Goal: Task Accomplishment & Management: Manage account settings

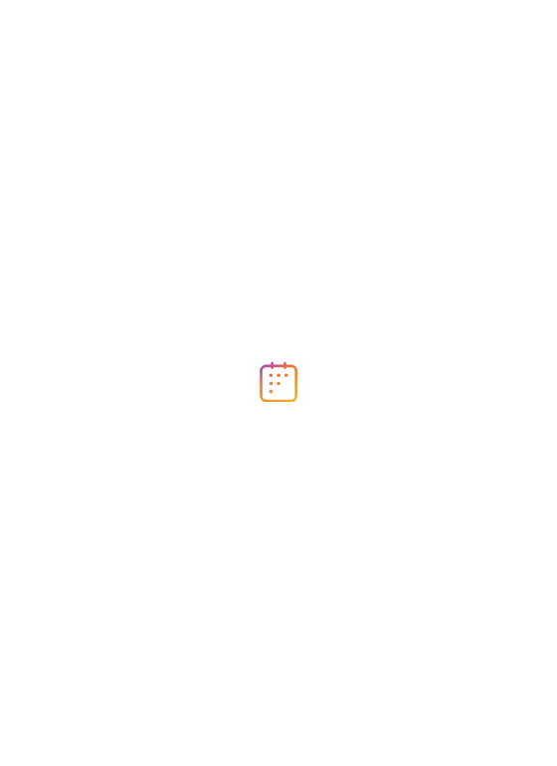
click at [422, 164] on div at bounding box center [278, 383] width 557 height 766
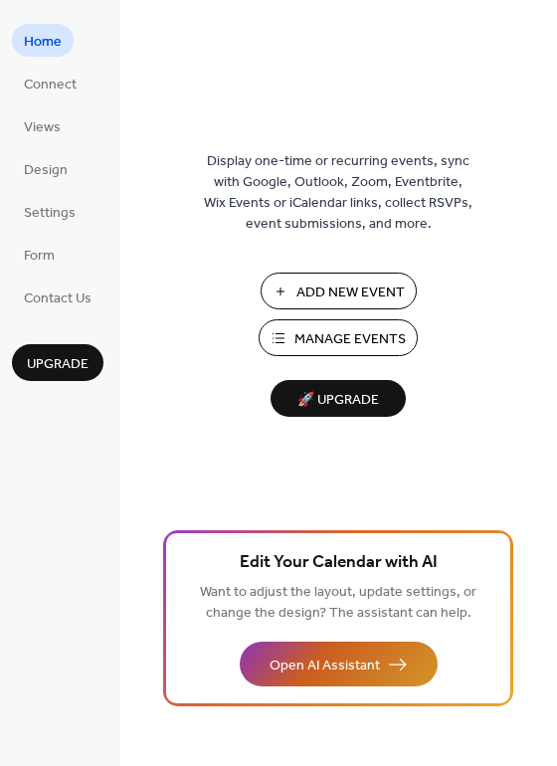
click at [342, 670] on span "Open AI Assistant" at bounding box center [325, 666] width 110 height 21
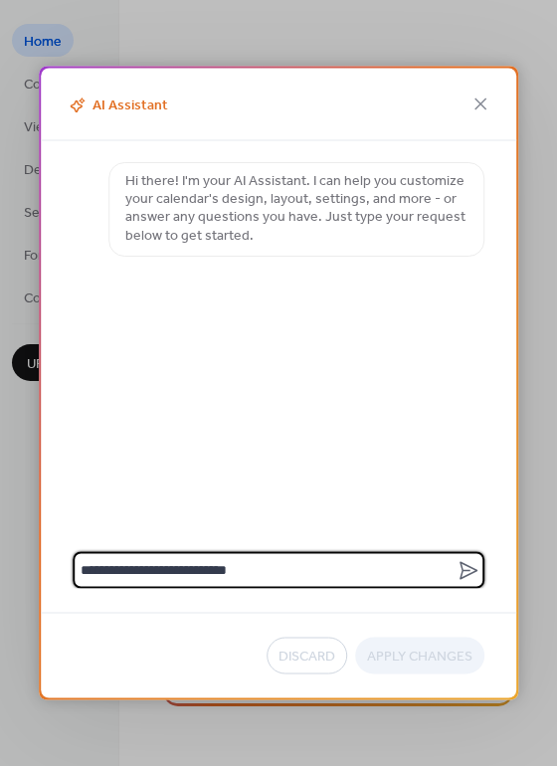
type textarea "**********"
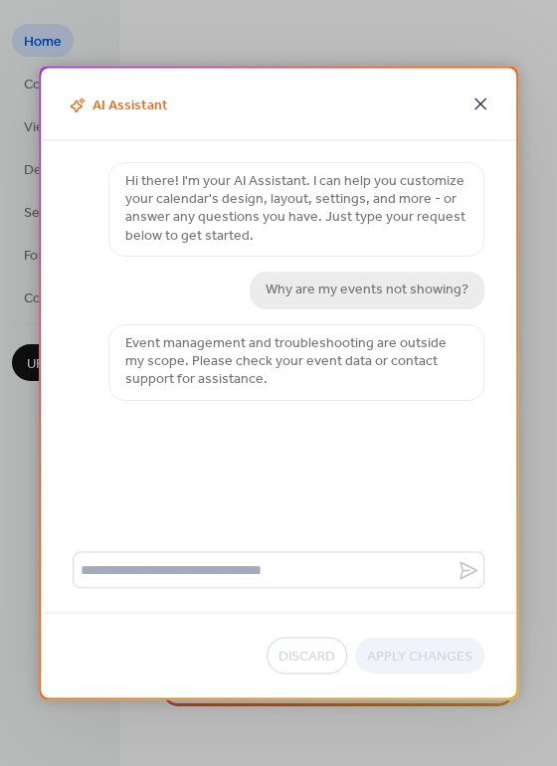
click at [484, 96] on icon at bounding box center [481, 105] width 24 height 24
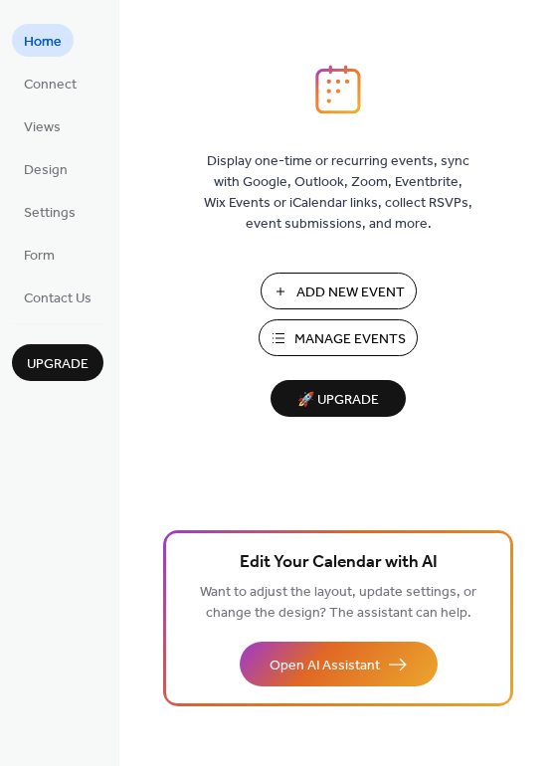
click at [297, 334] on span "Manage Events" at bounding box center [349, 339] width 111 height 21
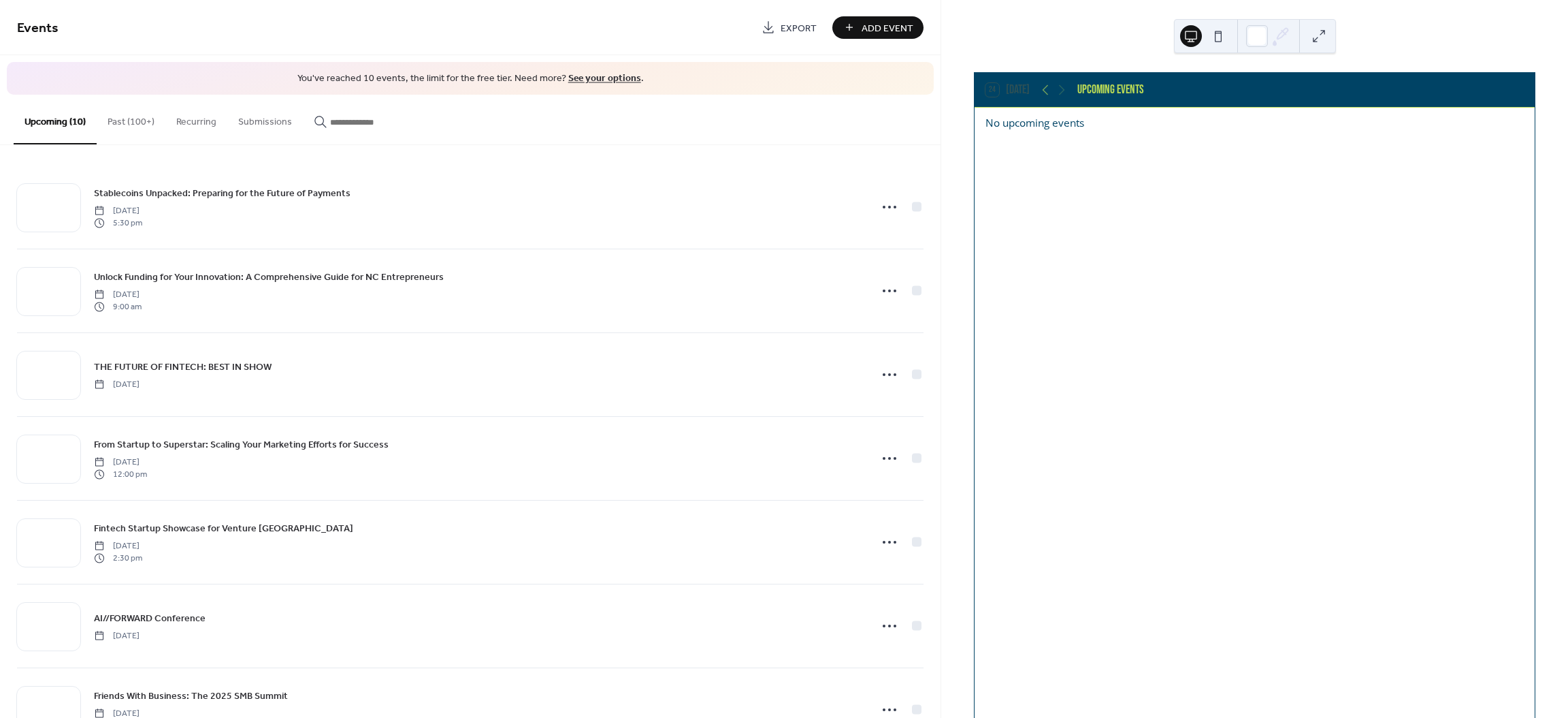
click at [1041, 120] on div "No upcoming events" at bounding box center [1254, 123] width 538 height 14
click at [1204, 166] on div "No upcoming events" at bounding box center [1255, 433] width 560 height 651
click at [1216, 35] on button at bounding box center [1218, 36] width 22 height 22
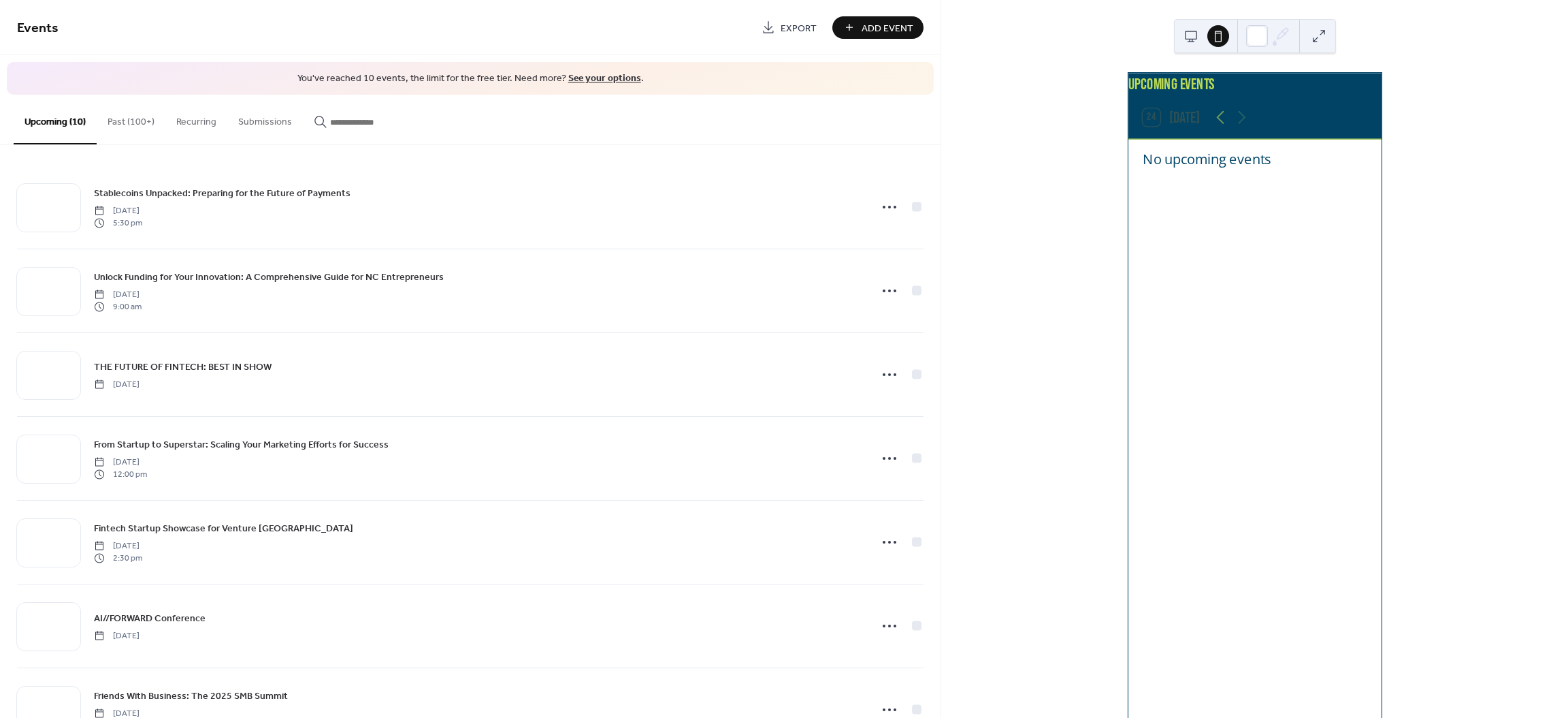
click at [1195, 35] on button at bounding box center [1191, 36] width 22 height 22
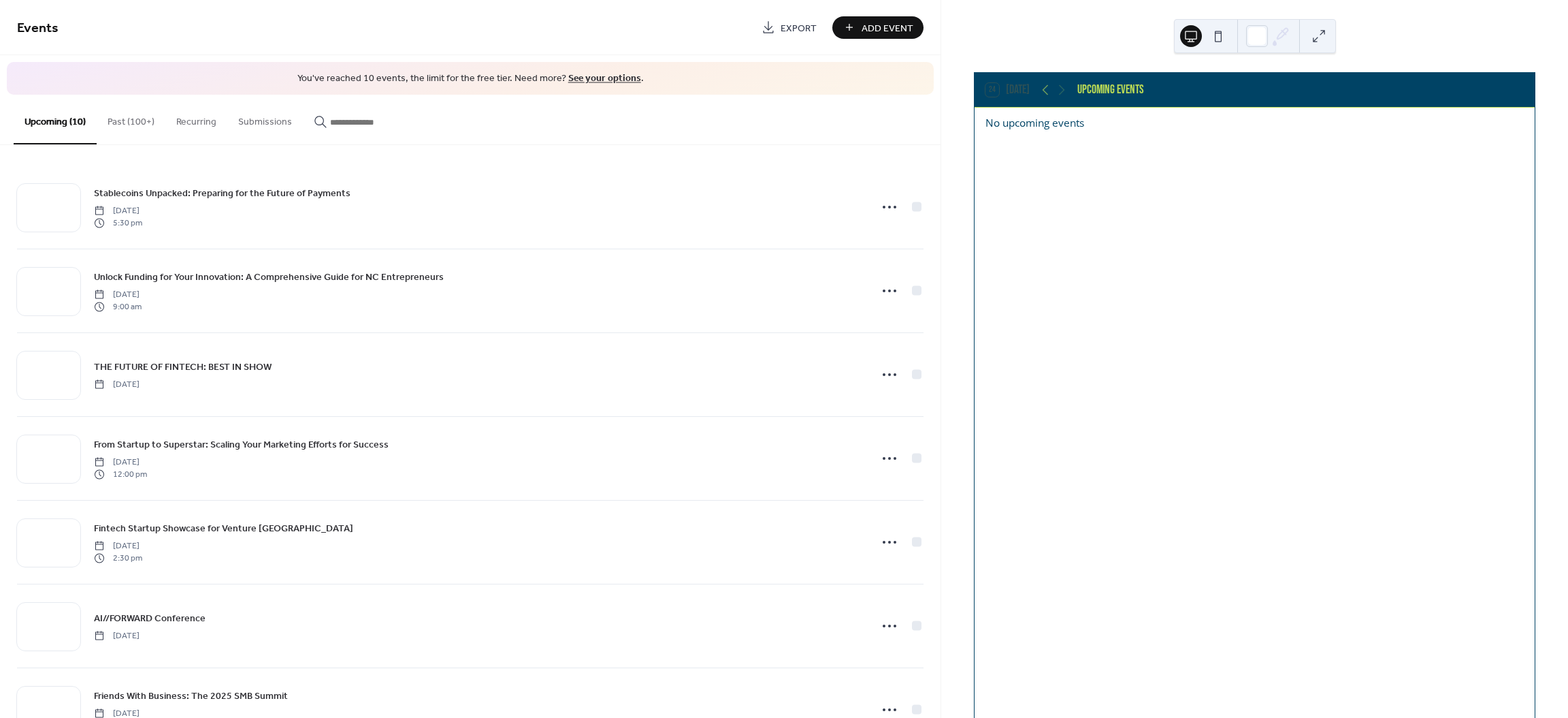
click at [1329, 35] on button at bounding box center [1319, 36] width 22 height 22
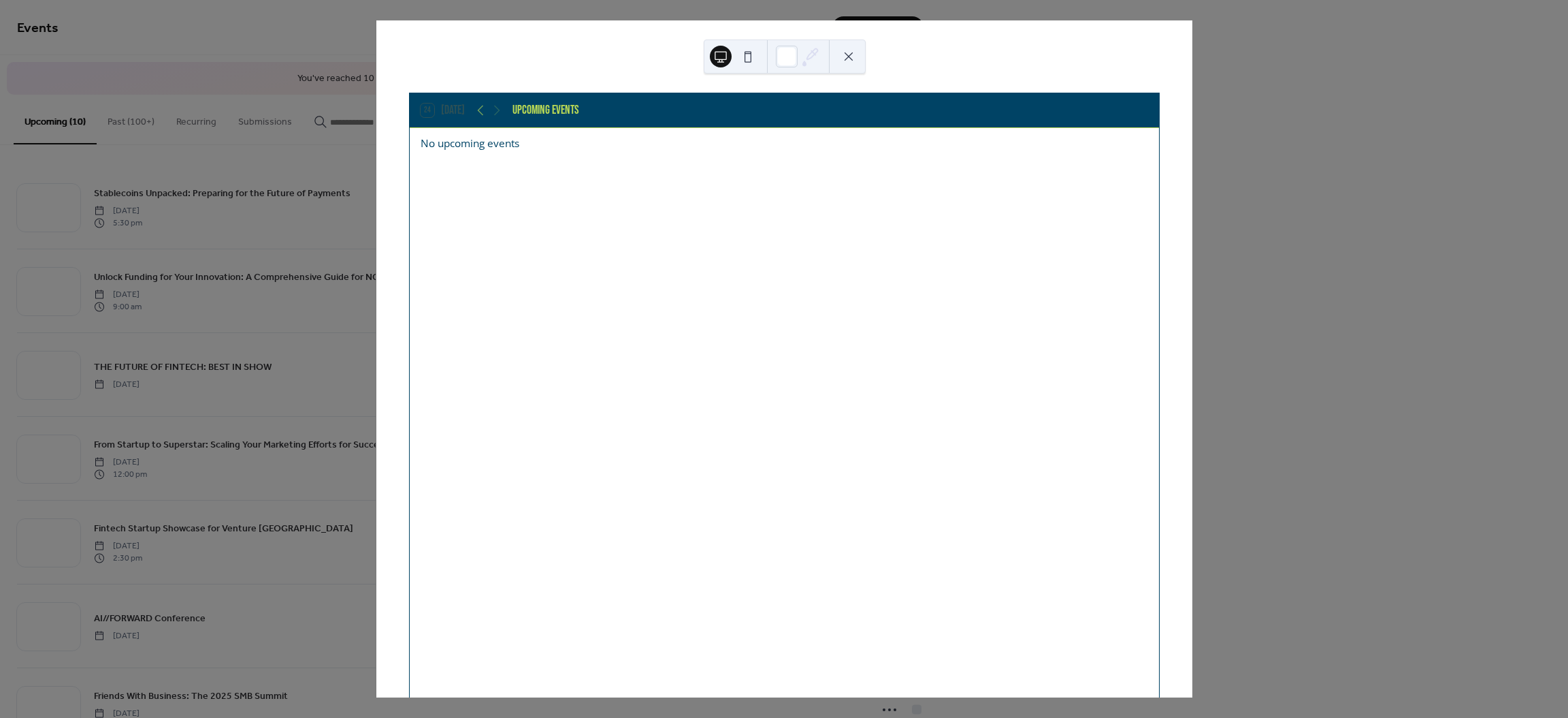
click at [843, 55] on button at bounding box center [849, 57] width 22 height 22
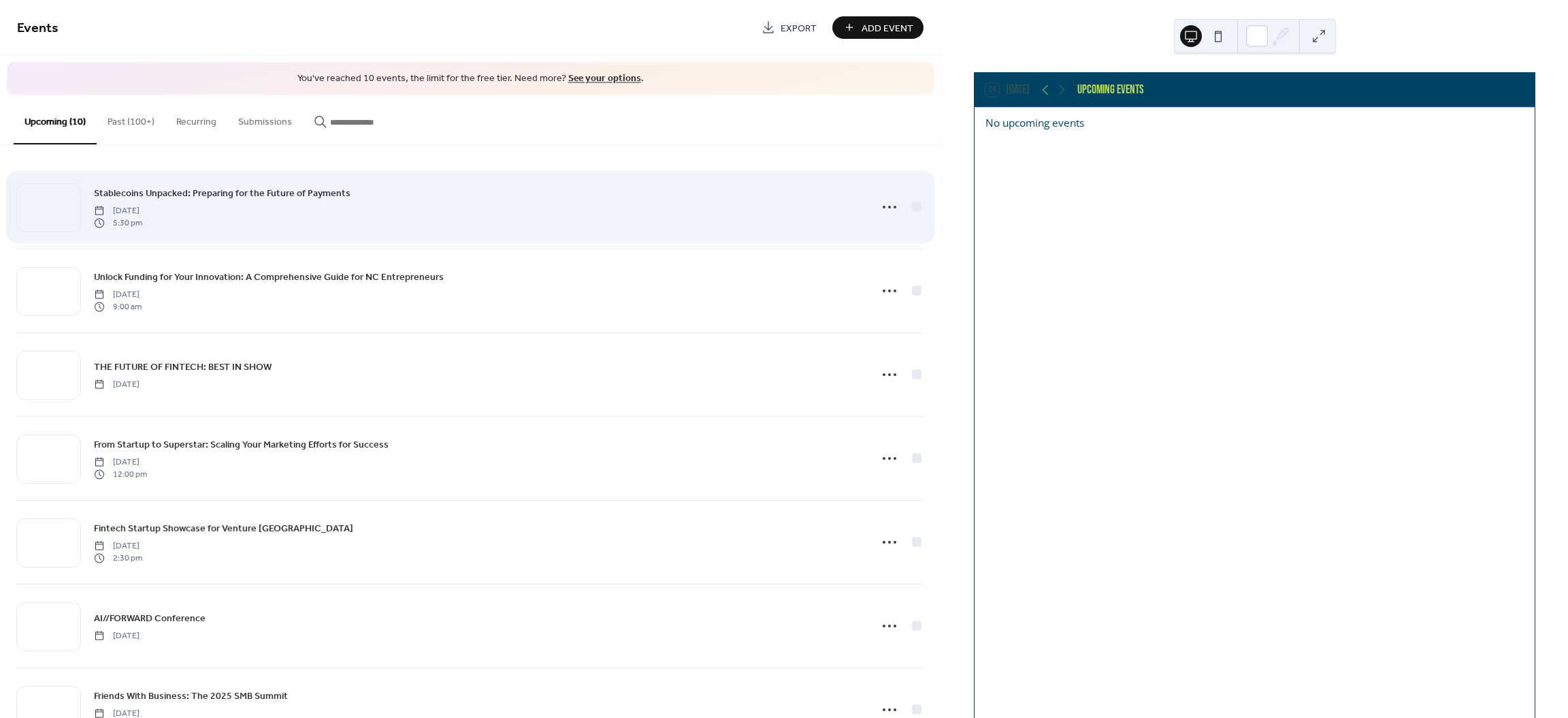
click at [469, 216] on div "Stablecoins Unpacked: Preparing for the Future of Payments [DATE] 5:30 pm" at bounding box center [478, 207] width 768 height 44
click at [883, 206] on circle at bounding box center [884, 207] width 3 height 3
click at [913, 202] on div at bounding box center [917, 206] width 10 height 10
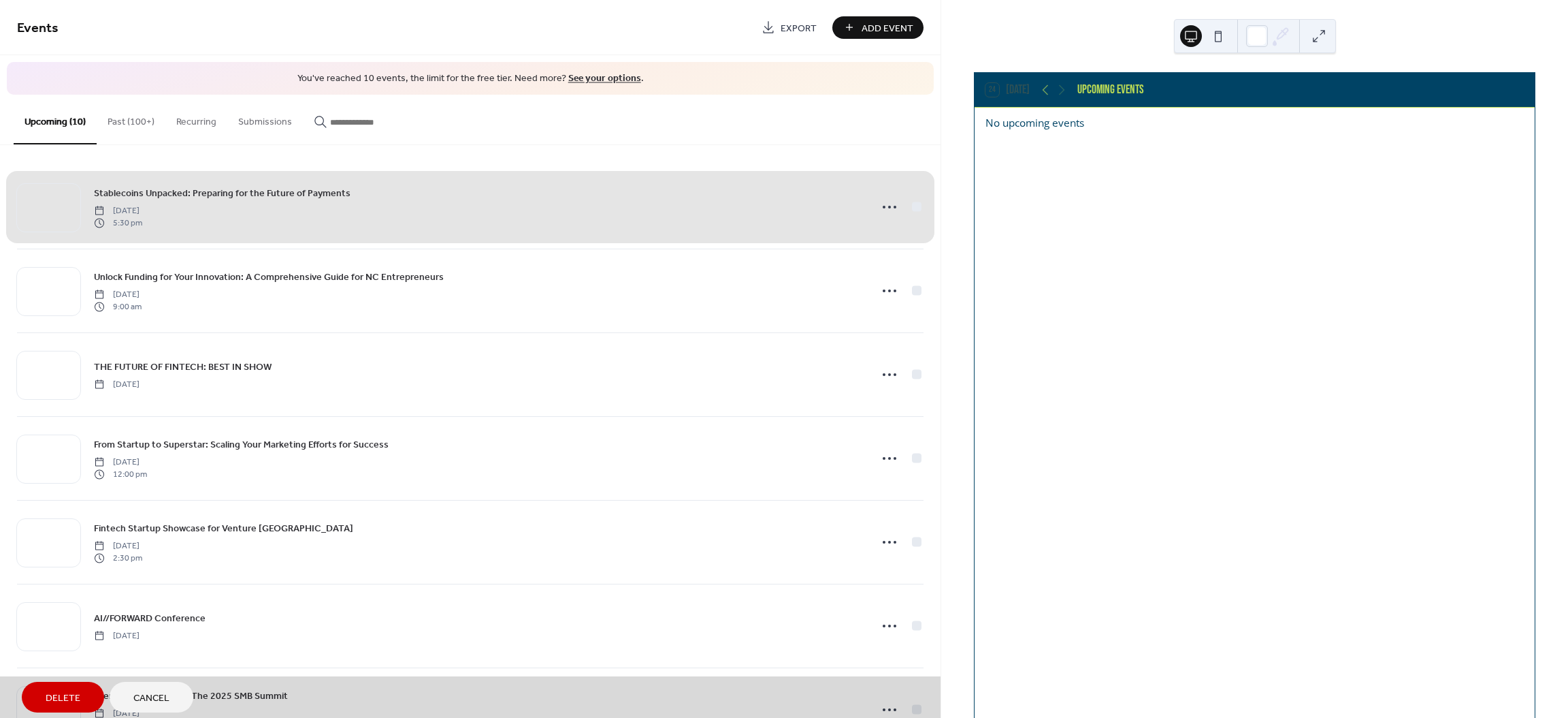
click at [909, 204] on div "Stablecoins Unpacked: Preparing for the Future of Payments [DATE] 5:30 pm" at bounding box center [470, 207] width 906 height 83
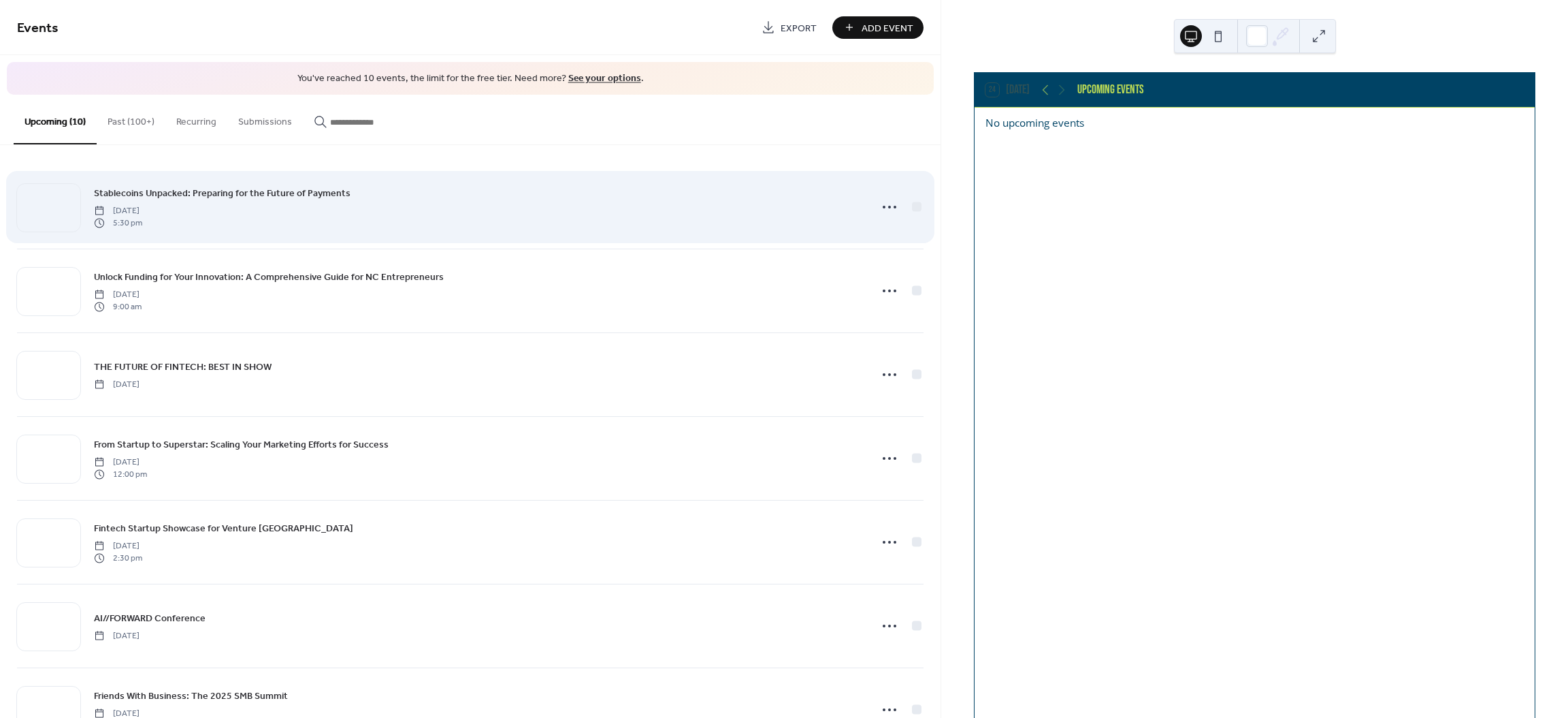
click at [869, 207] on div "Stablecoins Unpacked: Preparing for the Future of Payments [DATE] 5:30 pm" at bounding box center [470, 207] width 906 height 83
click at [883, 199] on icon at bounding box center [889, 207] width 22 height 22
click at [672, 204] on div "Stablecoins Unpacked: Preparing for the Future of Payments [DATE] 5:30 pm" at bounding box center [478, 207] width 768 height 44
click at [885, 206] on icon at bounding box center [889, 207] width 22 height 22
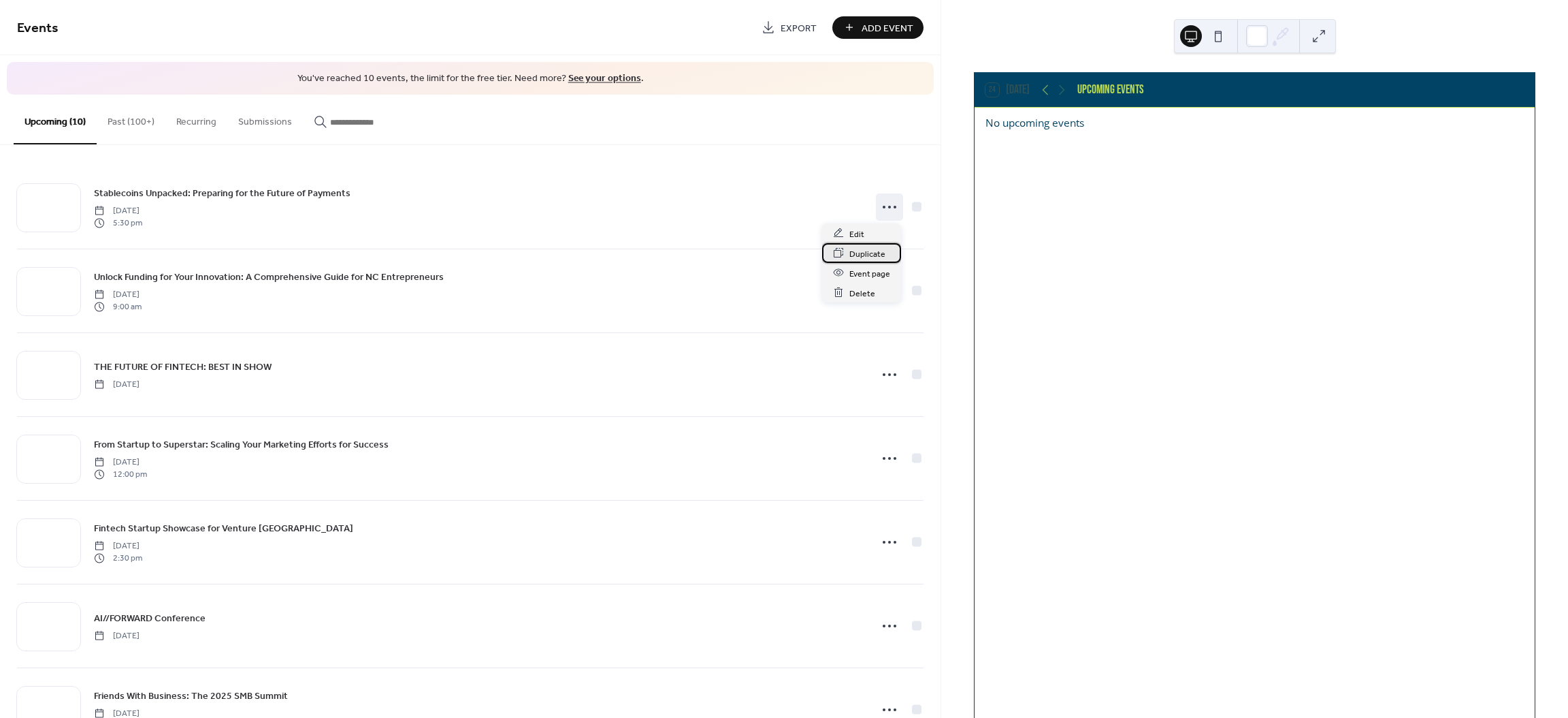
click at [875, 251] on span "Duplicate" at bounding box center [867, 253] width 36 height 14
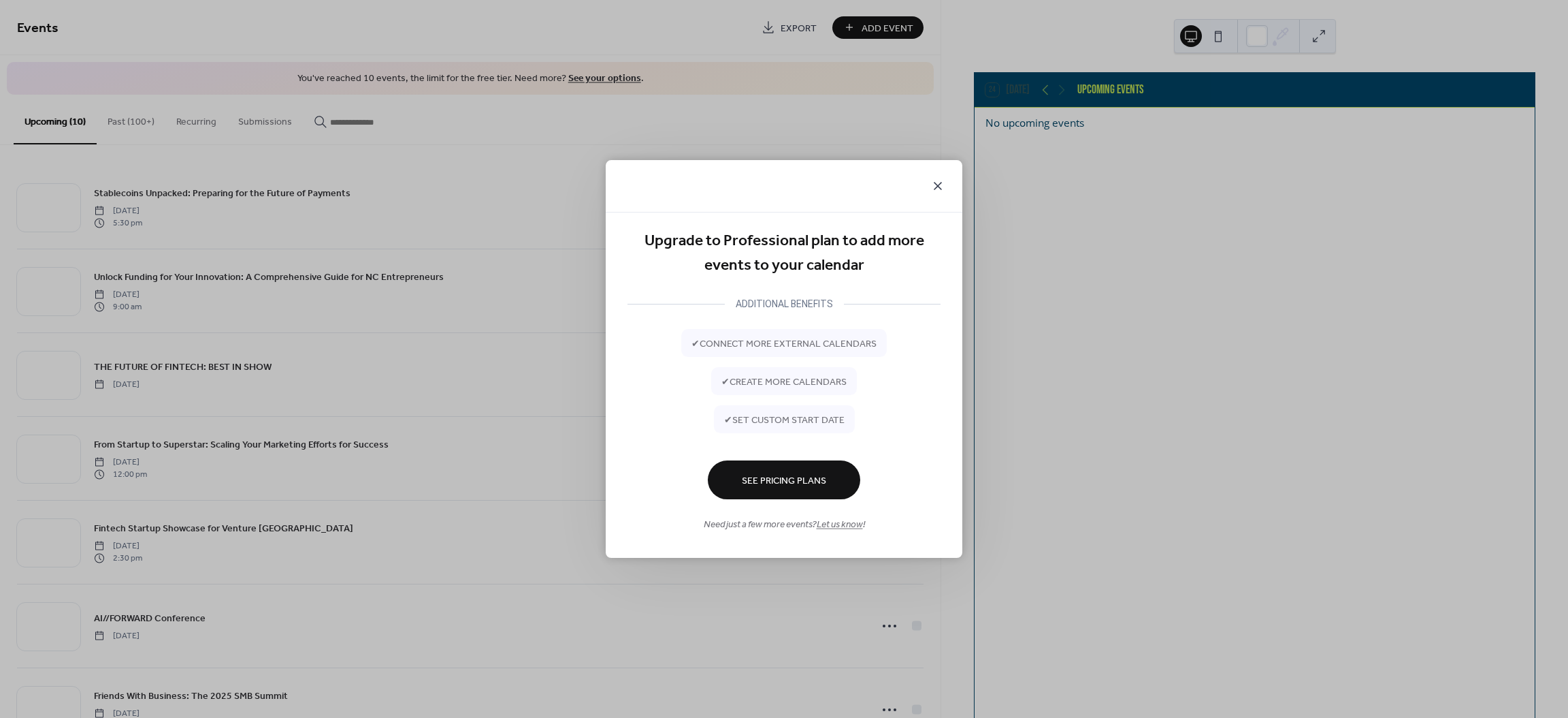
click at [937, 189] on icon at bounding box center [938, 186] width 16 height 16
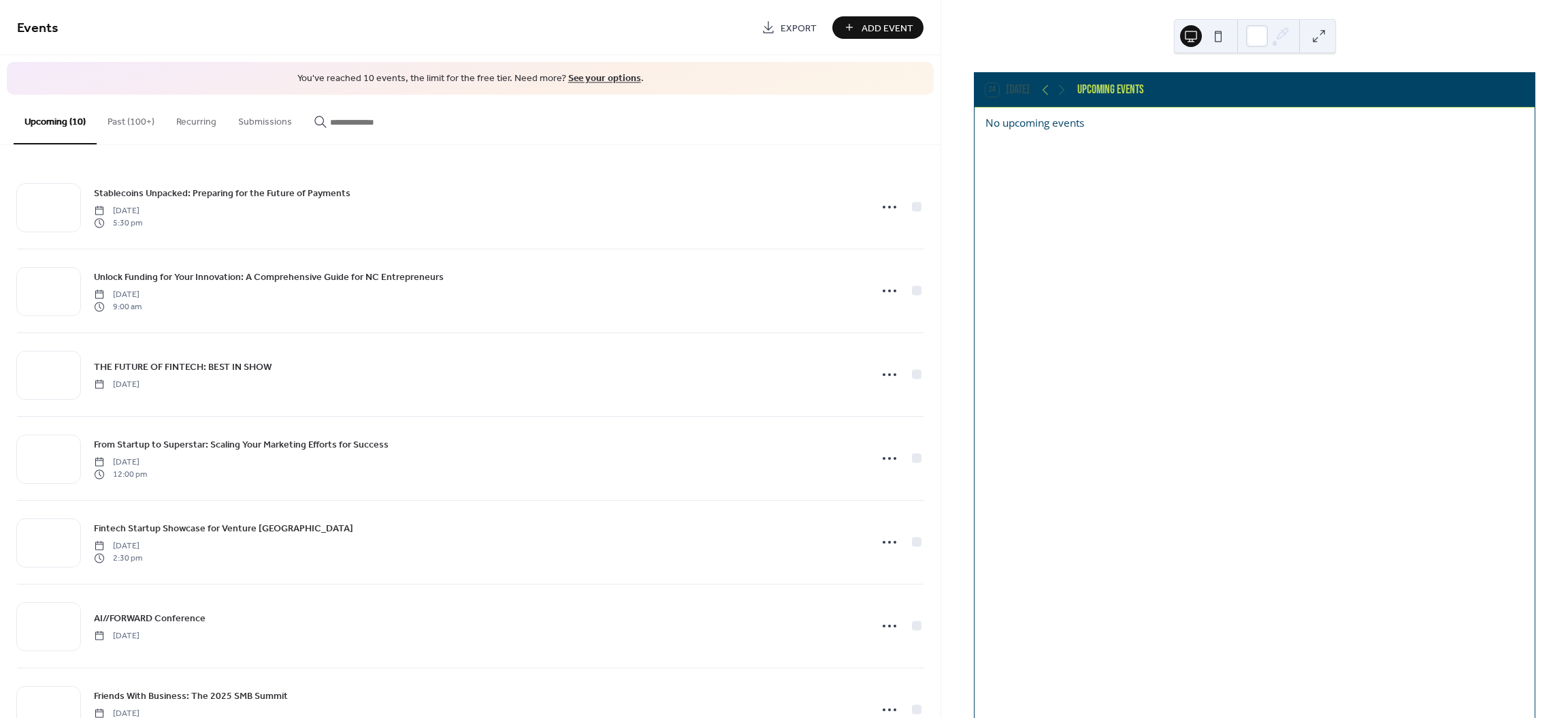
click at [597, 78] on link "See your options" at bounding box center [605, 78] width 73 height 18
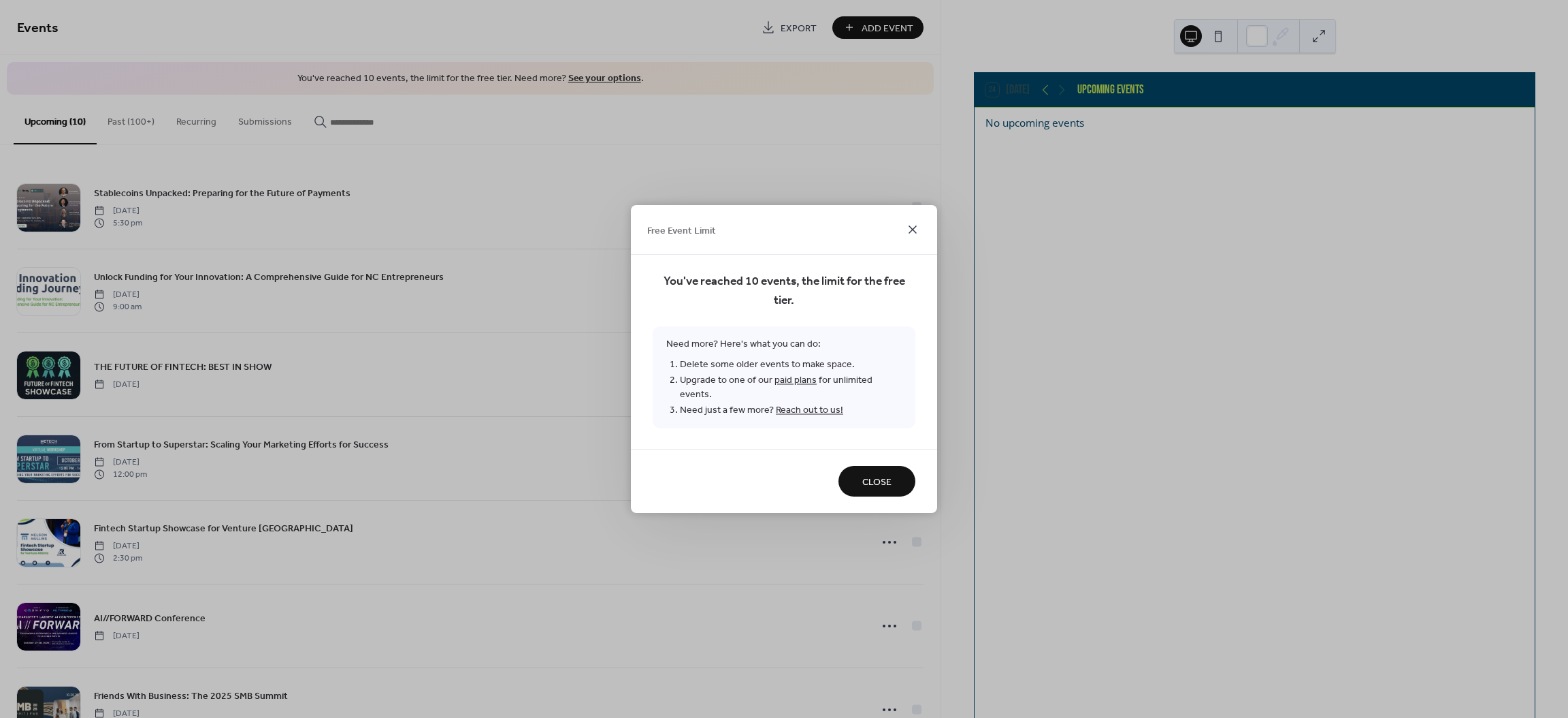
click at [913, 233] on icon at bounding box center [913, 229] width 8 height 8
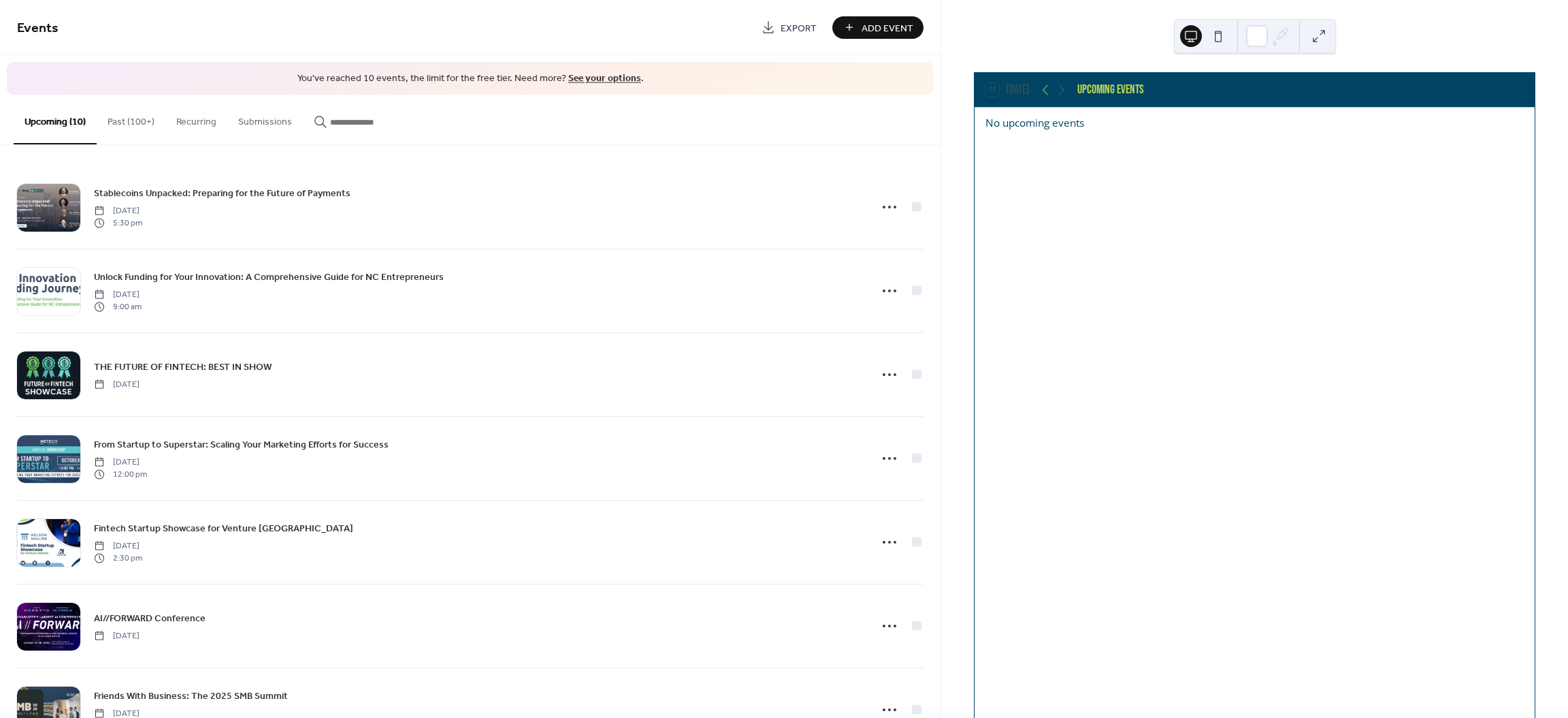
click at [138, 114] on button "Past (100+)" at bounding box center [131, 118] width 68 height 49
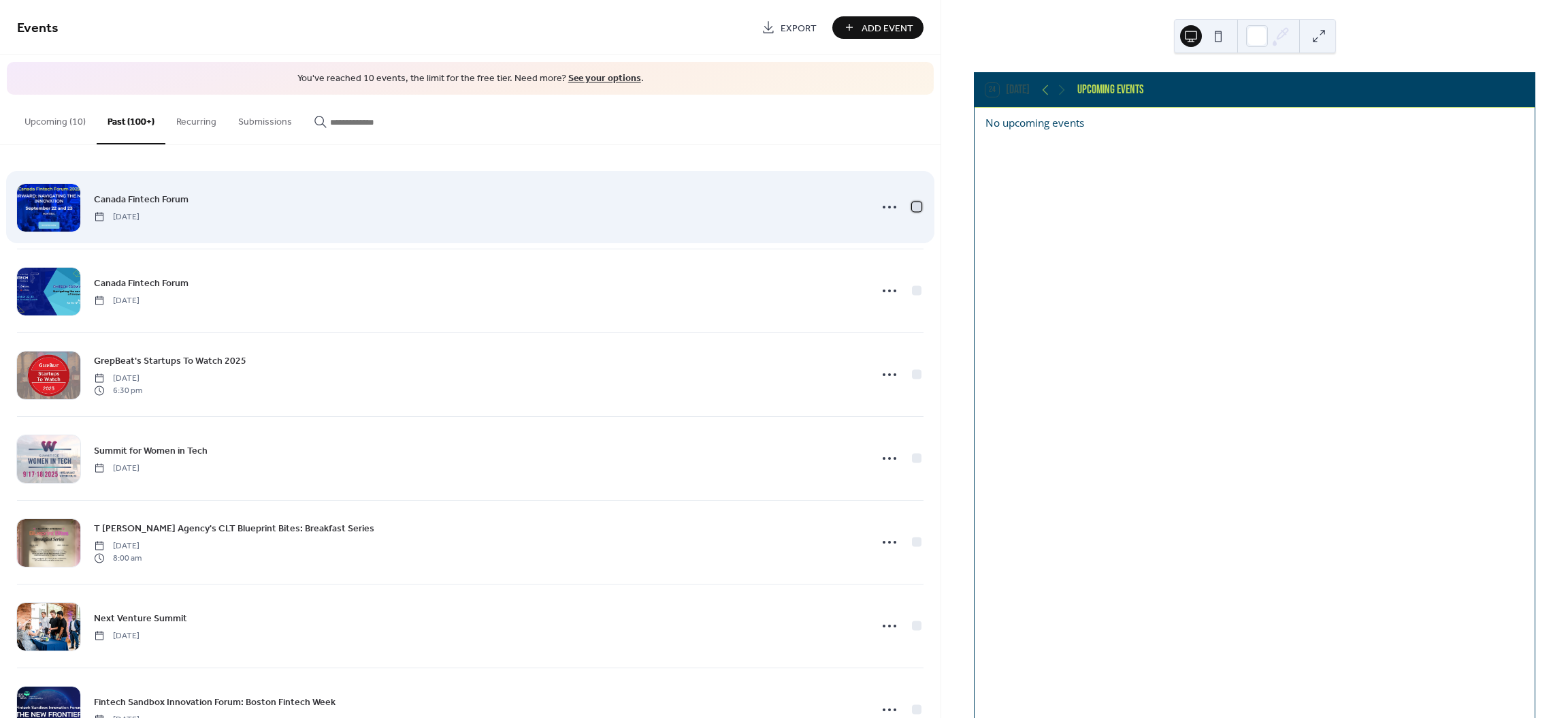
click at [912, 203] on div at bounding box center [917, 206] width 10 height 10
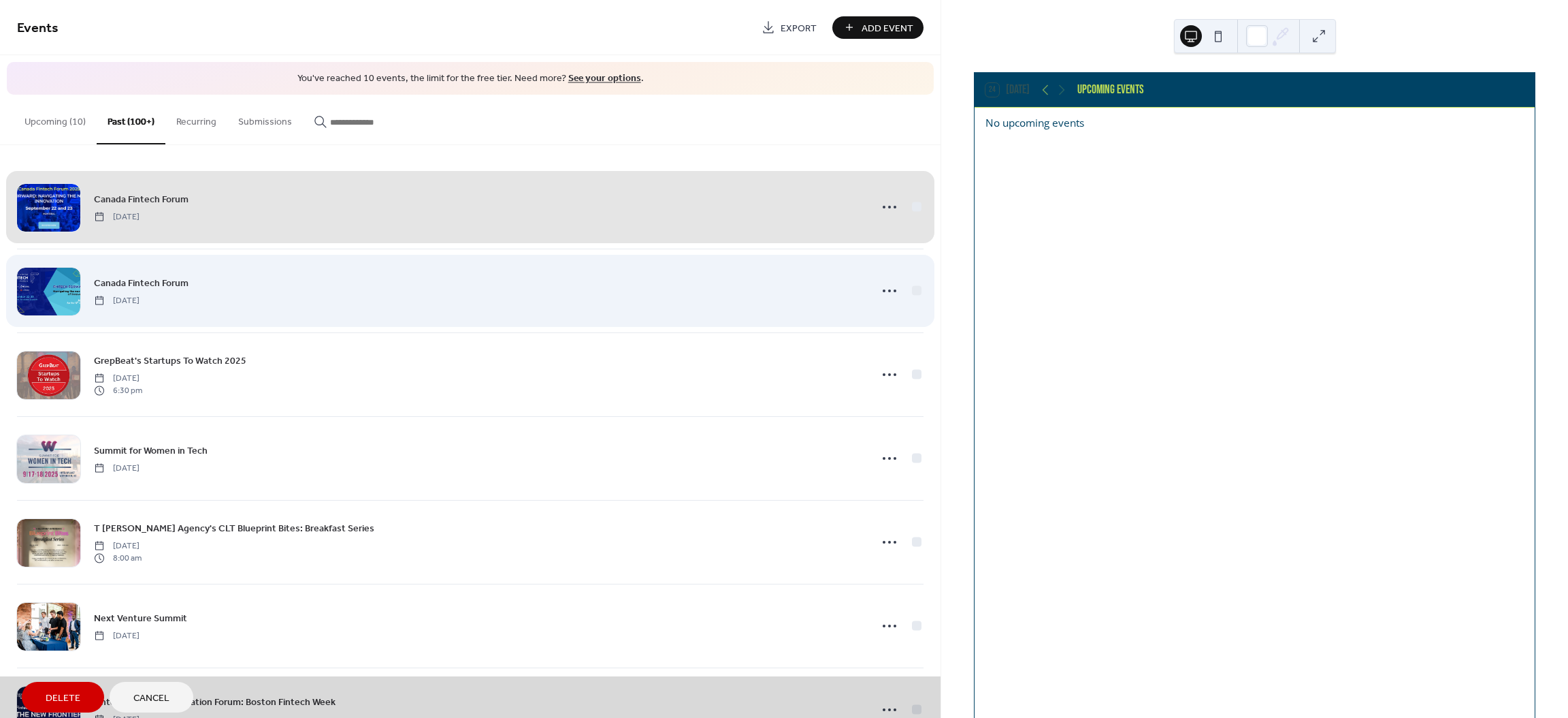
click at [913, 290] on div "Canada Fintech Forum [DATE]" at bounding box center [470, 290] width 906 height 84
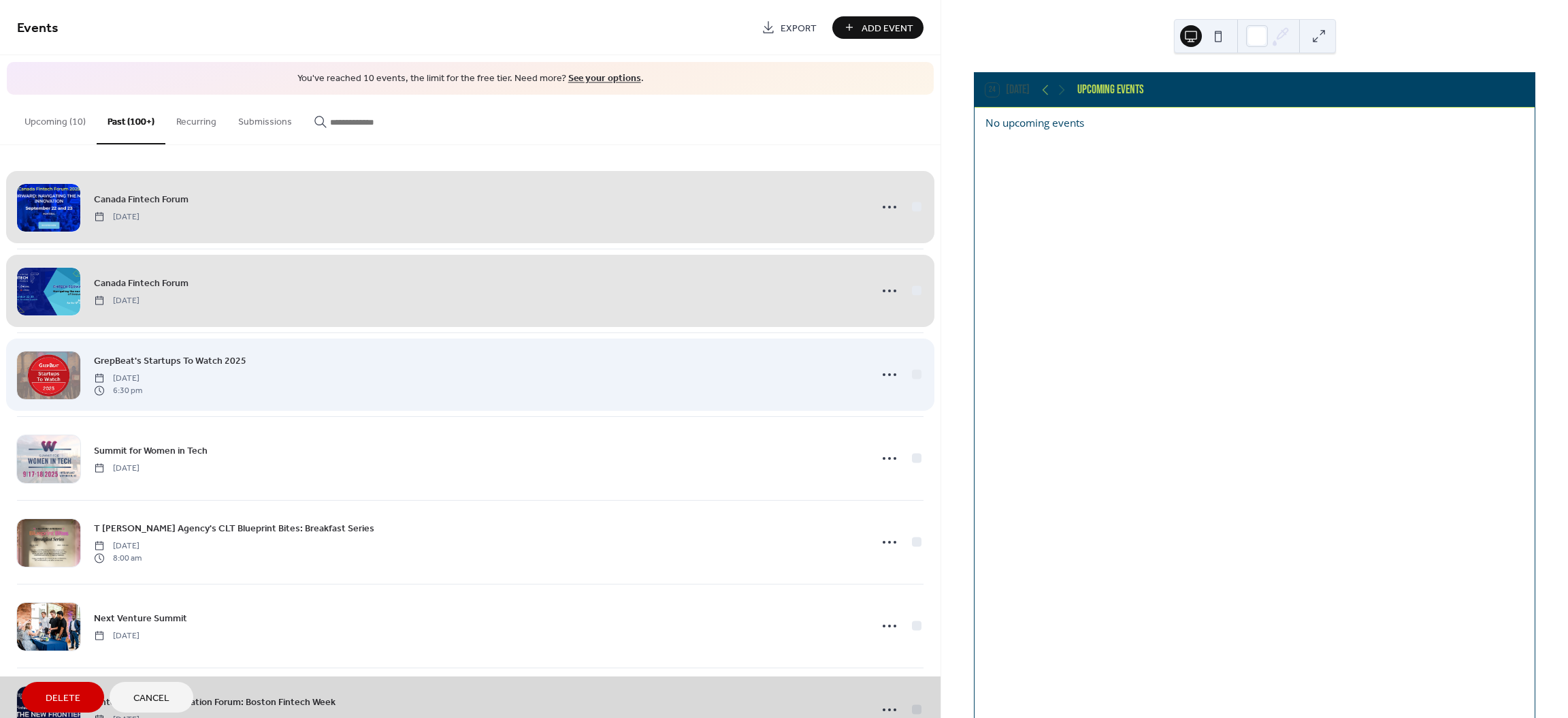
click at [913, 371] on div "GrepBeat's Startups To Watch 2025 [DATE] 6:30 pm" at bounding box center [470, 374] width 906 height 84
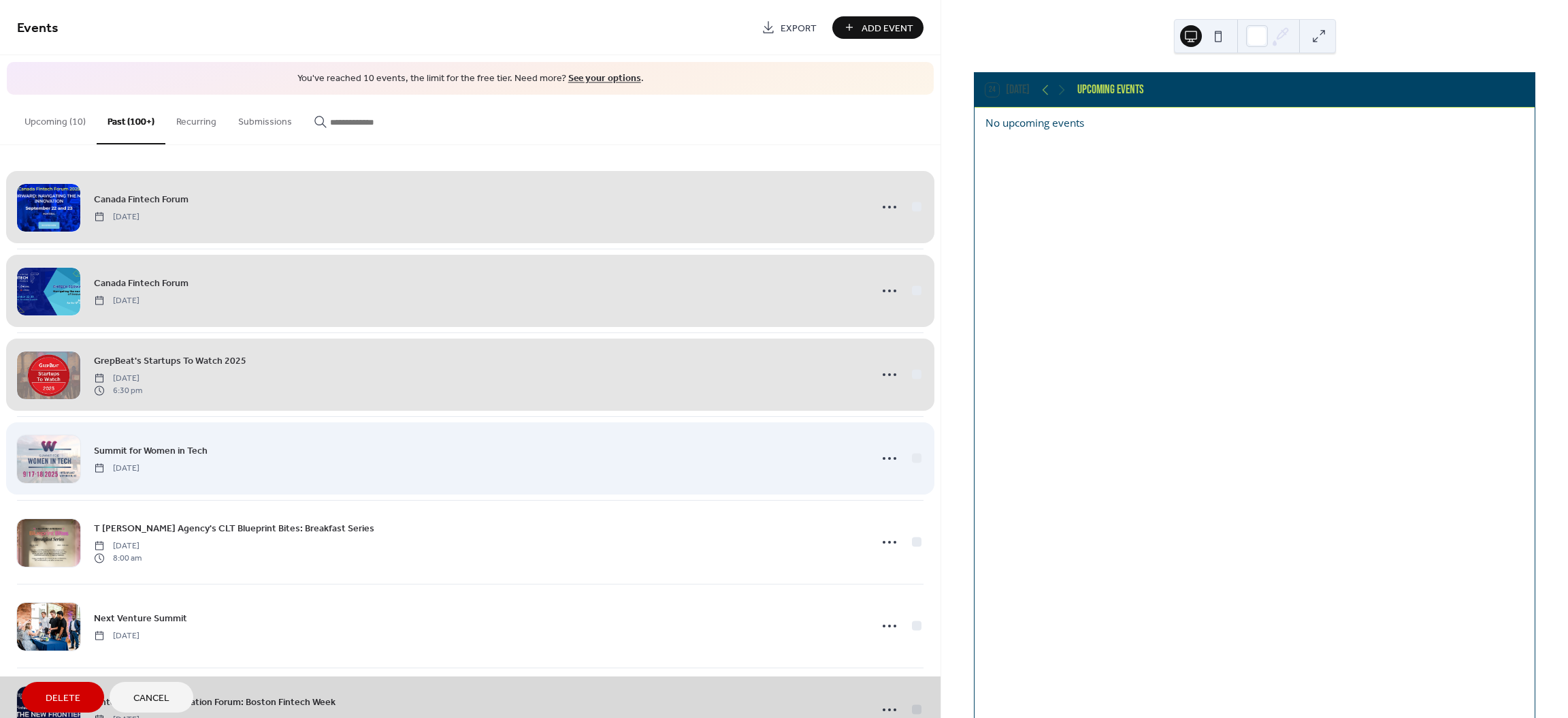
click at [912, 459] on div "Summit for Women in Tech [DATE]" at bounding box center [470, 458] width 906 height 84
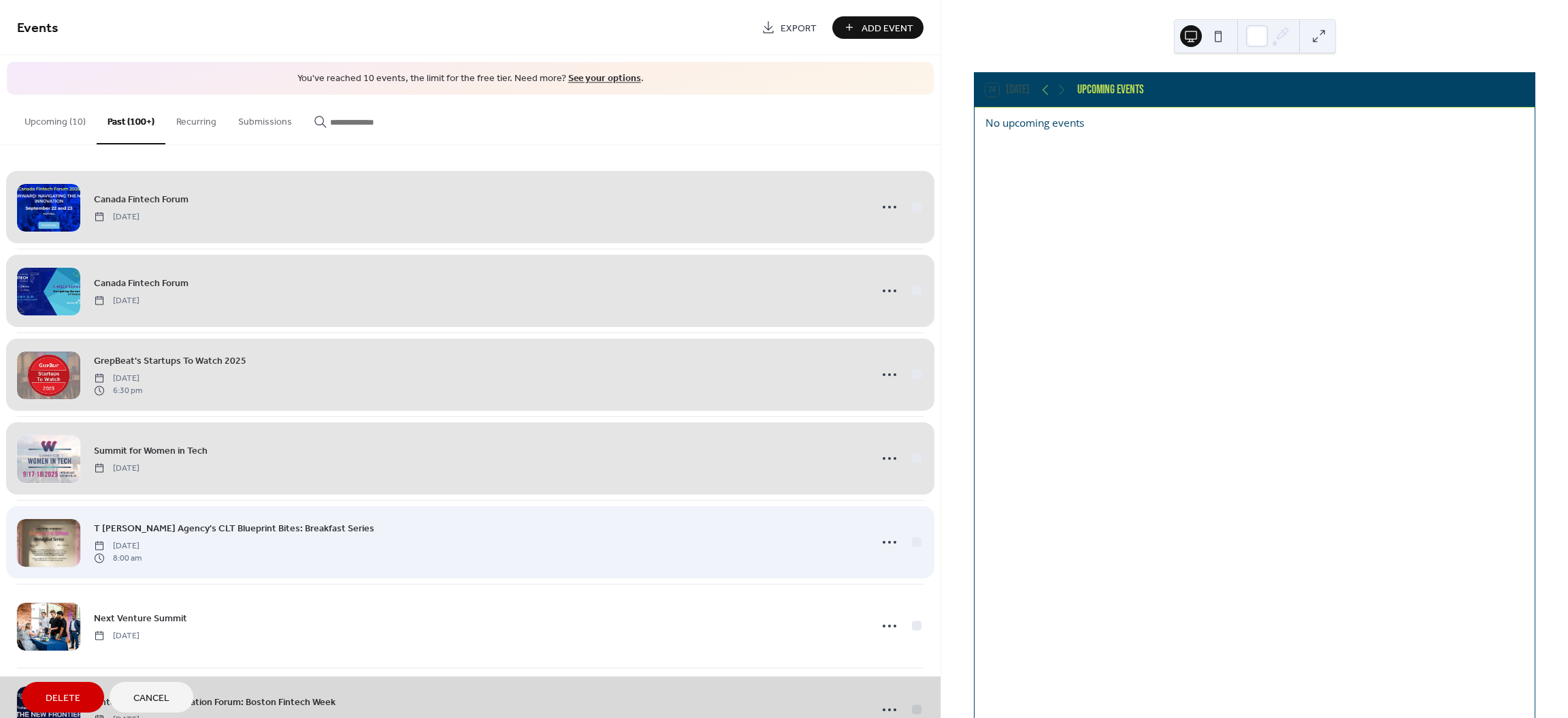
click at [915, 540] on div "[PERSON_NAME] Agency's CLT Blueprint Bites: Breakfast Series [DATE] 8:00 am" at bounding box center [470, 541] width 906 height 84
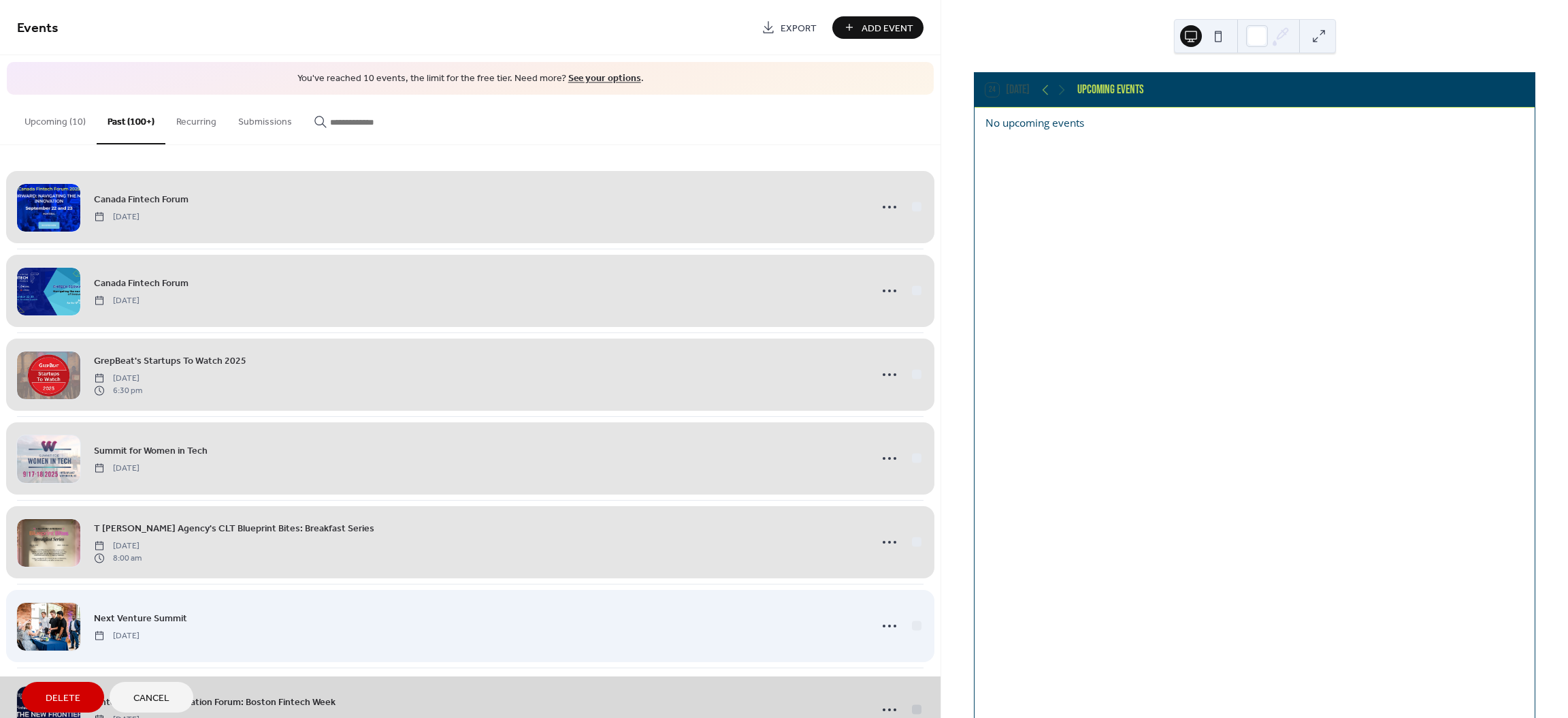
click at [909, 624] on div "Next Venture Summit [DATE]" at bounding box center [470, 626] width 906 height 84
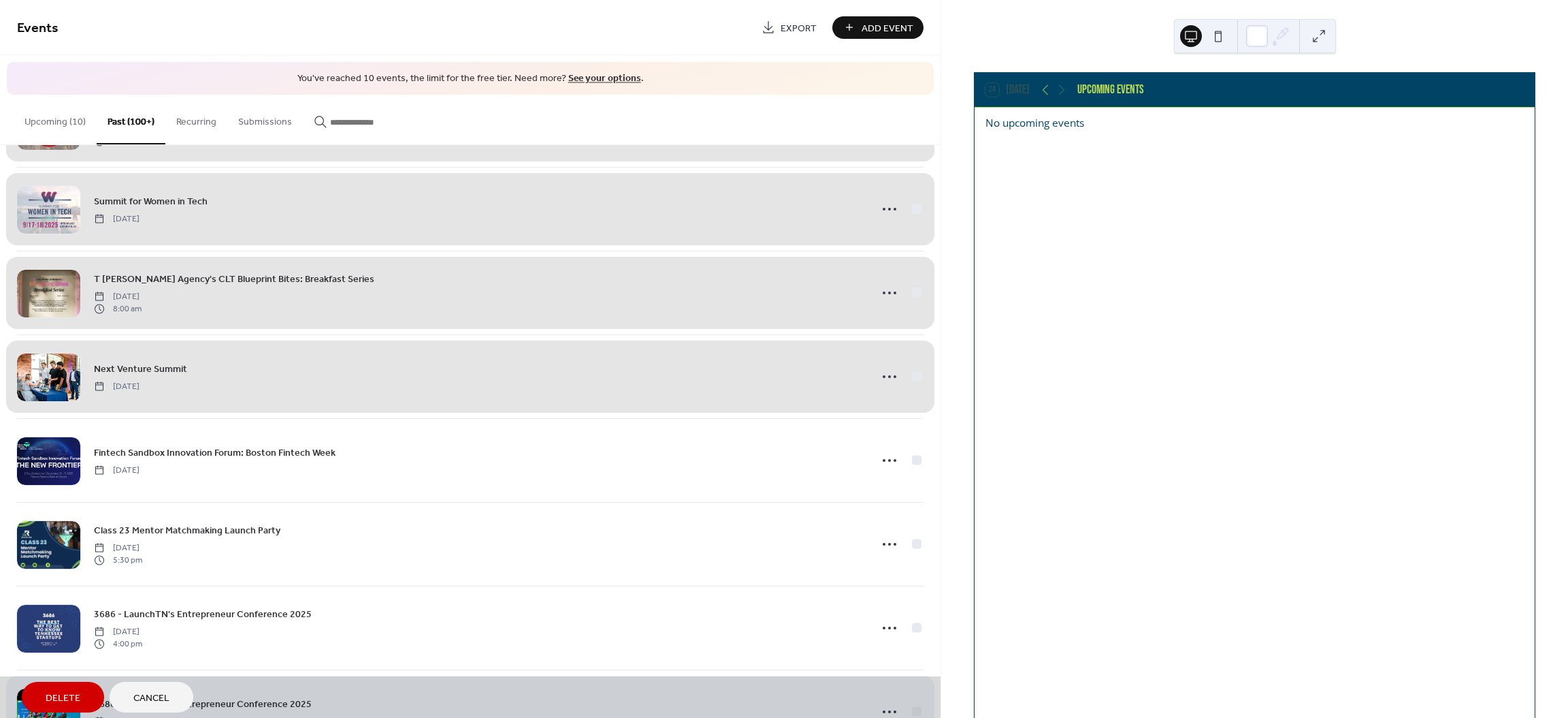
scroll to position [455, 0]
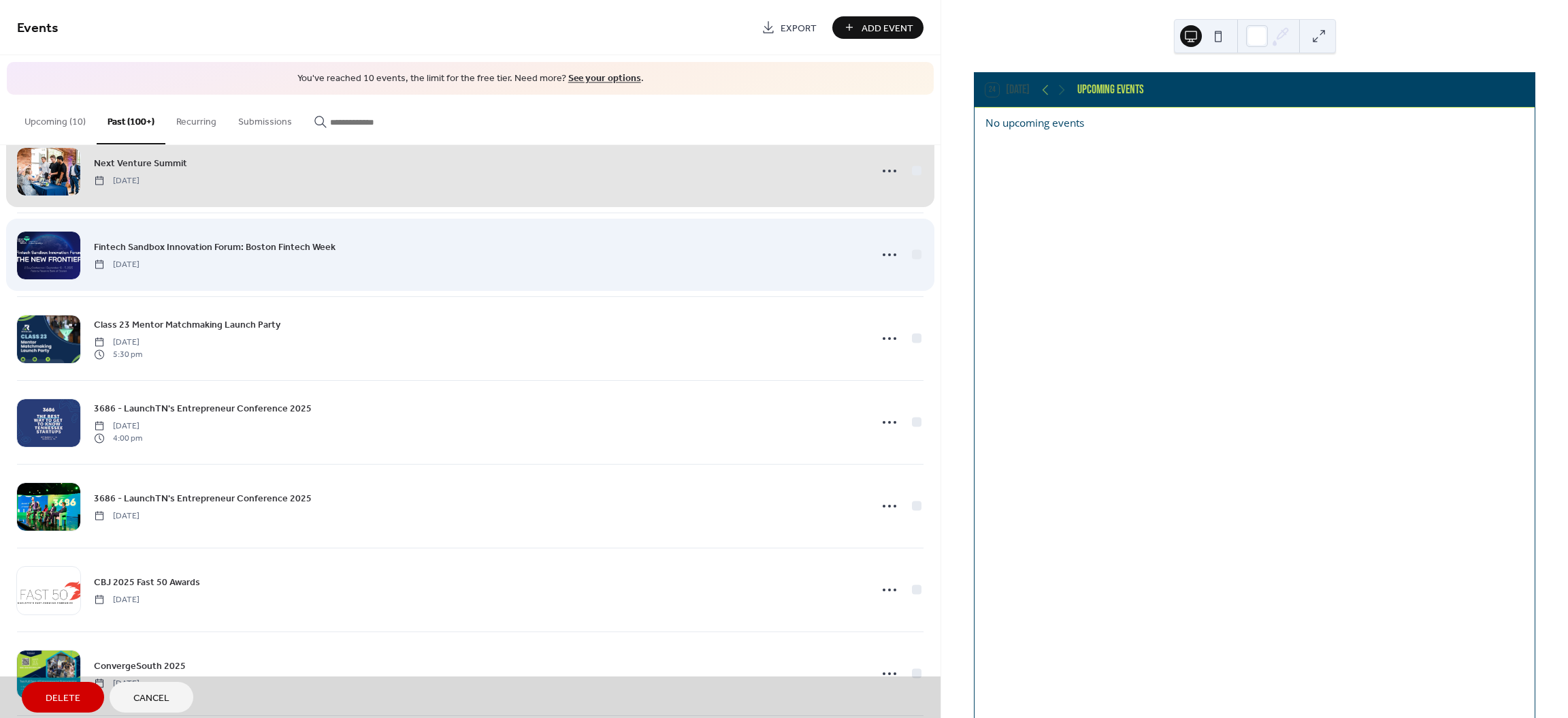
click at [913, 253] on div "Fintech Sandbox Innovation Forum: Boston Fintech Week [DATE]" at bounding box center [470, 254] width 906 height 84
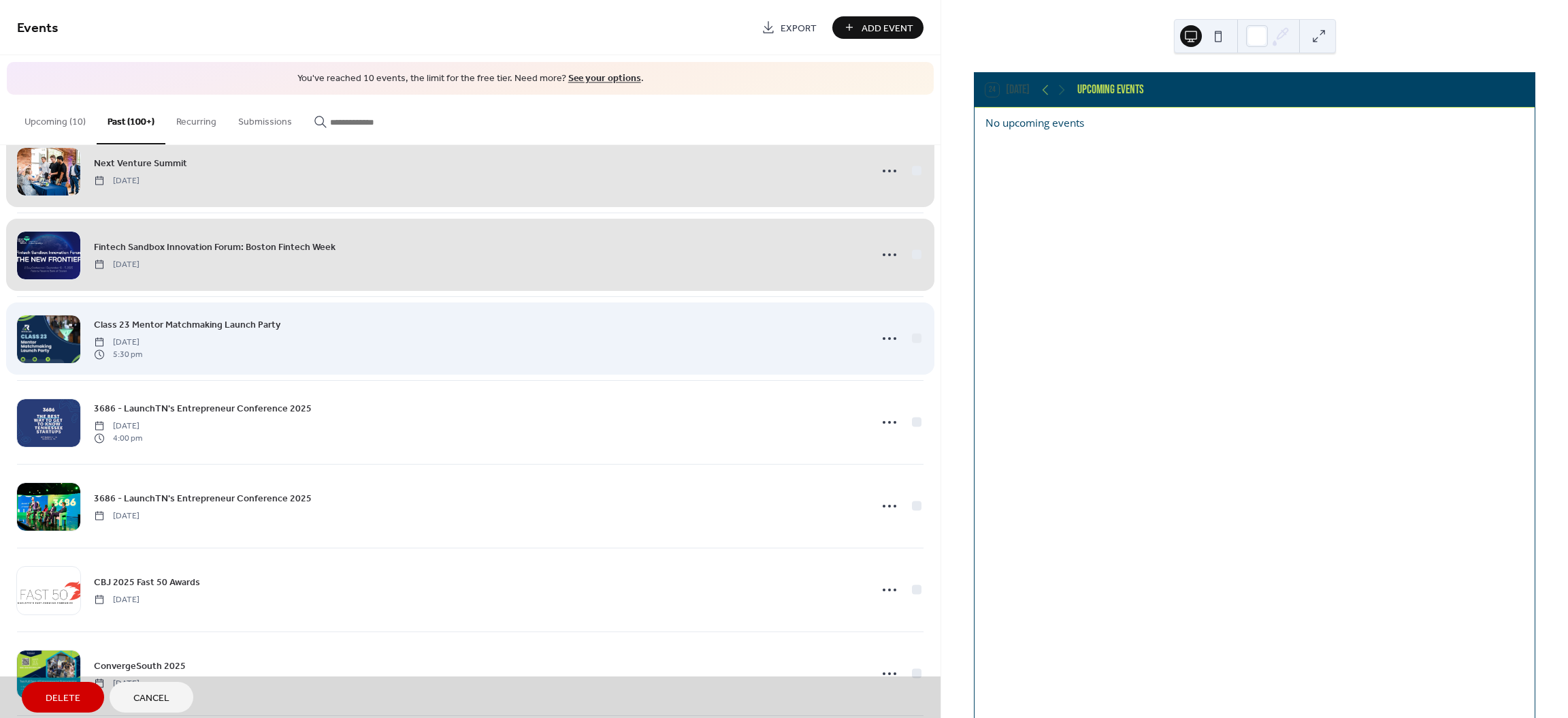
click at [913, 337] on div "Class 23 Mentor Matchmaking Launch Party [DATE] 5:30 pm" at bounding box center [470, 338] width 906 height 84
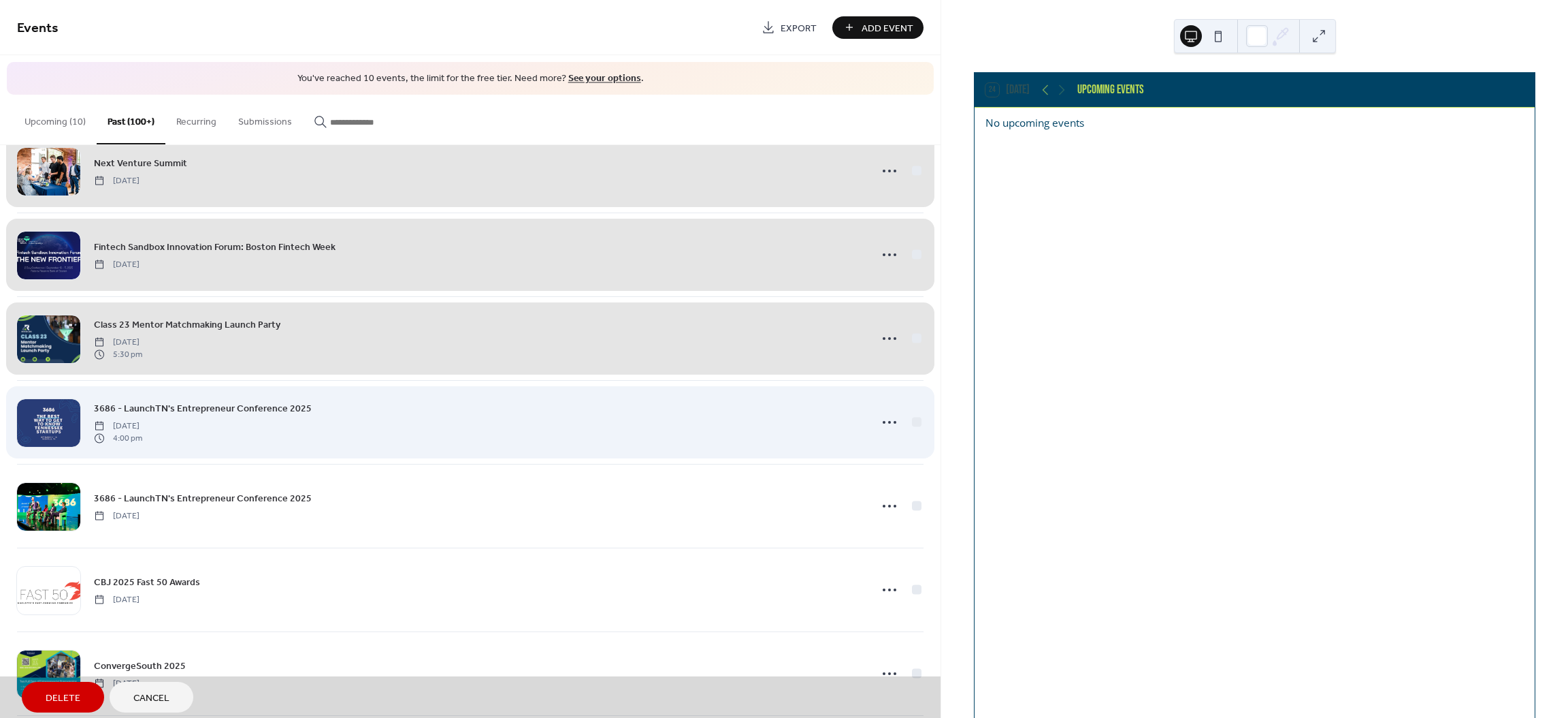
click at [913, 426] on div "3686 - LaunchTN's Entrepreneur Conference 2025 [DATE] 4:00 pm" at bounding box center [470, 422] width 906 height 84
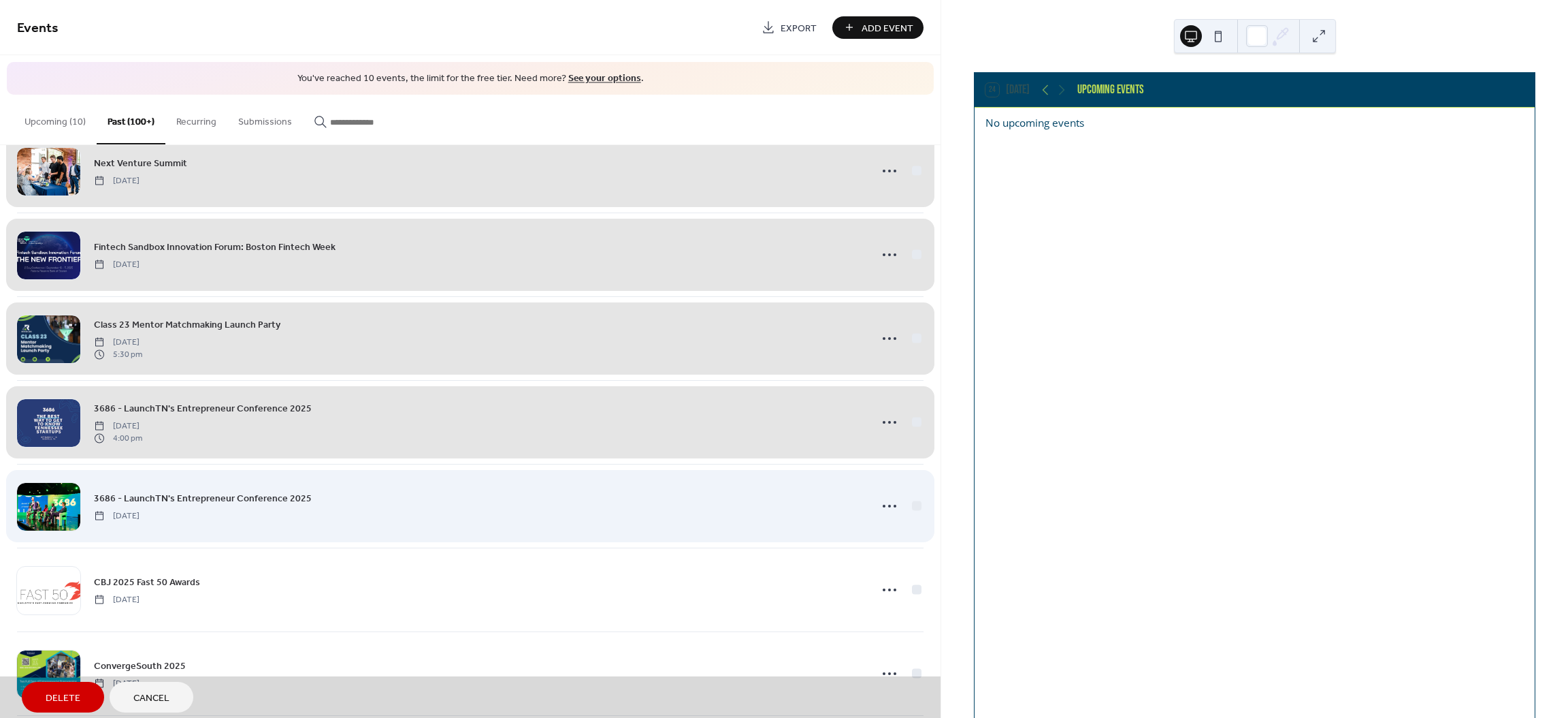
click at [913, 511] on div "3686 - LaunchTN's Entrepreneur Conference 2025 [DATE]" at bounding box center [470, 505] width 906 height 84
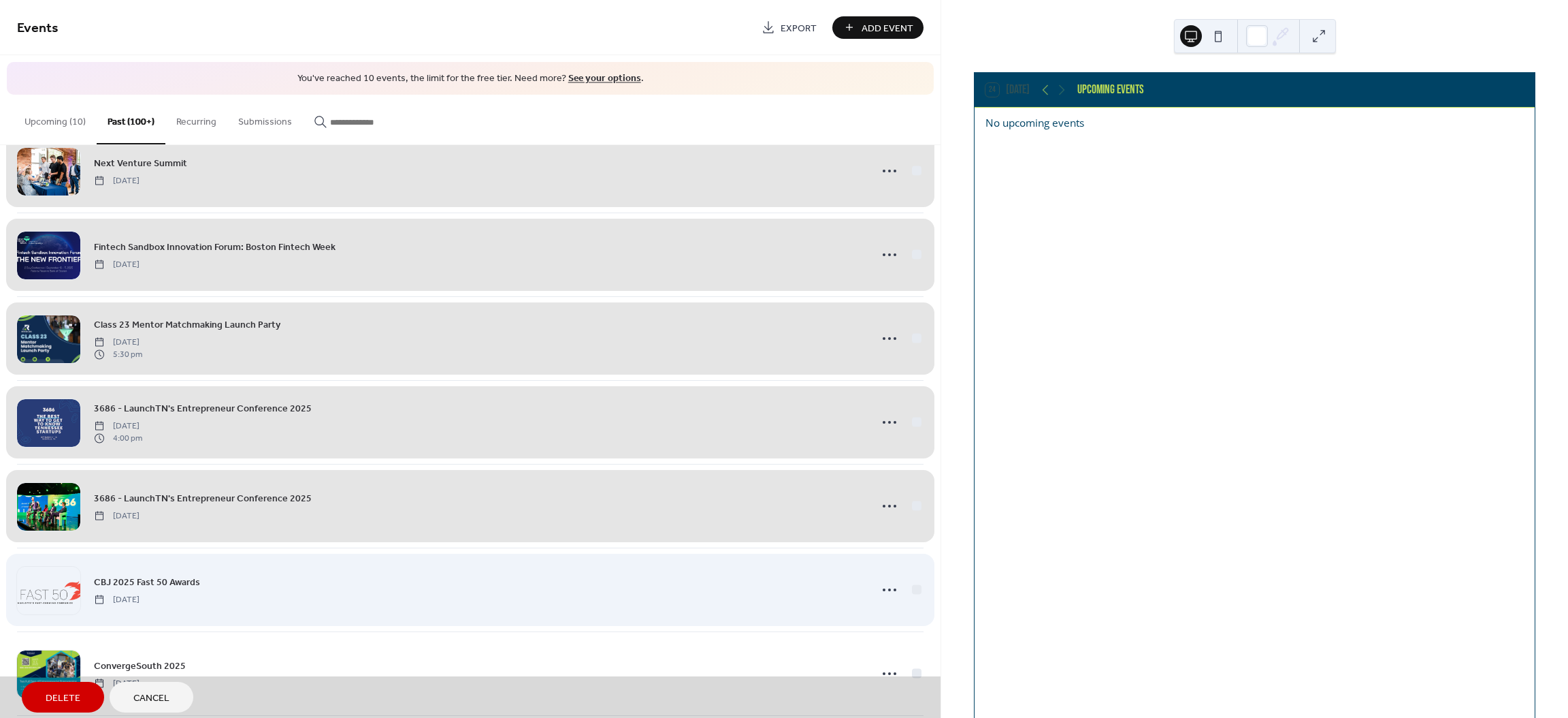
click at [912, 589] on div "CBJ 2025 Fast 50 Awards [DATE]" at bounding box center [470, 589] width 906 height 84
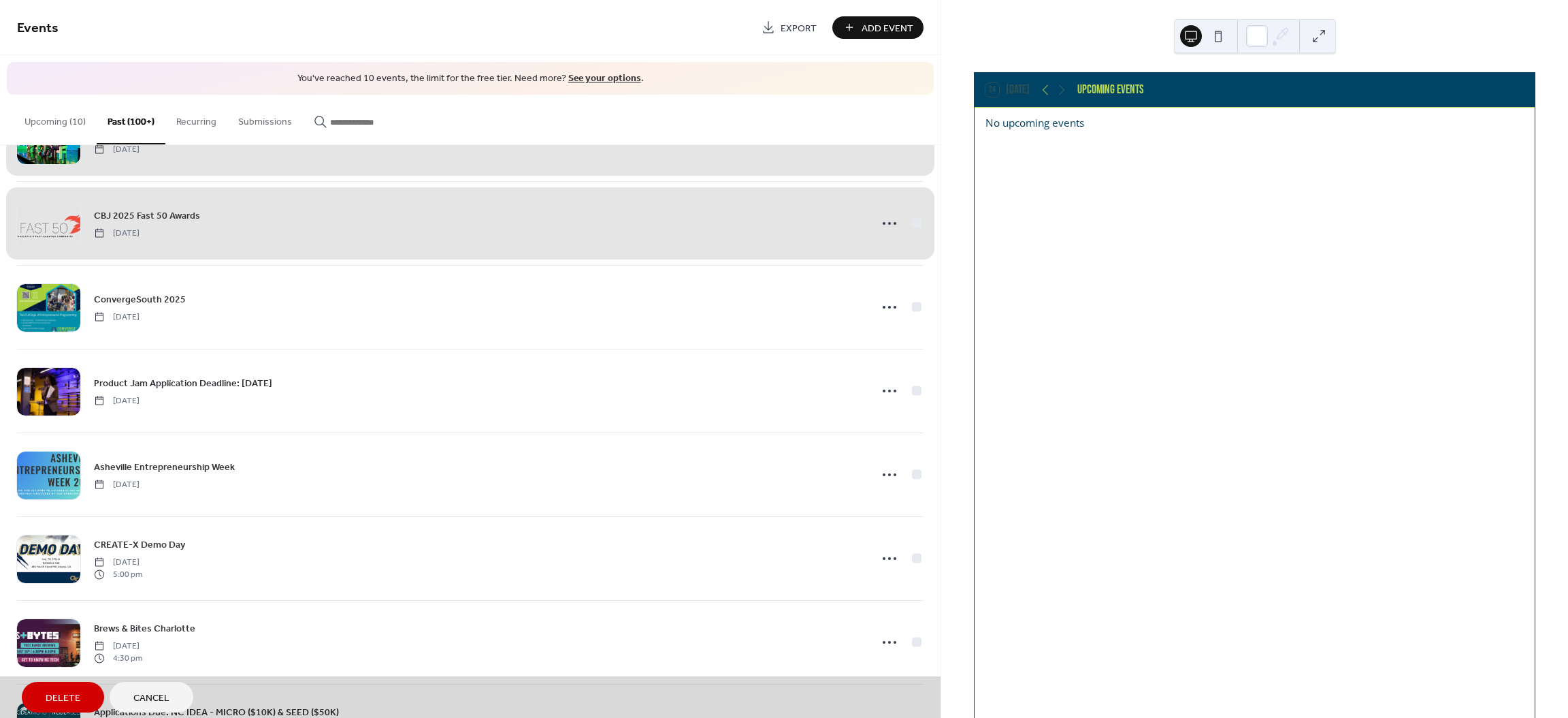
scroll to position [823, 0]
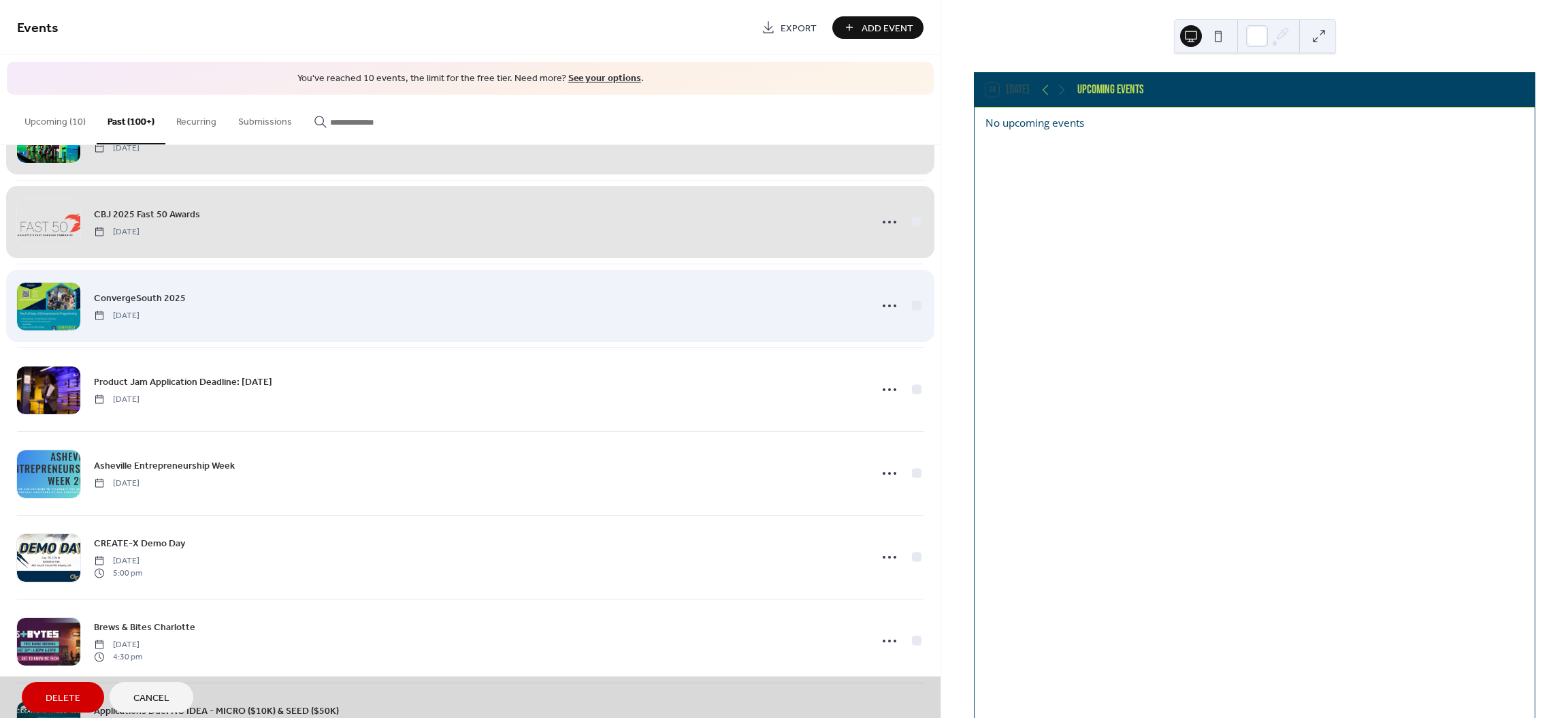
click at [915, 305] on div "ConvergeSouth 2025 [DATE]" at bounding box center [470, 305] width 906 height 84
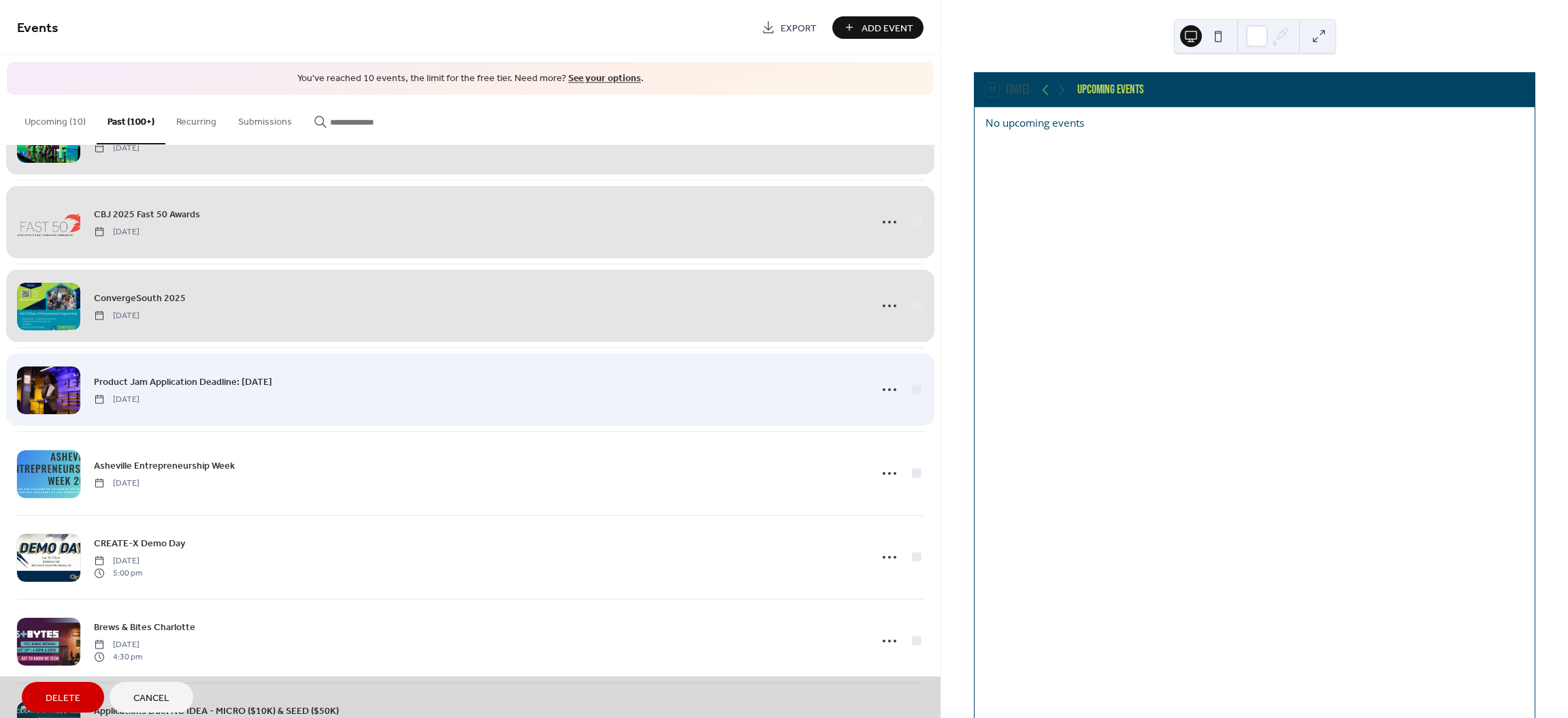
click at [913, 387] on div "Product Jam Application Deadline: [DATE] [DATE]" at bounding box center [470, 389] width 906 height 84
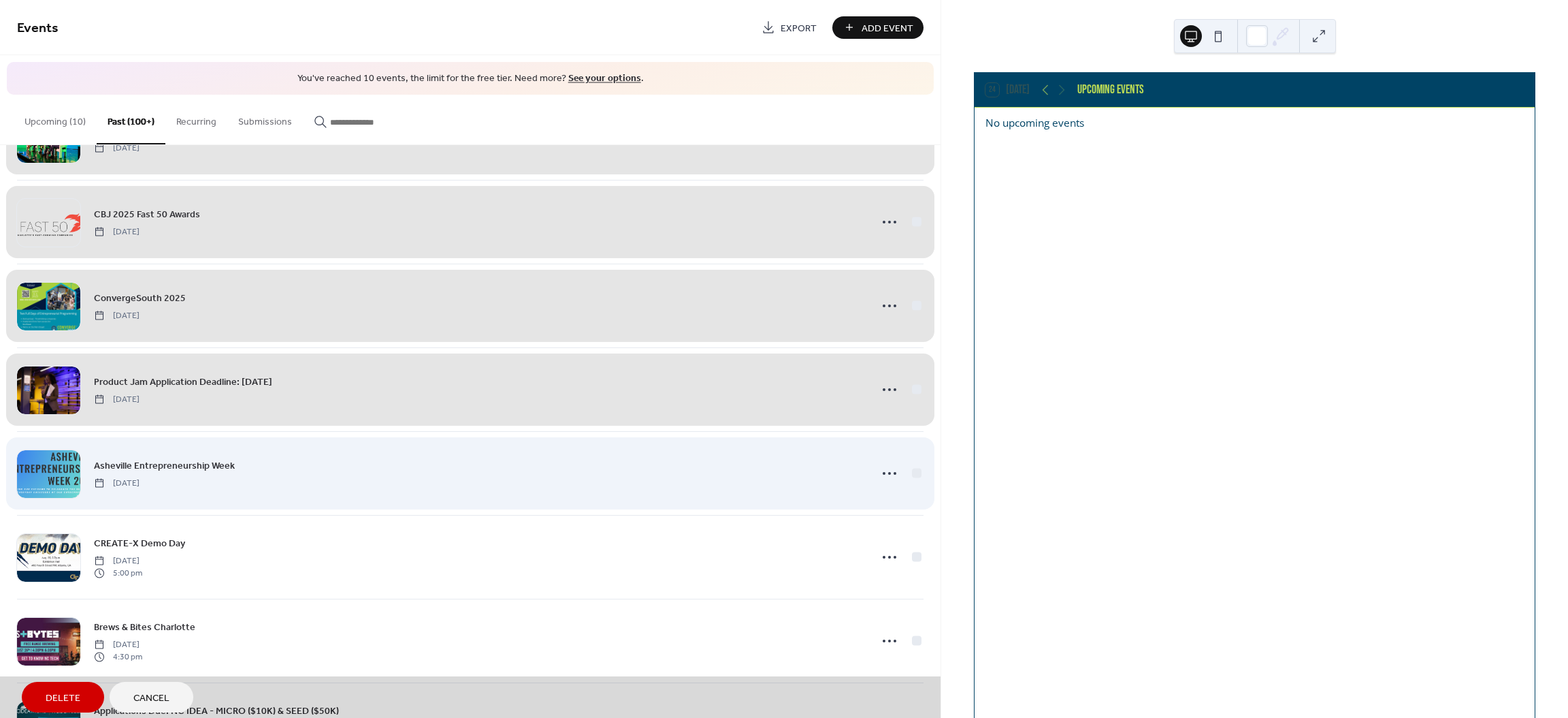
click at [915, 472] on div "Asheville Entrepreneurship Week [DATE]" at bounding box center [470, 473] width 906 height 84
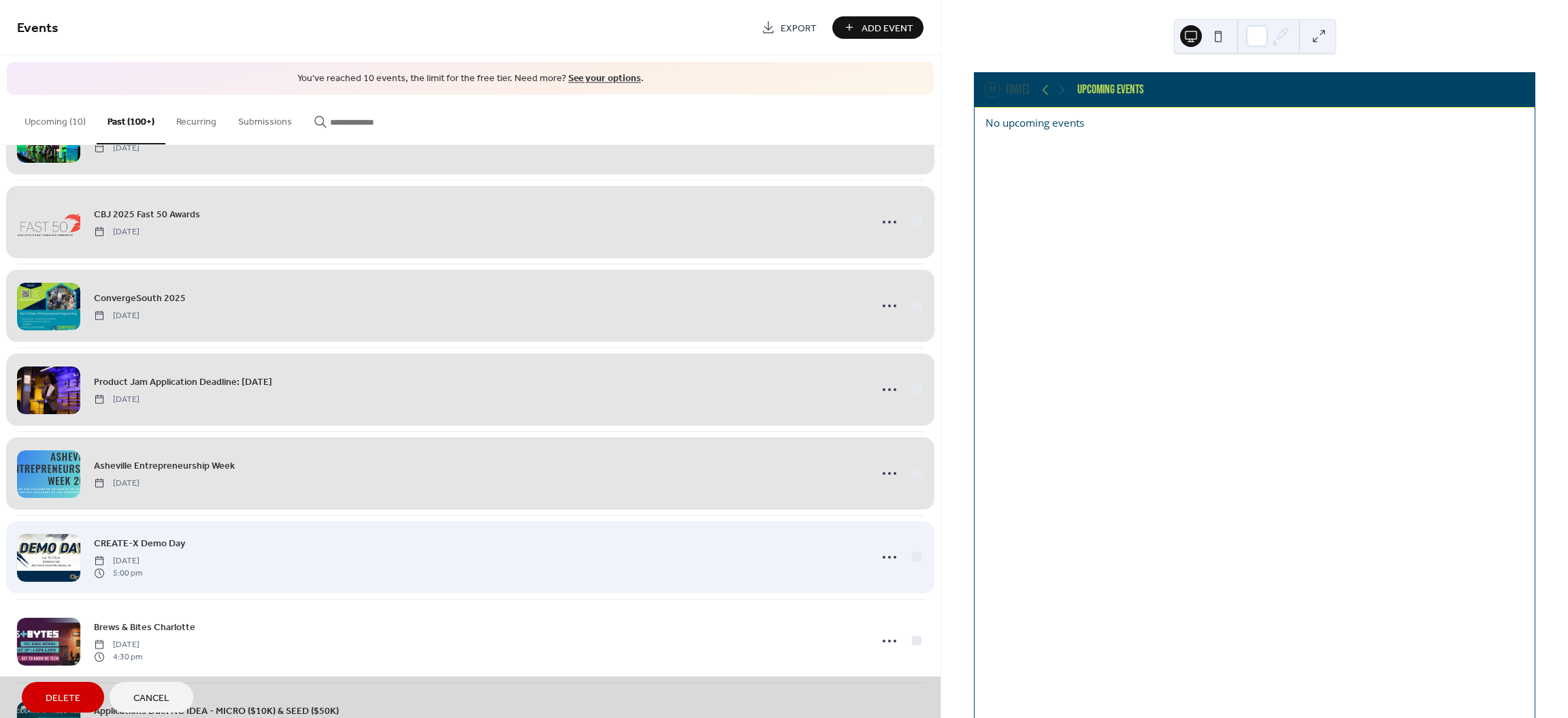
click at [909, 559] on div "CREATE-X Demo Day [DATE] 5:00 pm" at bounding box center [470, 556] width 906 height 84
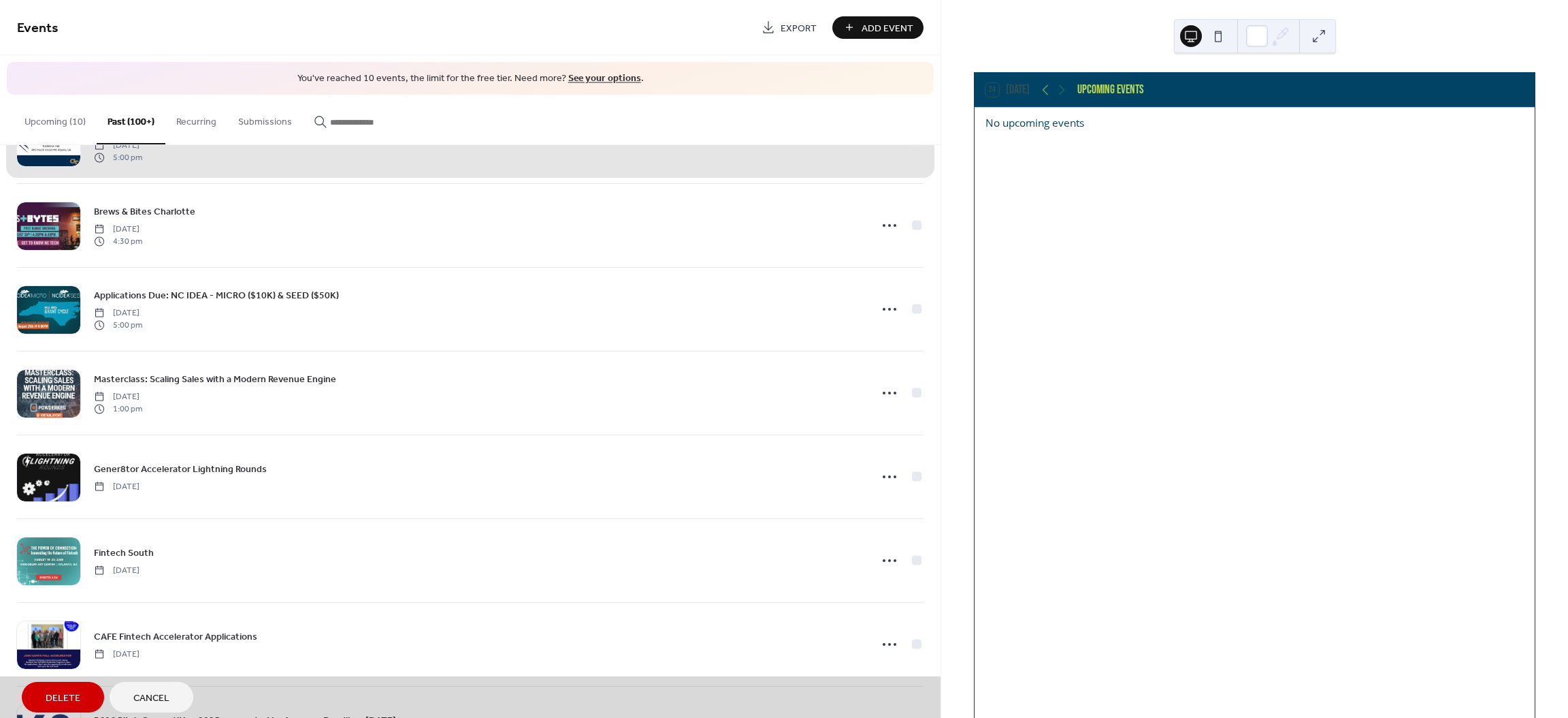
scroll to position [1250, 0]
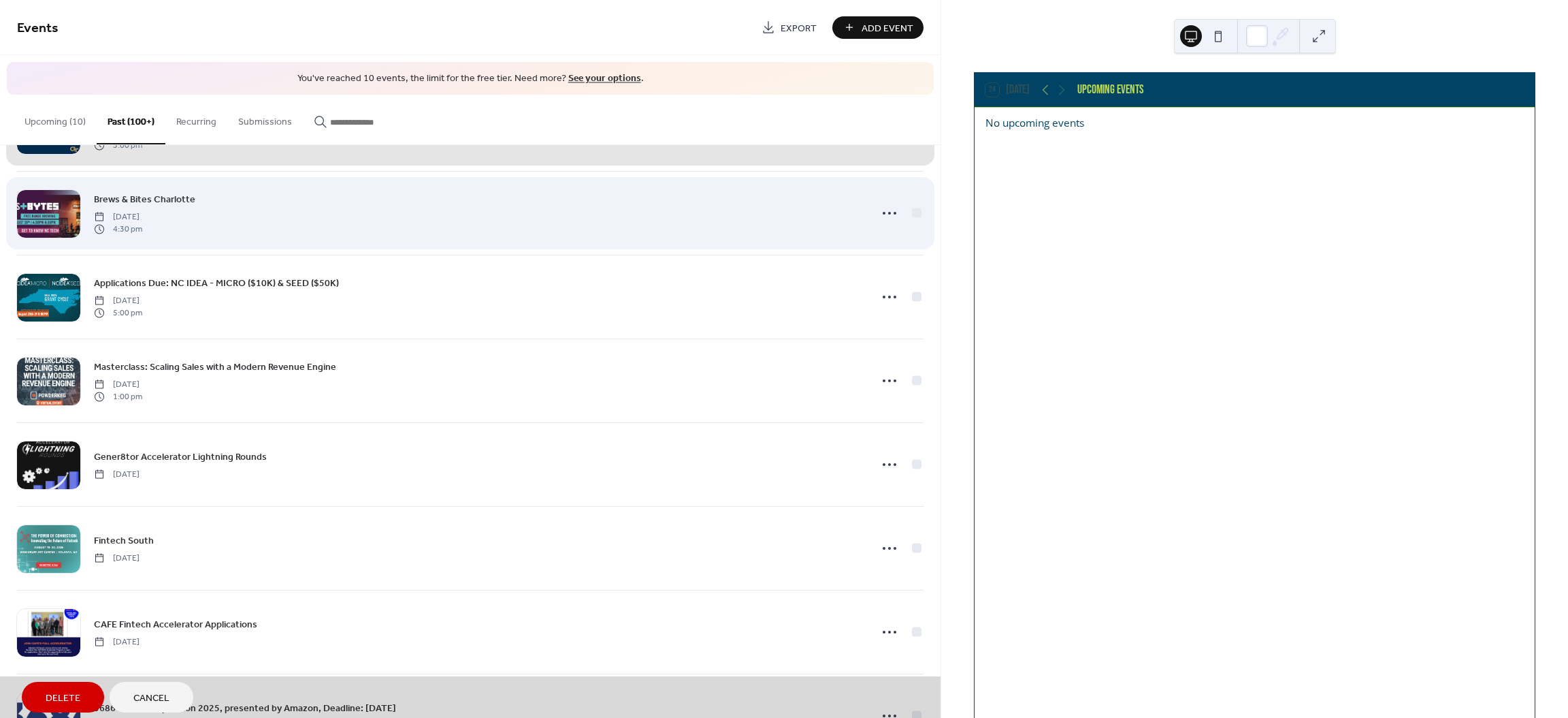
click at [918, 207] on div "Brews & Bites Charlotte [DATE] 4:30 pm" at bounding box center [470, 213] width 906 height 84
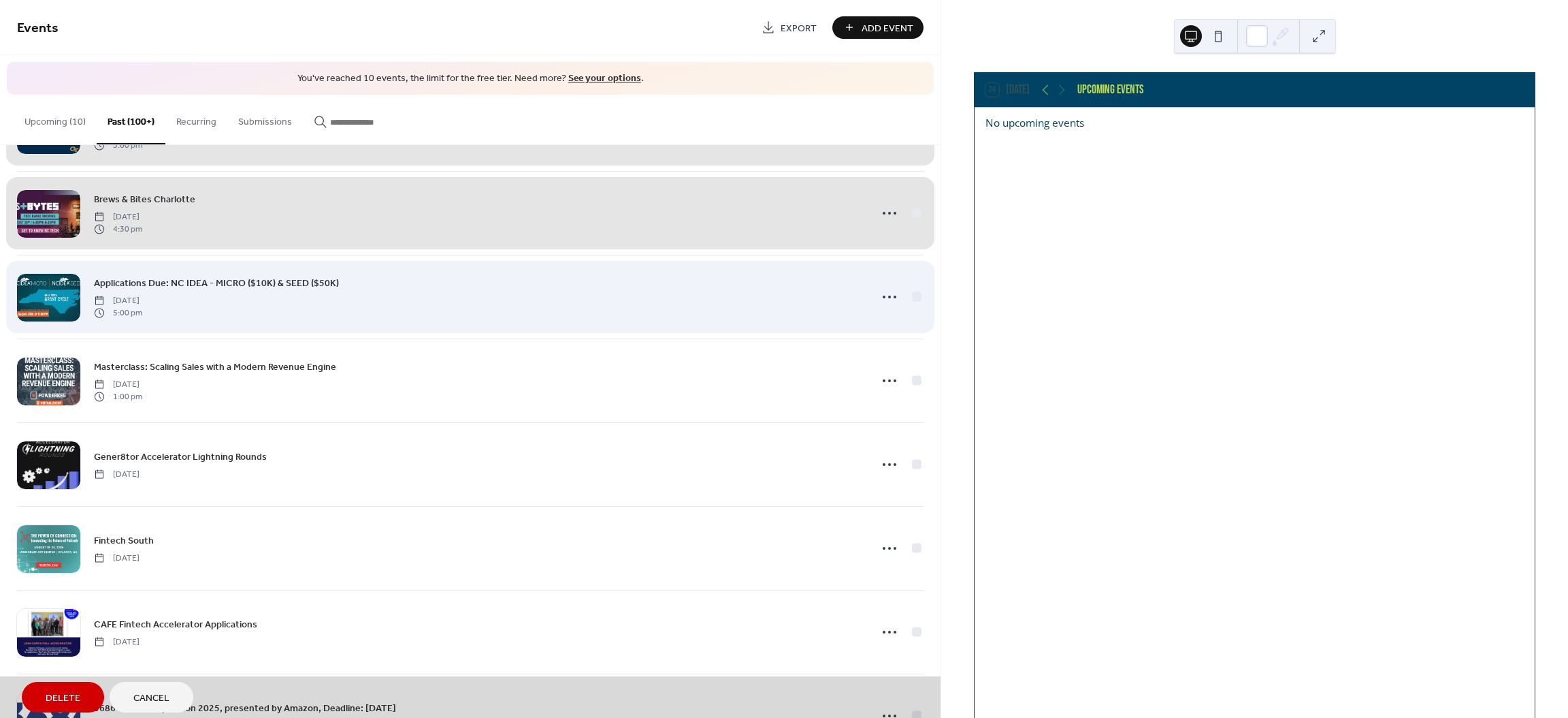
click at [909, 305] on div "Applications Due: NC IDEA - MICRO ($10K) & SEED ($50K) [DATE] 5:00 pm" at bounding box center [470, 296] width 906 height 84
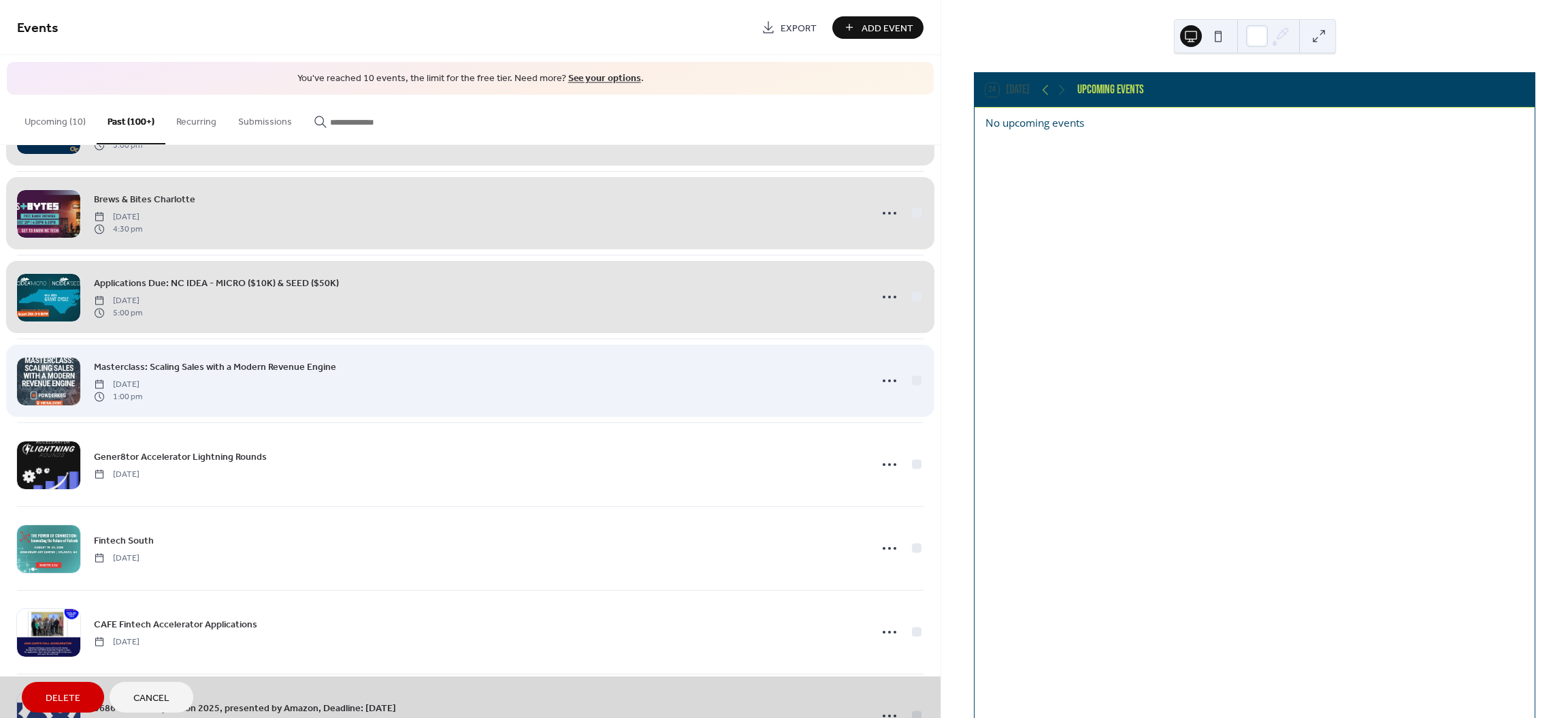
click at [913, 381] on div "Masterclass: Scaling Sales with a Modern Revenue Engine [DATE] 1:00 pm" at bounding box center [470, 380] width 906 height 84
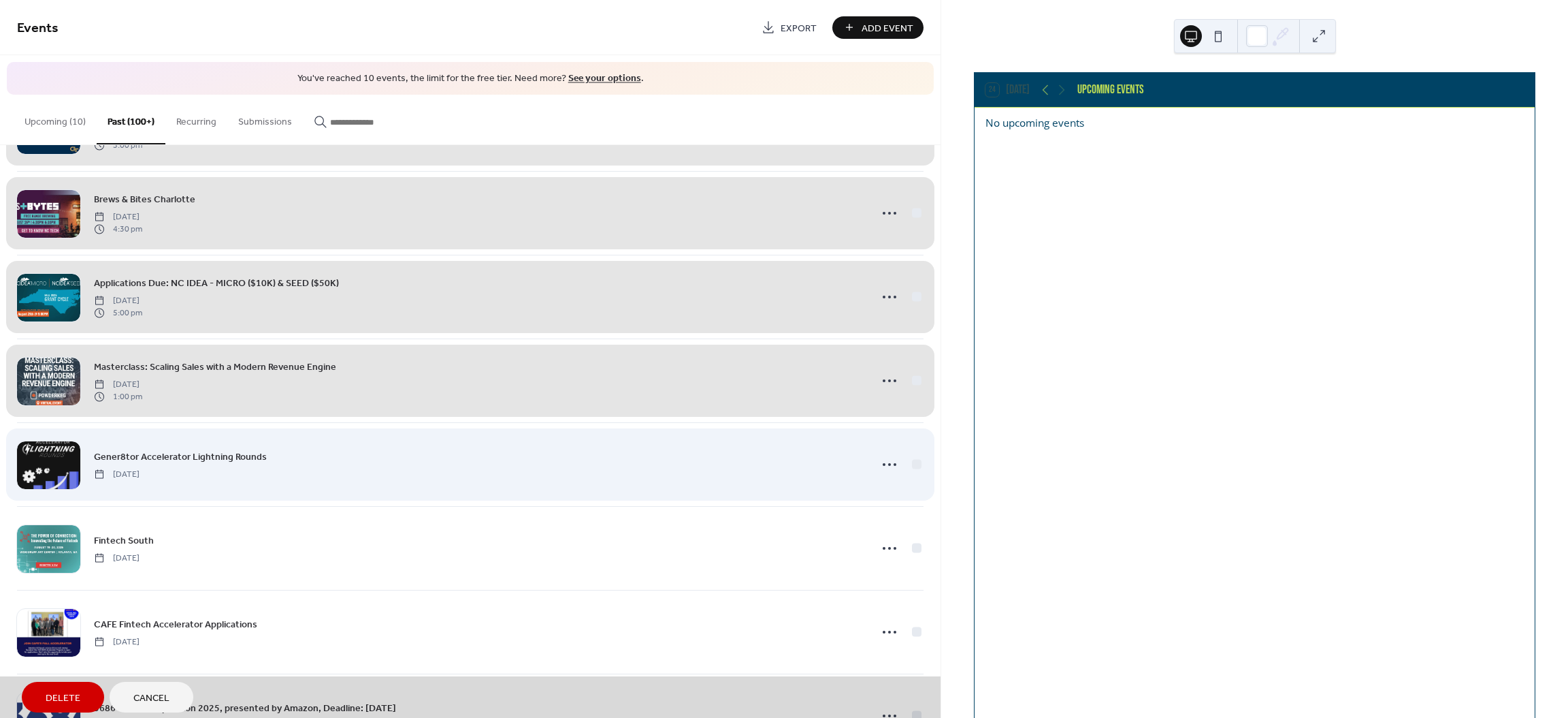
click at [913, 462] on div "Gener8tor Accelerator Lightning Rounds [DATE]" at bounding box center [470, 464] width 906 height 84
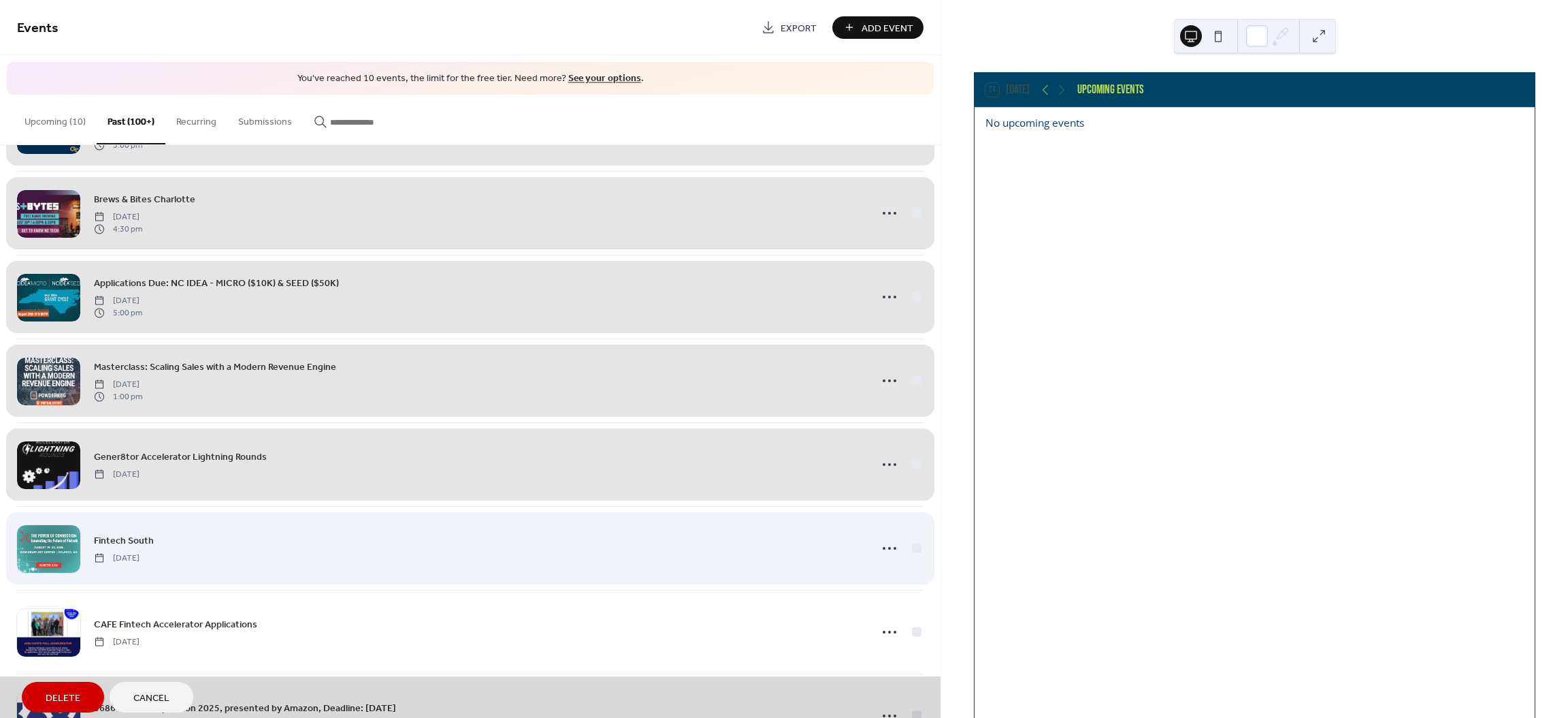
click at [912, 551] on div "Fintech South [DATE]" at bounding box center [470, 548] width 906 height 84
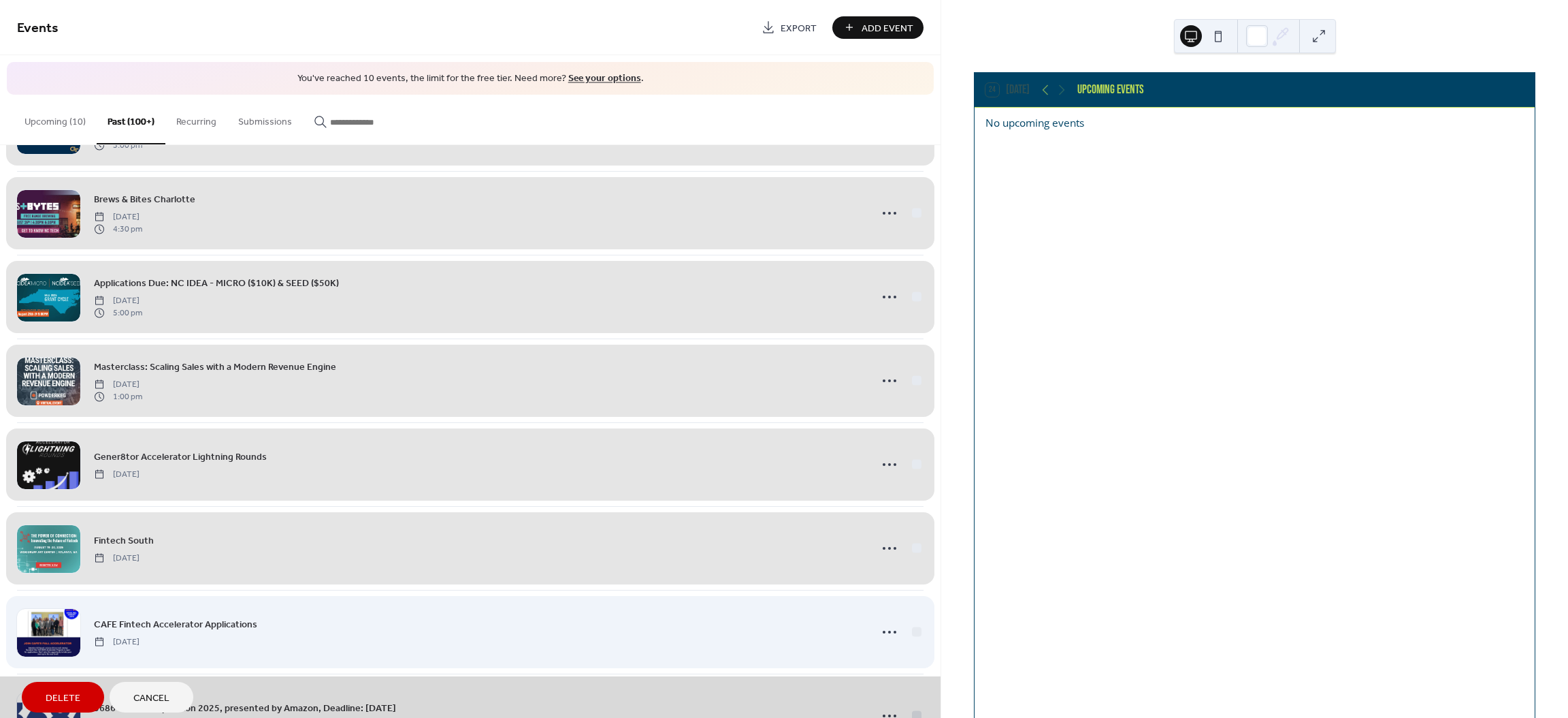
click at [911, 637] on div "CAFE Fintech Accelerator Applications [DATE]" at bounding box center [470, 632] width 906 height 84
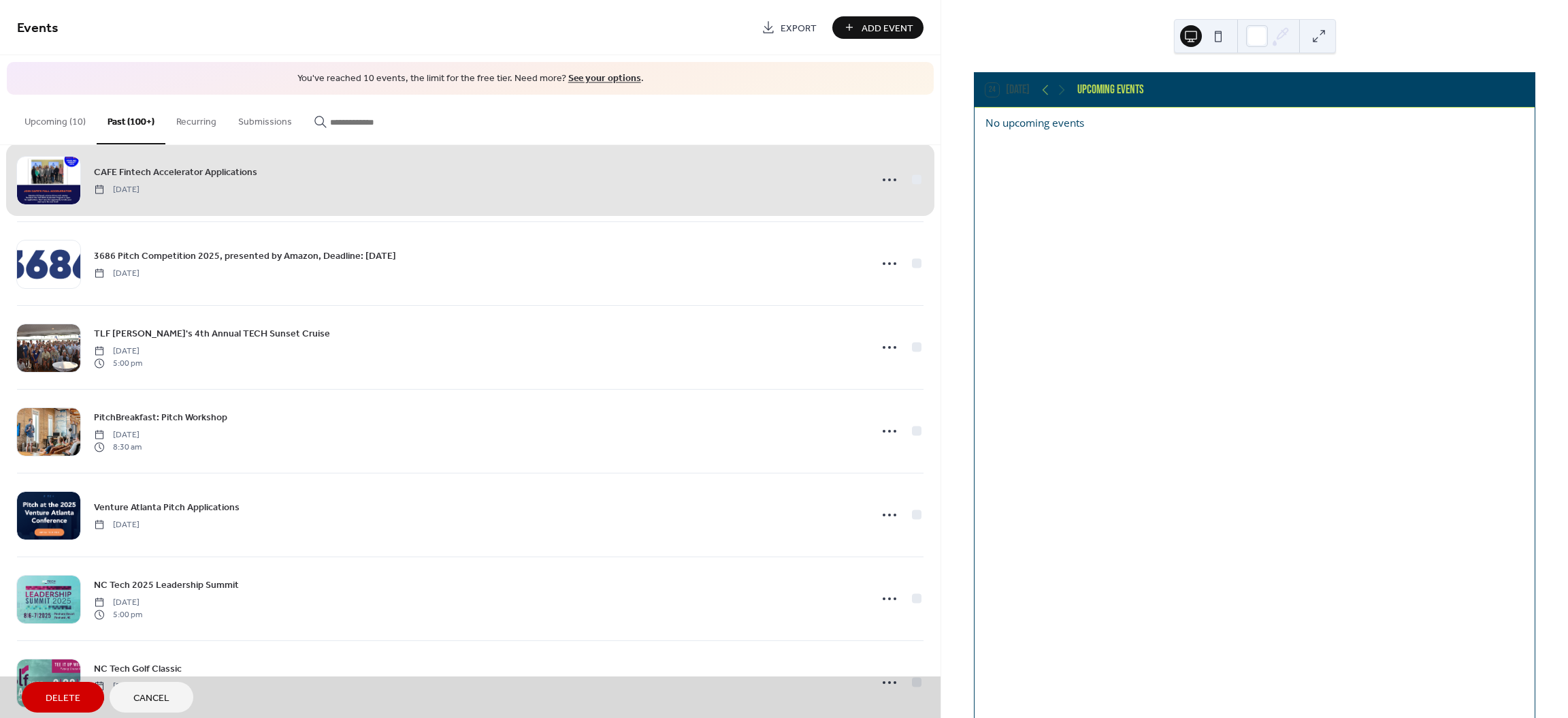
scroll to position [1704, 0]
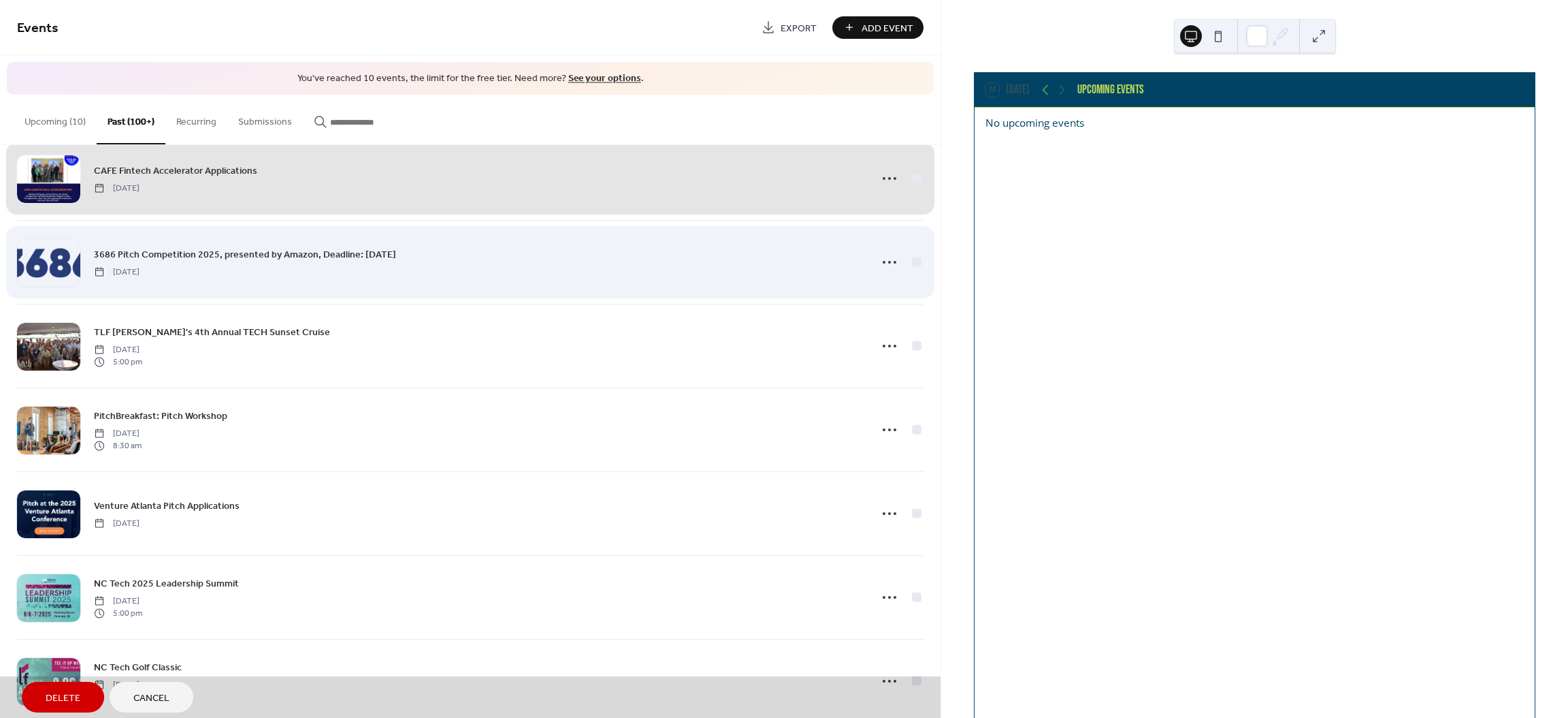
click at [913, 266] on div "3686 Pitch Competition 2025, presented by Amazon, Deadline: [DATE] [DATE]" at bounding box center [470, 261] width 906 height 84
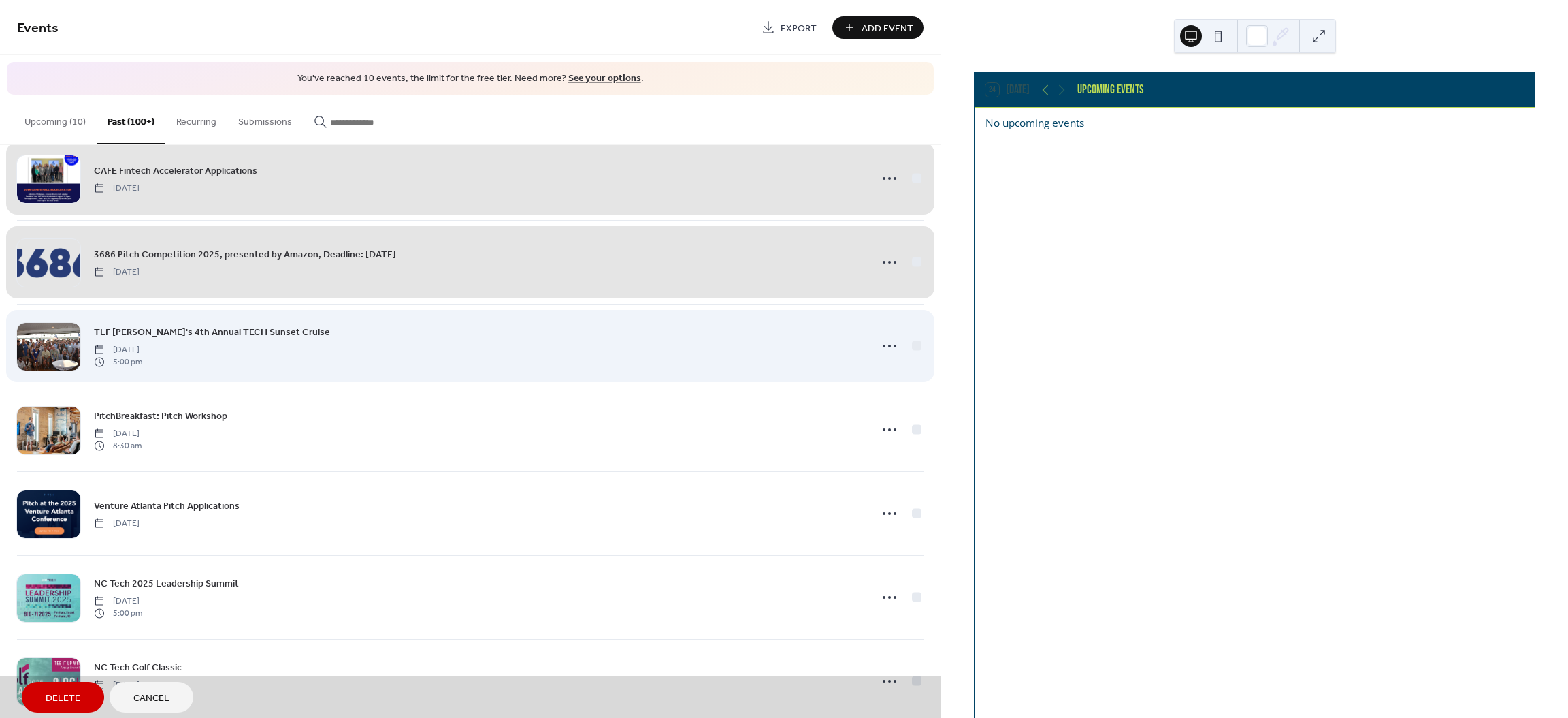
click at [915, 346] on div "TLF [PERSON_NAME]'s 4th Annual TECH Sunset Cruise [DATE] 5:00 pm" at bounding box center [470, 346] width 906 height 84
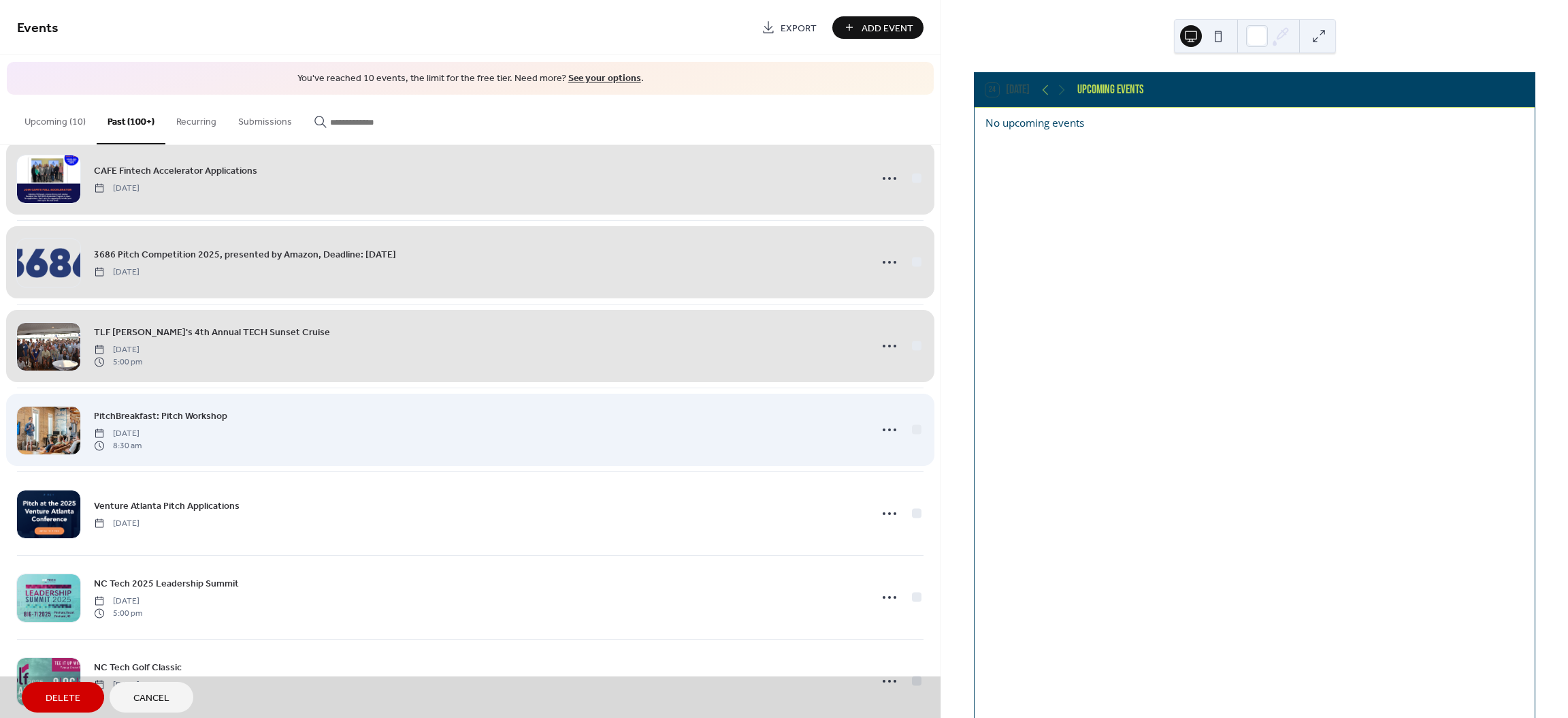
click at [916, 428] on div "PitchBreakfast: Pitch Workshop [DATE] 8:30 am" at bounding box center [470, 429] width 906 height 84
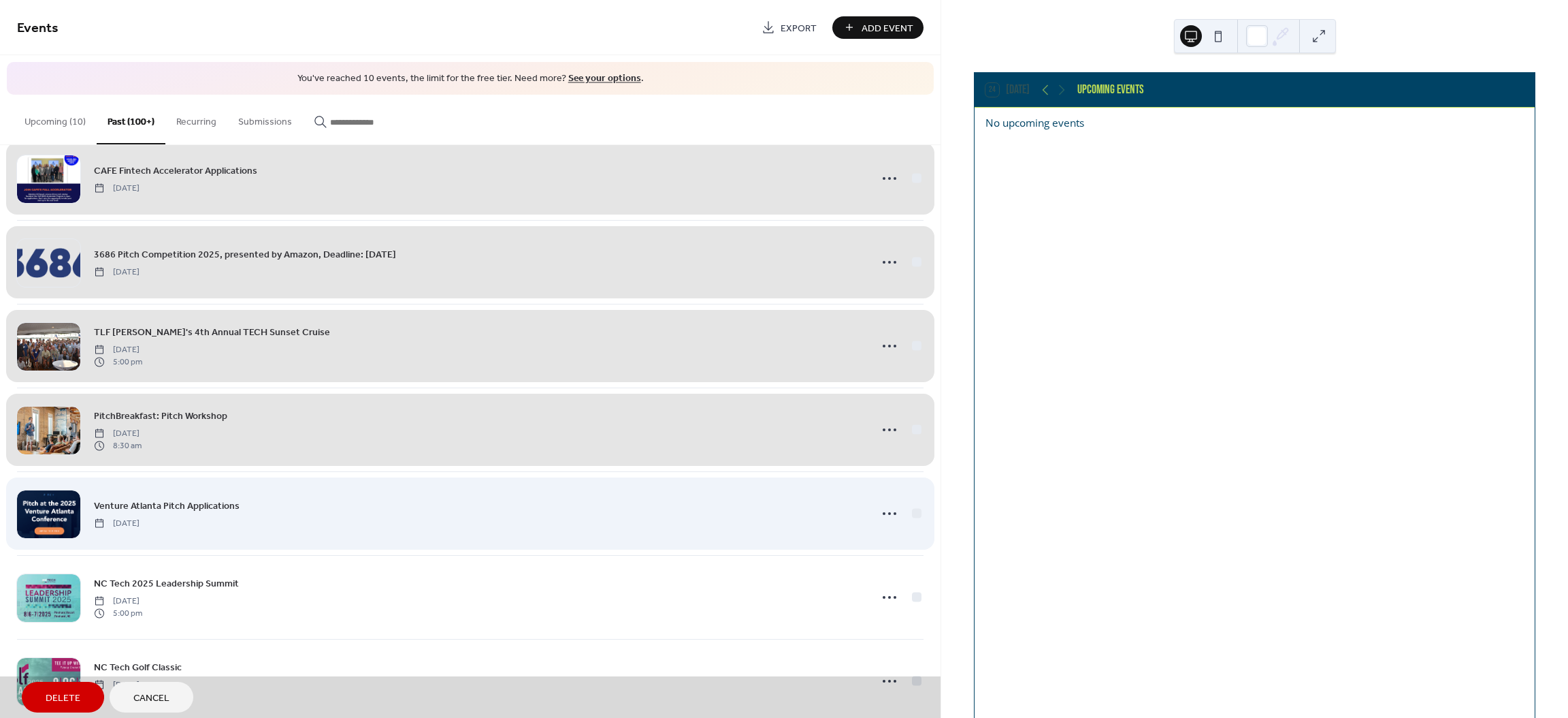
click at [912, 511] on div "Venture Atlanta Pitch Applications [DATE]" at bounding box center [470, 513] width 906 height 84
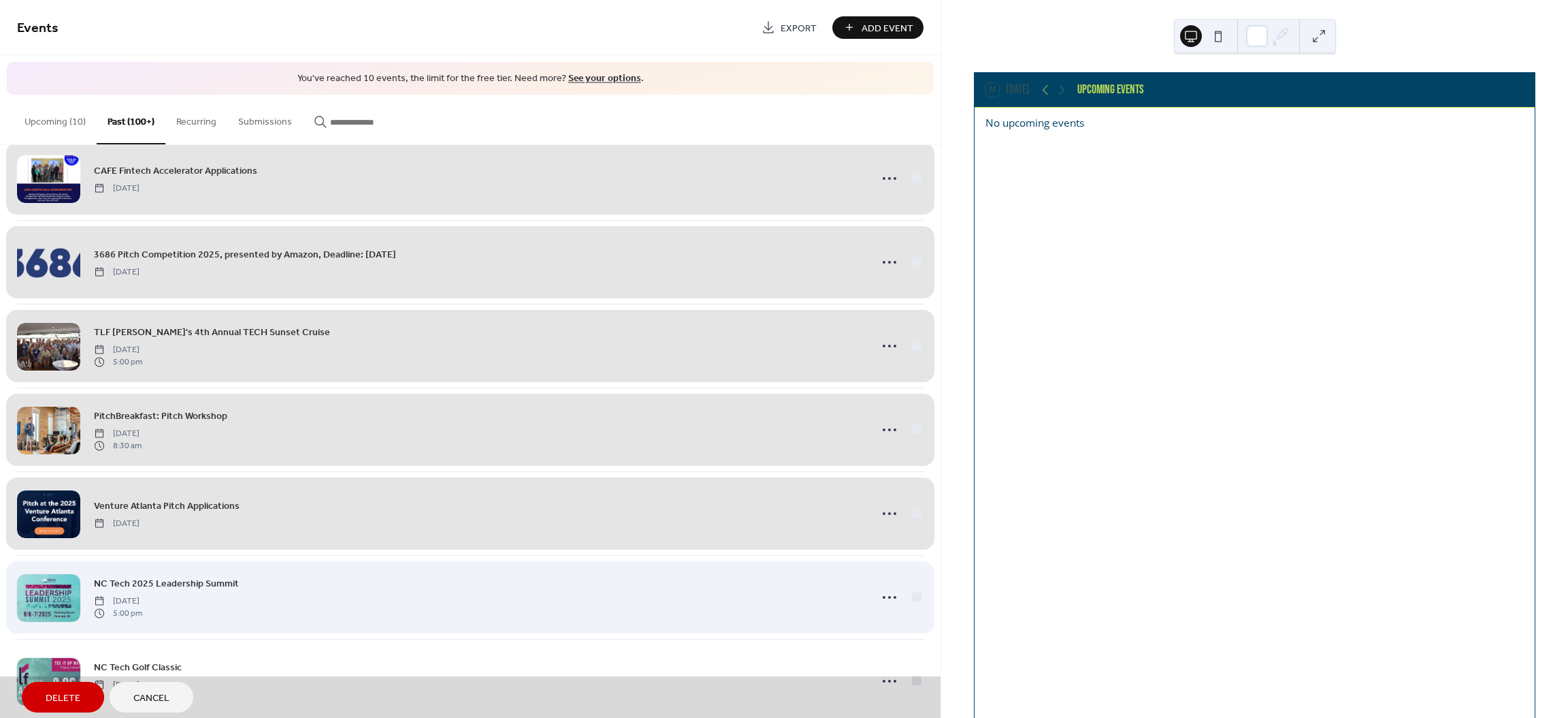
click at [913, 600] on div "NC Tech 2025 Leadership Summit [DATE] 5:00 pm" at bounding box center [470, 597] width 906 height 84
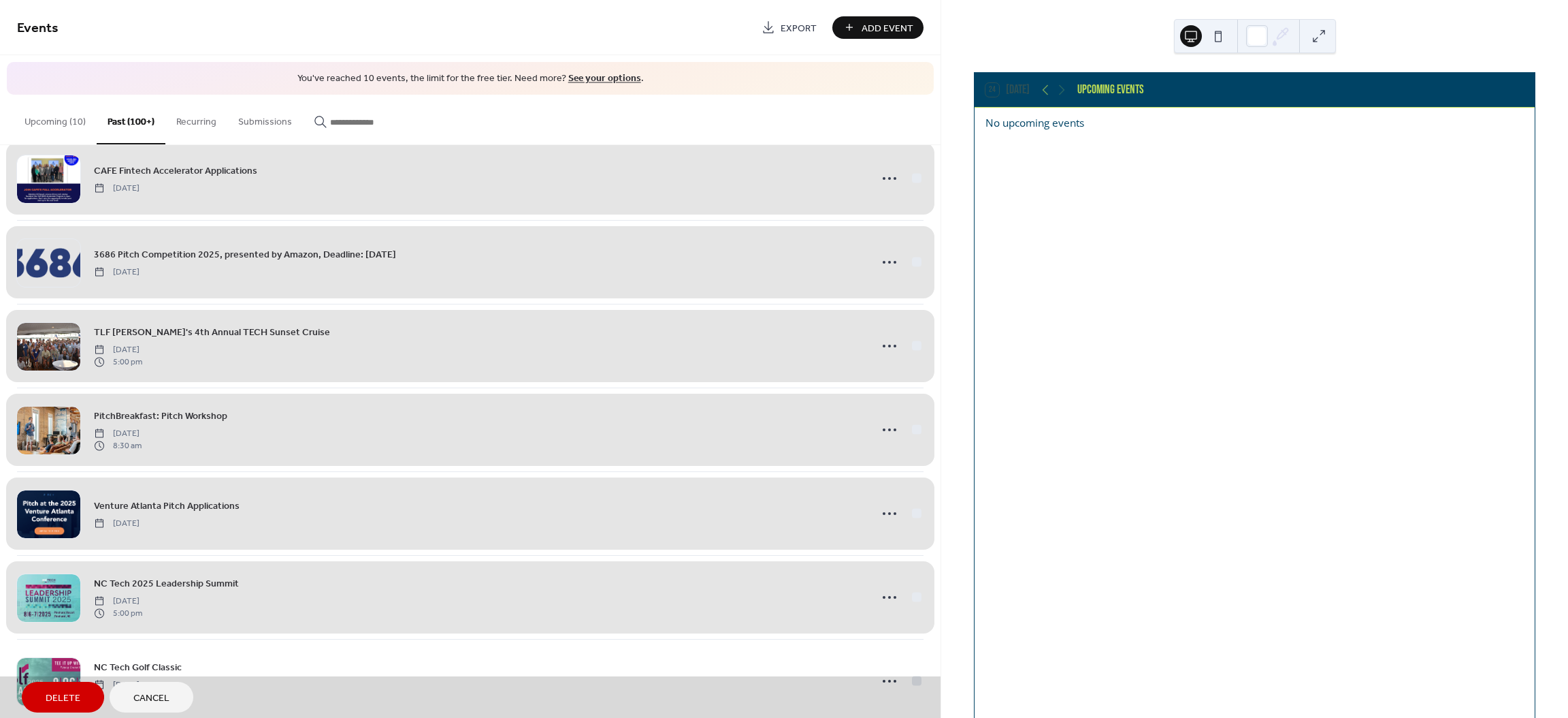
click at [42, 702] on button "Delete" at bounding box center [63, 697] width 82 height 31
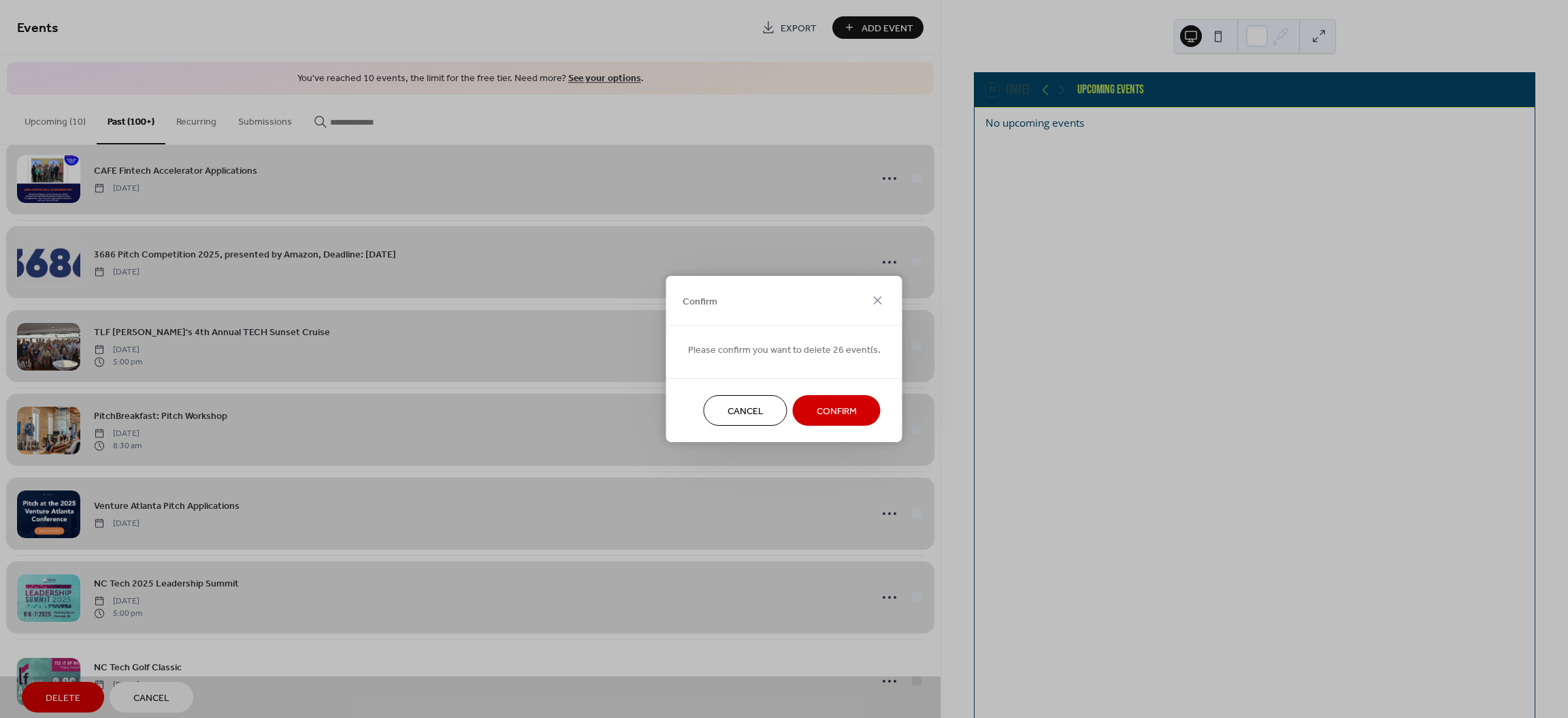
click at [809, 405] on button "Confirm" at bounding box center [837, 410] width 88 height 31
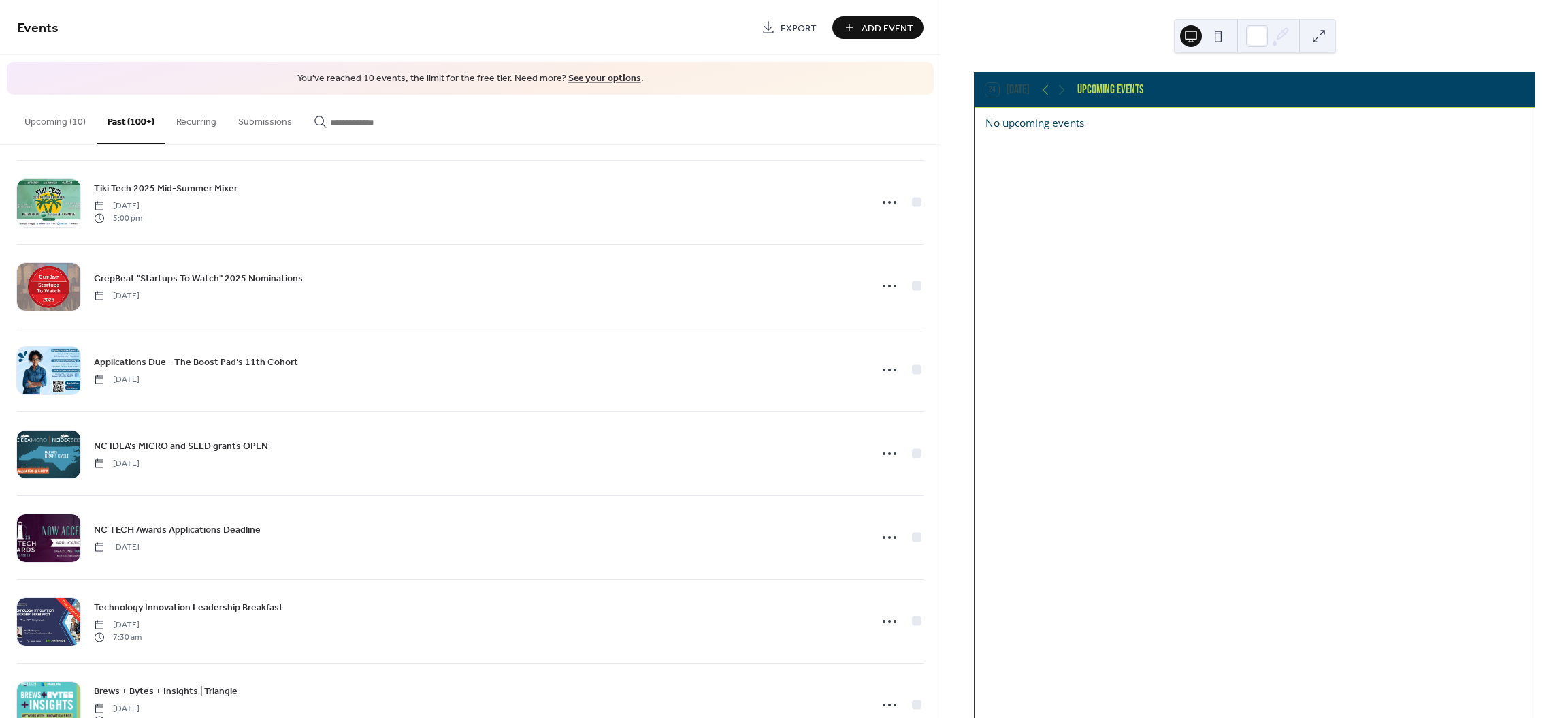
scroll to position [0, 0]
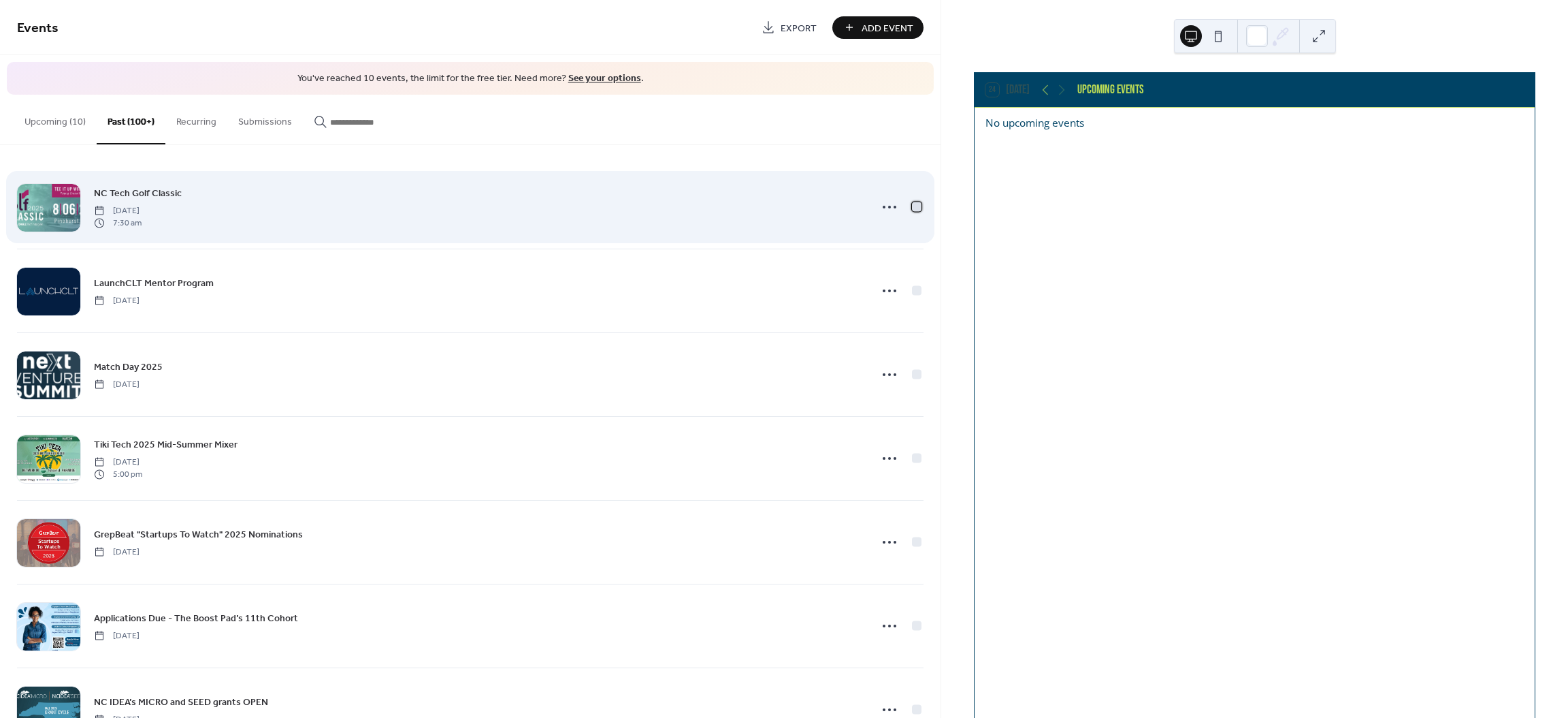
click at [916, 204] on div at bounding box center [917, 206] width 10 height 10
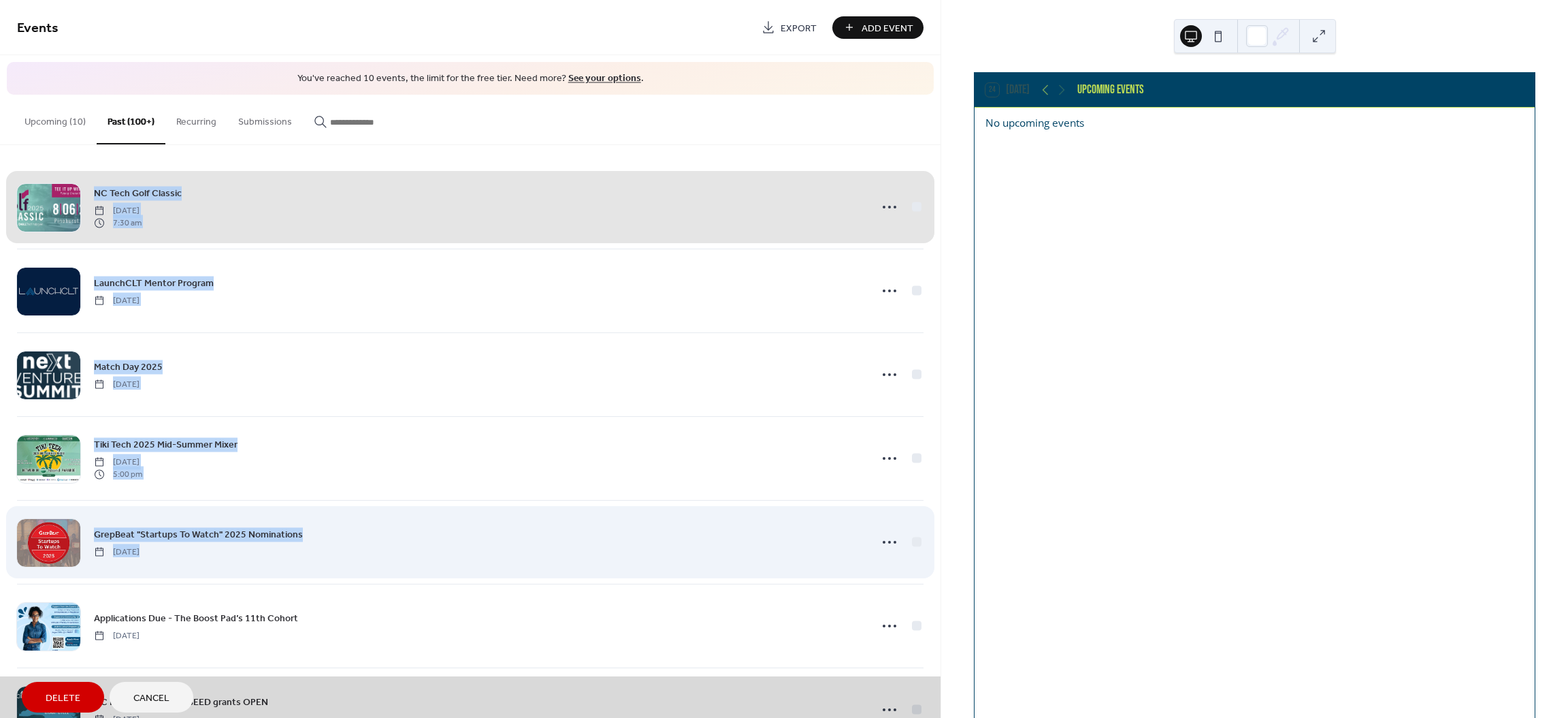
click at [909, 539] on div "GrepBeat "Startups To Watch" 2025 Nominations [DATE]" at bounding box center [470, 541] width 906 height 84
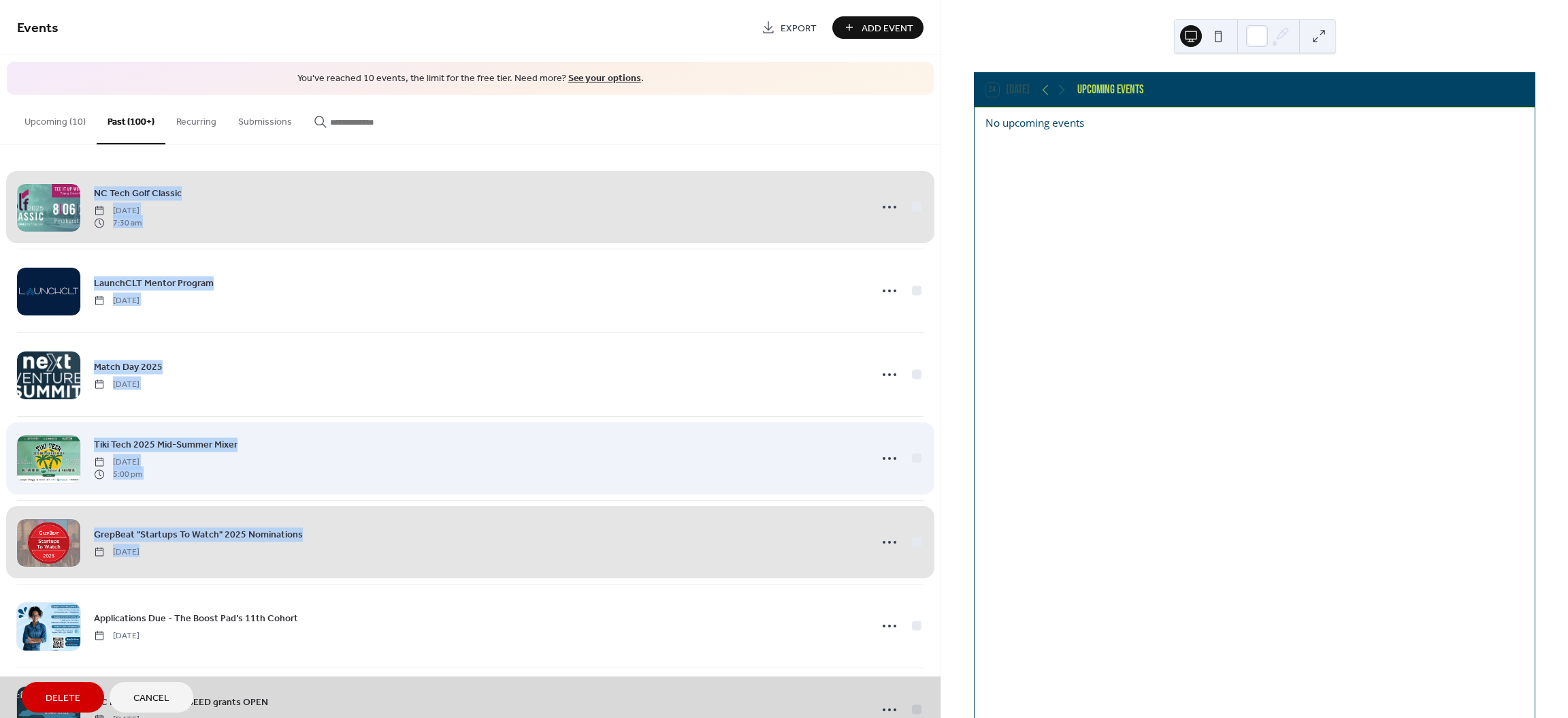
click at [911, 459] on div "Tiki Tech 2025 Mid-Summer Mixer [DATE] 5:00 pm" at bounding box center [470, 458] width 906 height 84
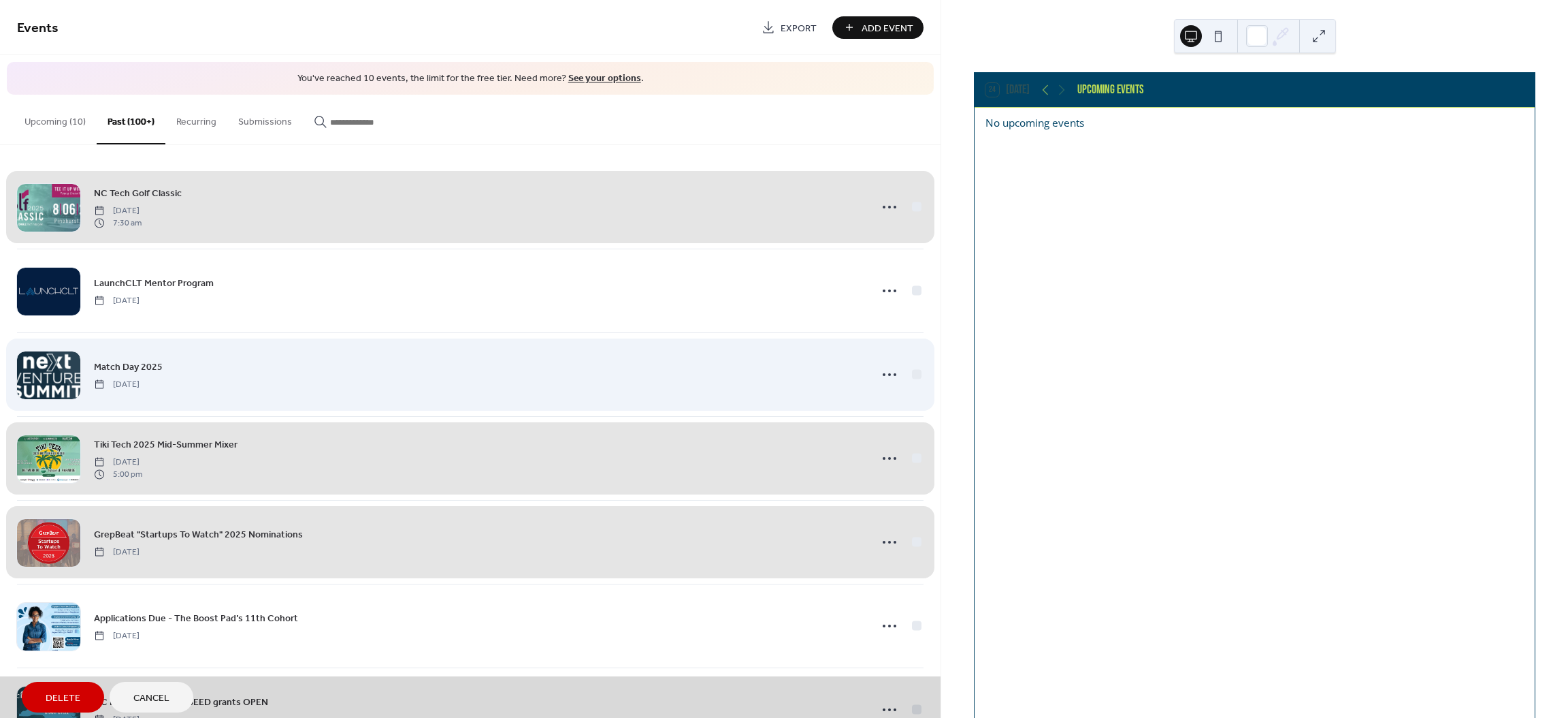
click at [913, 373] on div "Match Day 2025 [DATE]" at bounding box center [470, 374] width 906 height 84
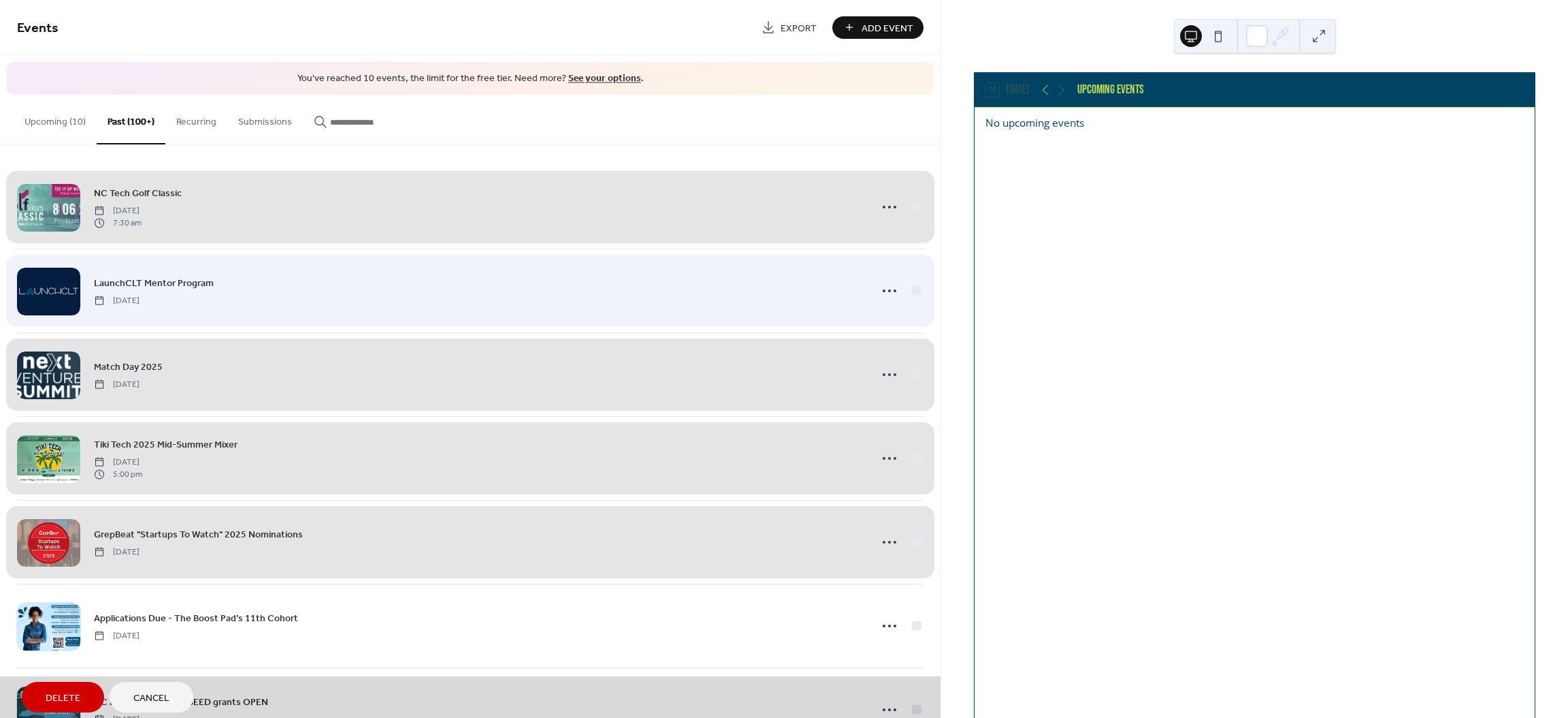
click at [913, 292] on div "LaunchCLT Mentor Program [DATE]" at bounding box center [470, 290] width 906 height 84
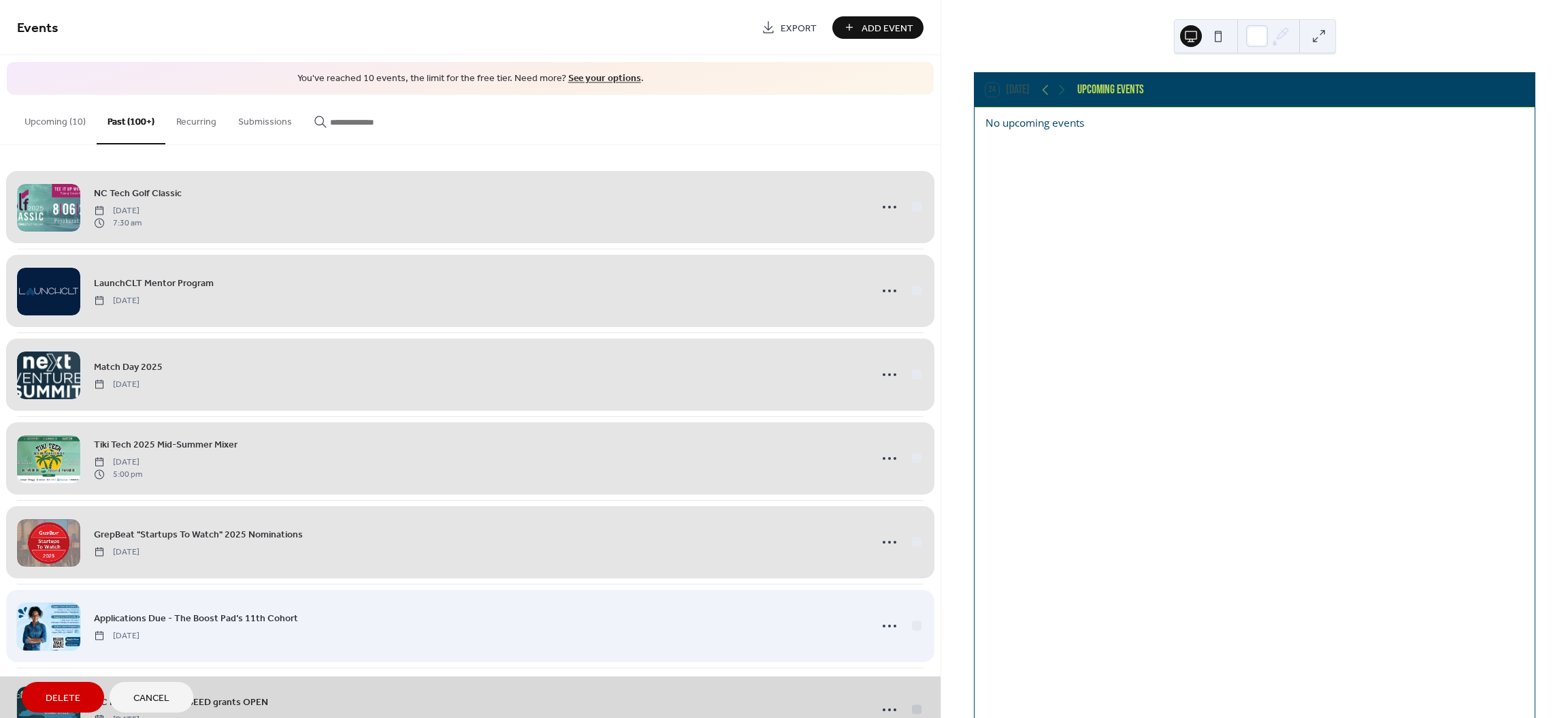
click at [909, 627] on div "Applications Due - The Boost Pad’s 11th Cohort [DATE]" at bounding box center [470, 626] width 906 height 84
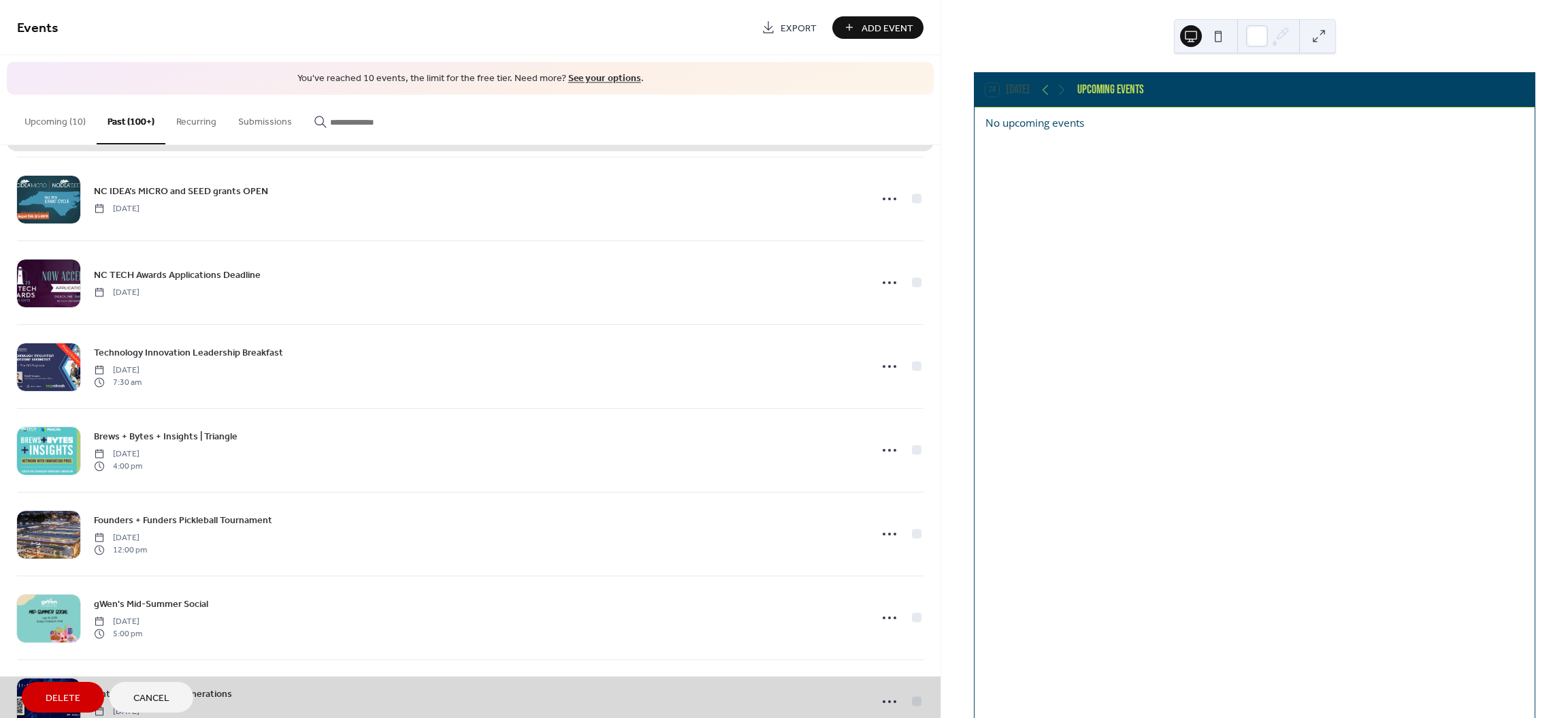
scroll to position [516, 0]
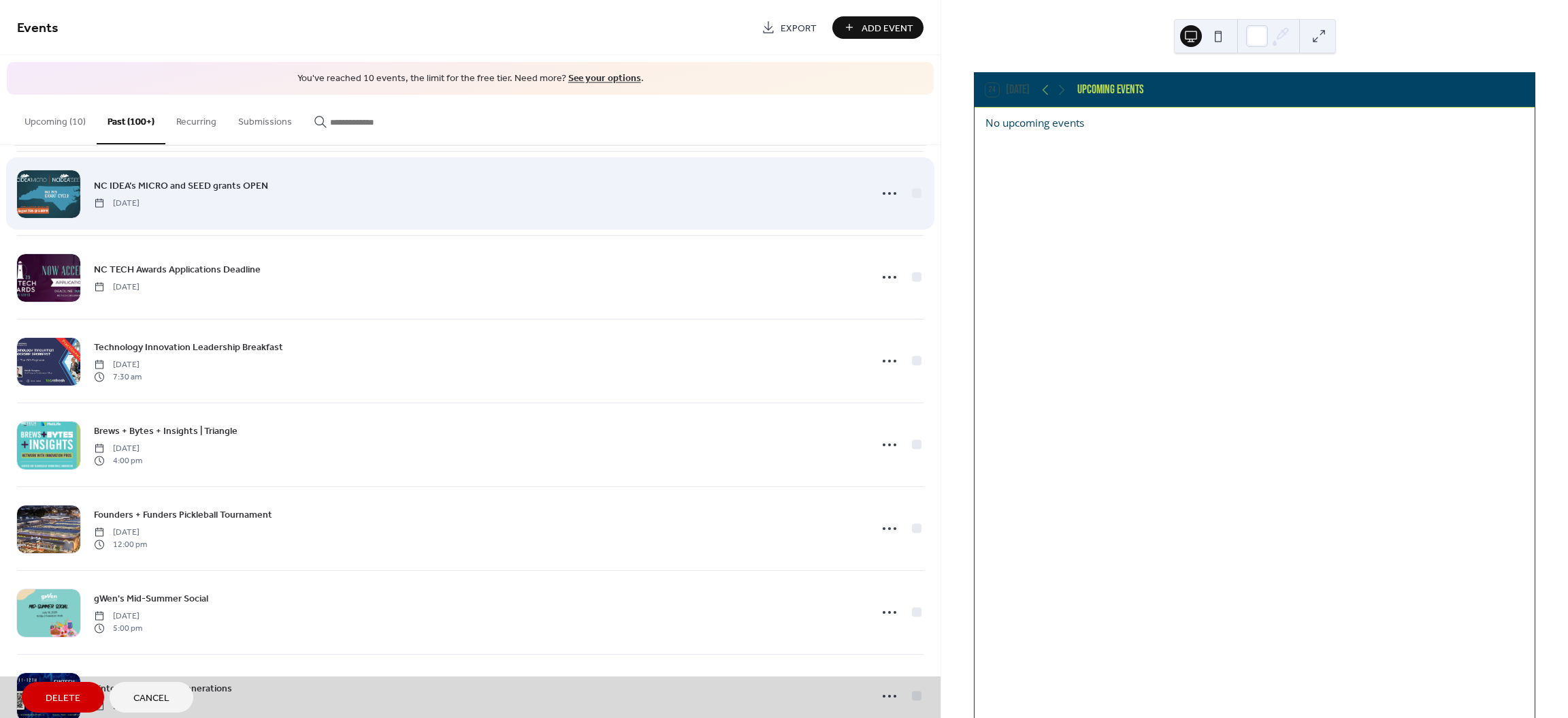
click at [913, 196] on div "NC IDEA’s MICRO and SEED grants OPEN [DATE]" at bounding box center [470, 193] width 906 height 84
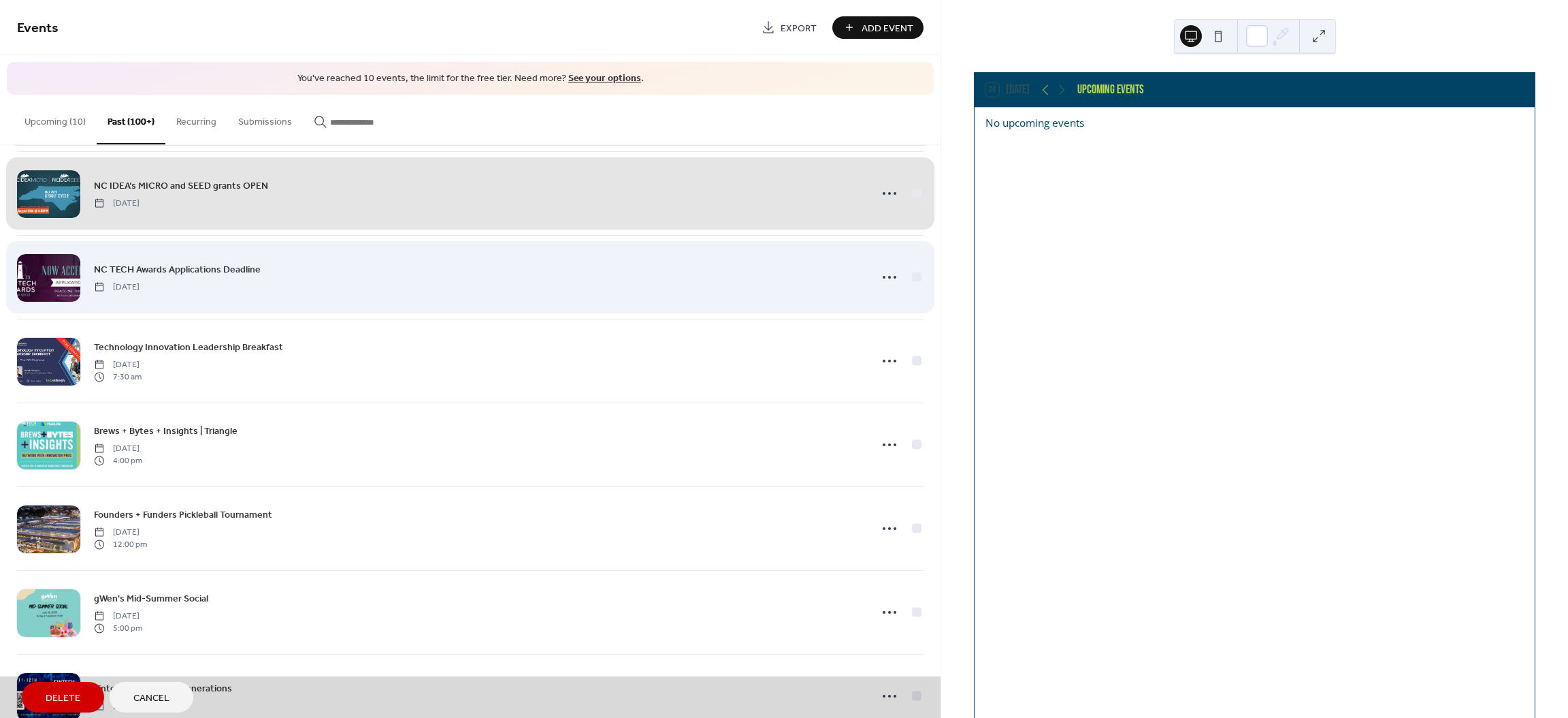
click at [913, 276] on div "NC TECH Awards Applications Deadline [DATE]" at bounding box center [470, 277] width 906 height 84
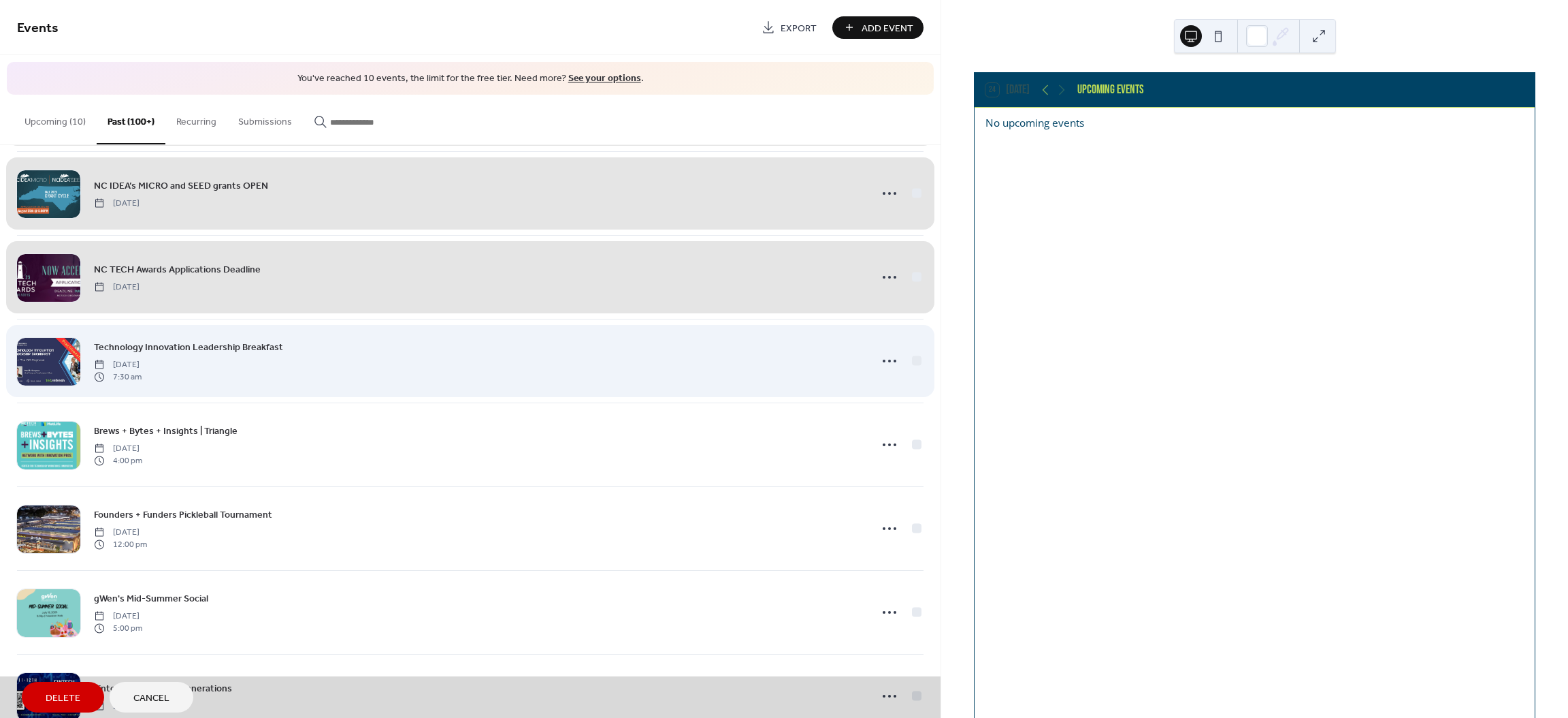
click at [913, 359] on div "Technology Innovation Leadership Breakfast [DATE] 7:30 am" at bounding box center [470, 361] width 906 height 84
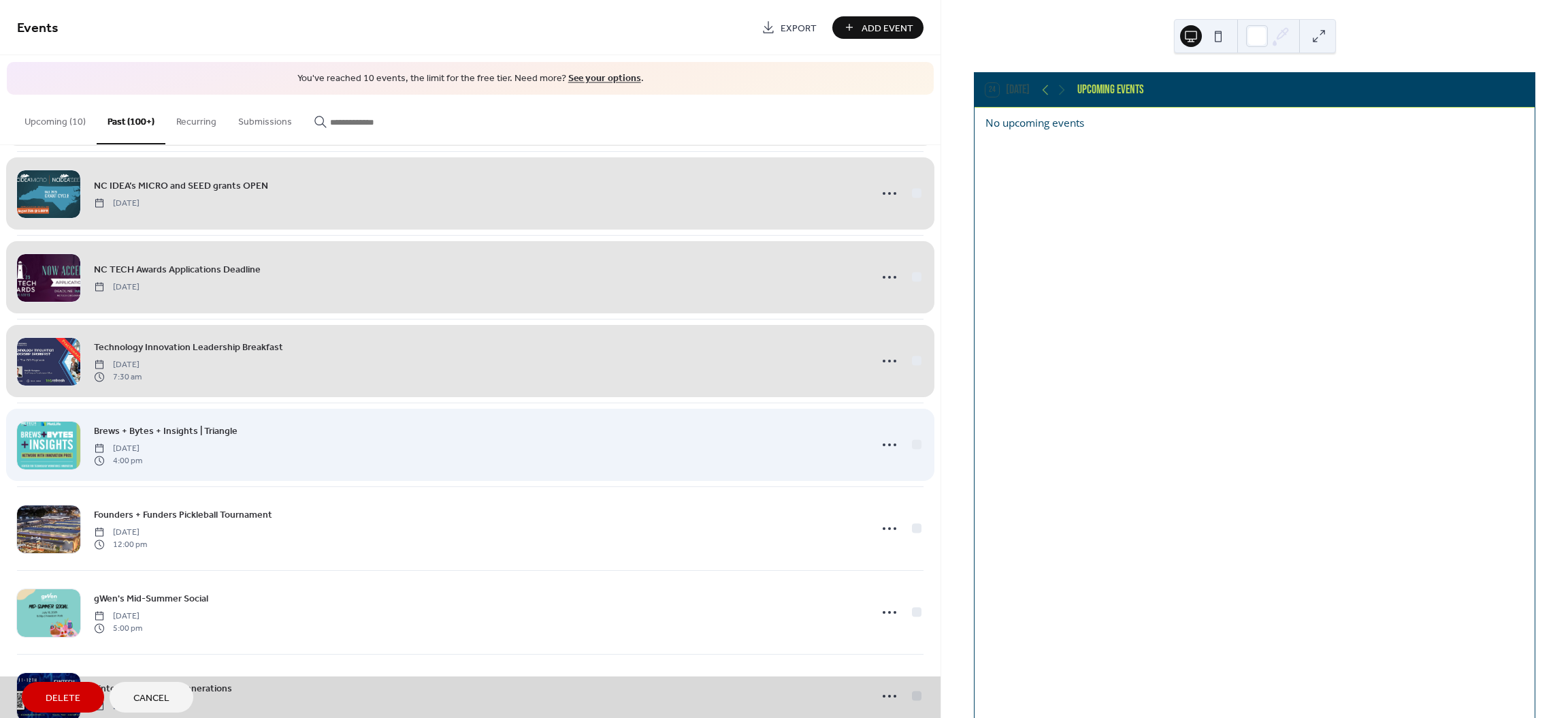
click at [913, 441] on div "Brews + Bytes + Insights | Triangle [DATE] 4:00 pm" at bounding box center [470, 444] width 906 height 84
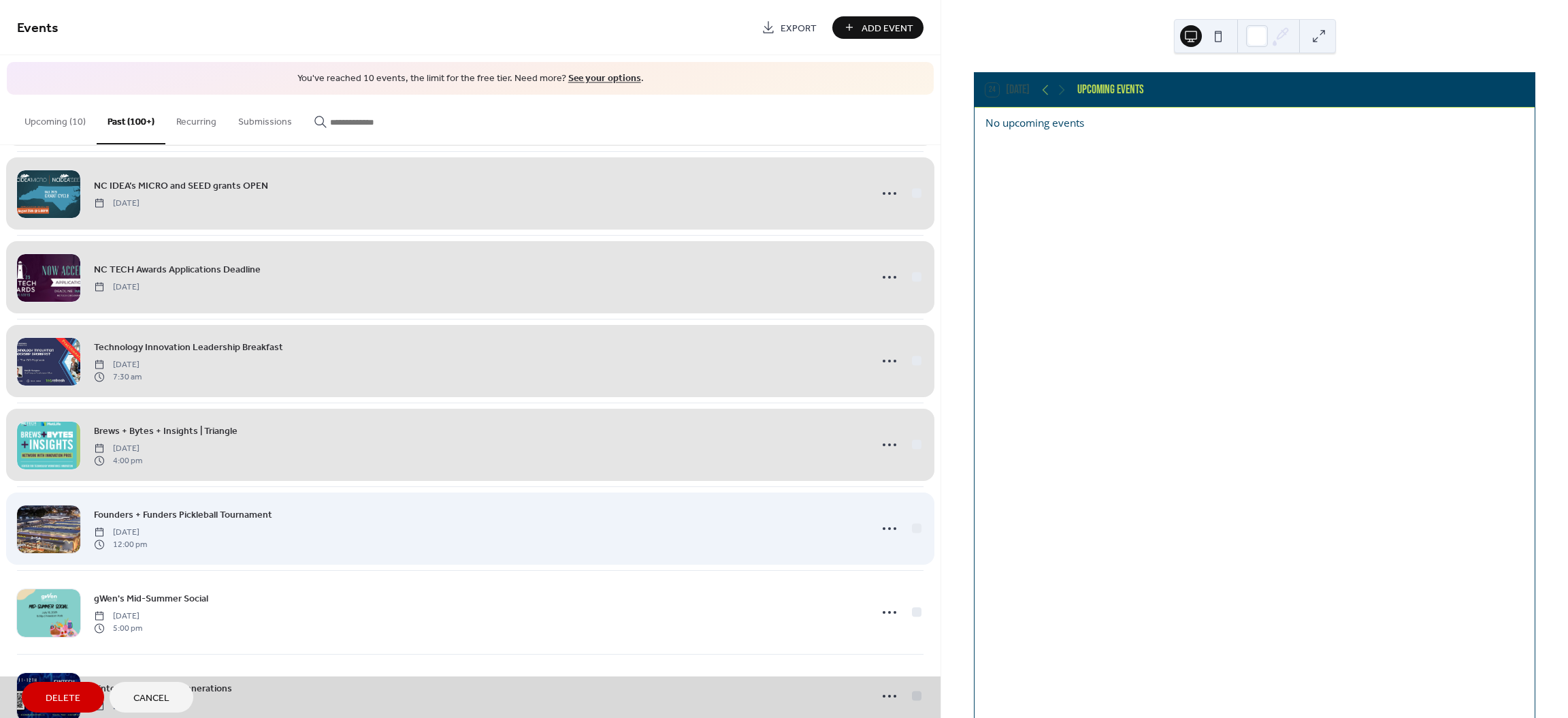
click at [913, 528] on div "Founders + Funders Pickleball Tournament [DATE] 12:00 pm" at bounding box center [470, 528] width 906 height 84
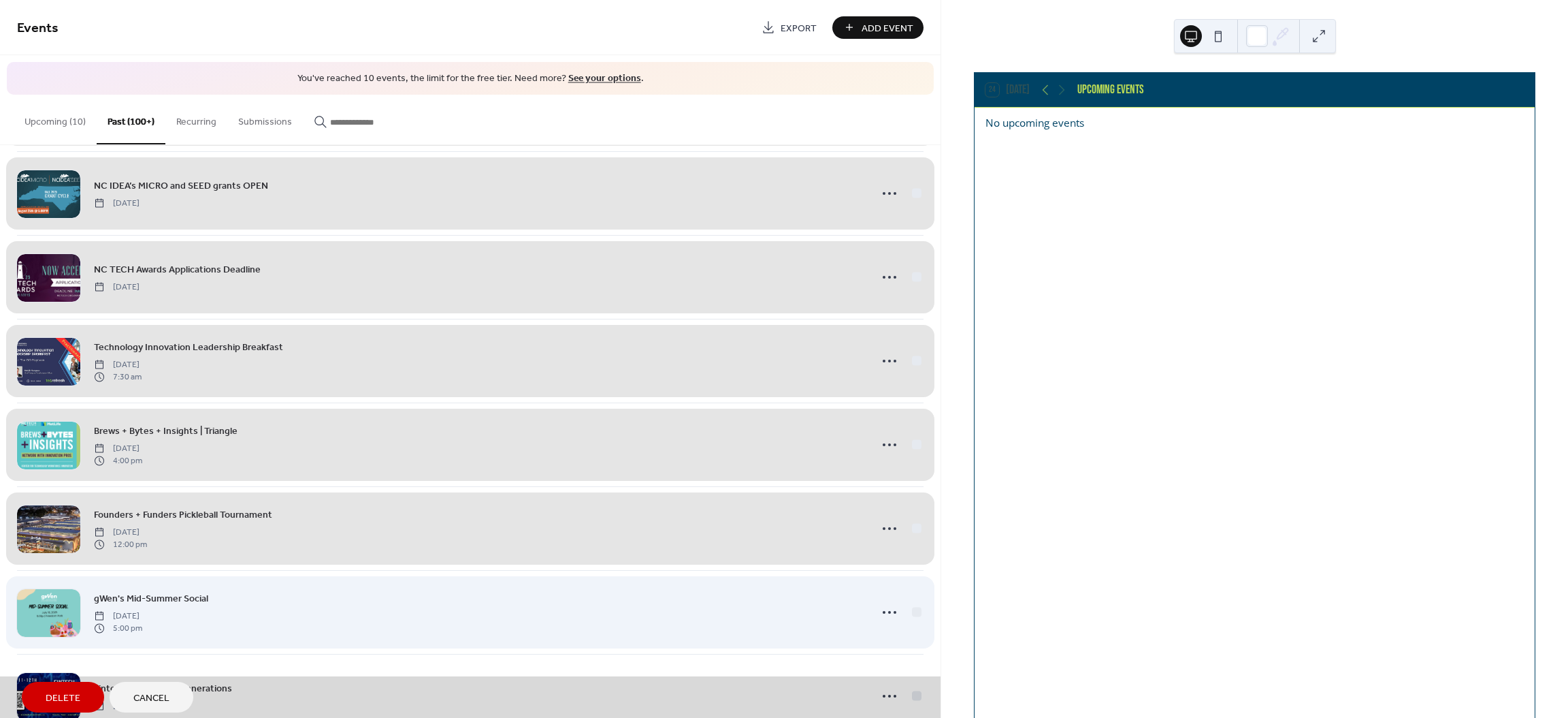
click at [913, 613] on div "gWen's Mid-Summer Social [DATE] 5:00 pm" at bounding box center [470, 612] width 906 height 84
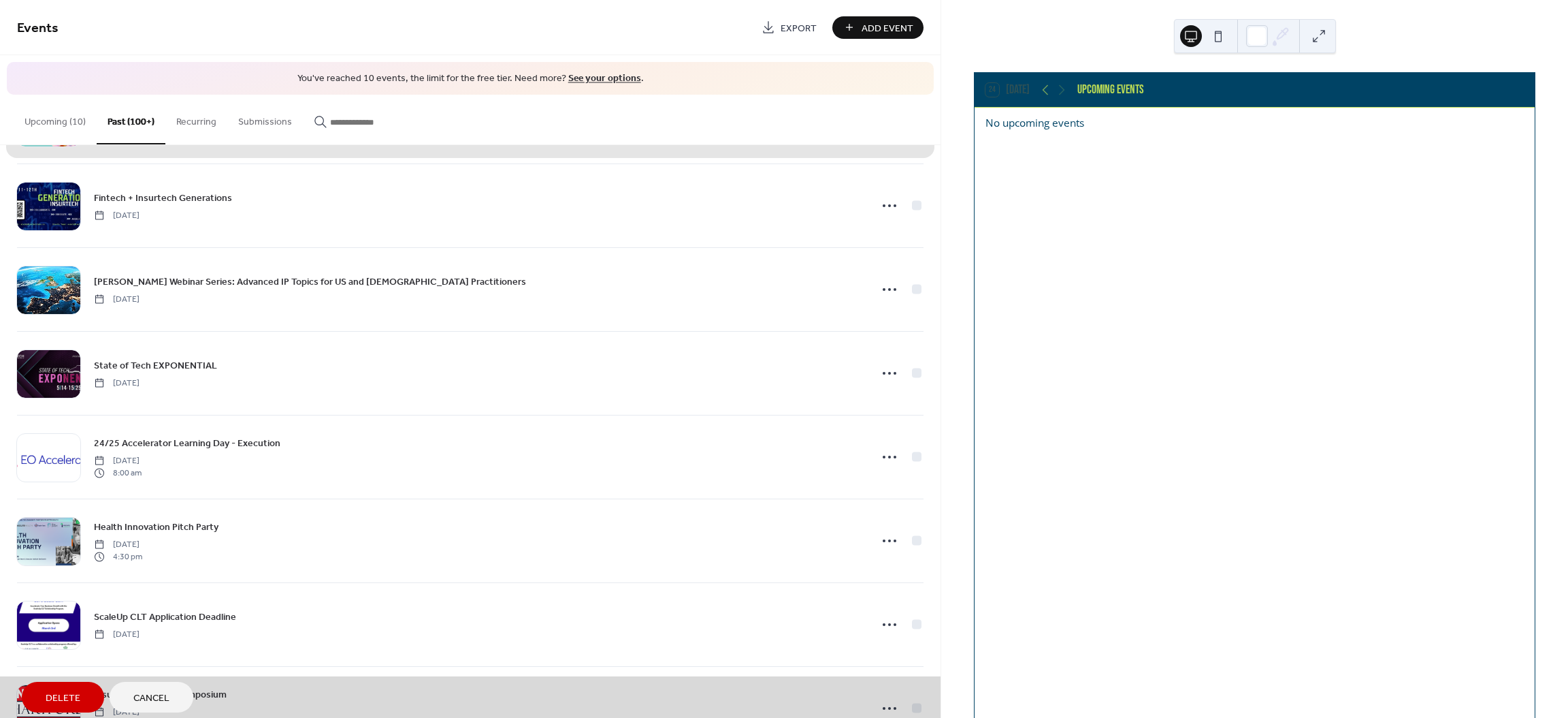
scroll to position [1008, 0]
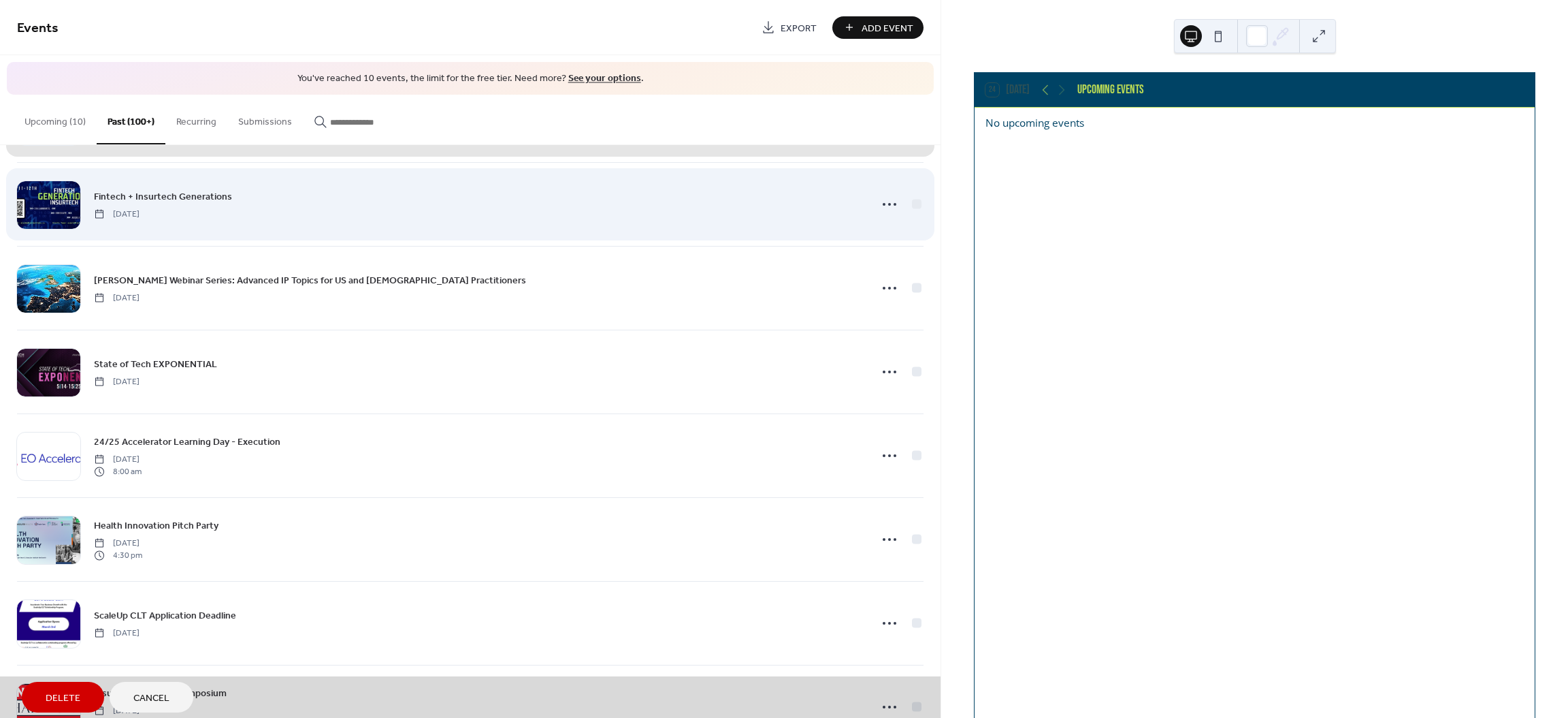
click at [910, 202] on div "Fintech + Insurtech Generations [DATE]" at bounding box center [470, 204] width 906 height 84
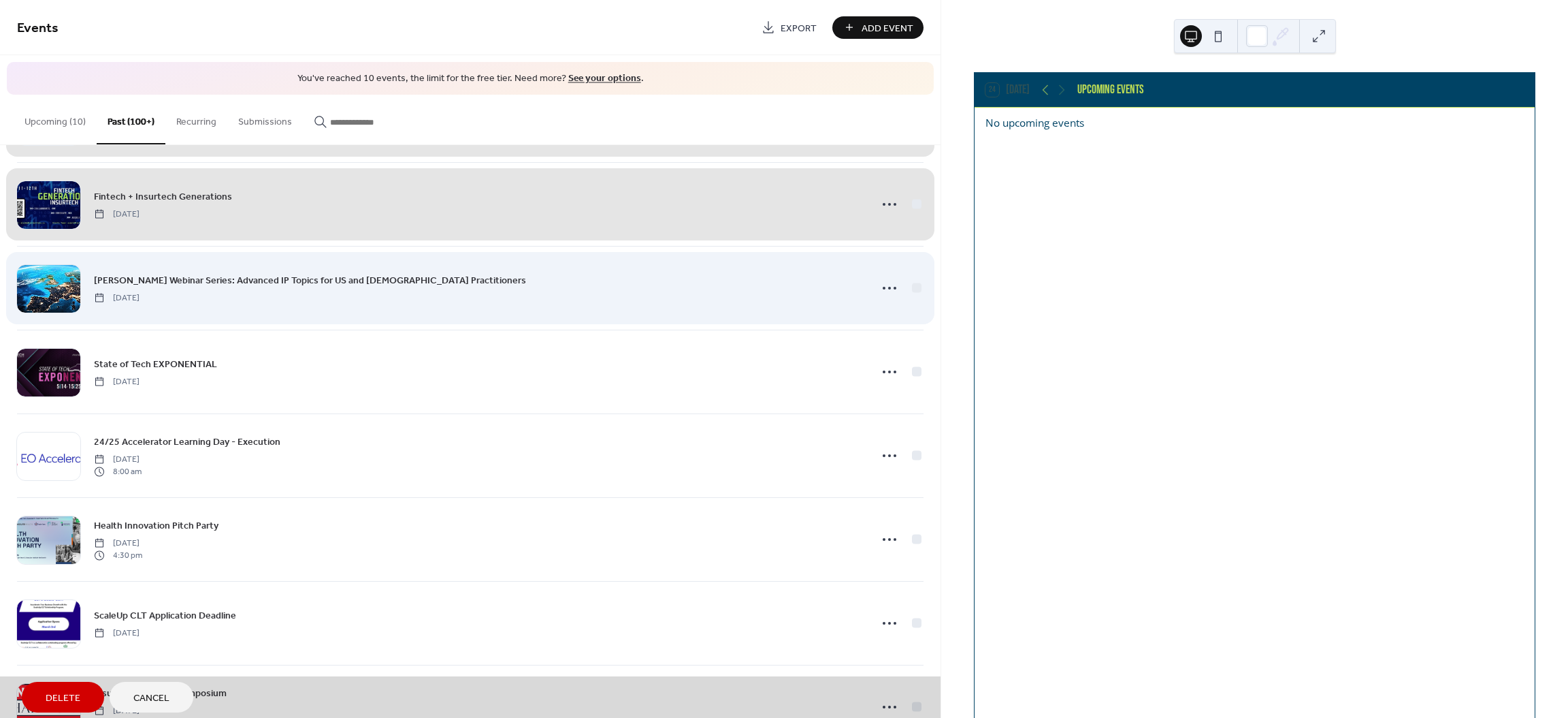
click at [908, 294] on div "[PERSON_NAME] Webinar Series: Advanced IP Topics for US and [DEMOGRAPHIC_DATA] …" at bounding box center [470, 287] width 906 height 84
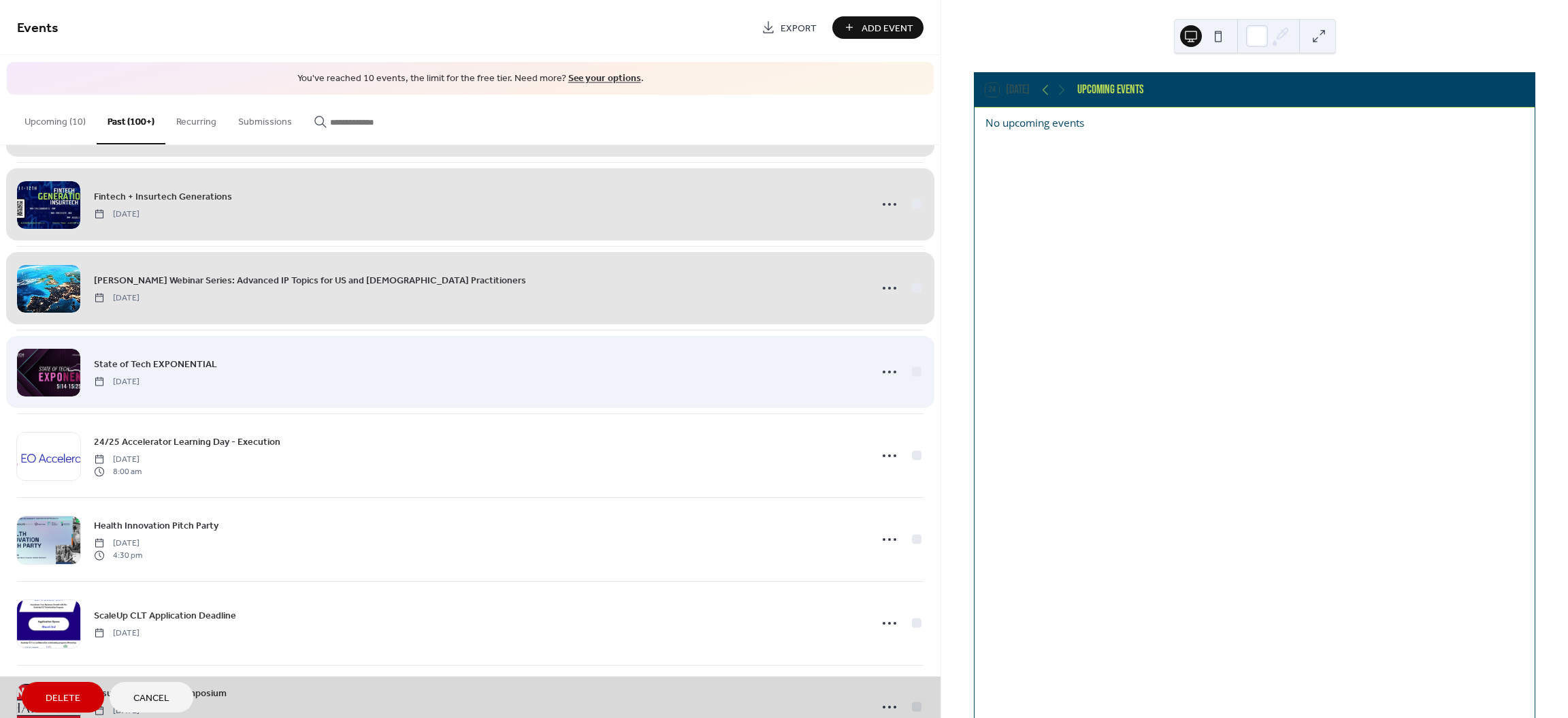
click at [913, 374] on div "State of Tech EXPONENTIAL [DATE]" at bounding box center [470, 371] width 906 height 84
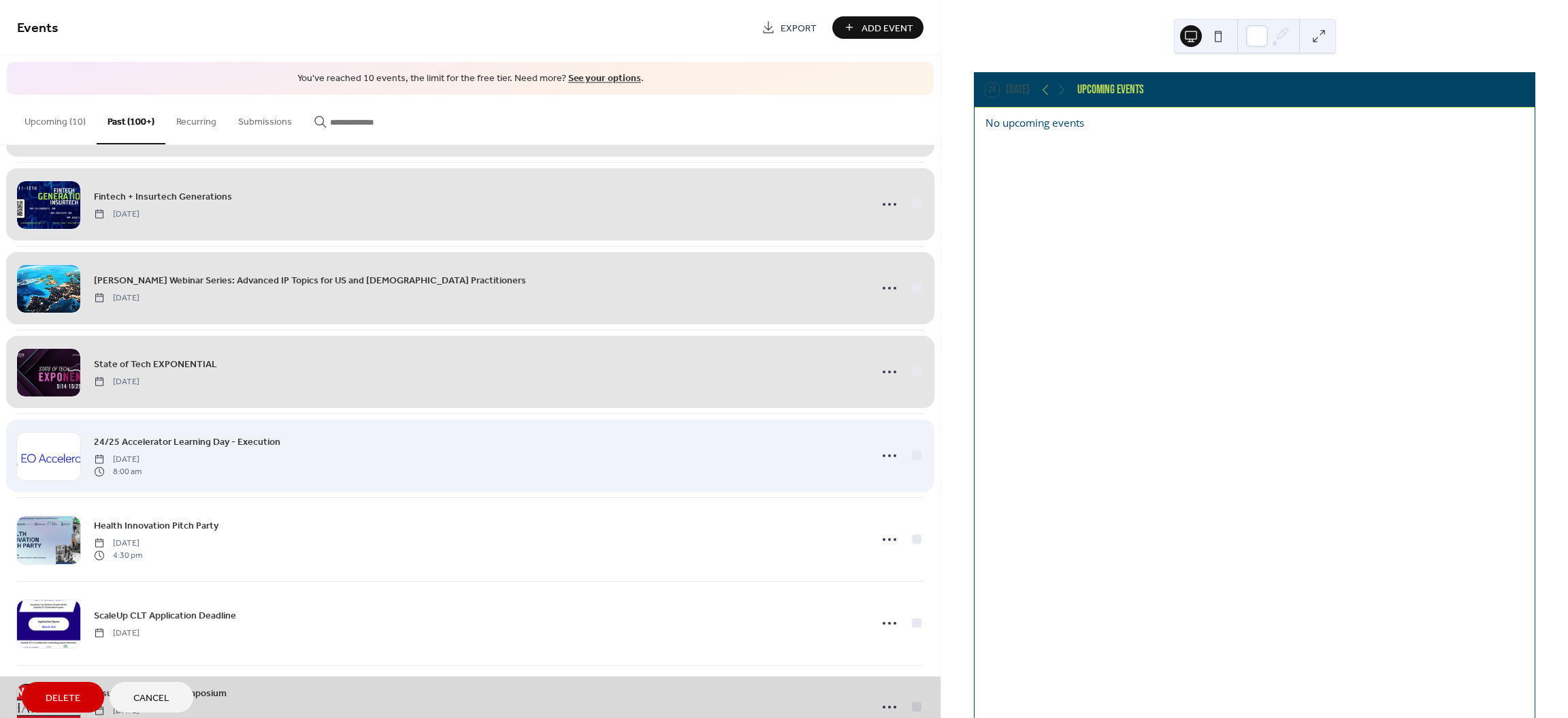
click at [911, 459] on div "24/25 Accelerator Learning Day - Execution [DATE] 8:00 am" at bounding box center [470, 455] width 906 height 84
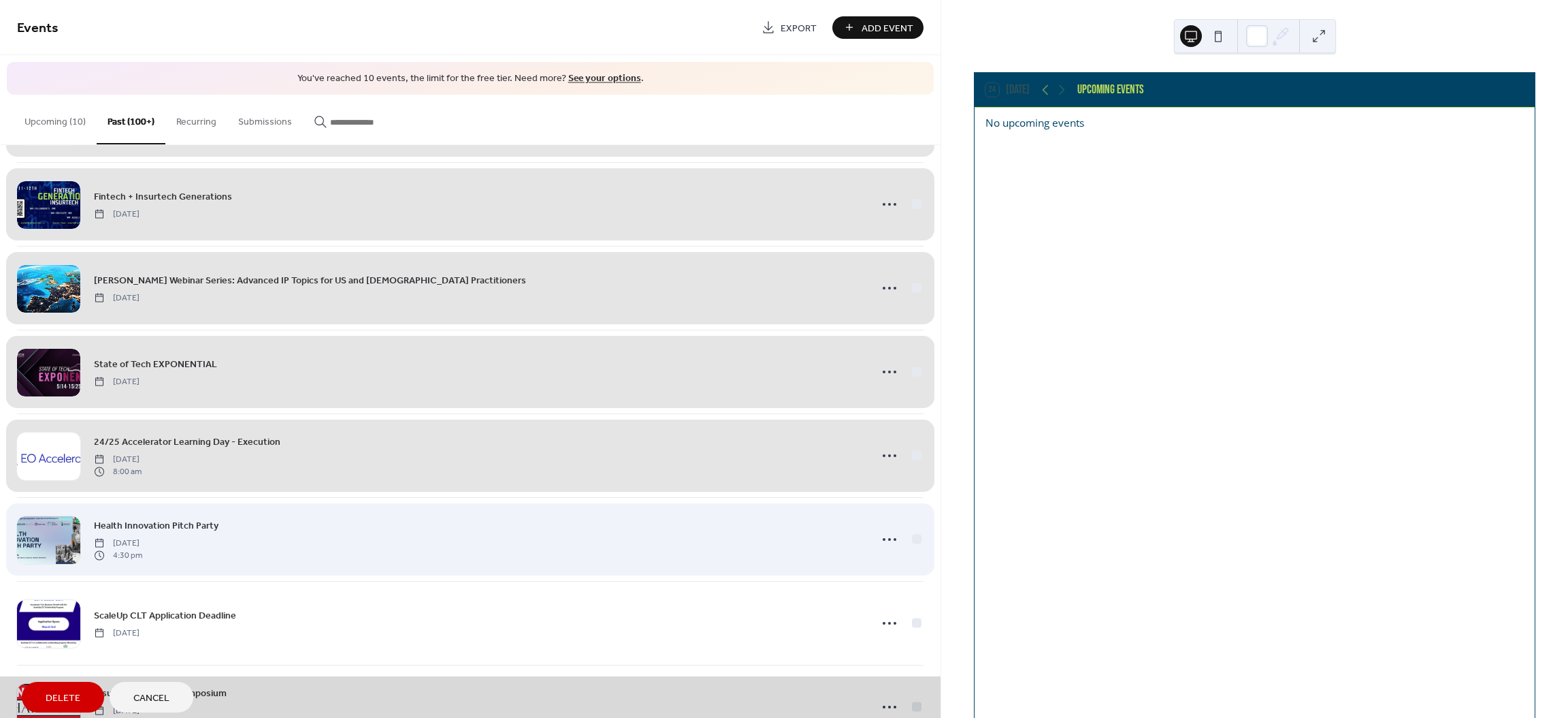
click at [912, 537] on div "Health Innovation Pitch Party [DATE] 4:30 pm" at bounding box center [470, 539] width 906 height 84
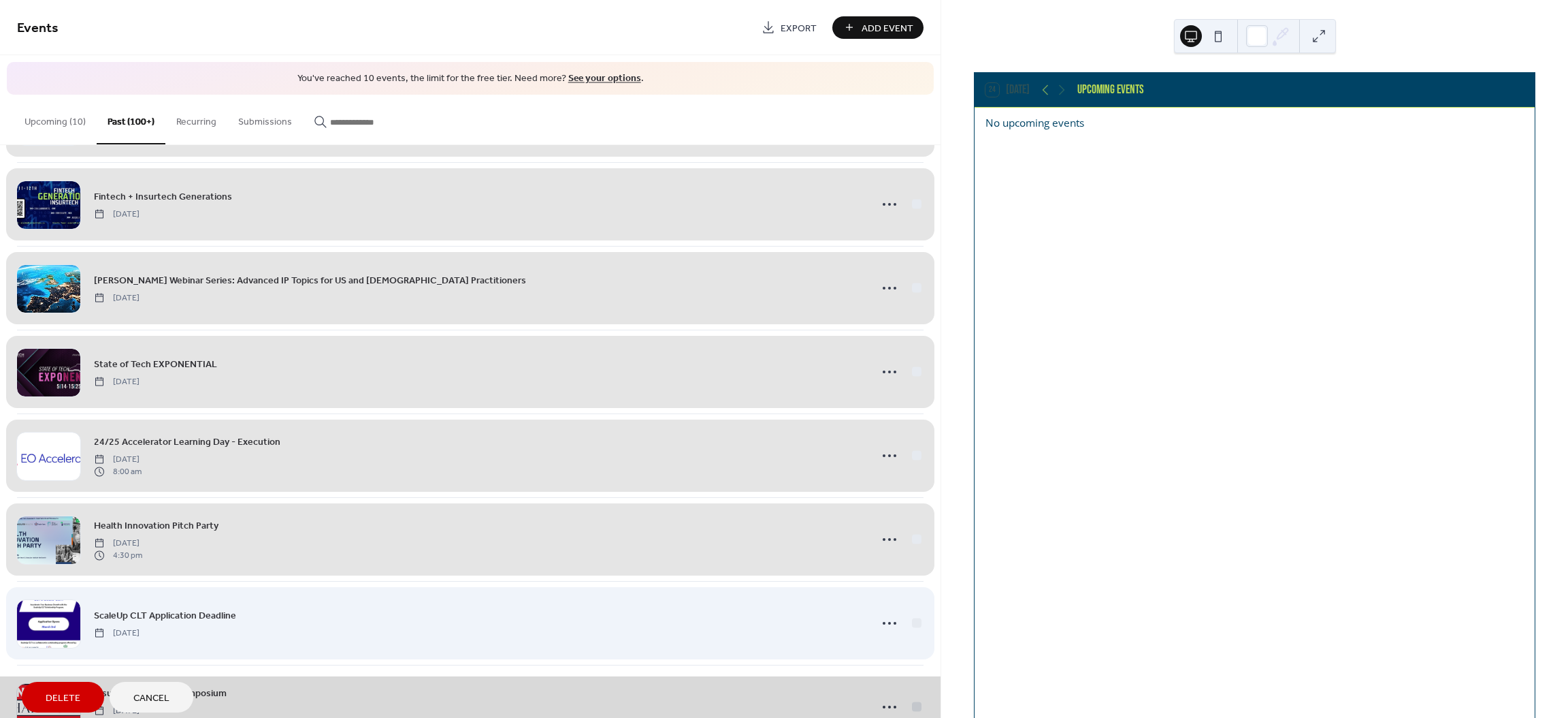
click at [916, 624] on div "ScaleUp CLT Application Deadline [DATE]" at bounding box center [470, 623] width 906 height 84
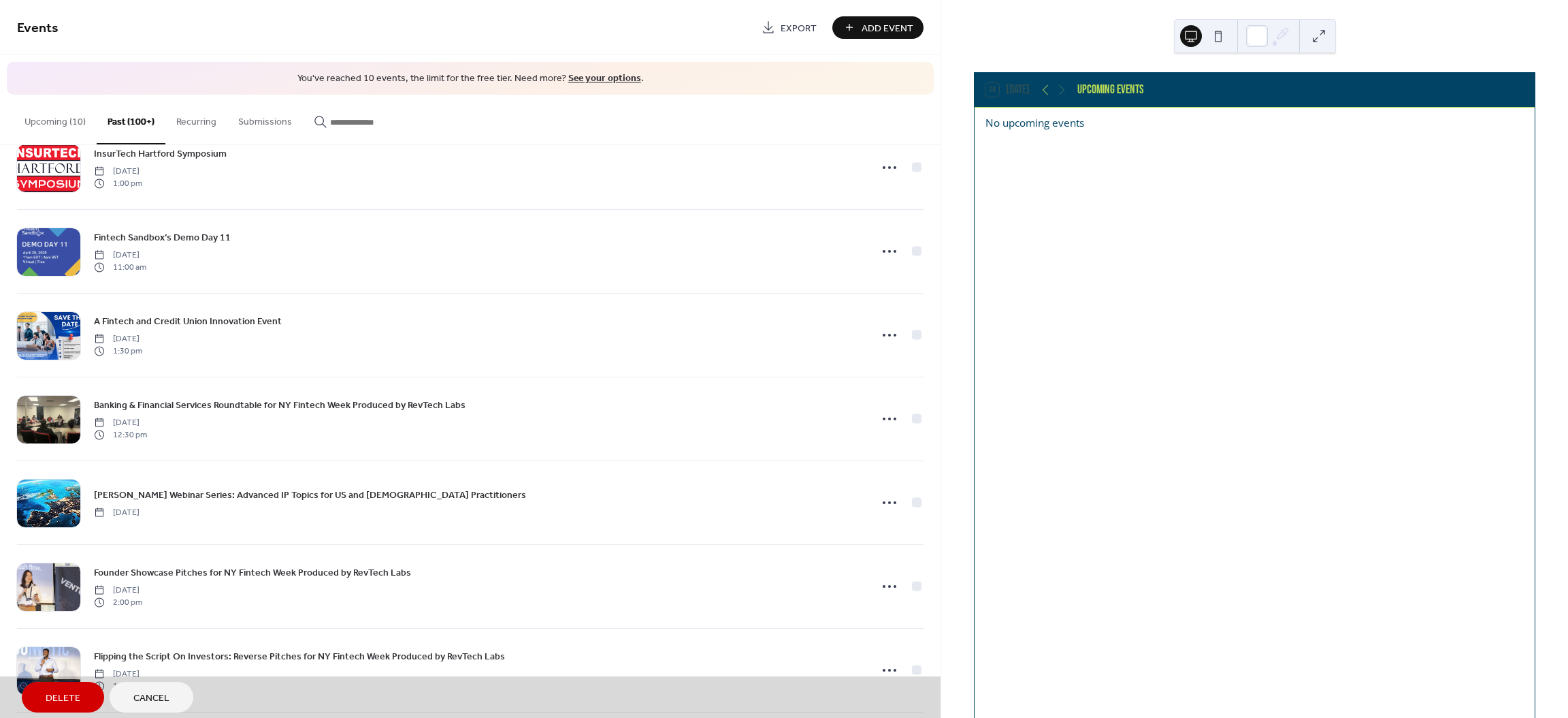
scroll to position [1554, 0]
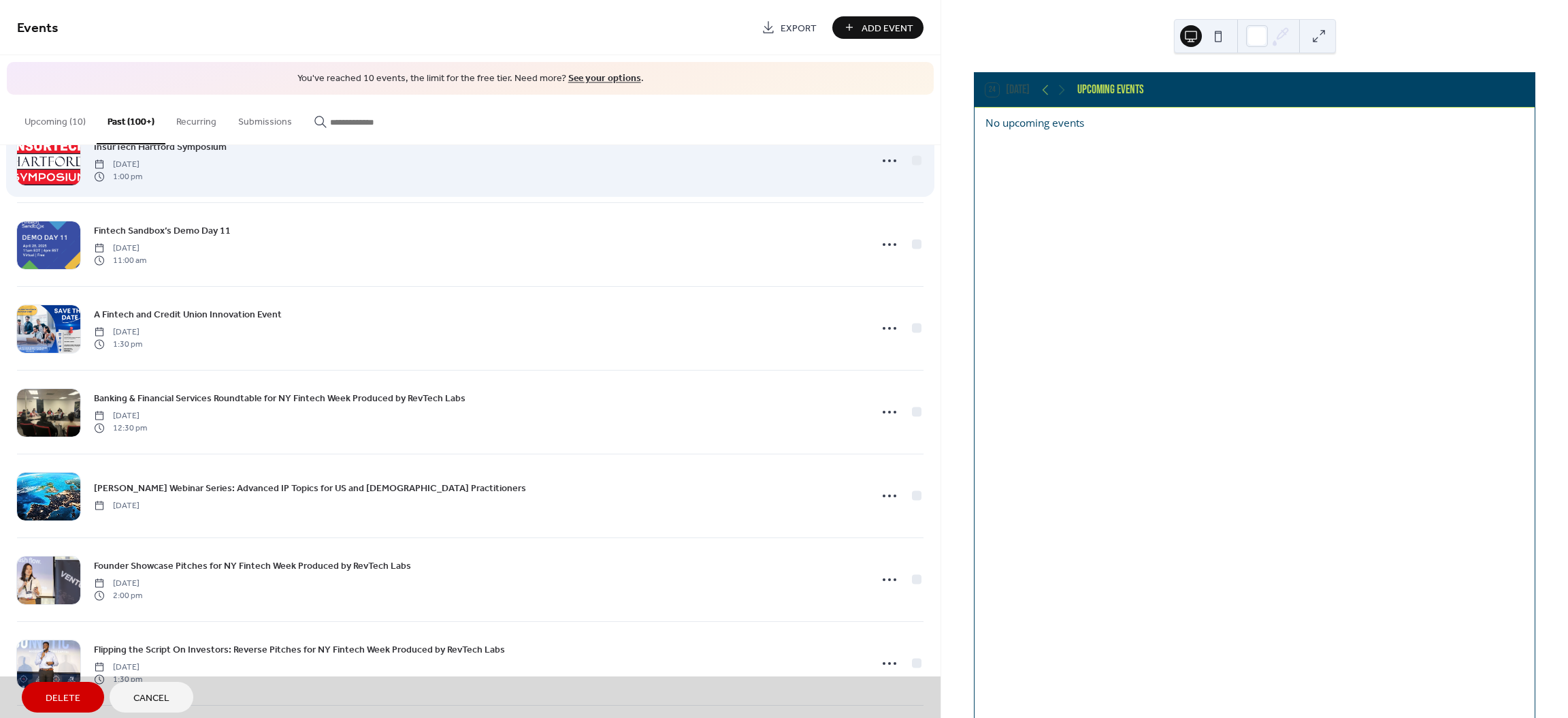
click at [916, 166] on div "InsurTech Hartford Symposium [DATE] 1:00 pm" at bounding box center [470, 160] width 906 height 84
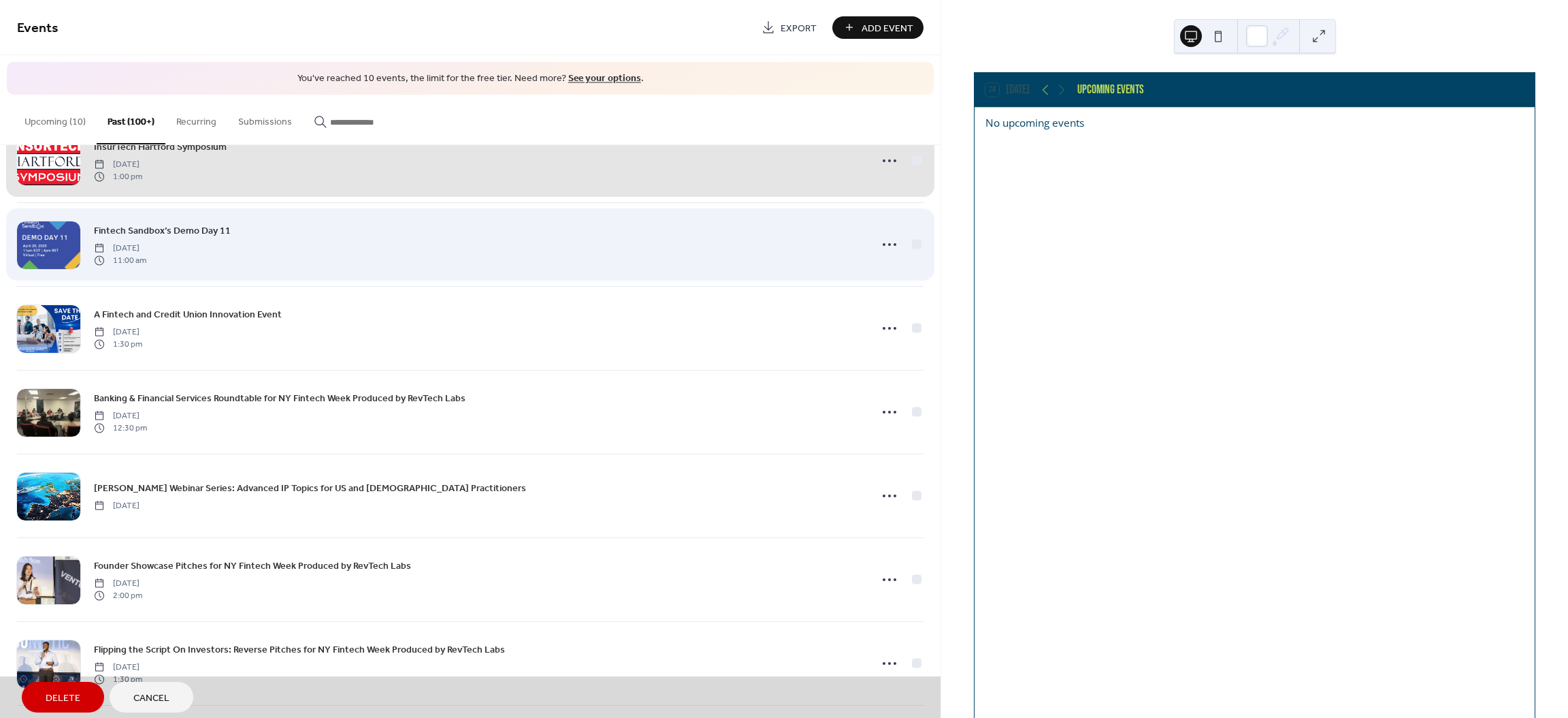
click at [915, 246] on div "Fintech Sandbox’s Demo Day 11 [DATE] 11:00 am" at bounding box center [470, 244] width 906 height 84
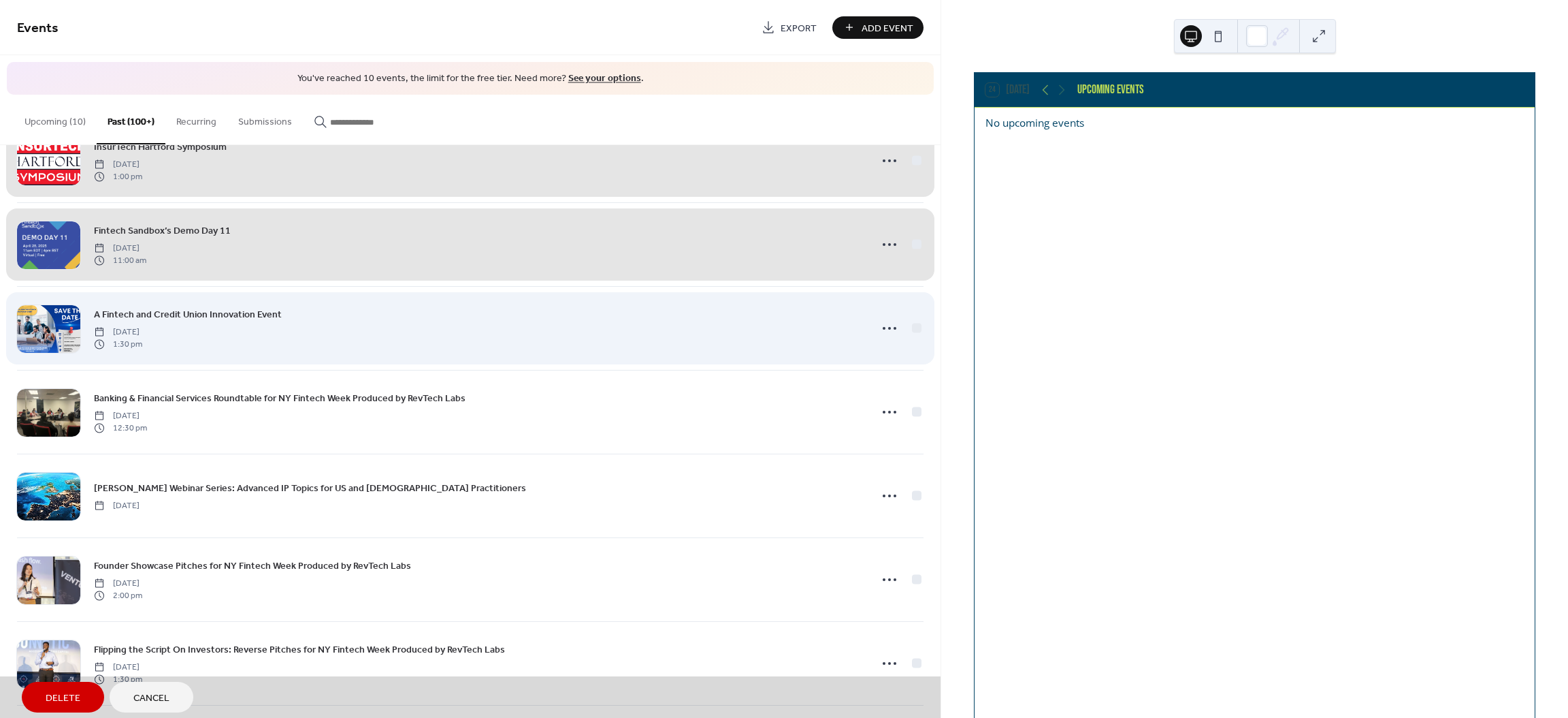
click at [915, 332] on div "A Fintech and Credit Union Innovation Event [DATE] 1:30 pm" at bounding box center [470, 328] width 906 height 84
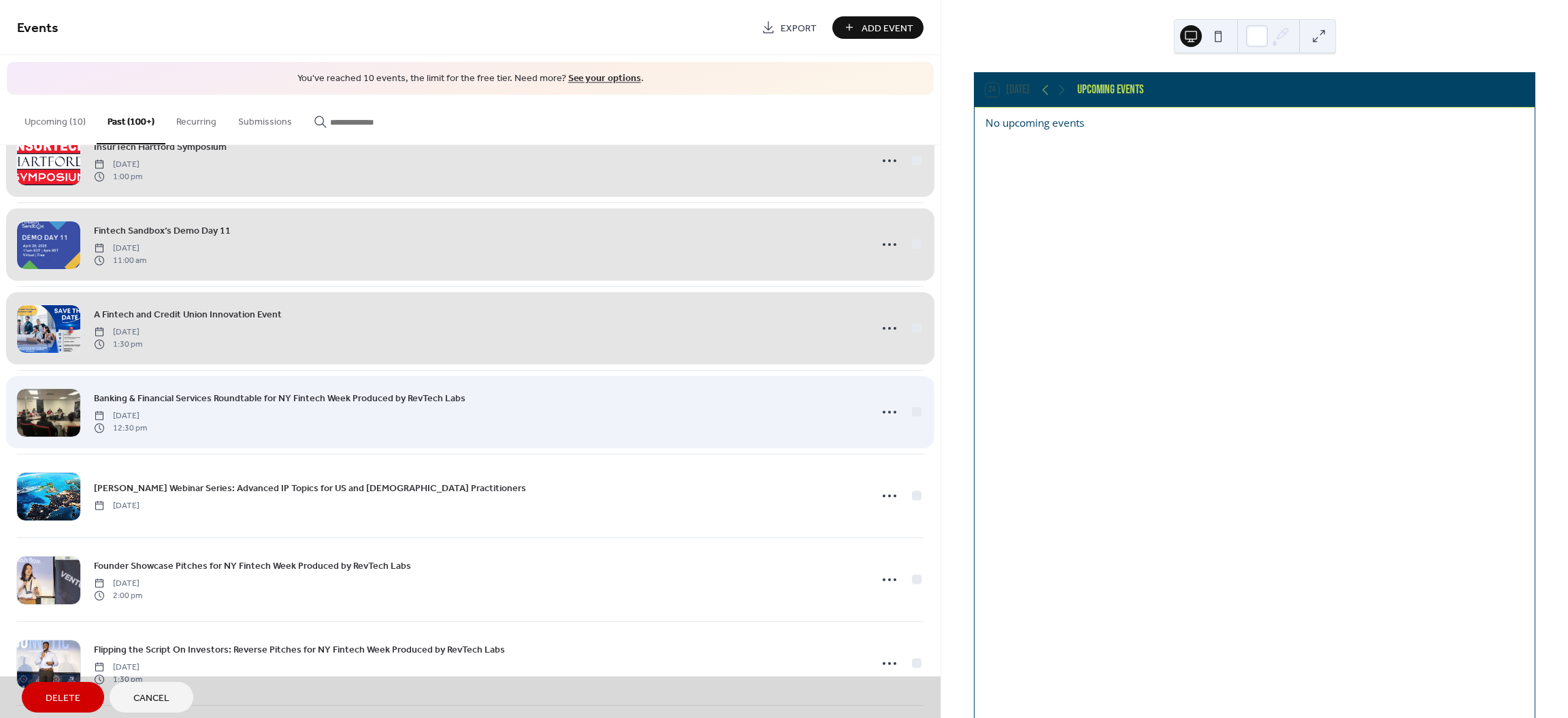
click at [913, 418] on div "Banking & Financial Services Roundtable for NY Fintech Week Produced by RevTech…" at bounding box center [470, 411] width 906 height 84
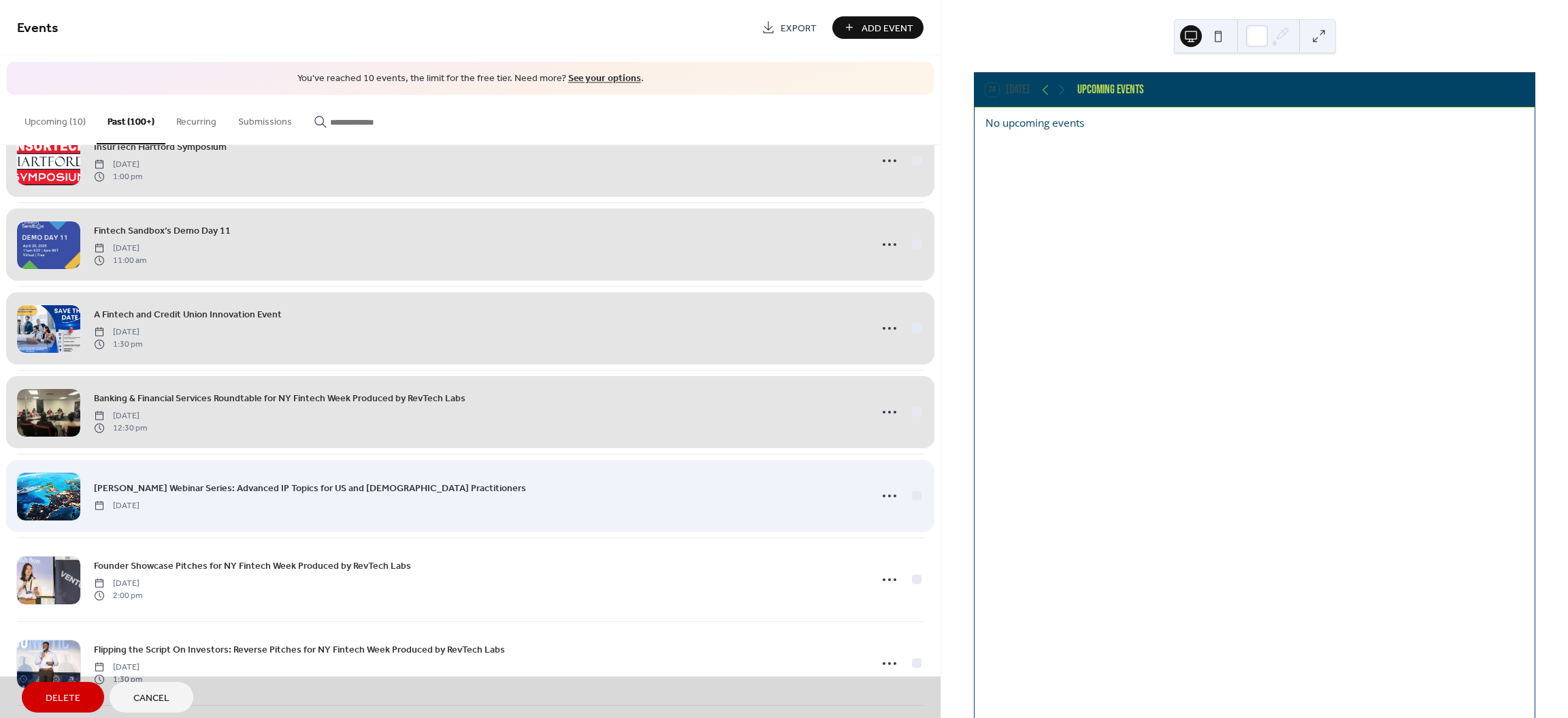
click at [911, 502] on div "[PERSON_NAME] Webinar Series: Advanced IP Topics for US and [DEMOGRAPHIC_DATA] …" at bounding box center [470, 496] width 906 height 84
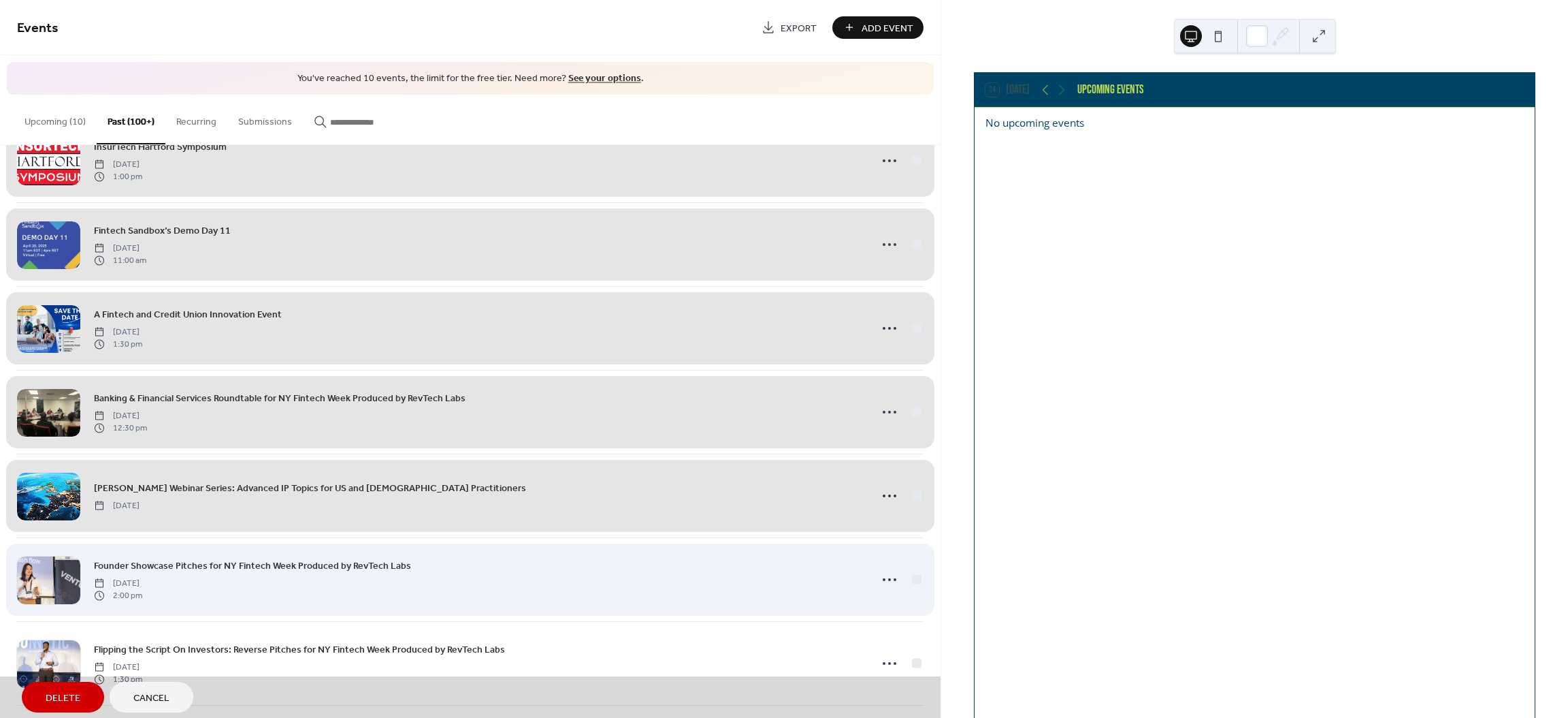
click at [912, 578] on div "Founder Showcase Pitches for NY Fintech Week Produced by RevTech Labs [DATE] 2:…" at bounding box center [470, 579] width 906 height 84
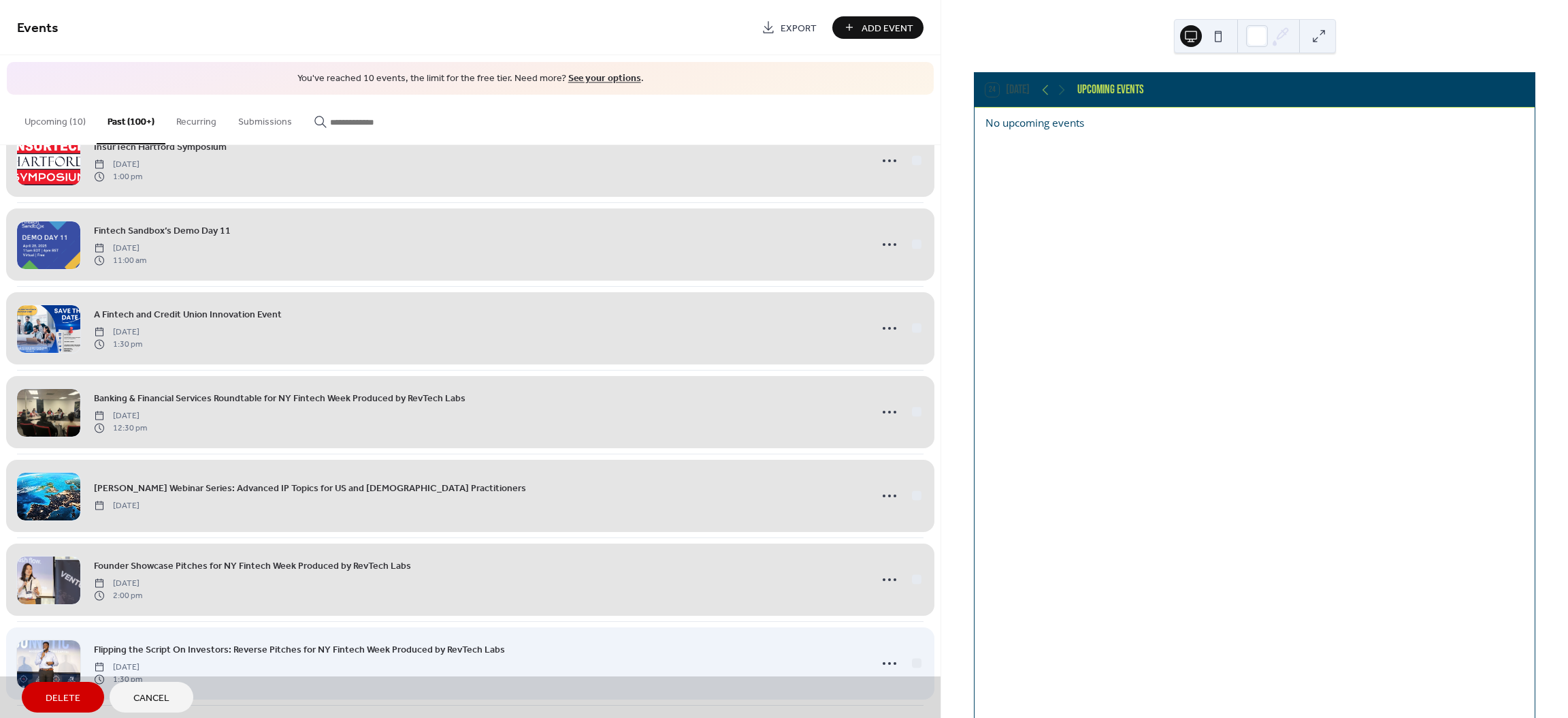
click at [915, 668] on div "Flipping the Script On Investors: Reverse Pitches for NY Fintech Week Produced …" at bounding box center [470, 663] width 906 height 84
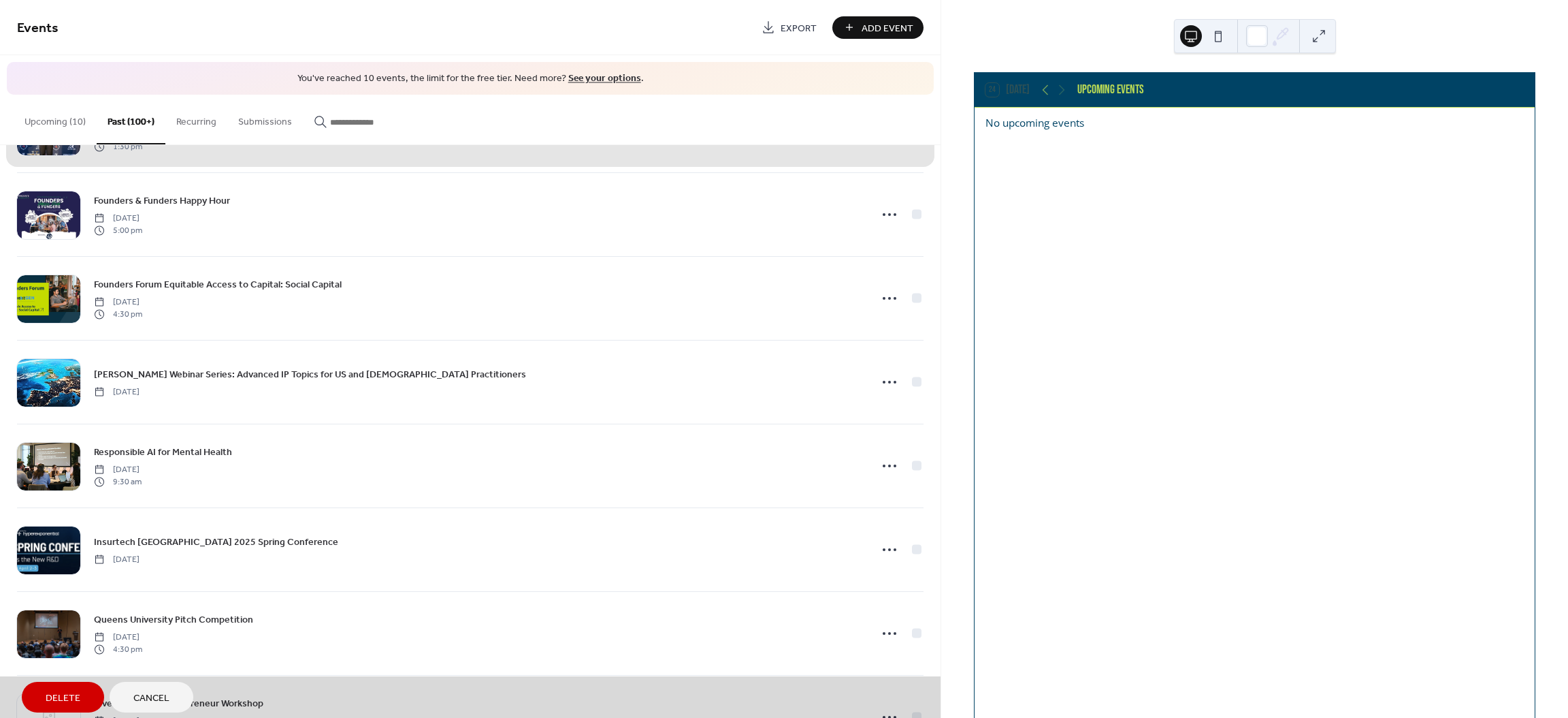
scroll to position [2088, 0]
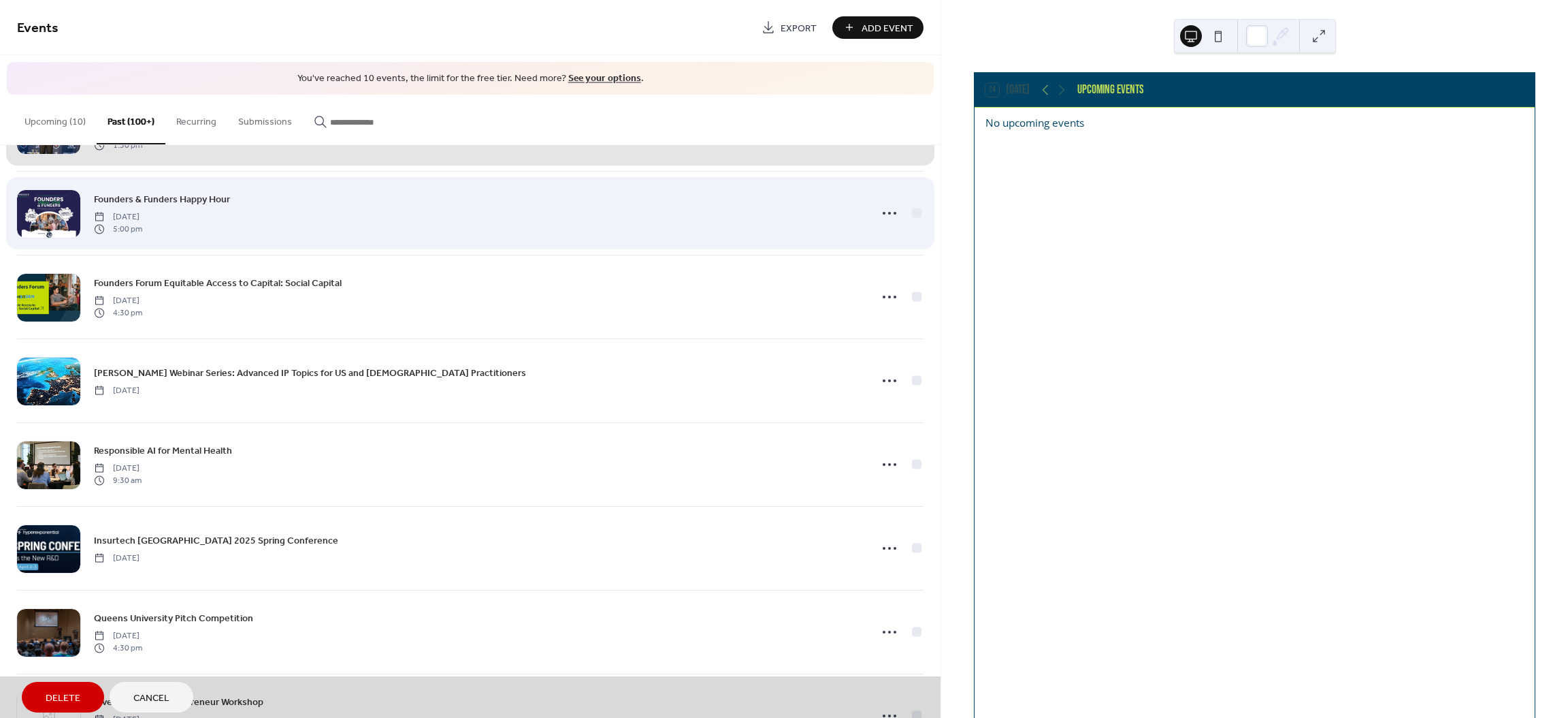
click at [913, 218] on div "Founders & Funders Happy Hour [DATE] 5:00 pm" at bounding box center [470, 213] width 906 height 84
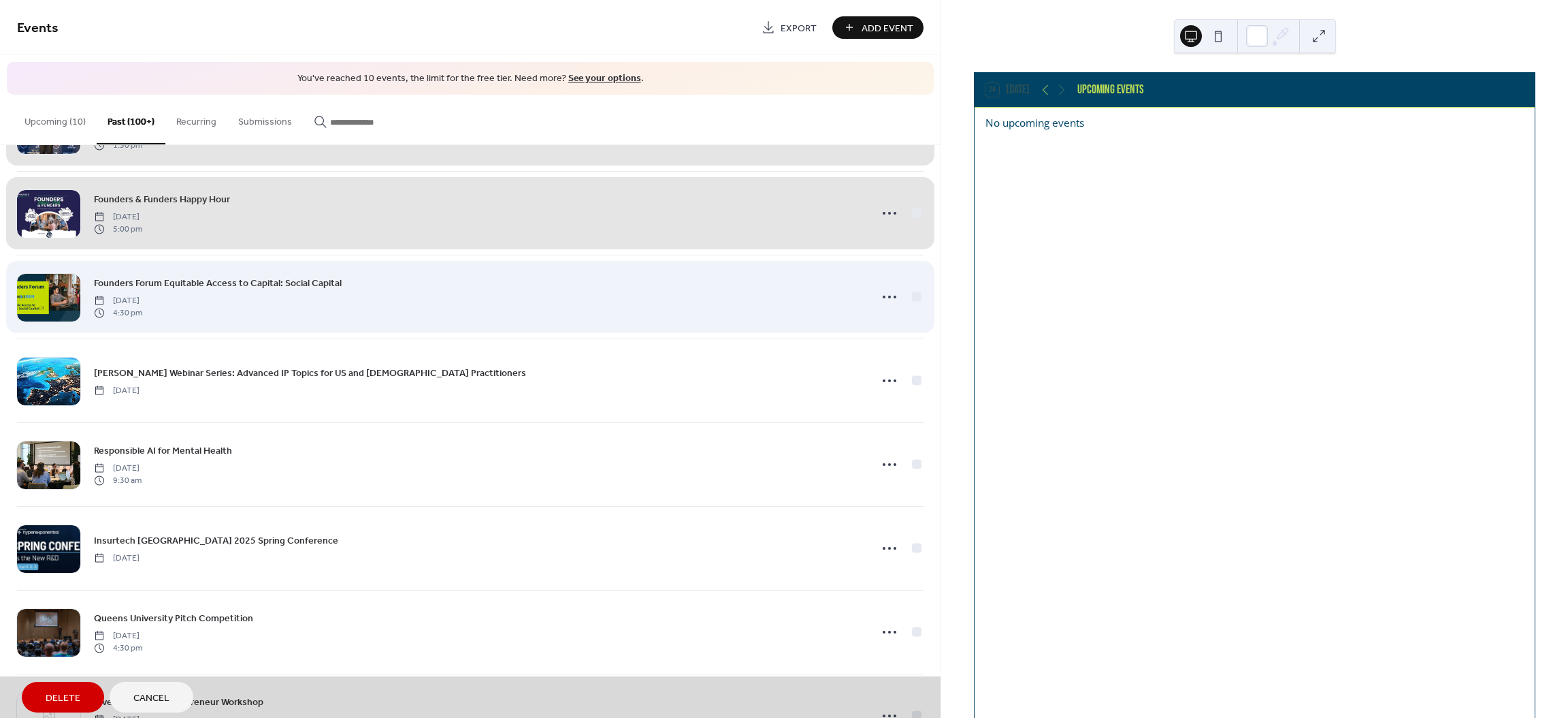
click at [915, 300] on div "Founders Forum Equitable Access to Capital: Social Capital [DATE] 4:30 pm" at bounding box center [470, 296] width 906 height 84
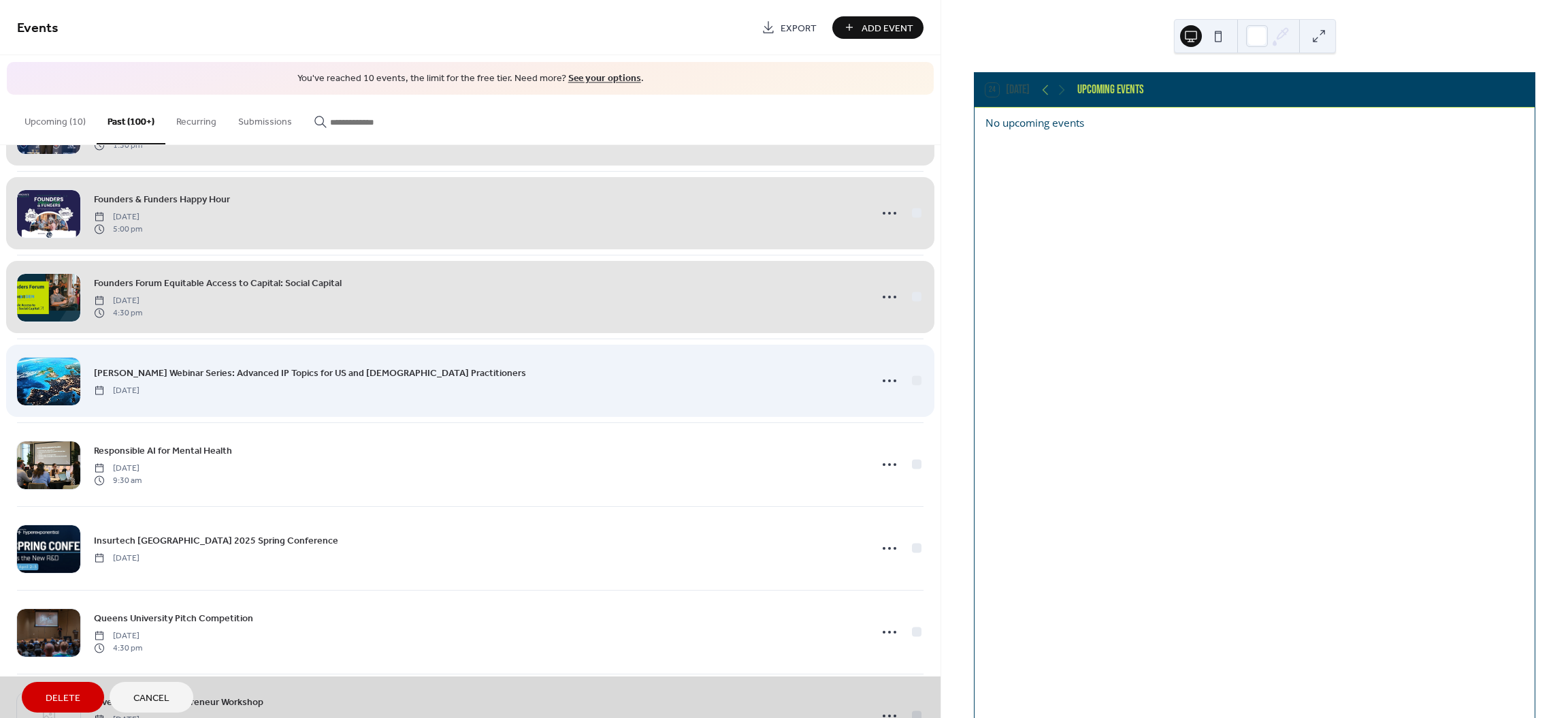
click at [918, 387] on div "[PERSON_NAME] Webinar Series: Advanced IP Topics for US and European Practition…" at bounding box center [470, 380] width 906 height 84
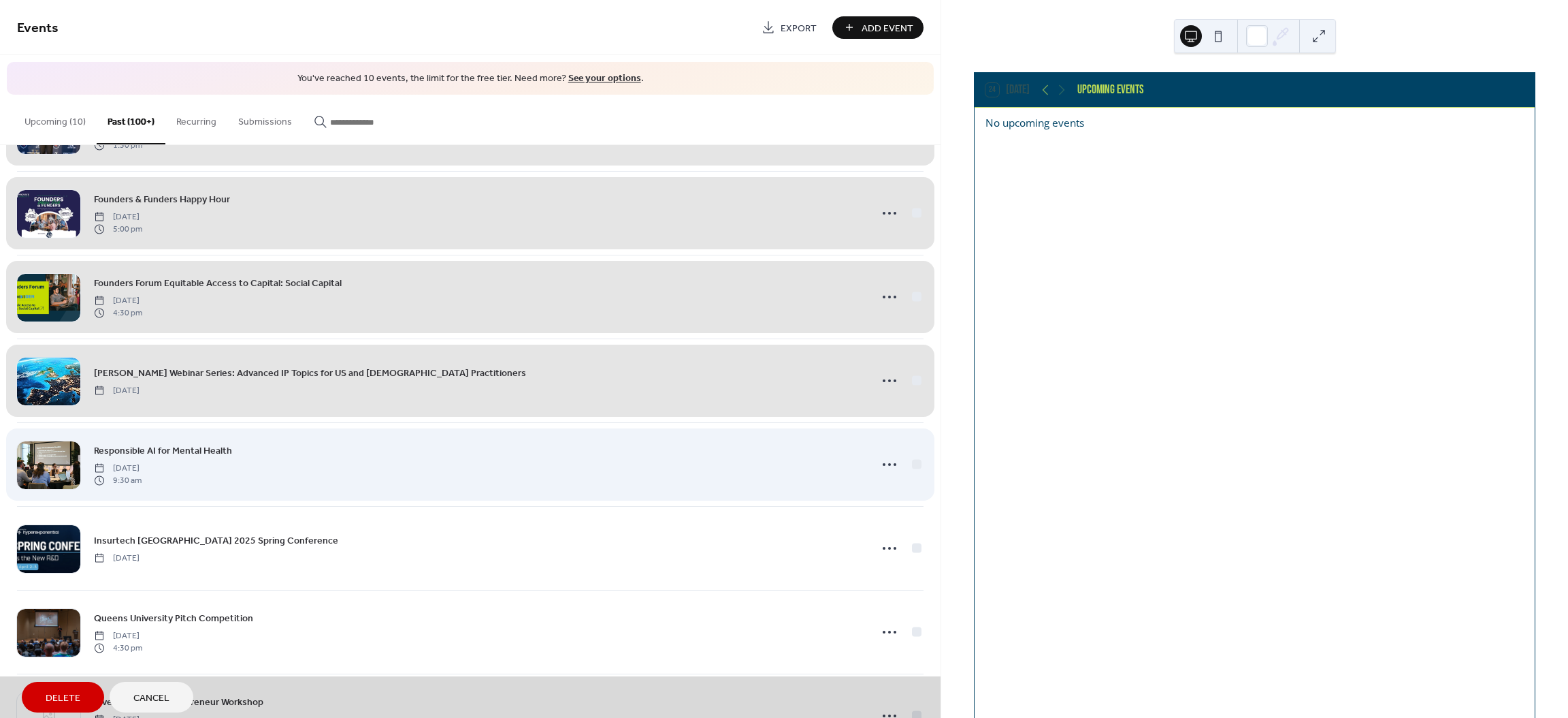
click at [910, 470] on div "Responsible AI for Mental Health [DATE] 9:30 am" at bounding box center [470, 464] width 906 height 84
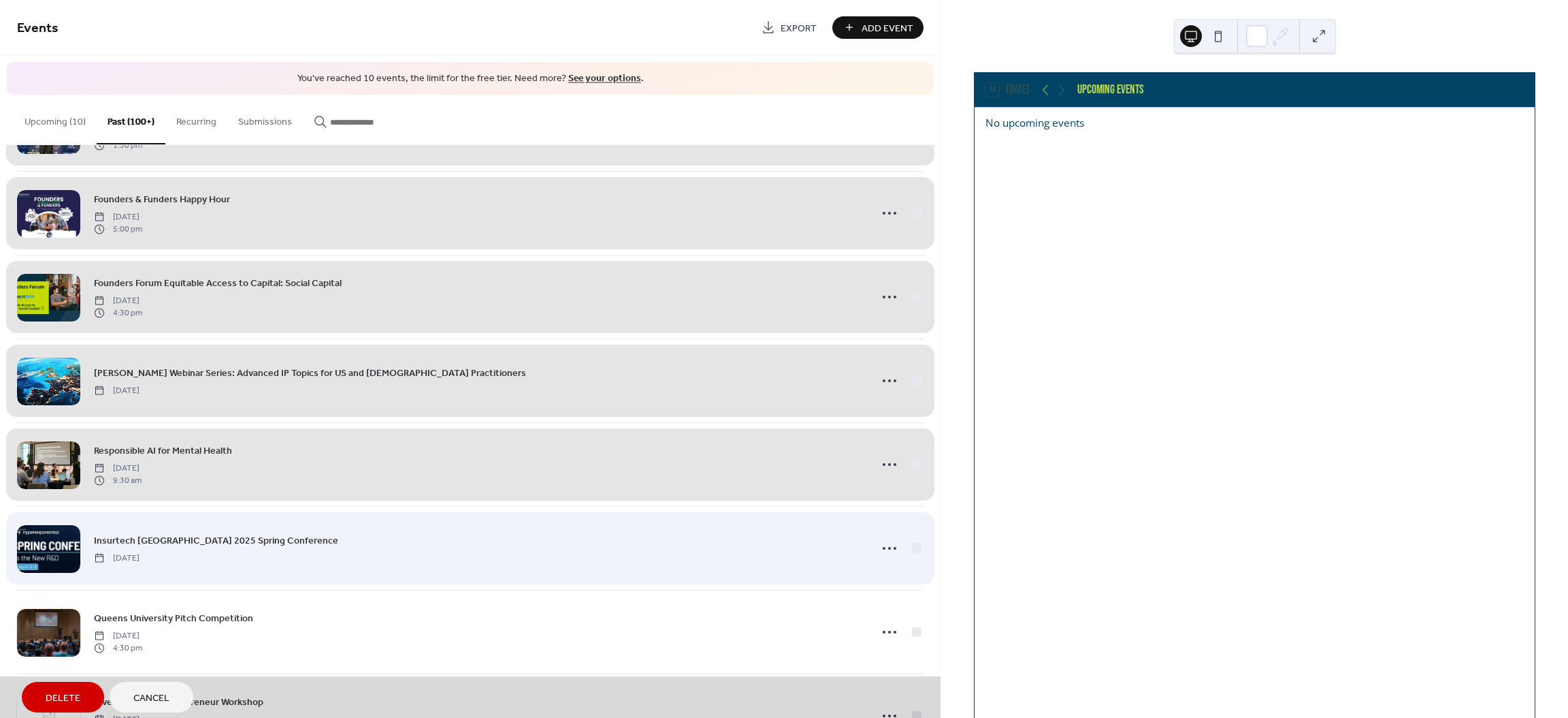
click at [909, 553] on div "Insurtech NY 2025 Spring Conference [DATE]" at bounding box center [470, 548] width 906 height 84
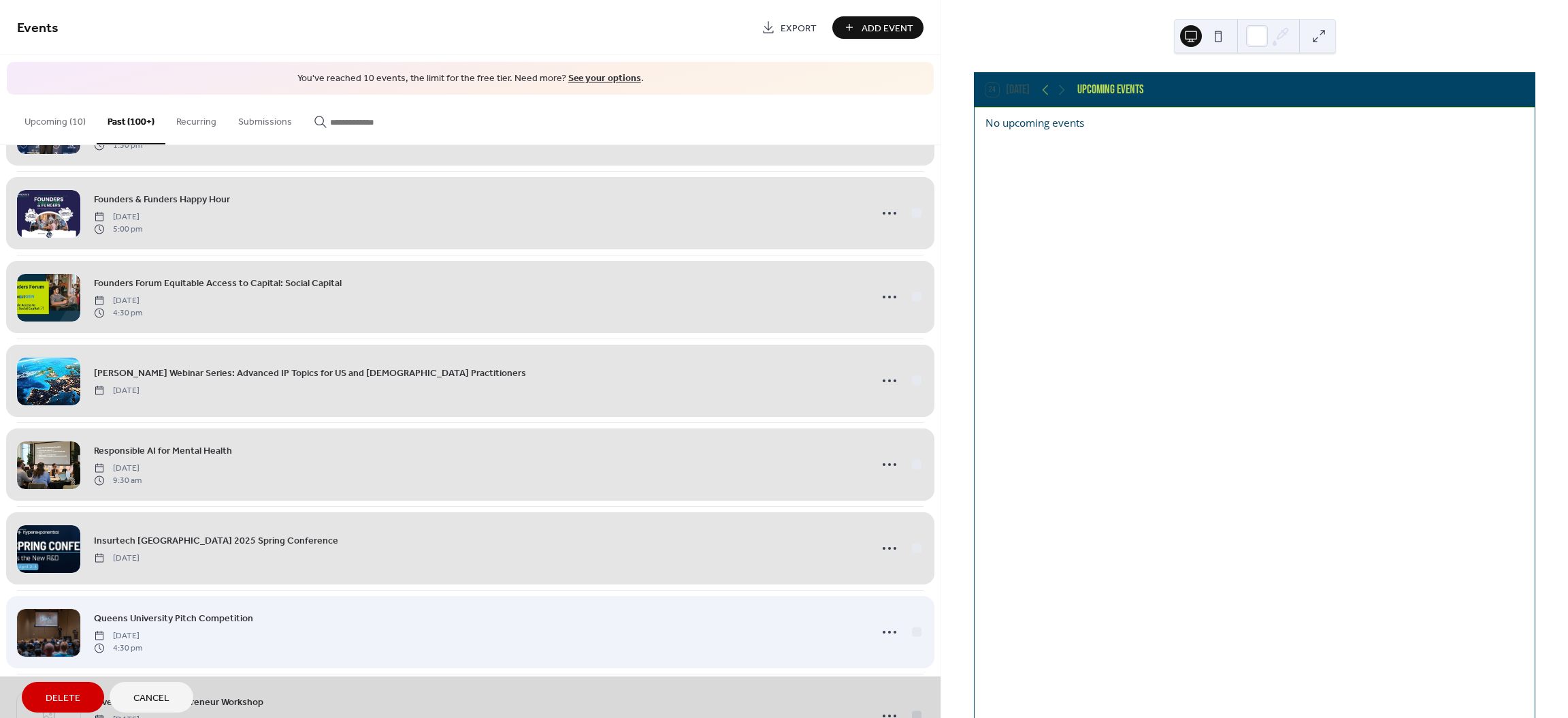
click at [915, 637] on div "Queens University Pitch Competition [DATE] 4:30 pm" at bounding box center [470, 632] width 906 height 84
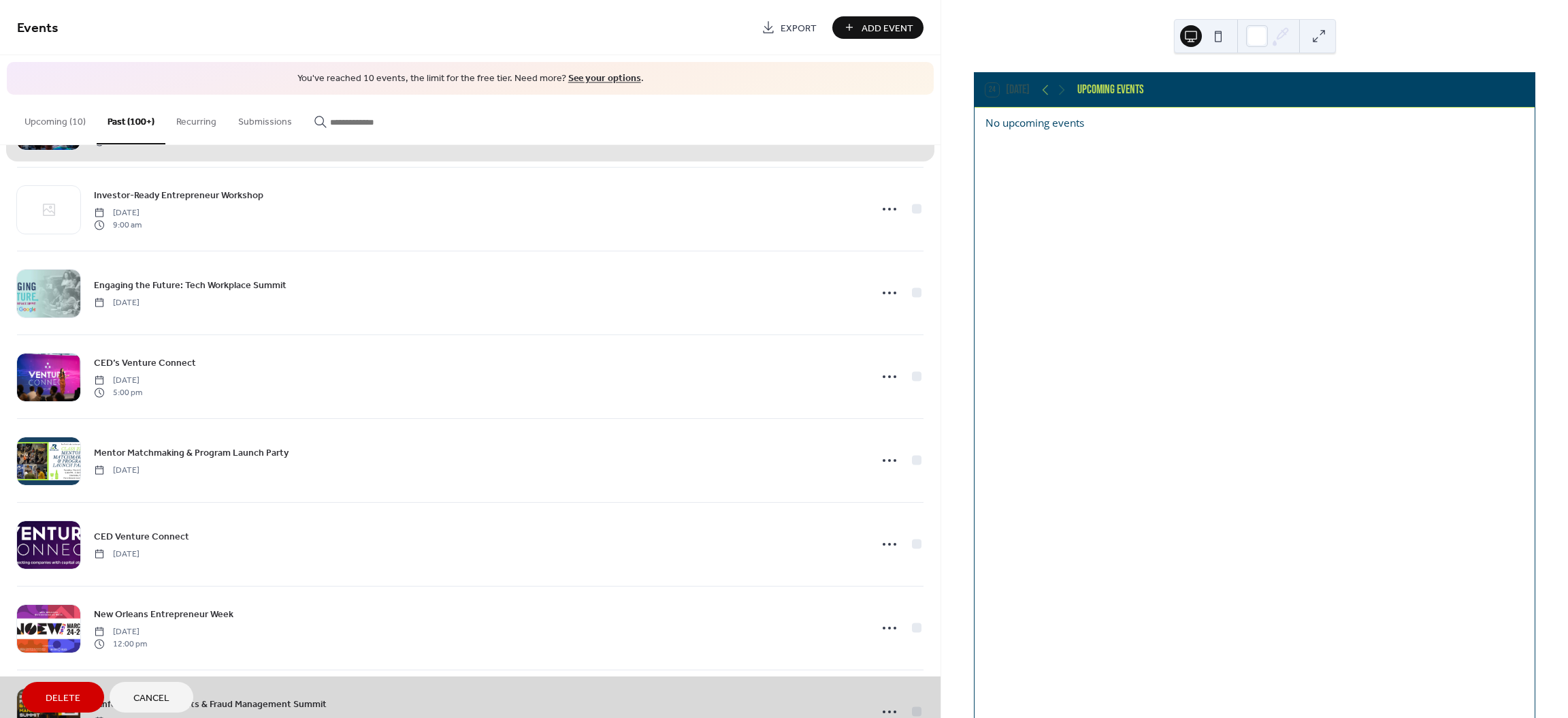
scroll to position [2609, 0]
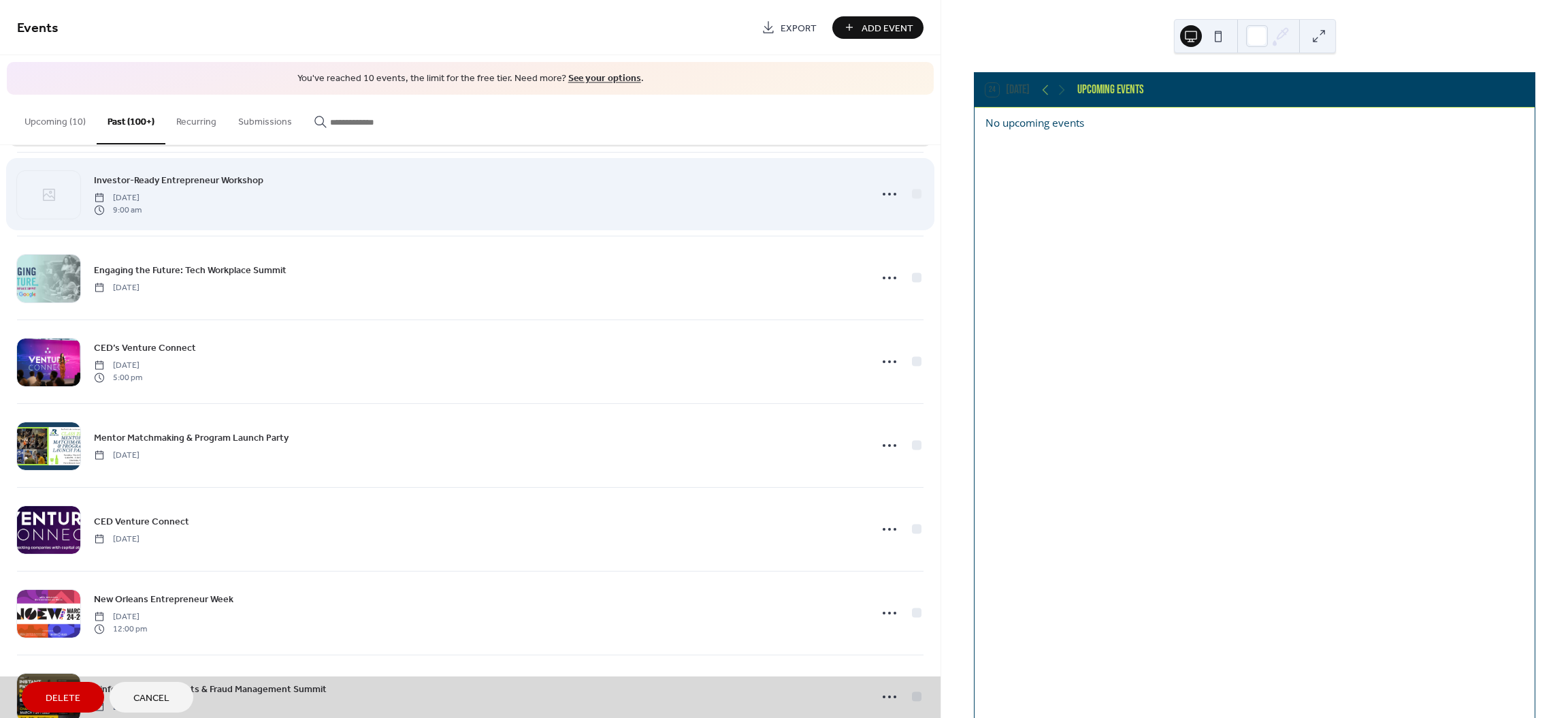
click at [916, 196] on div "Investor-Ready Entrepreneur Workshop [DATE] 9:00 am" at bounding box center [470, 194] width 906 height 84
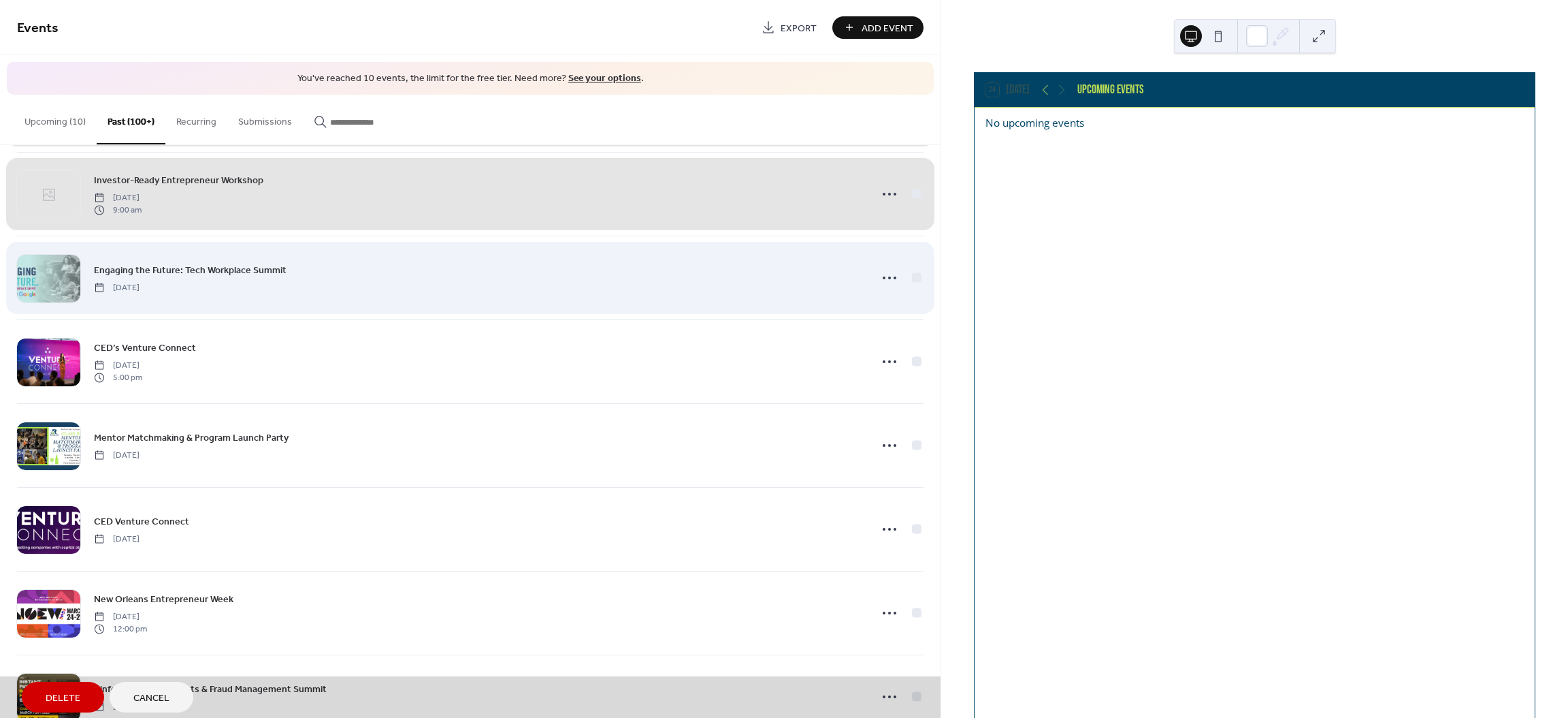
click at [910, 284] on div "Engaging the Future: Tech Workplace Summit [DATE]" at bounding box center [470, 277] width 906 height 84
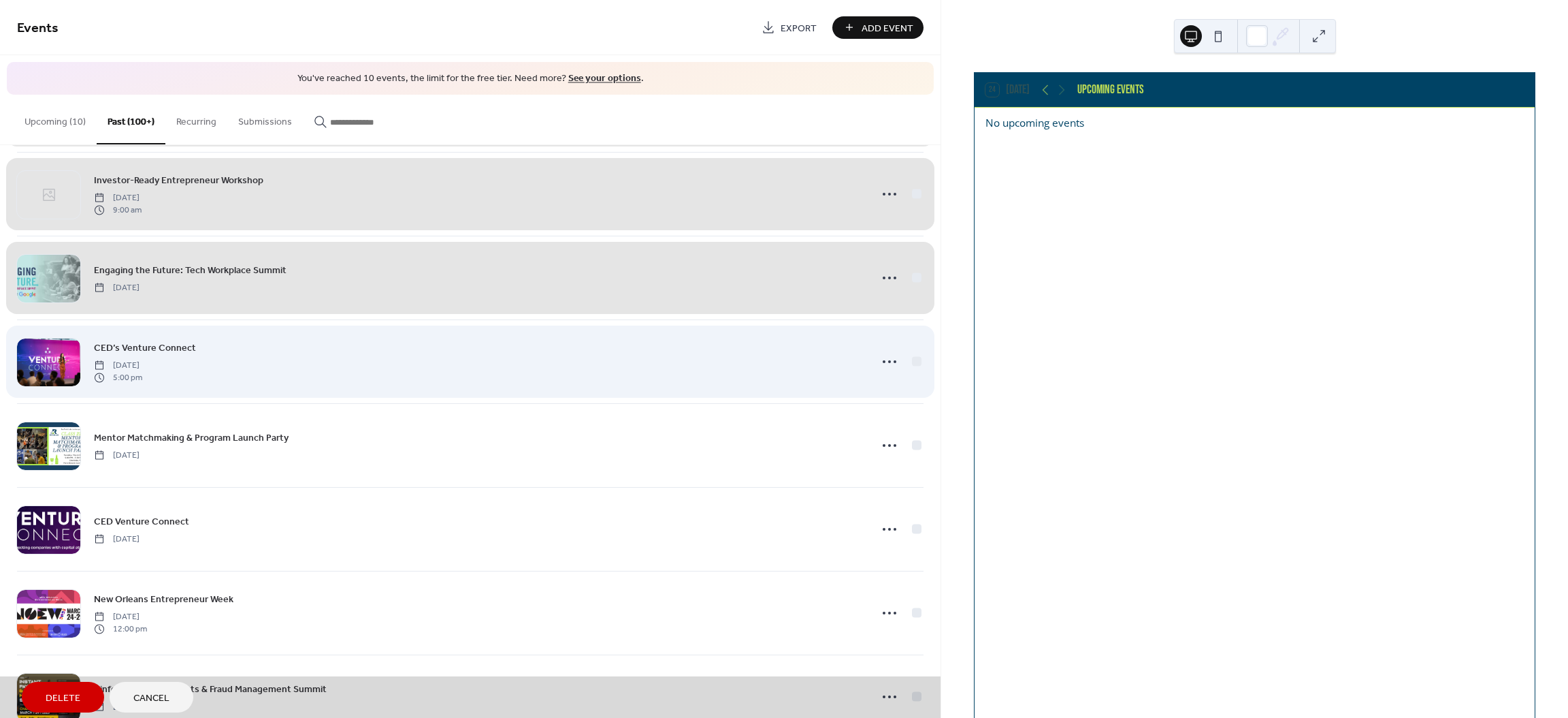
click at [912, 370] on div "CED’s Venture Connect [DATE] 5:00 pm" at bounding box center [470, 361] width 906 height 84
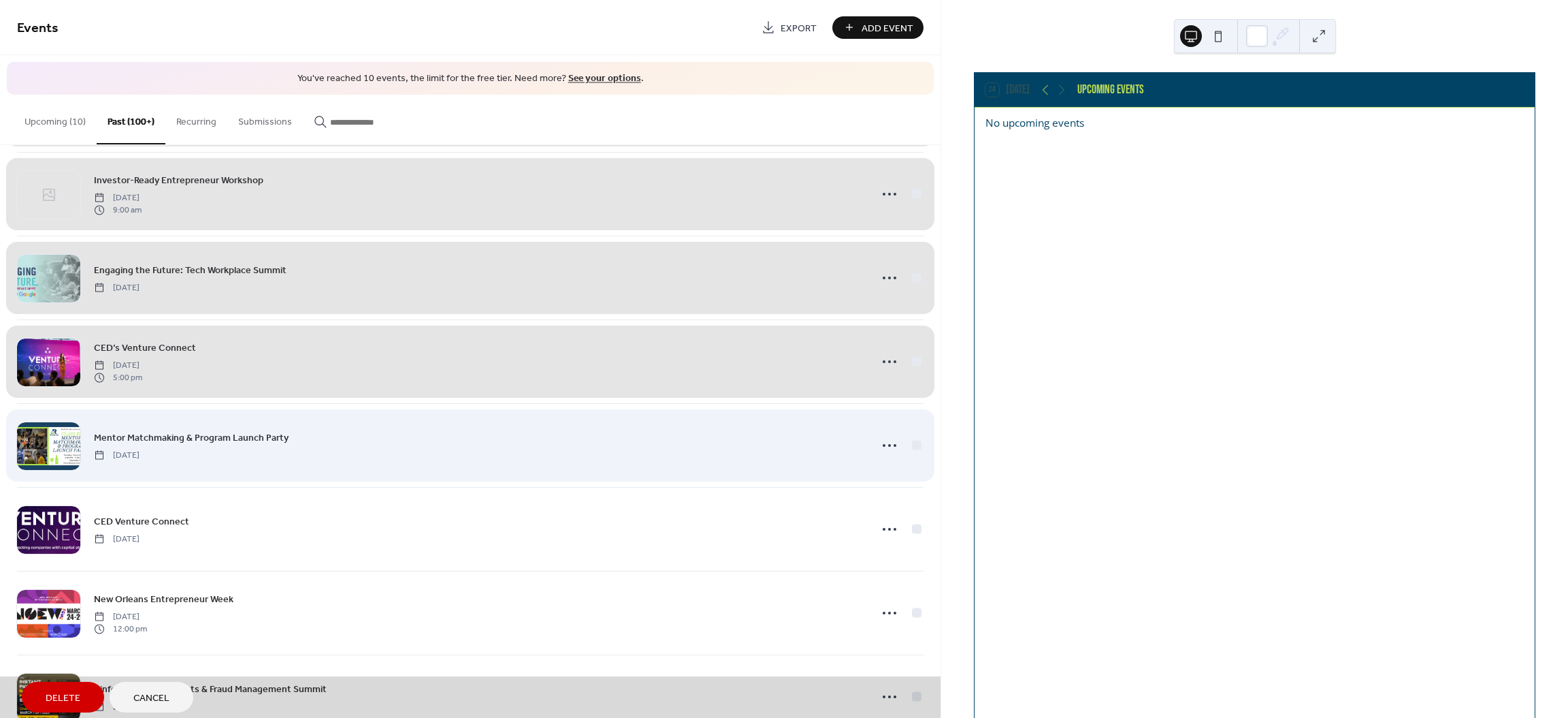
click at [915, 449] on div "Mentor Matchmaking & Program Launch Party [DATE]" at bounding box center [470, 445] width 906 height 84
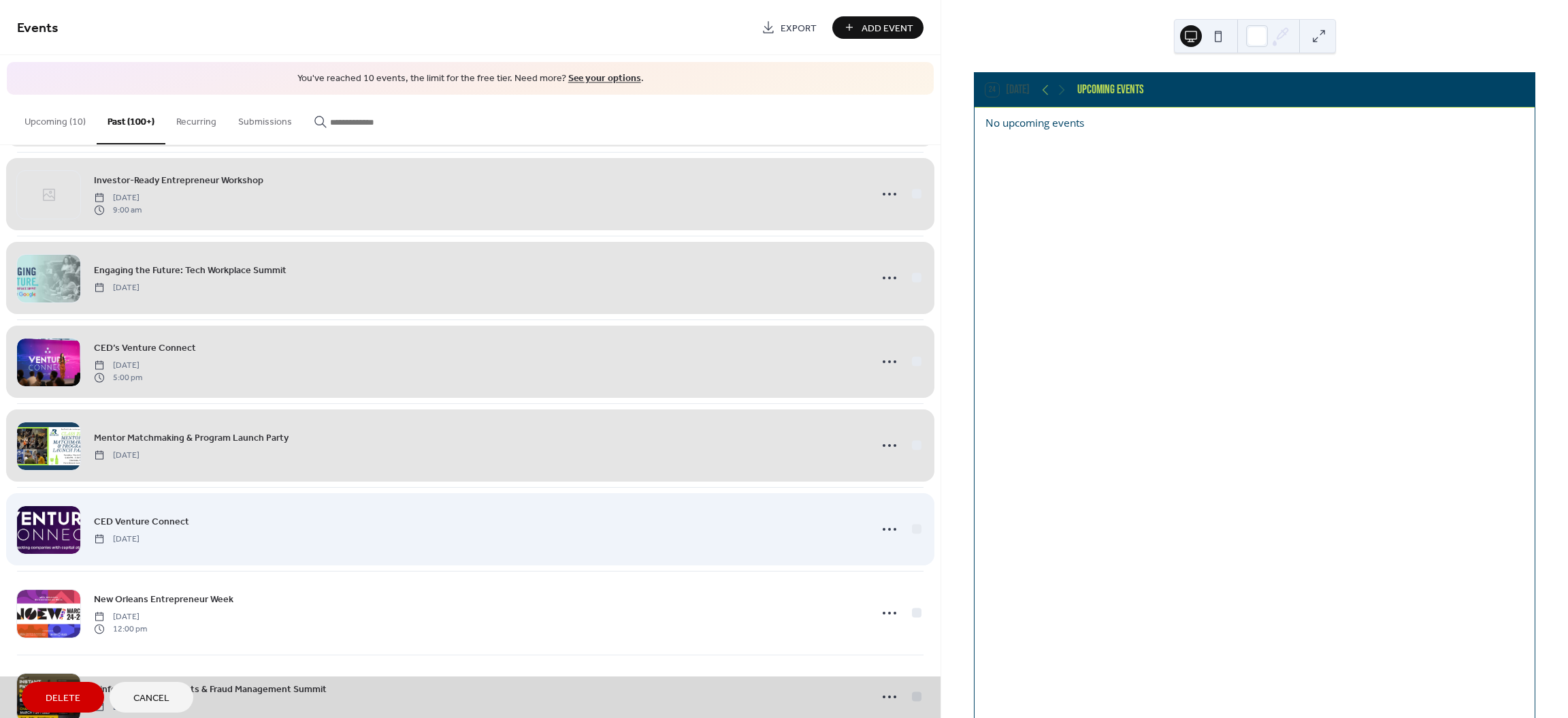
click at [915, 534] on div "CED Venture Connect [DATE]" at bounding box center [470, 528] width 906 height 84
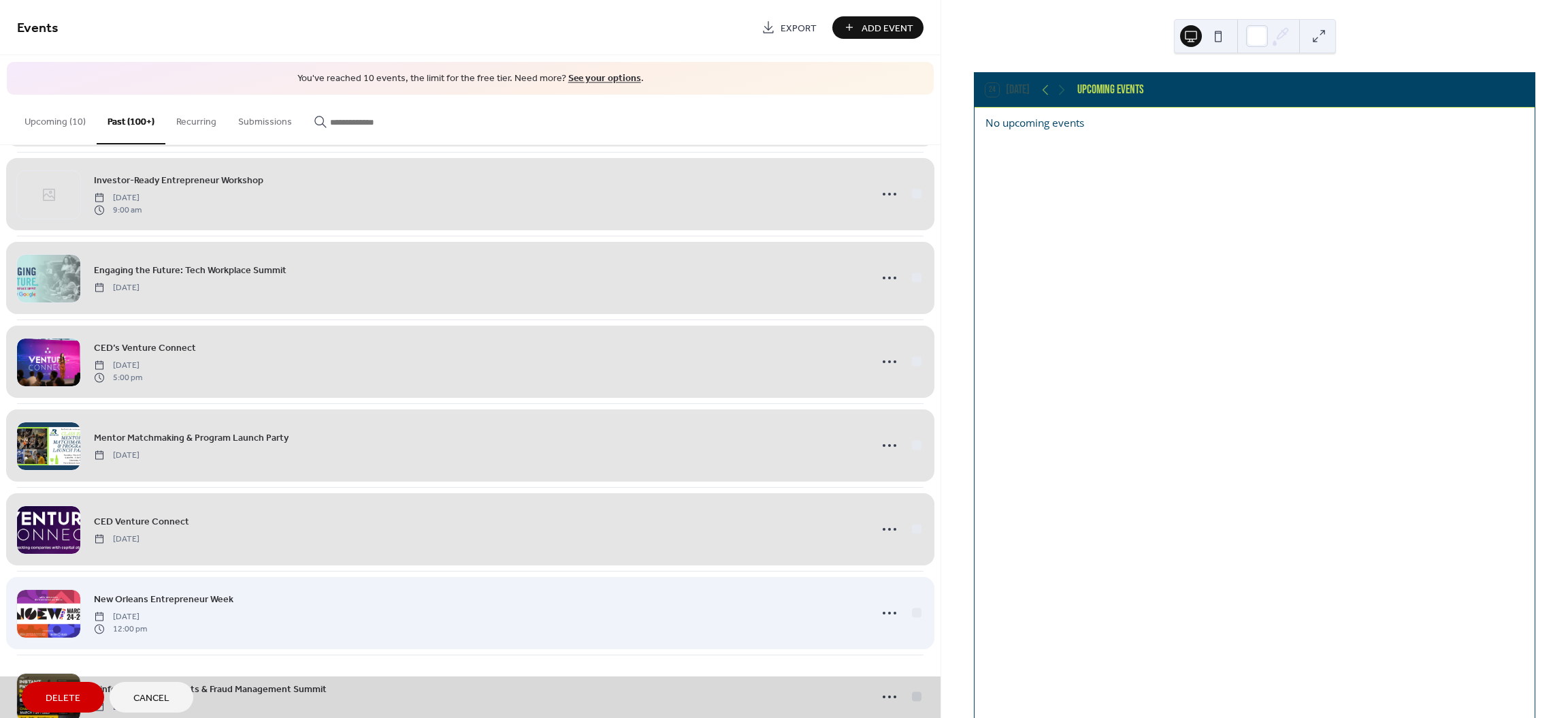
click at [910, 623] on div "New Orleans Entrepreneur Week [DATE] 12:00 pm" at bounding box center [470, 613] width 906 height 84
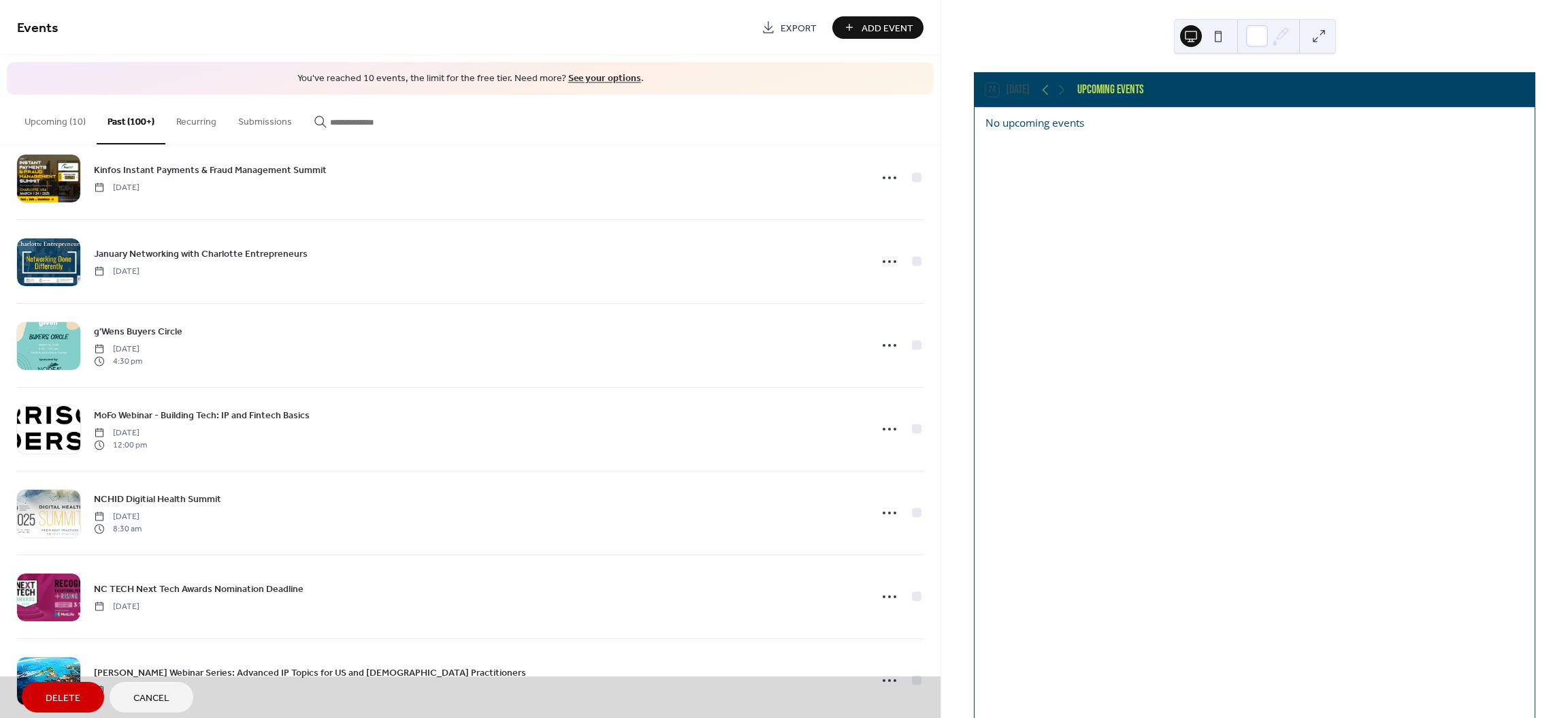
scroll to position [3129, 0]
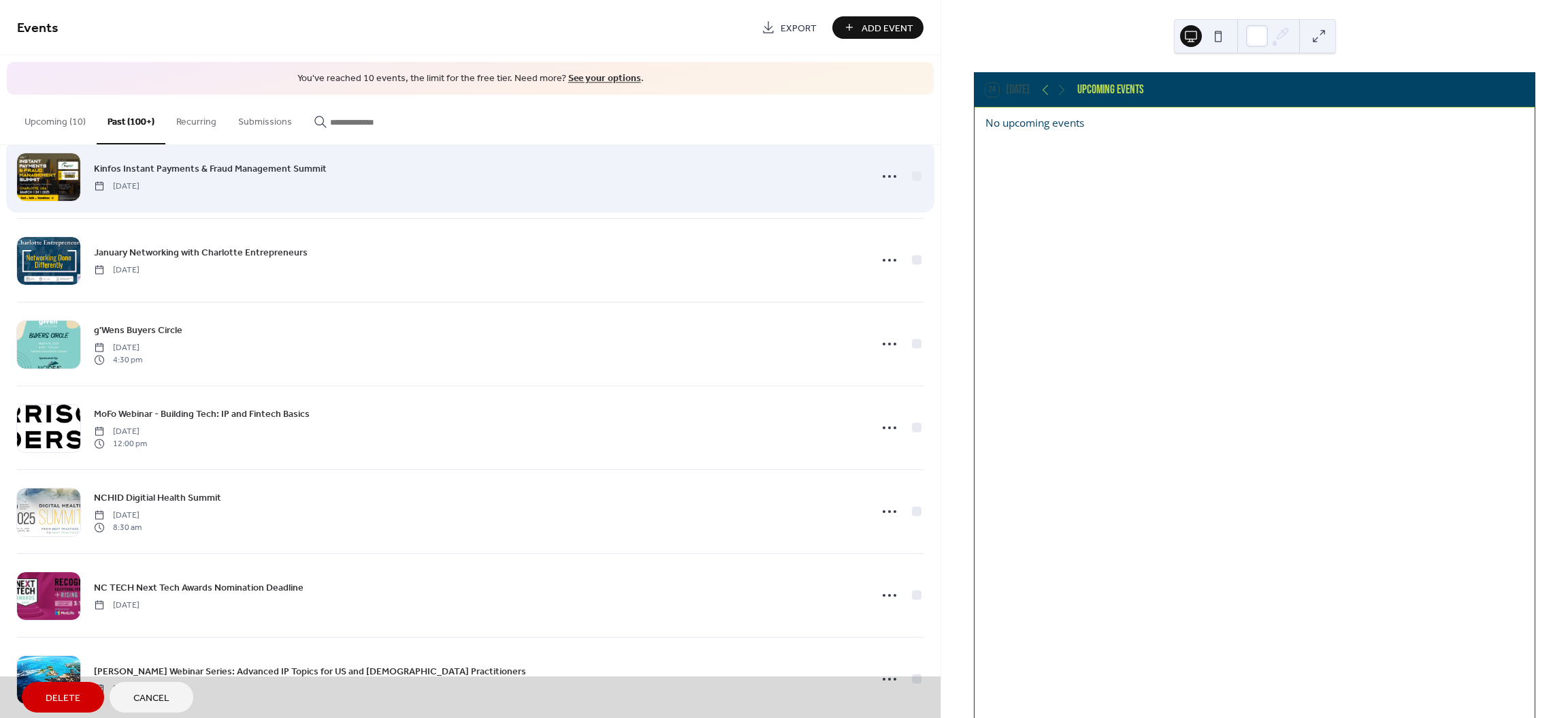
click at [916, 183] on div "Kinfos Instant Payments & Fraud Management Summit [DATE]" at bounding box center [470, 176] width 906 height 84
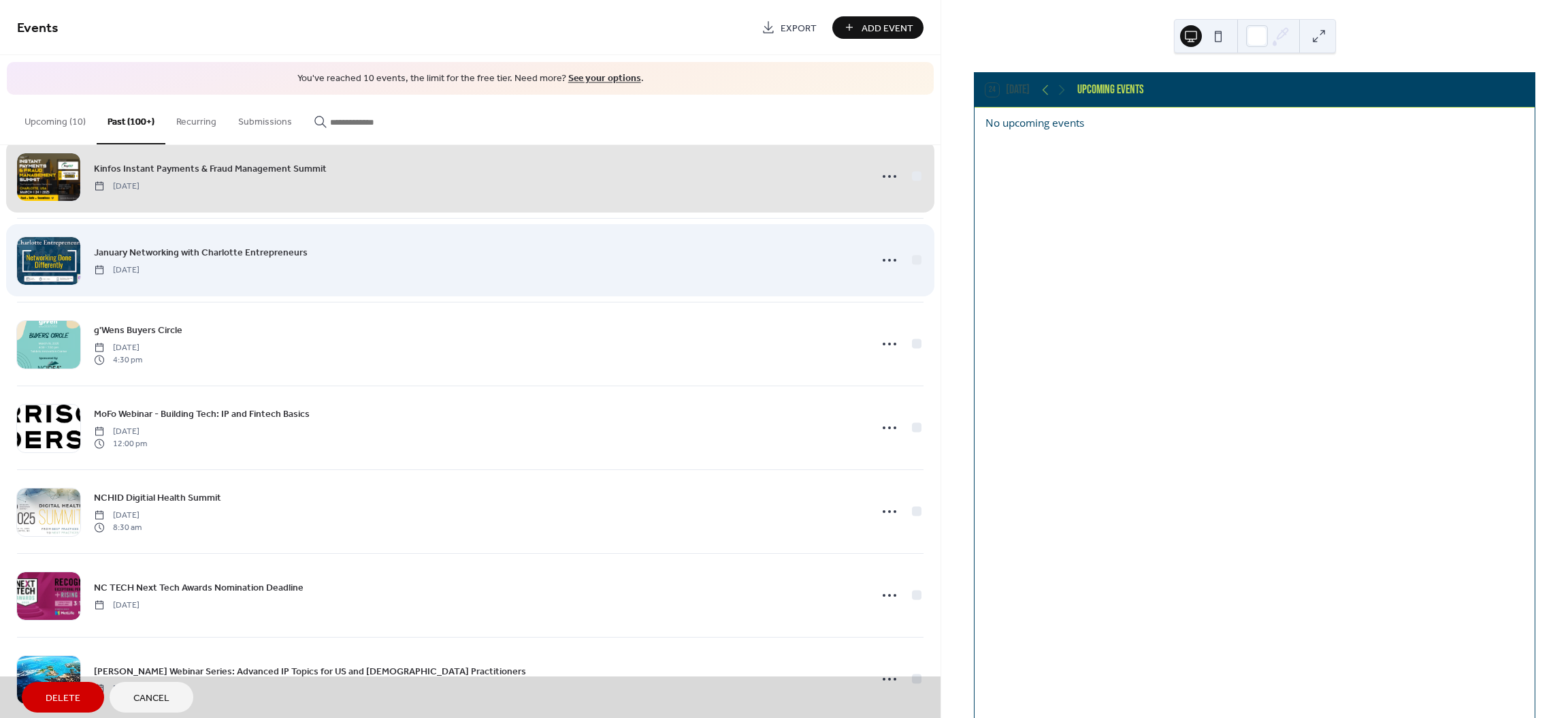
click at [911, 266] on div "January Networking with [PERSON_NAME] Entrepreneurs [DATE]" at bounding box center [470, 259] width 906 height 84
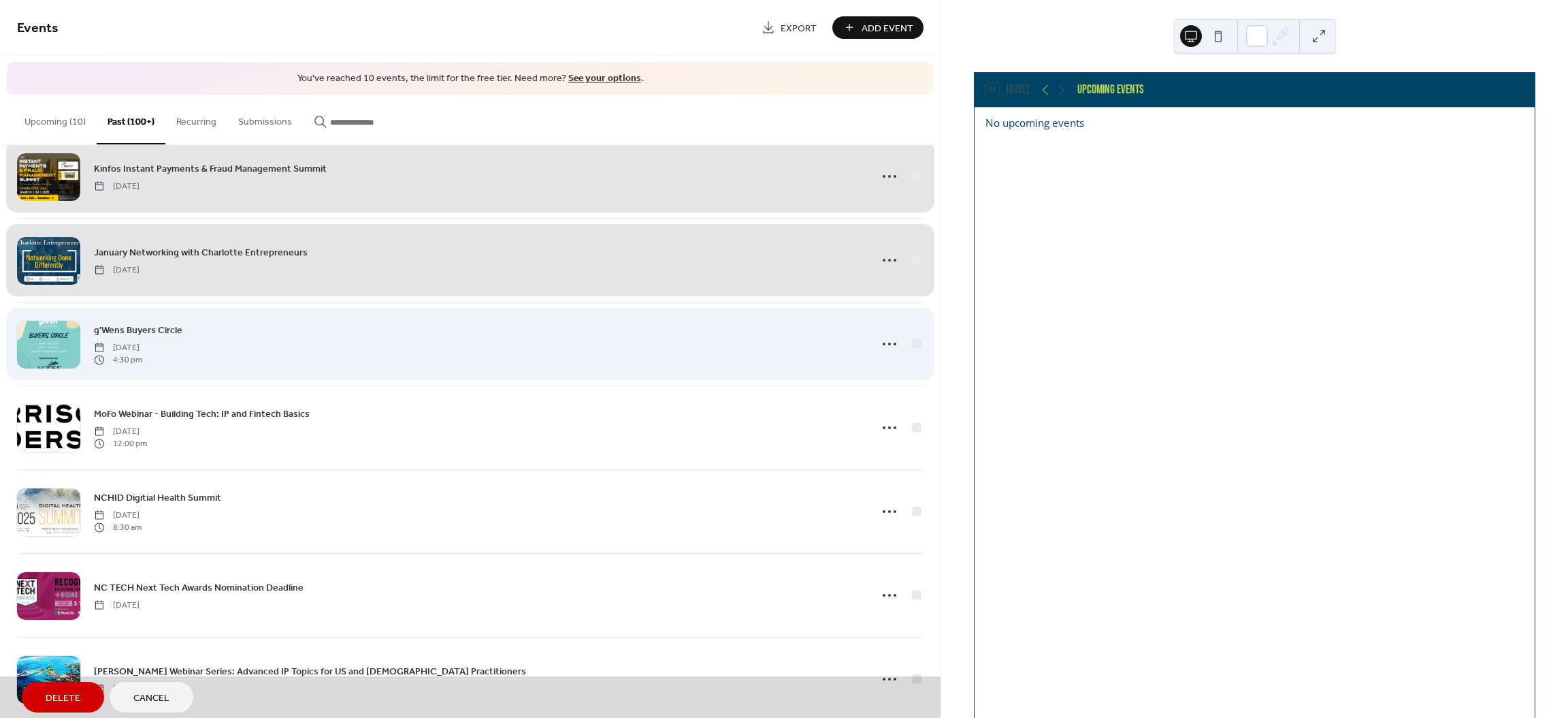
click at [912, 348] on div "g'Wens Buyers Circle [DATE] 4:30 pm" at bounding box center [470, 344] width 906 height 84
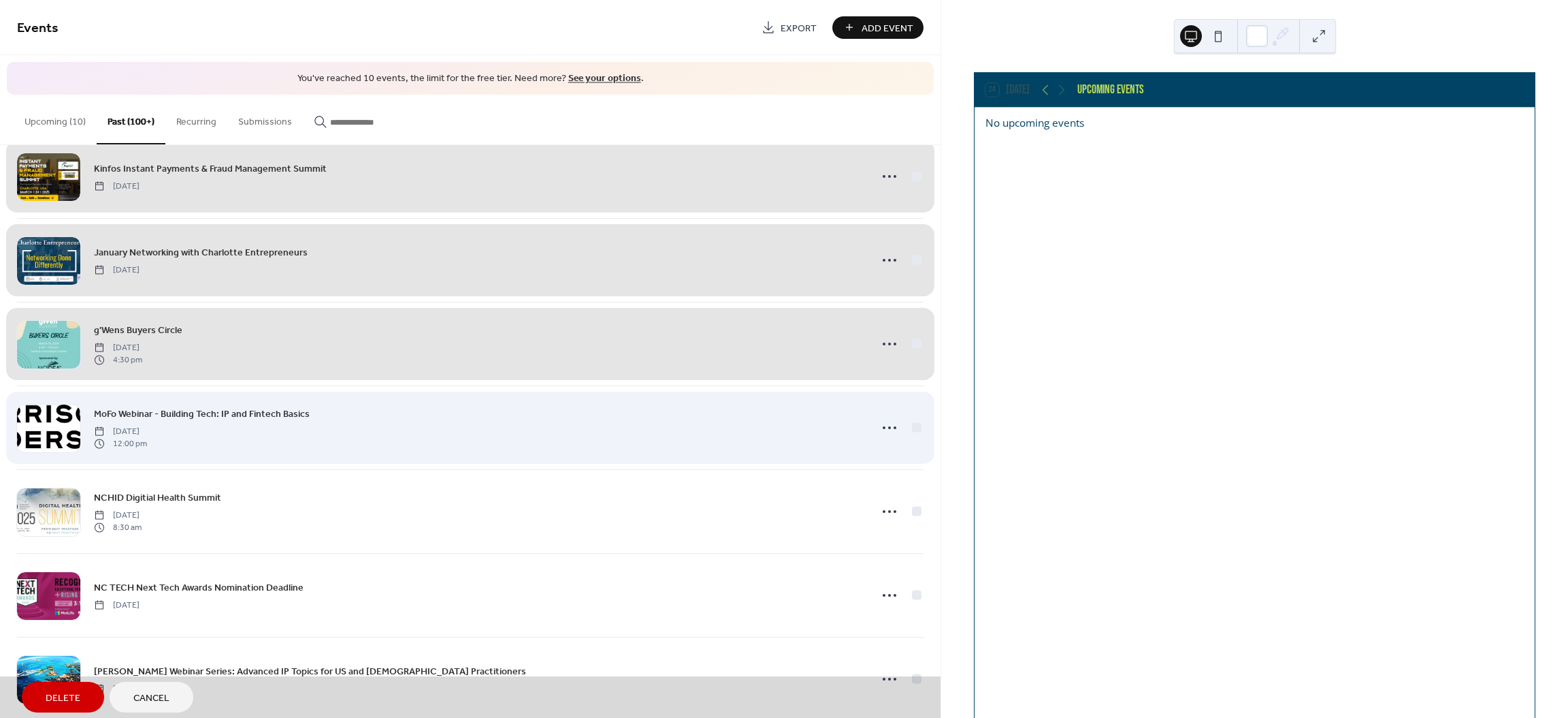
click at [915, 438] on div "MoFo Webinar - Building Tech: IP and Fintech Basics [DATE] 12:00 pm" at bounding box center [470, 427] width 906 height 84
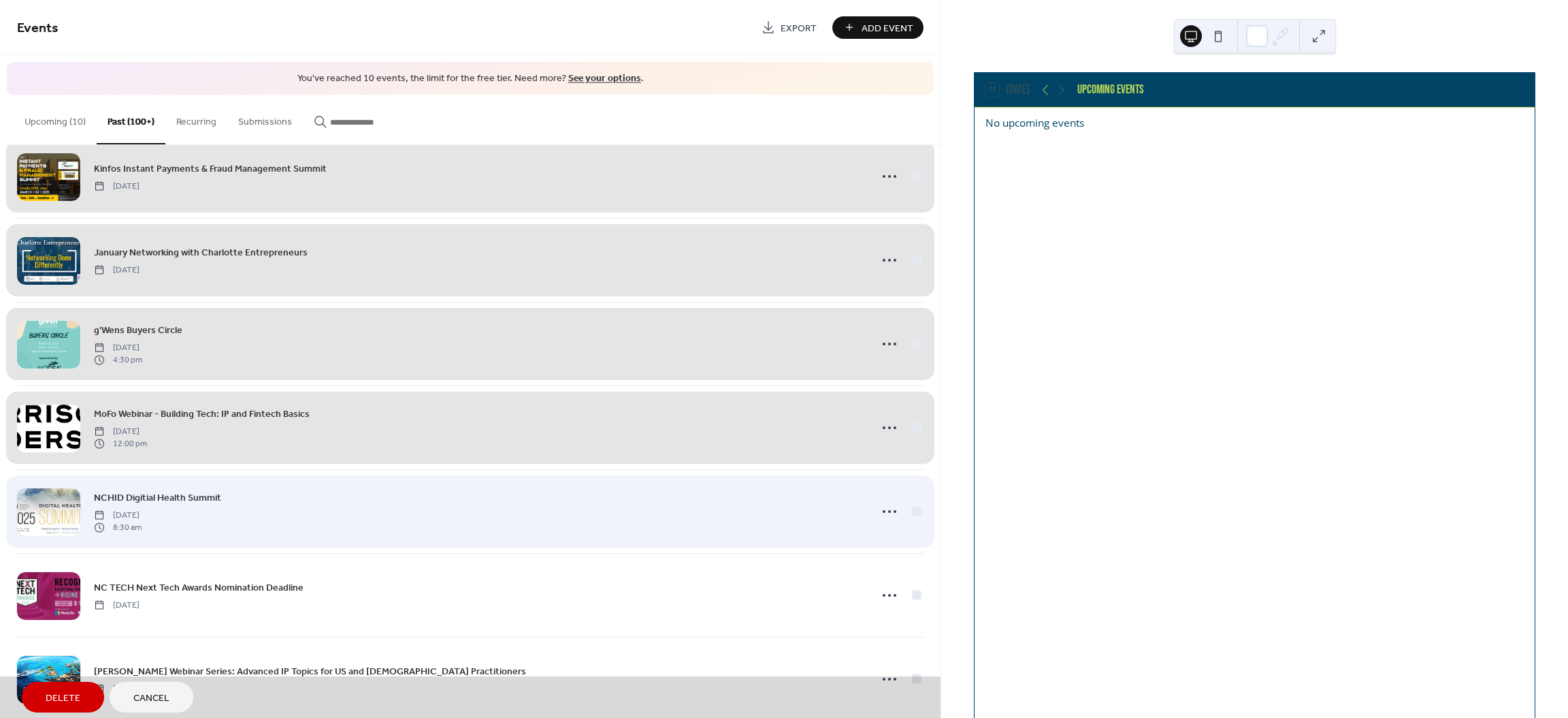
click at [913, 521] on div "NCHID Digitial Health Summit [DATE] 8:30 am" at bounding box center [470, 511] width 906 height 84
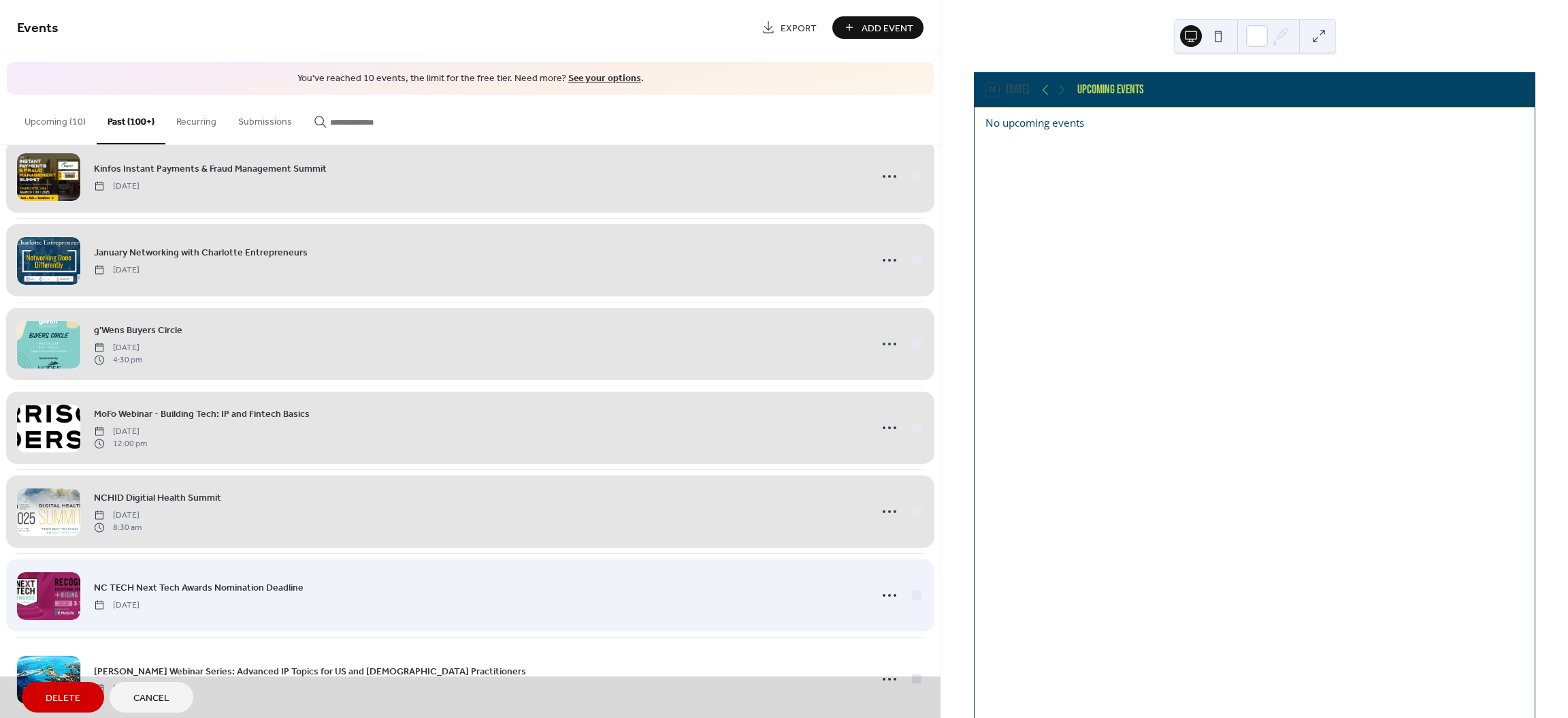
click at [915, 608] on div "NC TECH Next Tech Awards Nomination Deadline [DATE]" at bounding box center [470, 595] width 906 height 84
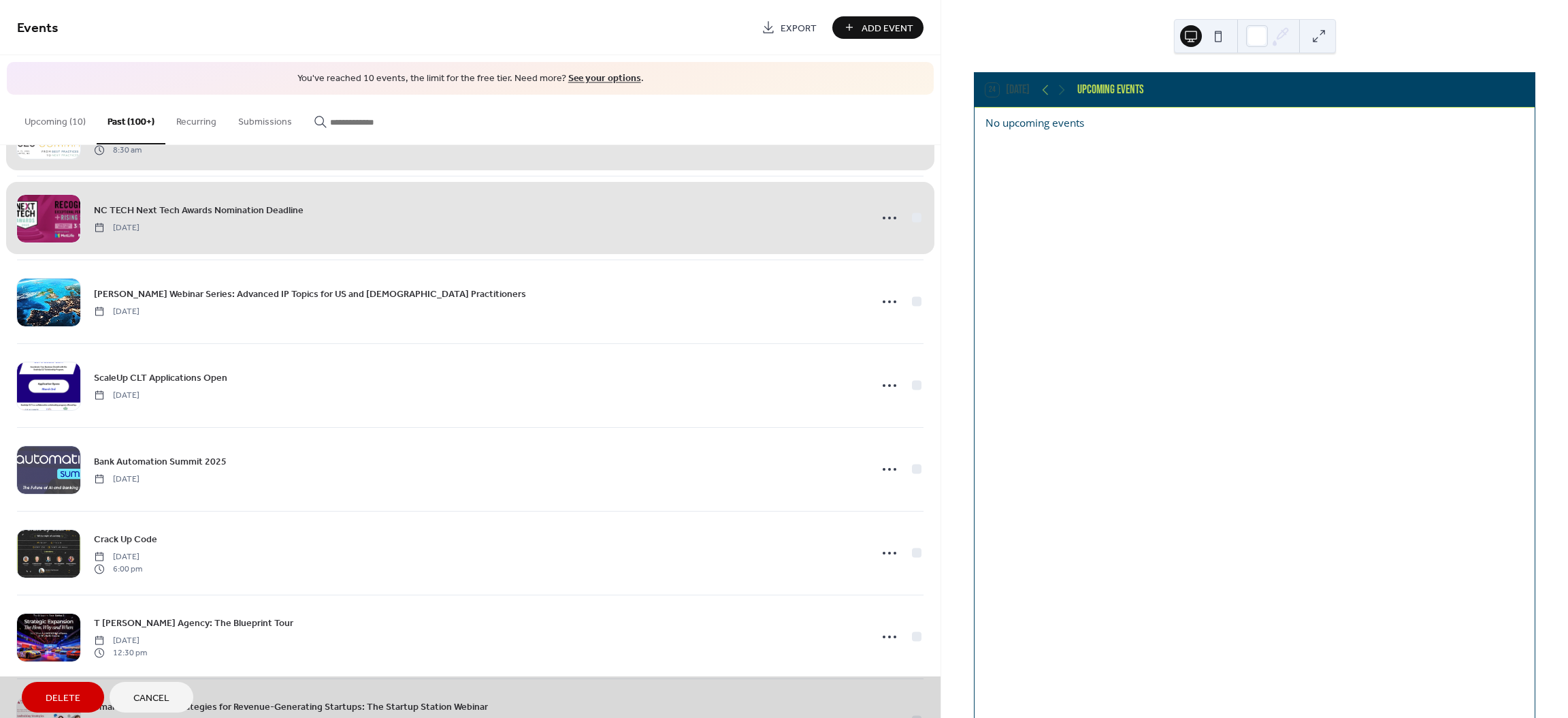
scroll to position [3508, 0]
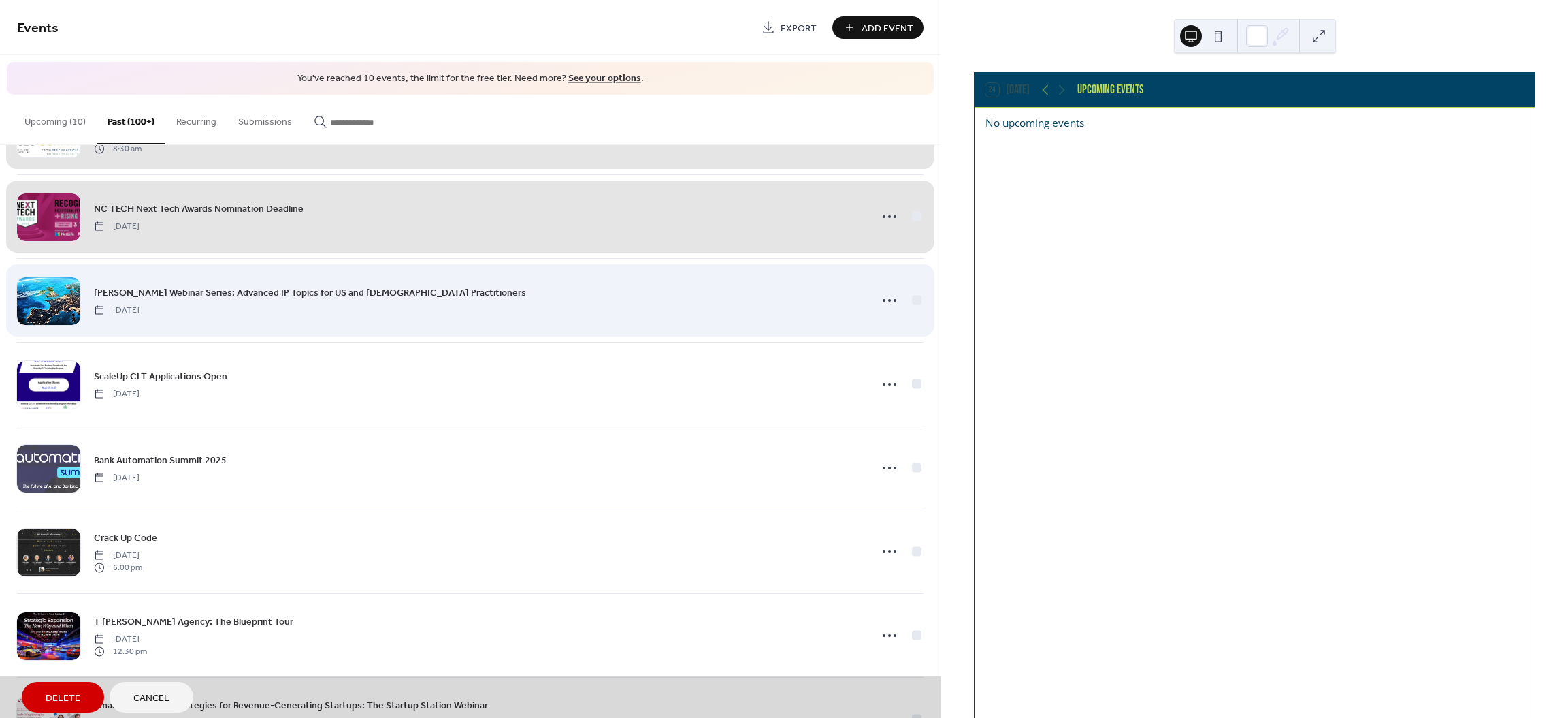
click at [913, 305] on div "[PERSON_NAME] Webinar Series: Advanced IP Topics for US and European Practition…" at bounding box center [470, 300] width 906 height 84
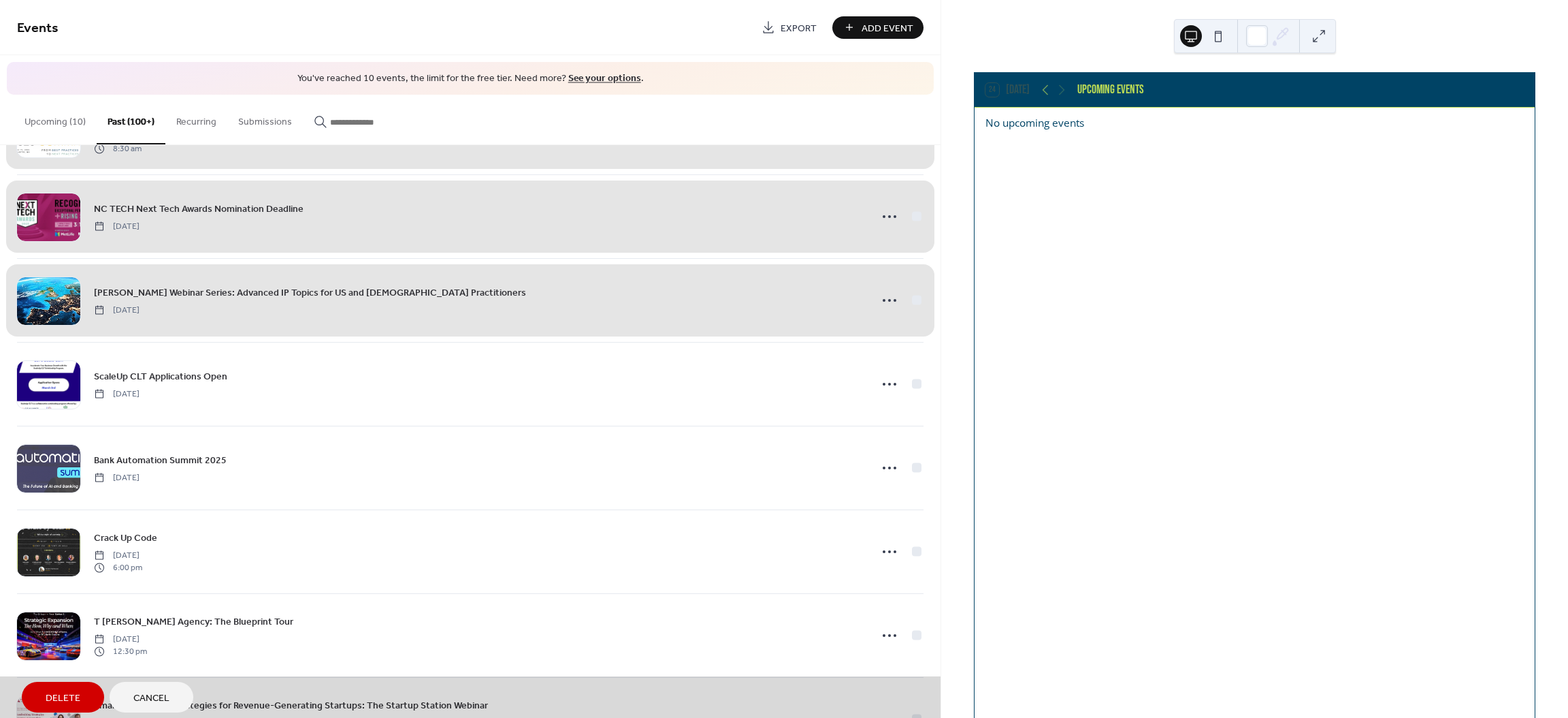
click at [584, 73] on link "See your options" at bounding box center [605, 78] width 73 height 18
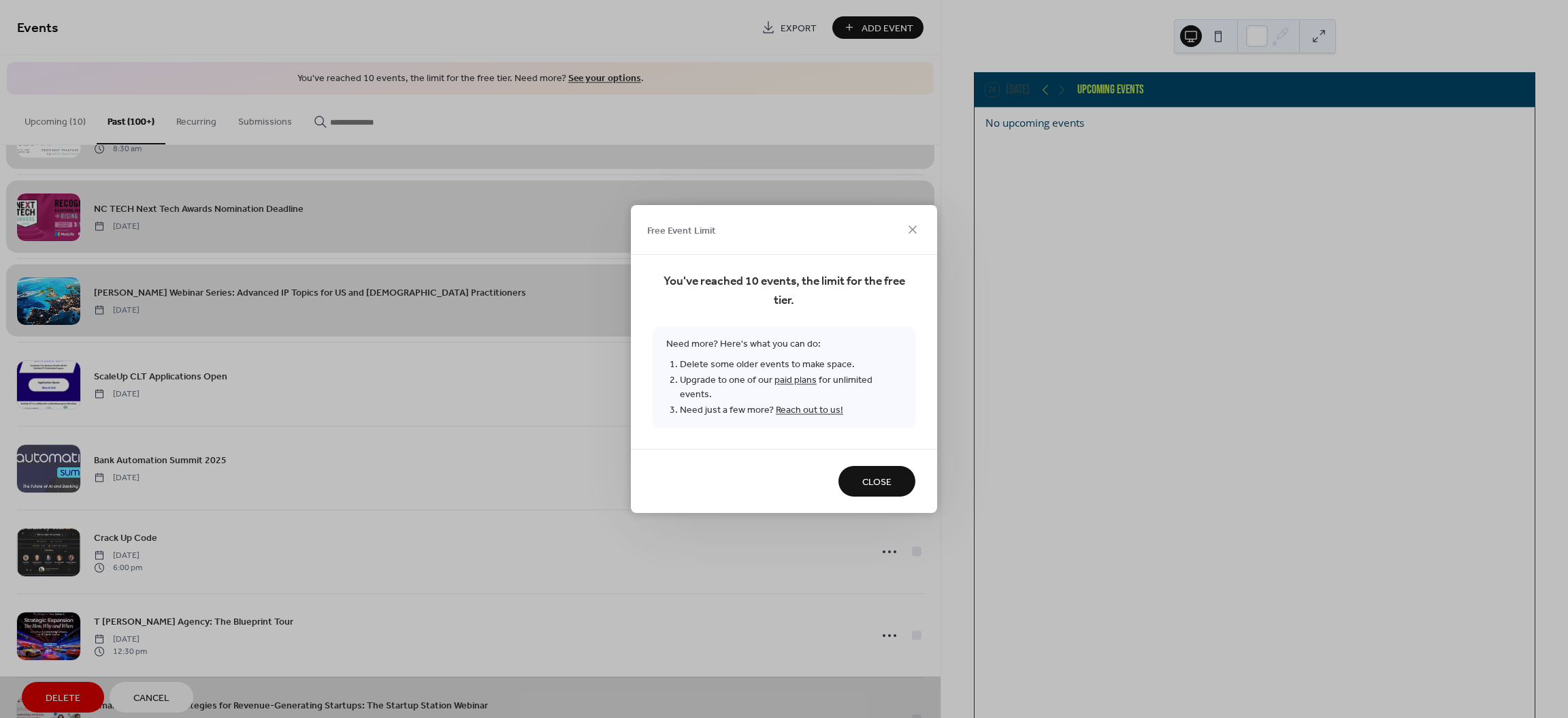
click at [799, 386] on link "paid plans" at bounding box center [796, 380] width 42 height 18
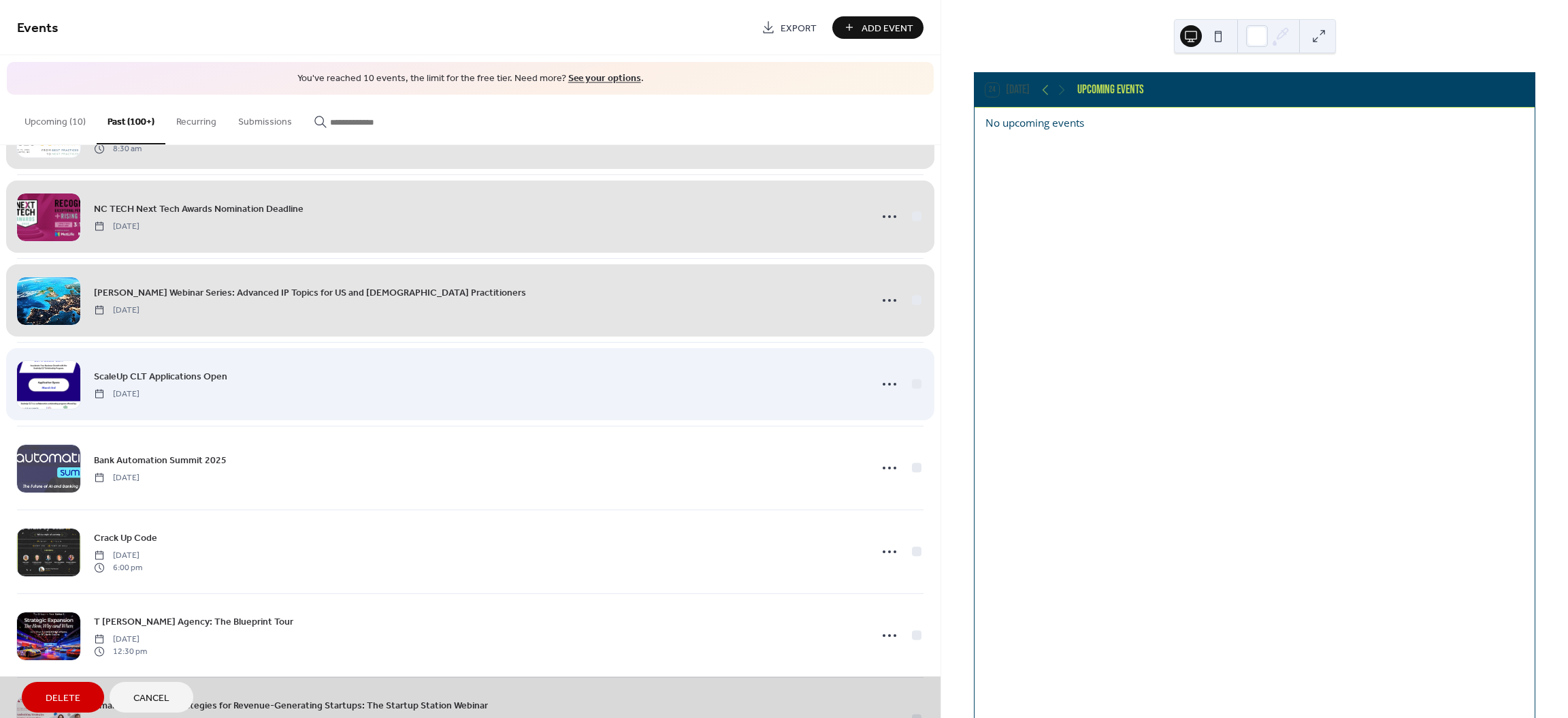
click at [911, 392] on div "ScaleUp CLT Applications Open [DATE]" at bounding box center [470, 383] width 906 height 84
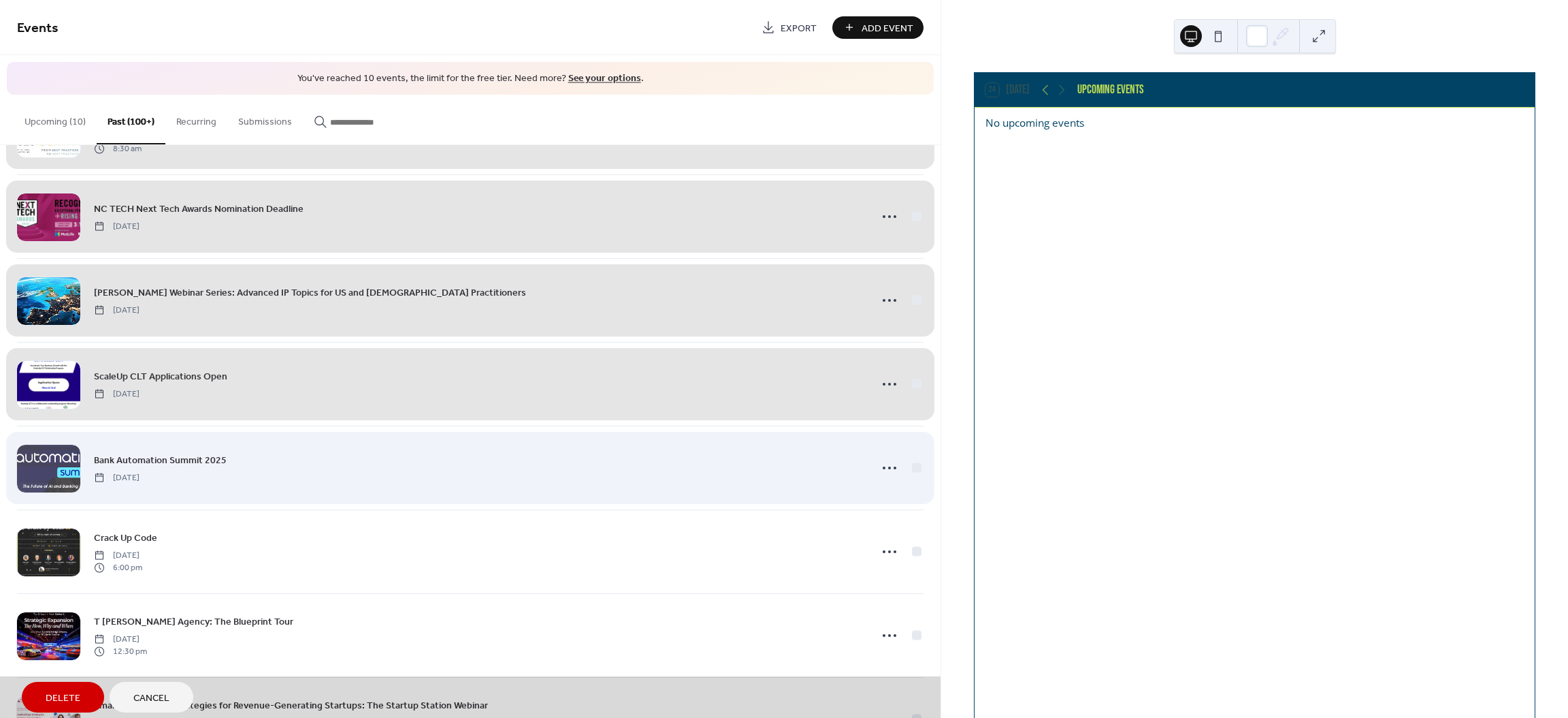
click at [912, 477] on div "Bank Automation Summit 2025 [DATE]" at bounding box center [470, 467] width 906 height 84
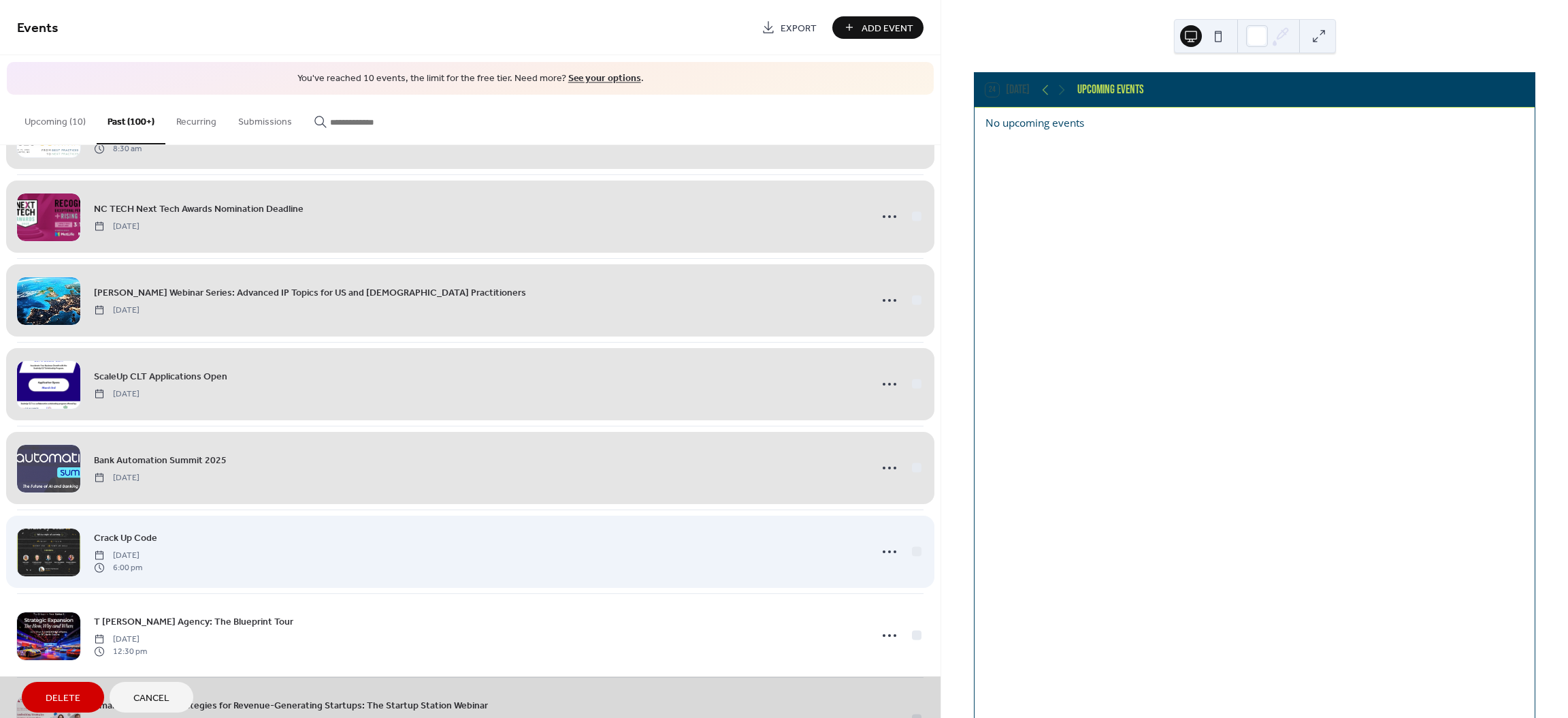
click at [912, 561] on div "Crack Up Code [DATE] 6:00 pm" at bounding box center [470, 551] width 906 height 84
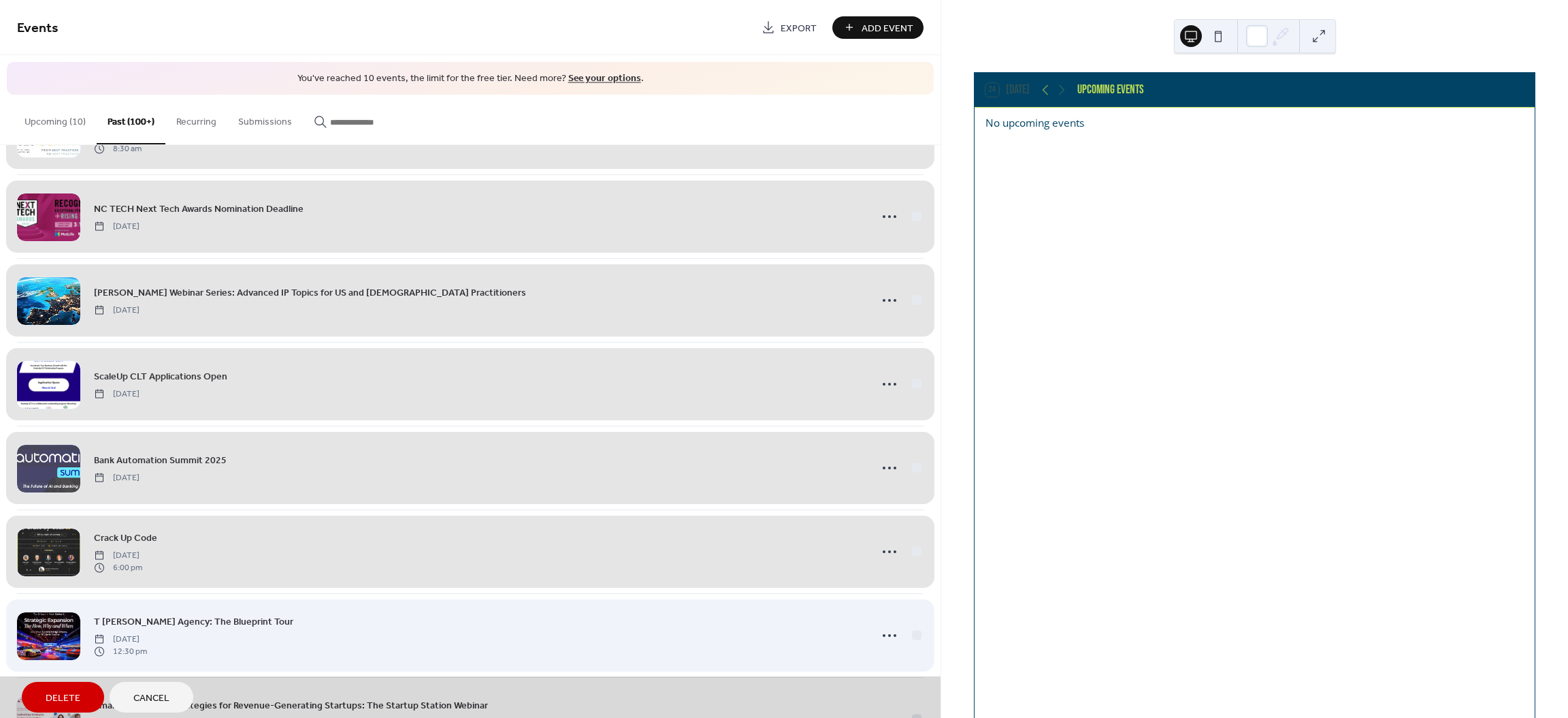
click at [915, 642] on div "[PERSON_NAME] Agency: The Blueprint Tour [DATE] 12:30 pm" at bounding box center [470, 634] width 906 height 84
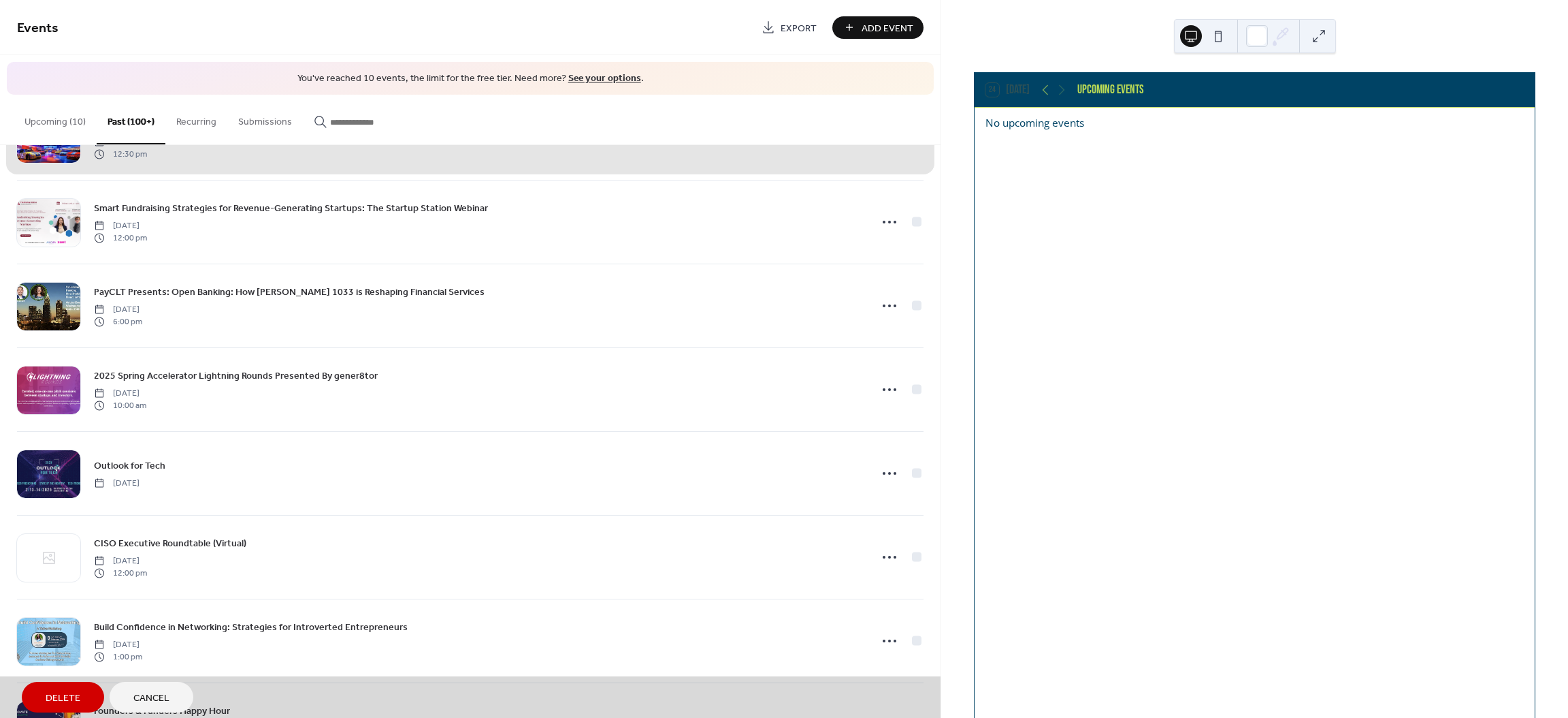
scroll to position [4009, 0]
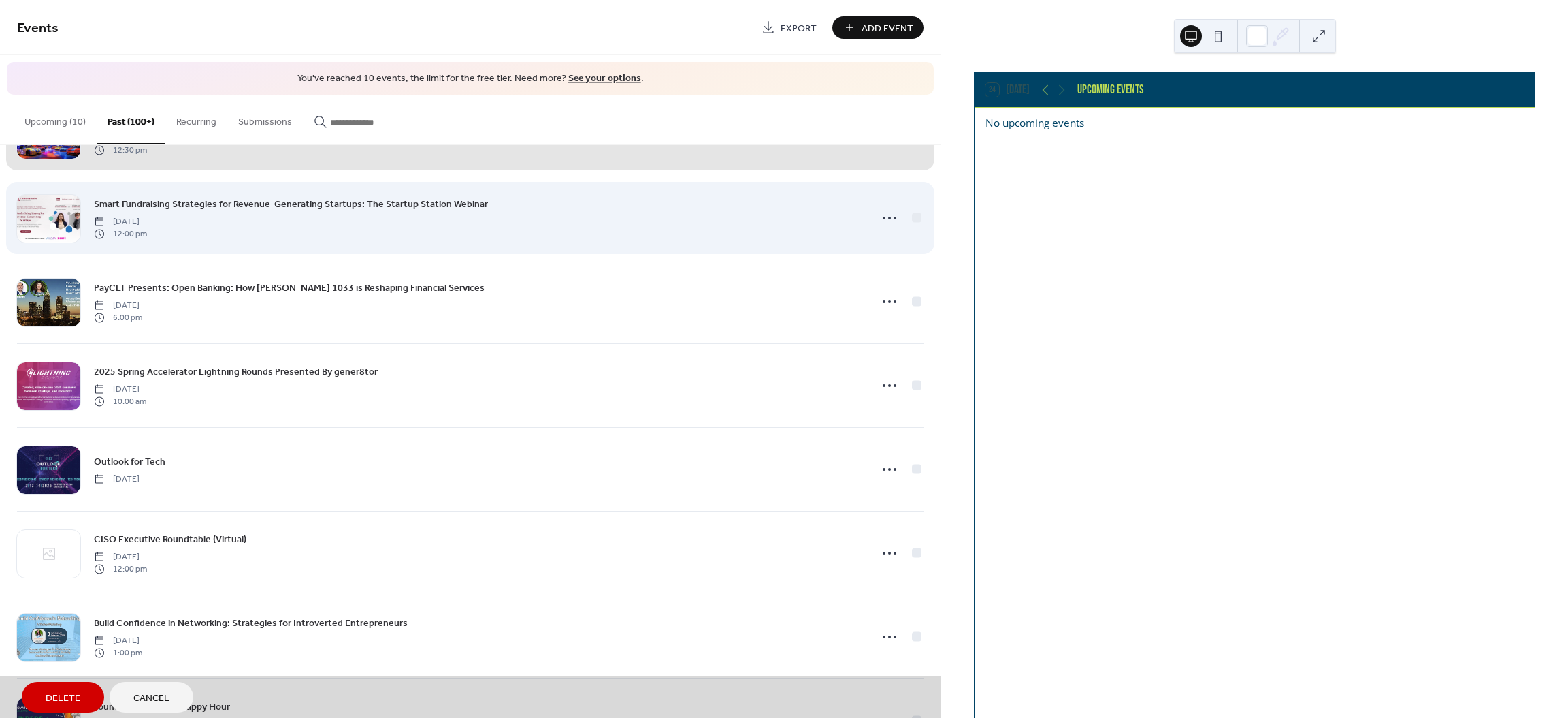
click at [905, 224] on div "Smart Fundraising Strategies for Revenue-Generating Startups: The Startup Stati…" at bounding box center [470, 218] width 906 height 84
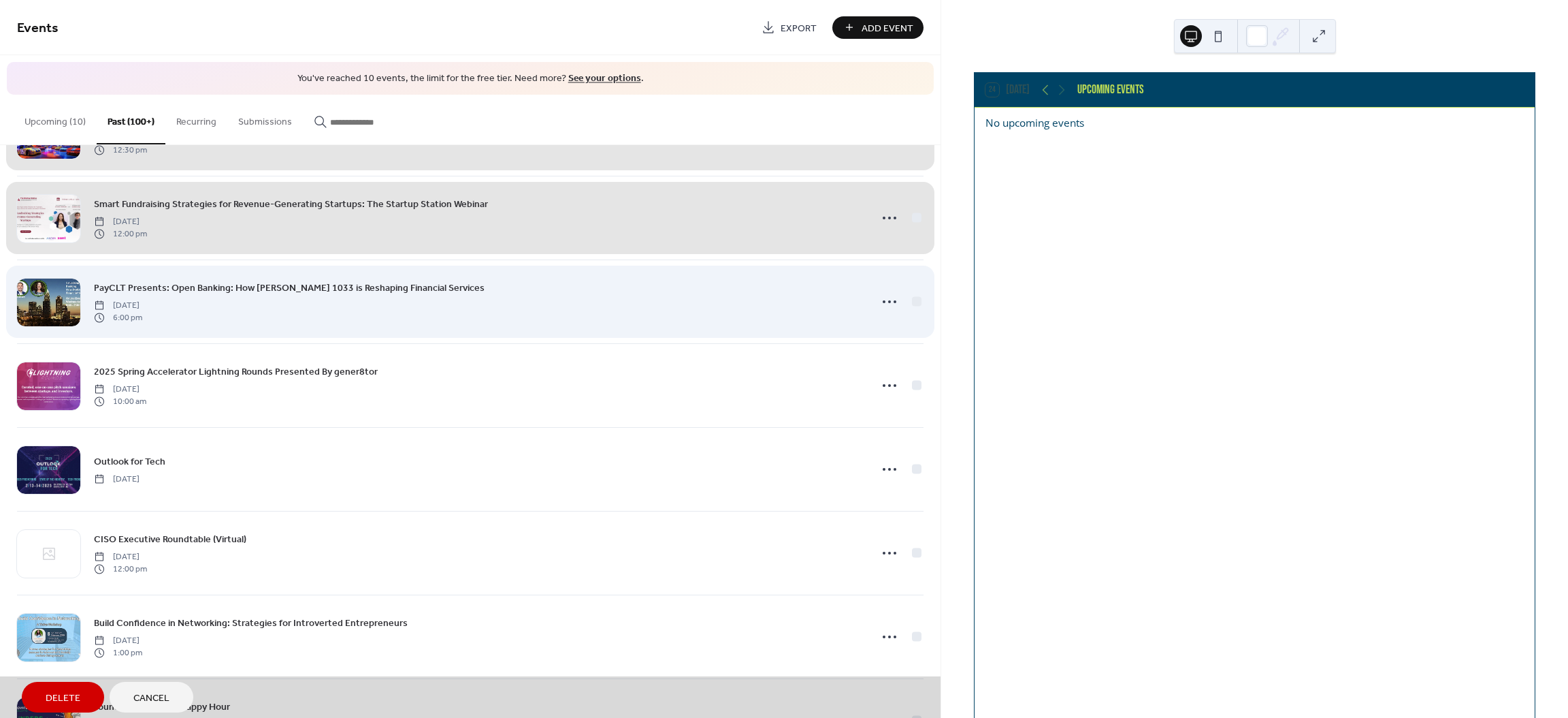
click at [911, 313] on div "PayCLT Presents: Open Banking: How [PERSON_NAME] 1033 is Reshaping Financial Se…" at bounding box center [470, 301] width 906 height 84
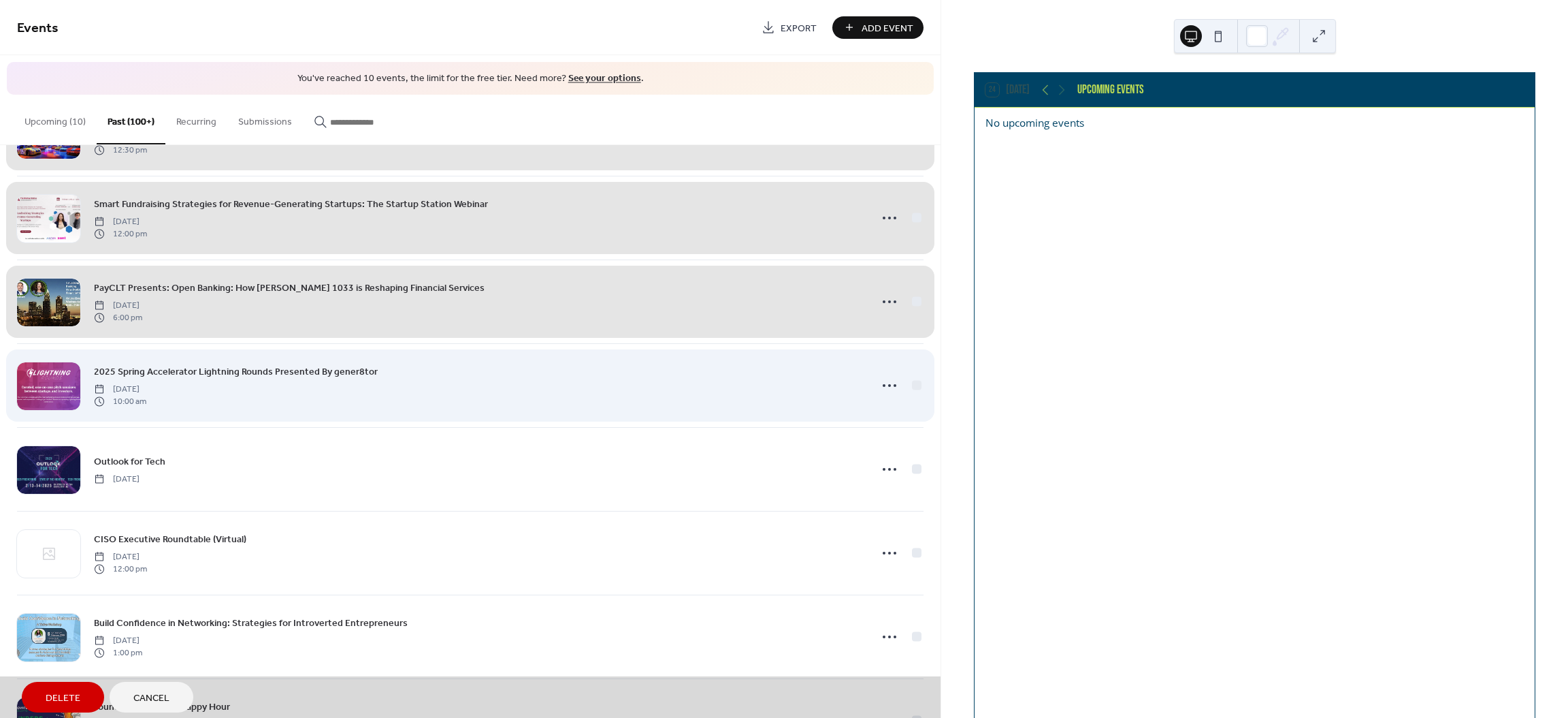
click at [915, 395] on div "2025 Spring Accelerator Lightning Rounds Presented By gener8tor [DATE] 10:00 am" at bounding box center [470, 385] width 906 height 84
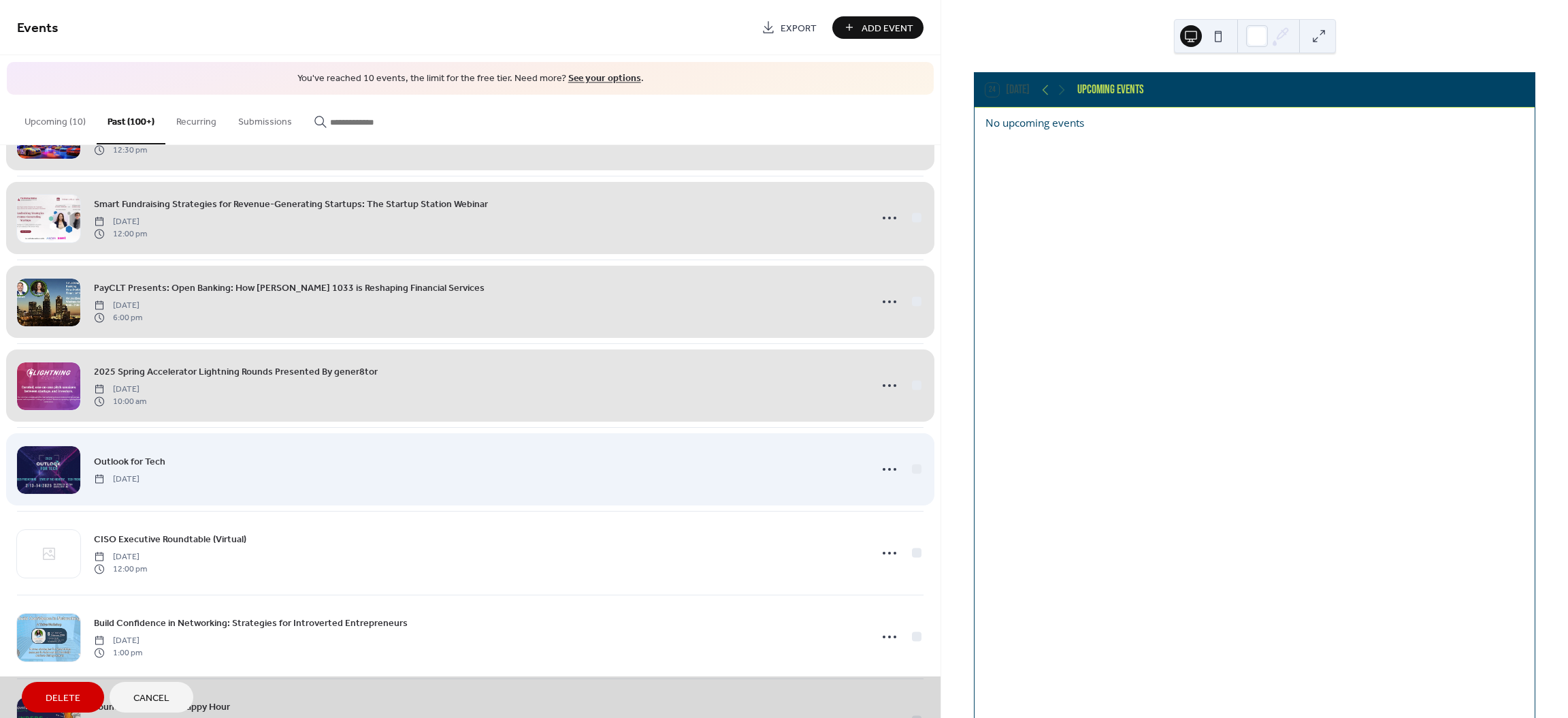
click at [912, 482] on div "Outlook for Tech [DATE]" at bounding box center [470, 469] width 906 height 84
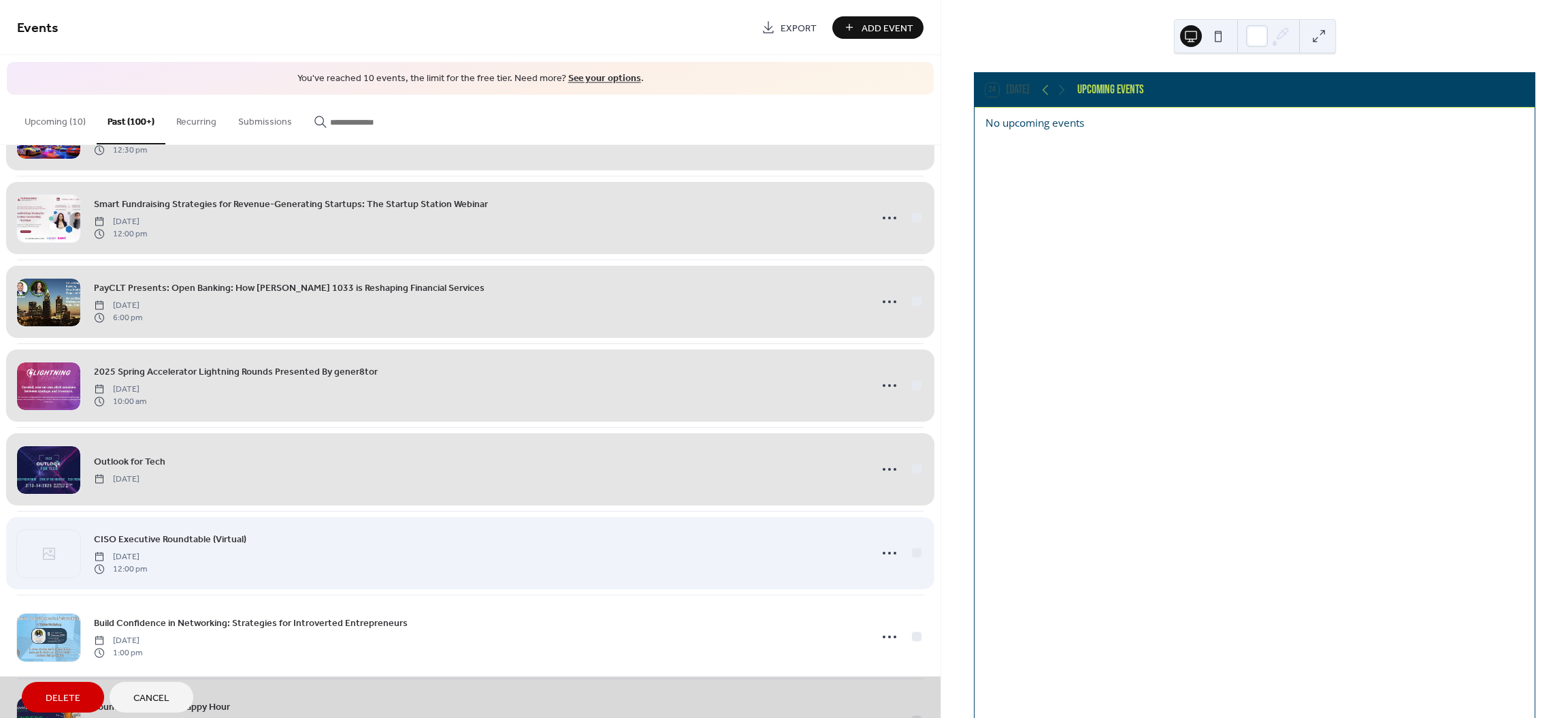
click at [913, 566] on div "CISO Executive Roundtable (Virtual) [DATE] 12:00 pm" at bounding box center [470, 552] width 906 height 84
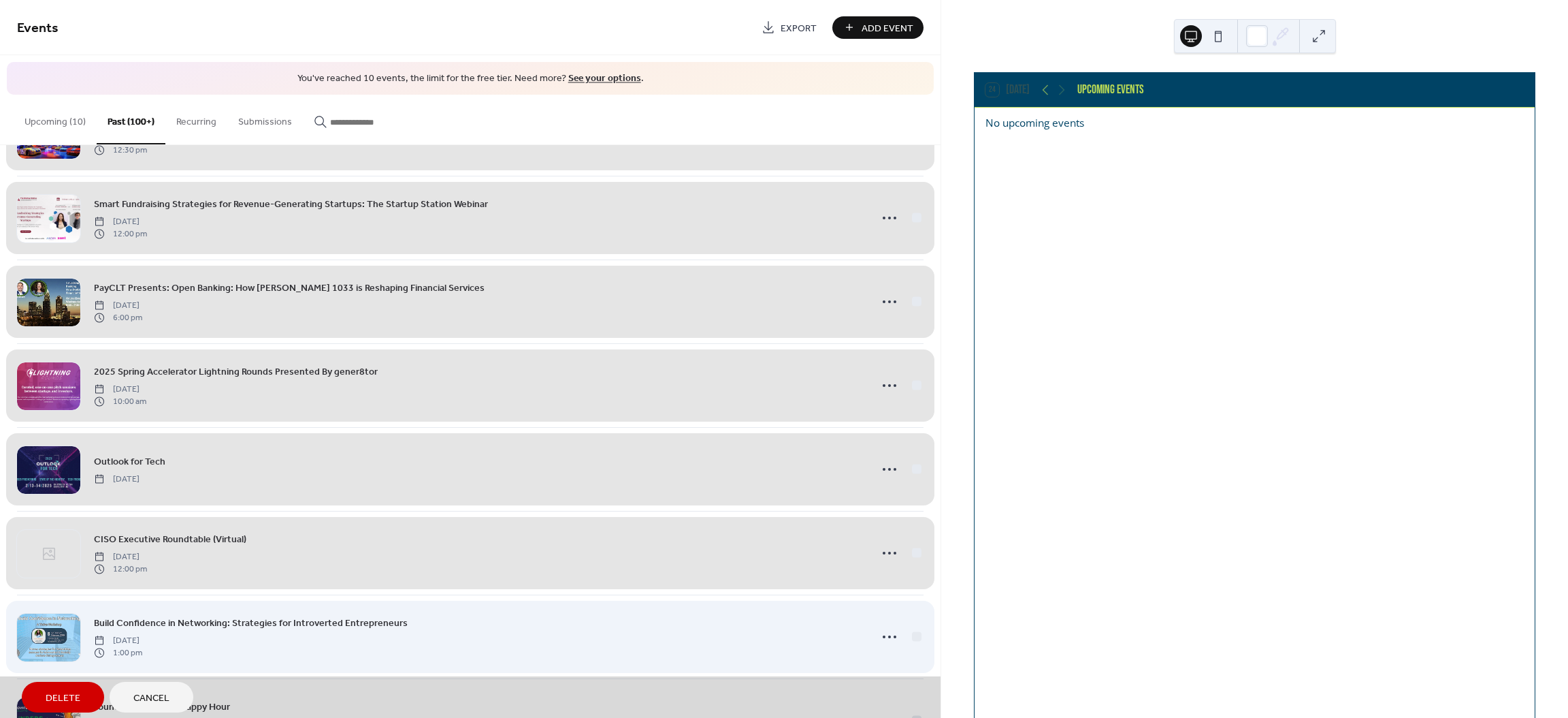
click at [912, 649] on div "Build Confidence in Networking: Strategies for Introverted Entrepreneurs [DATE]…" at bounding box center [470, 636] width 906 height 84
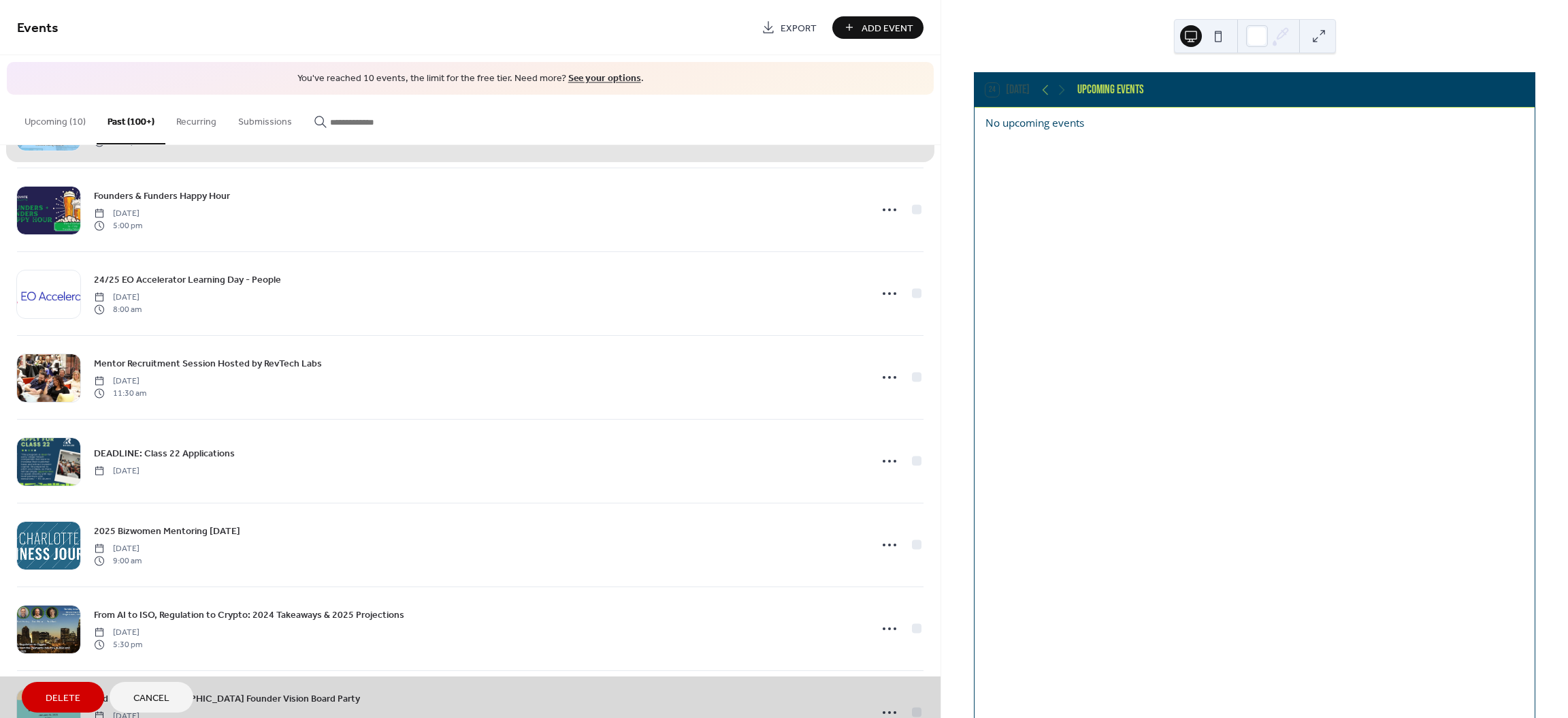
scroll to position [4539, 0]
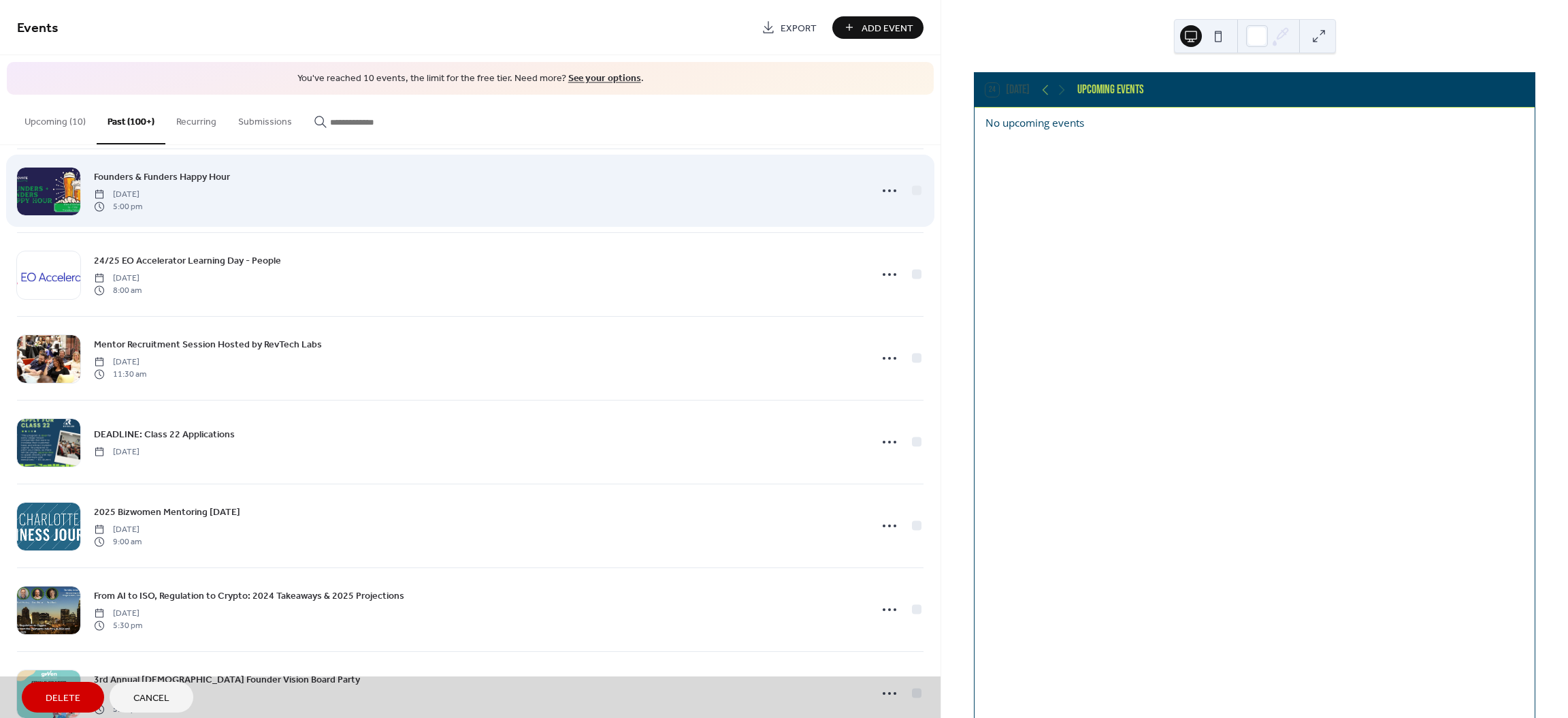
click at [908, 198] on div "Founders & Funders Happy Hour [DATE] 5:00 pm" at bounding box center [470, 190] width 906 height 84
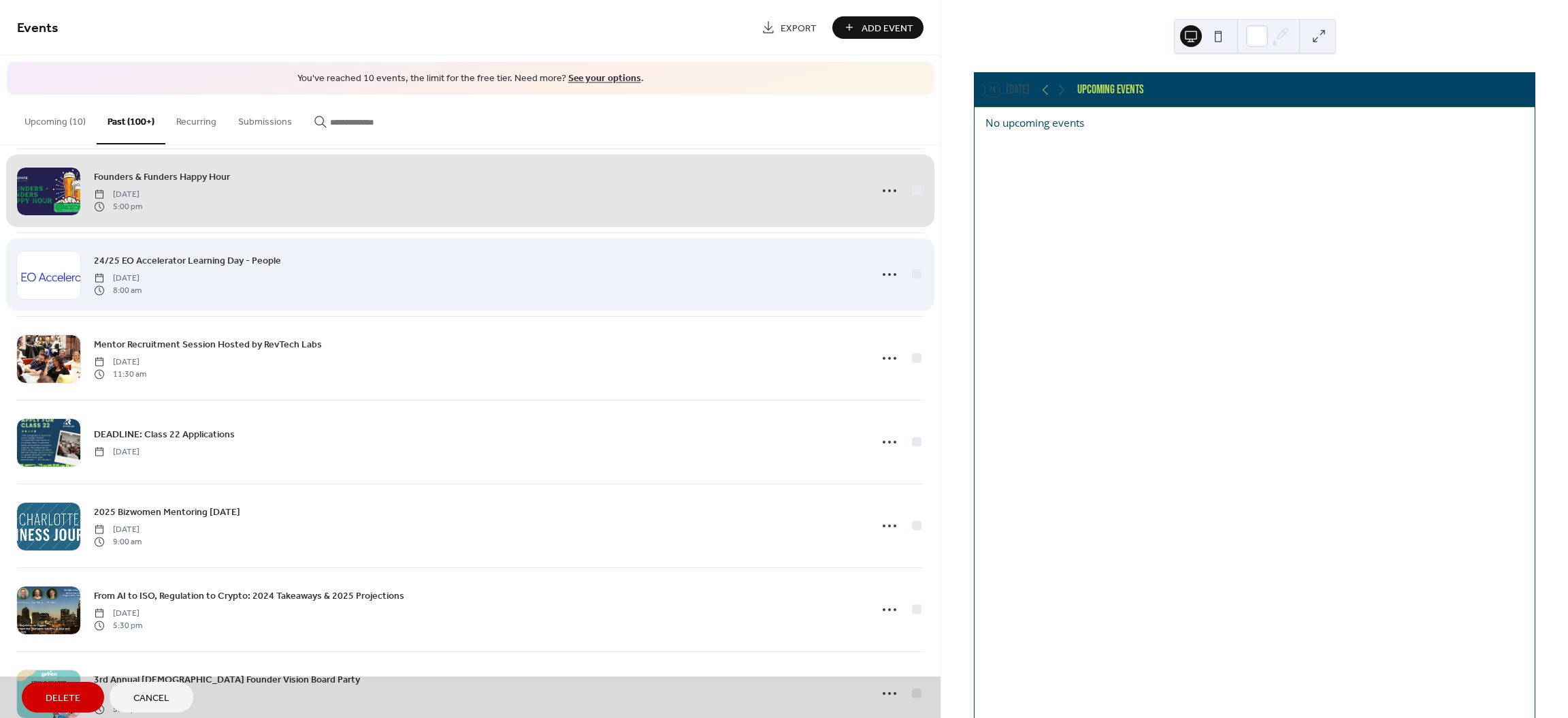
click at [913, 284] on div "24/25 EO Accelerator Learning Day - People [DATE] 8:00 am" at bounding box center [470, 274] width 906 height 84
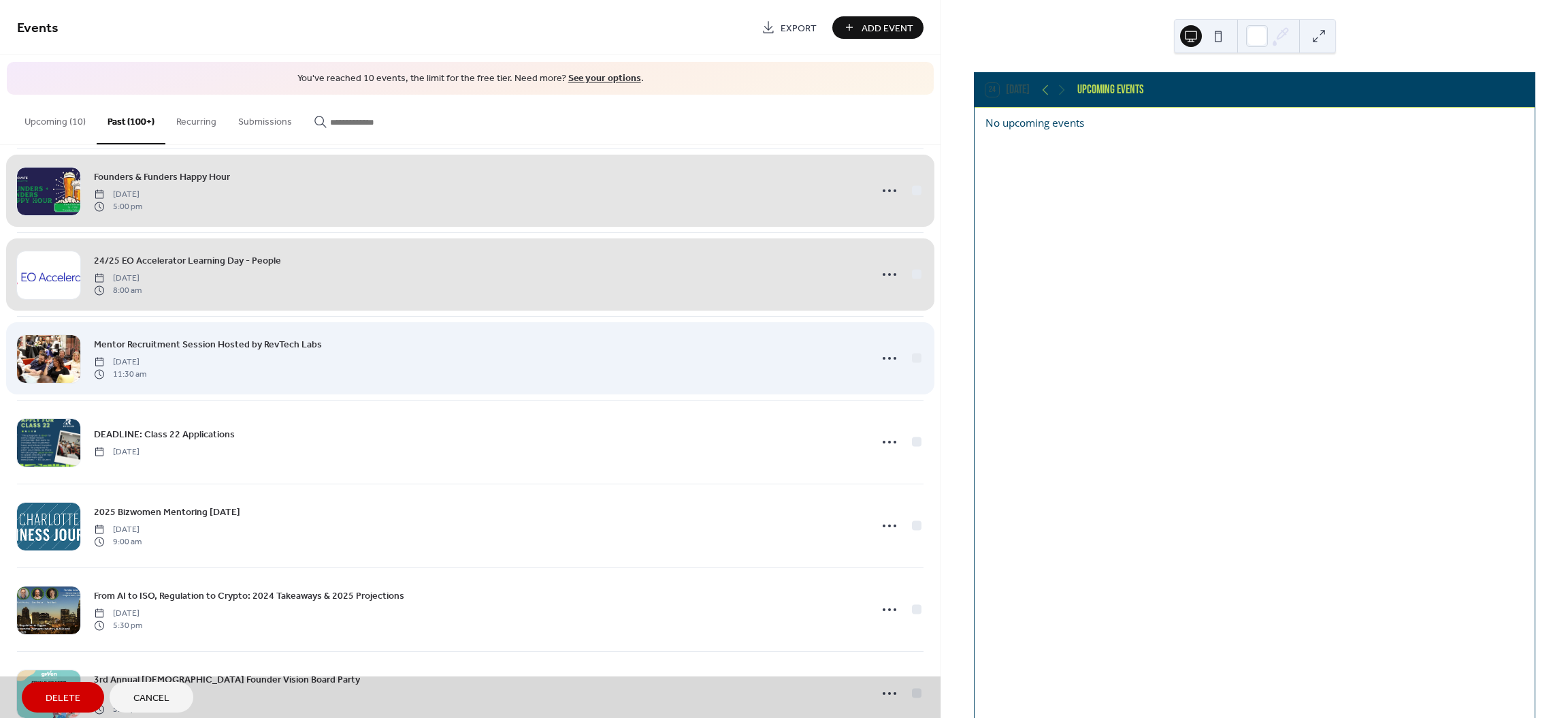
click at [908, 370] on div "Mentor Recruitment Session Hosted by RevTech Labs [DATE] 11:30 am" at bounding box center [470, 358] width 906 height 84
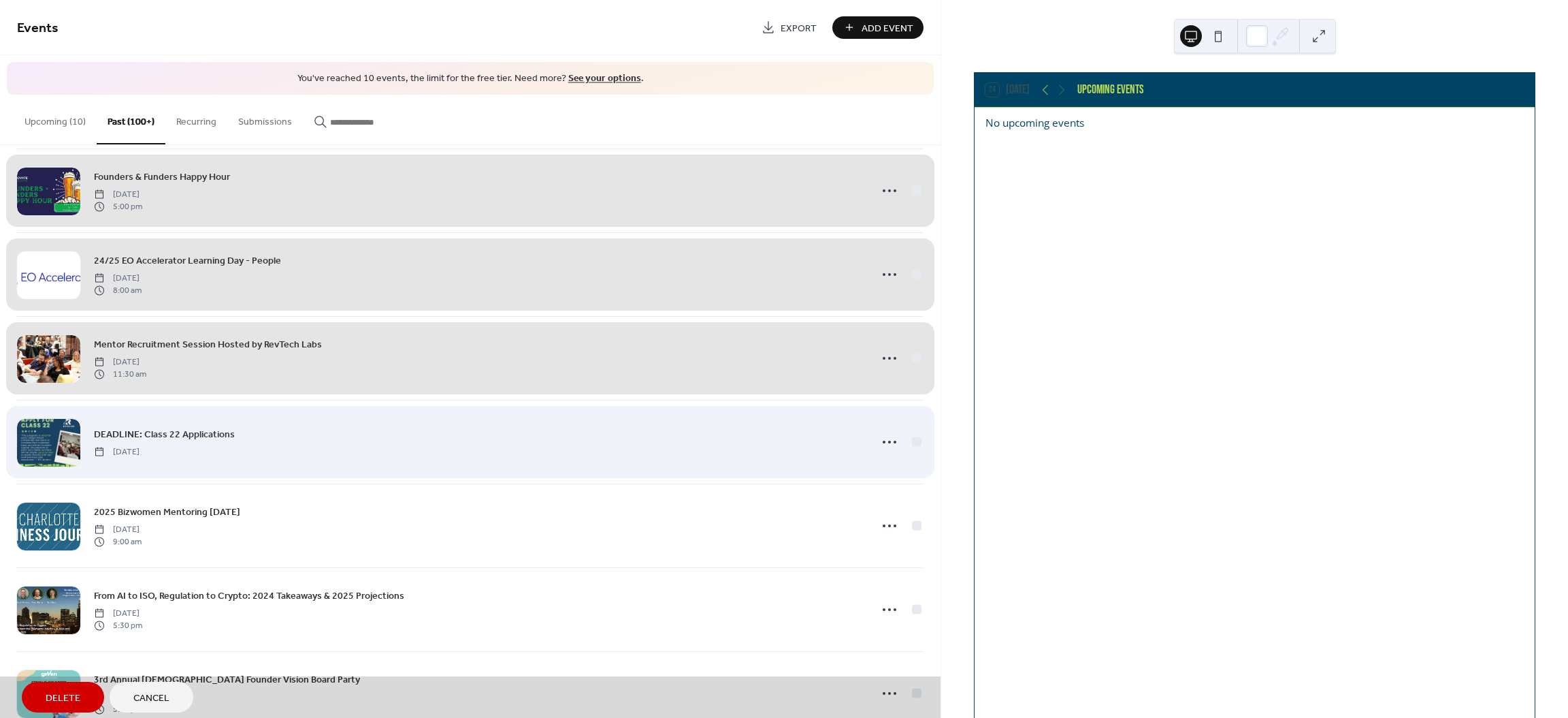
click at [915, 457] on div "DEADLINE: Class 22 Applications [DATE]" at bounding box center [470, 441] width 906 height 84
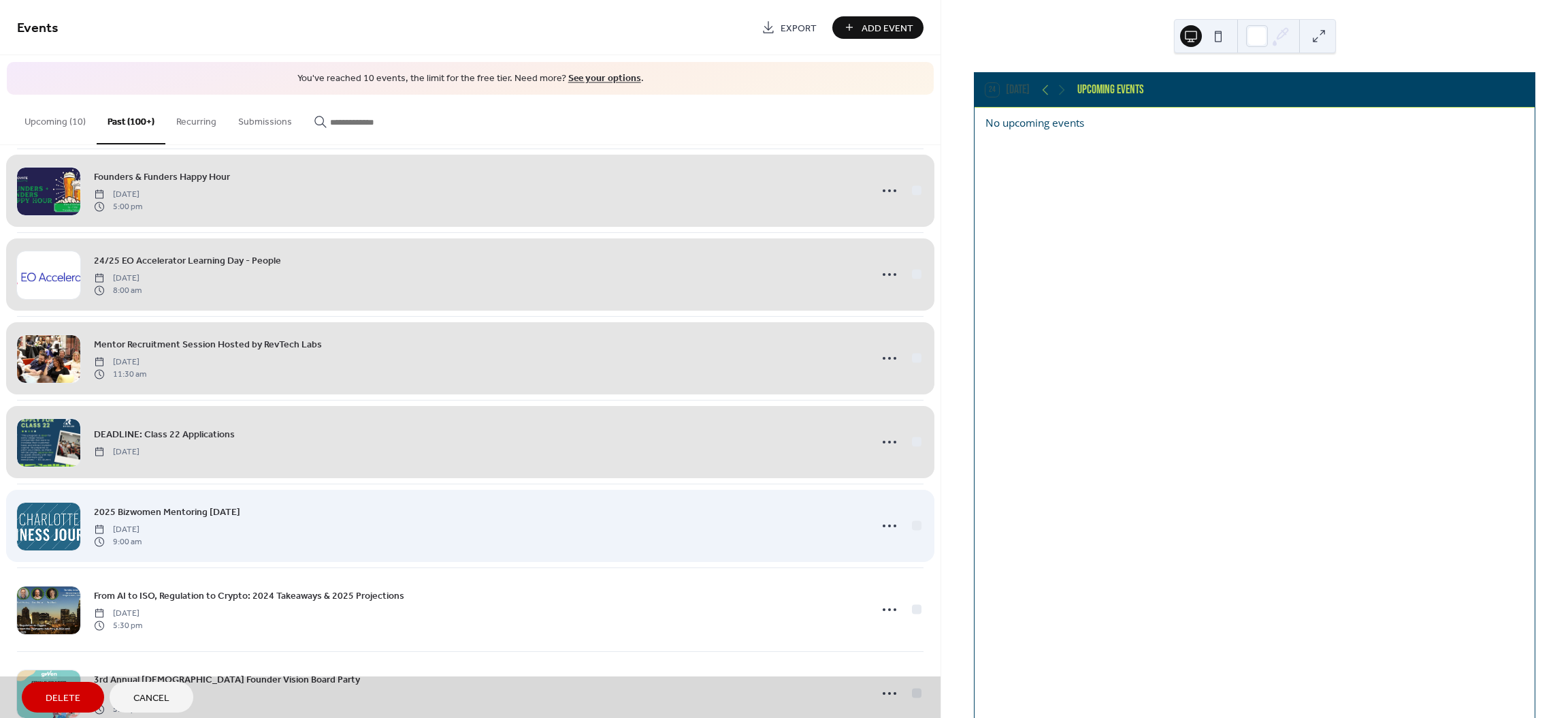
click at [912, 536] on div "2025 Bizwomen Mentoring [DATE] [DATE] 9:00 am" at bounding box center [470, 525] width 906 height 84
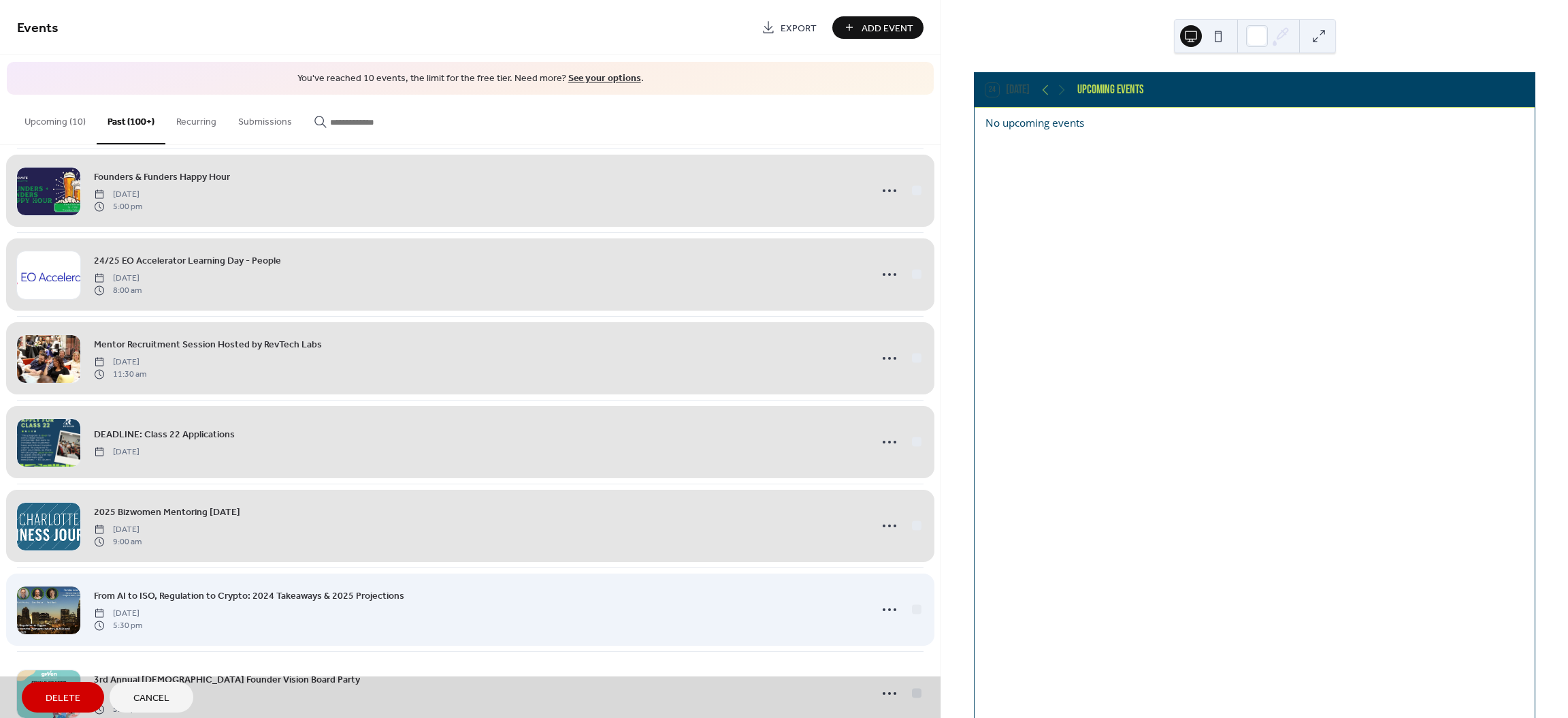
click at [912, 618] on div "From AI to ISO, Regulation to Crypto: 2024 Takeaways & 2025 Projections [DATE] …" at bounding box center [470, 609] width 906 height 84
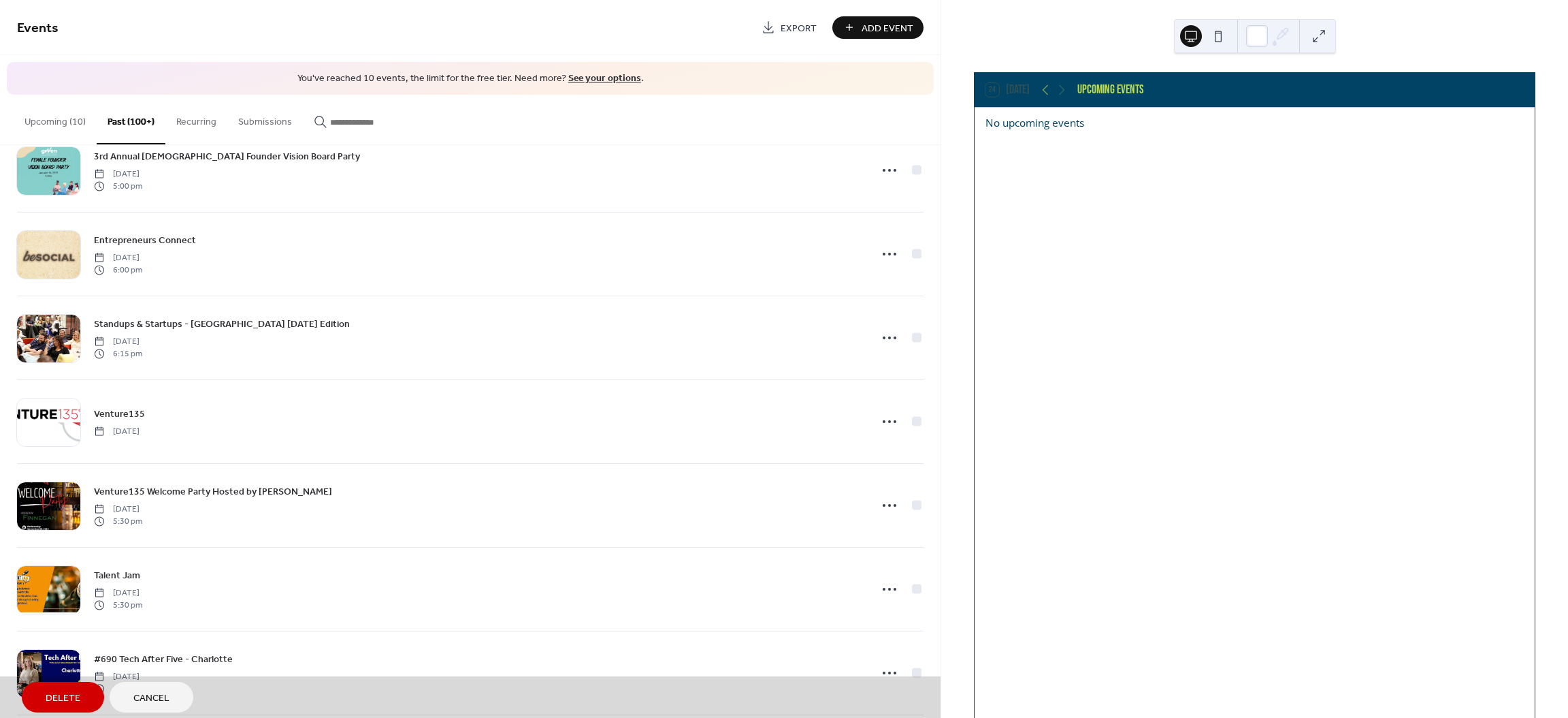
scroll to position [5064, 0]
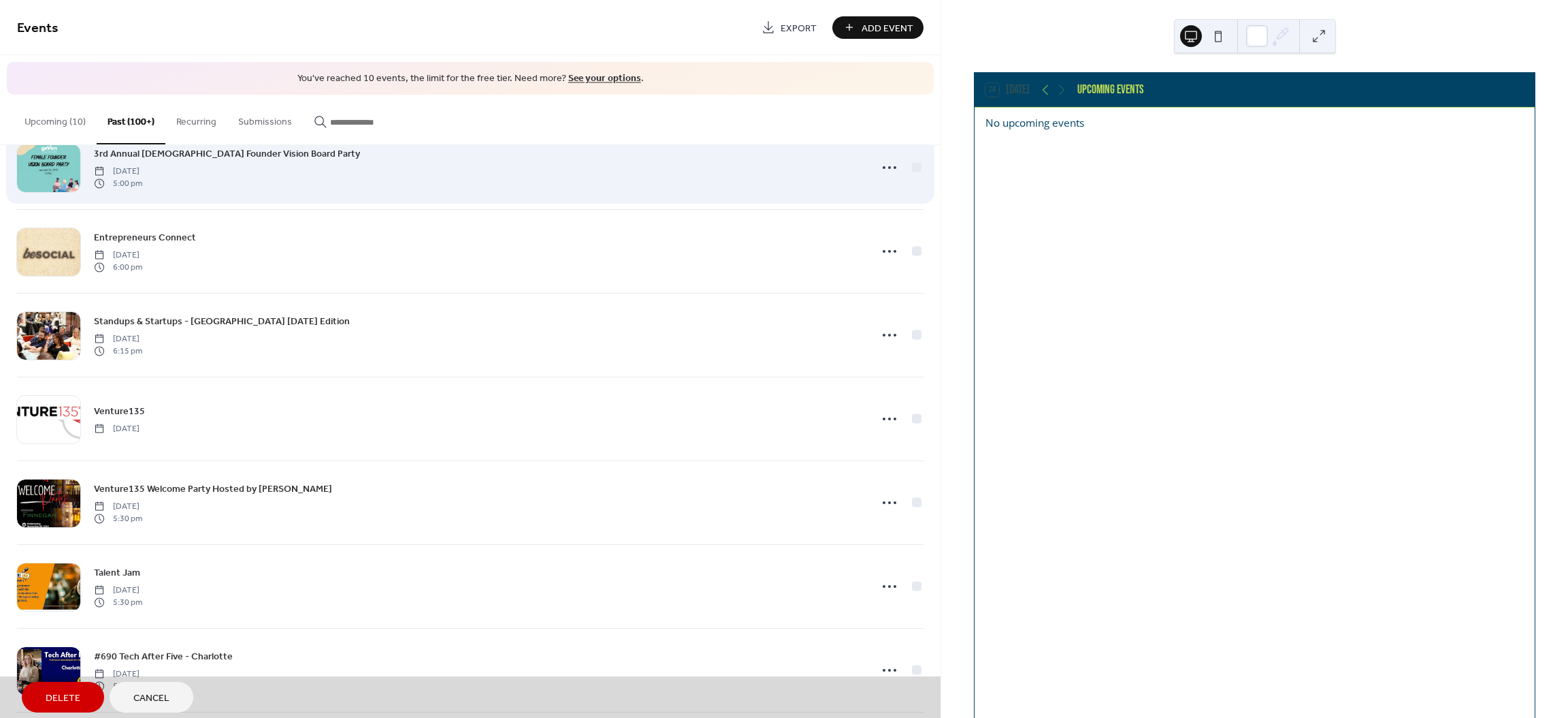
click at [913, 178] on div "3rd Annual [DEMOGRAPHIC_DATA] Founder Vision Board Party [DATE] 5:00 pm" at bounding box center [470, 167] width 906 height 84
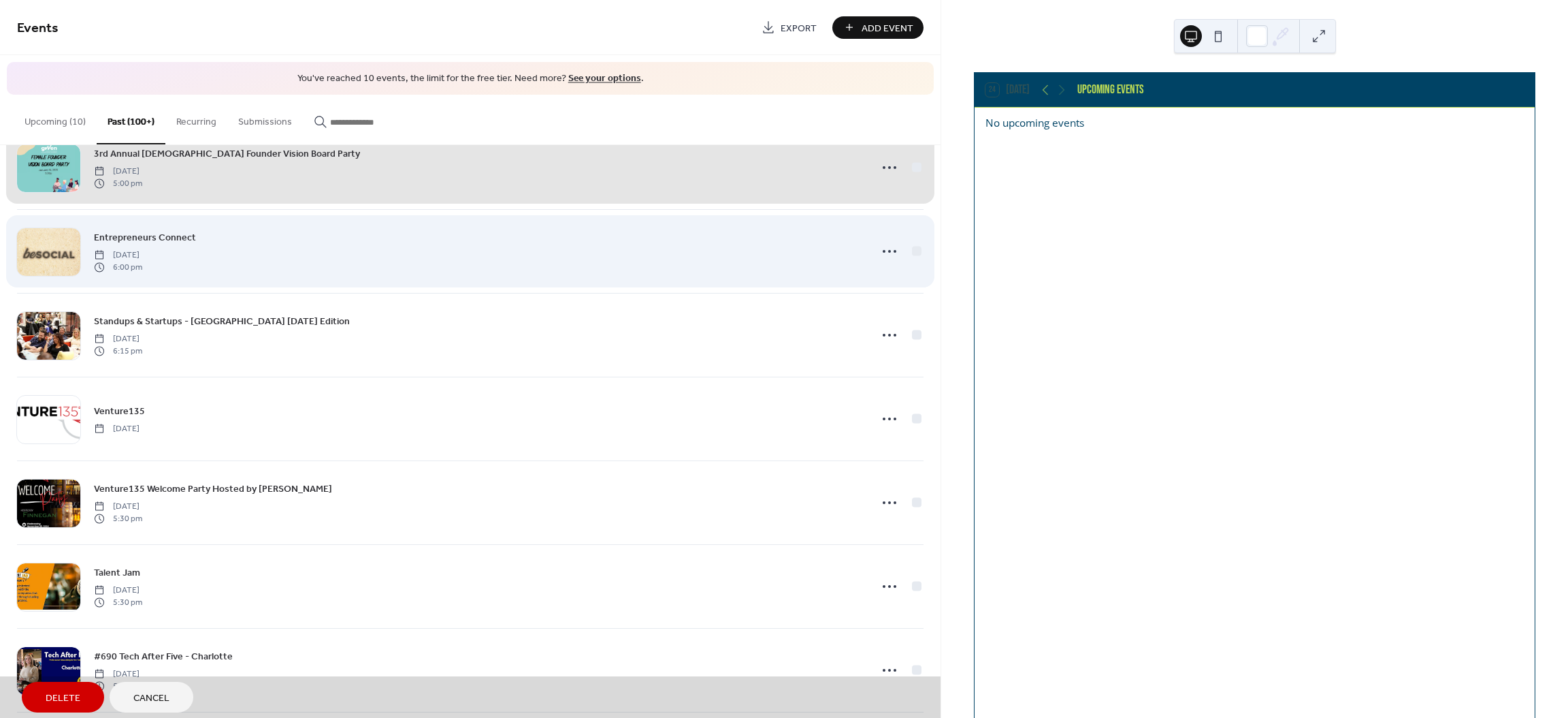
click at [913, 267] on div "Entrepreneurs Connect [DATE] 6:00 pm" at bounding box center [470, 251] width 906 height 84
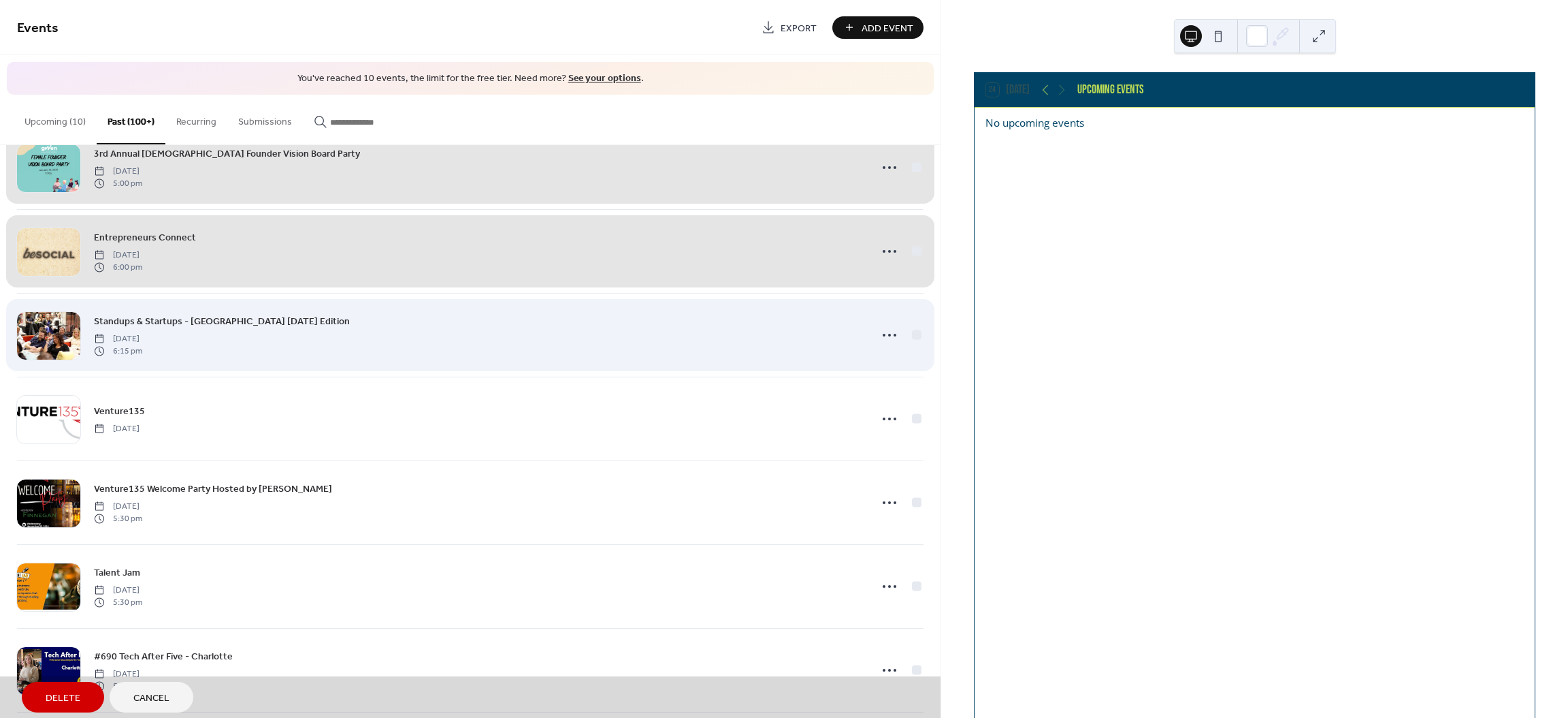
click at [913, 342] on div "Standups & Startups - [GEOGRAPHIC_DATA] [DATE] Edition [DATE] 6:15 pm" at bounding box center [470, 335] width 906 height 84
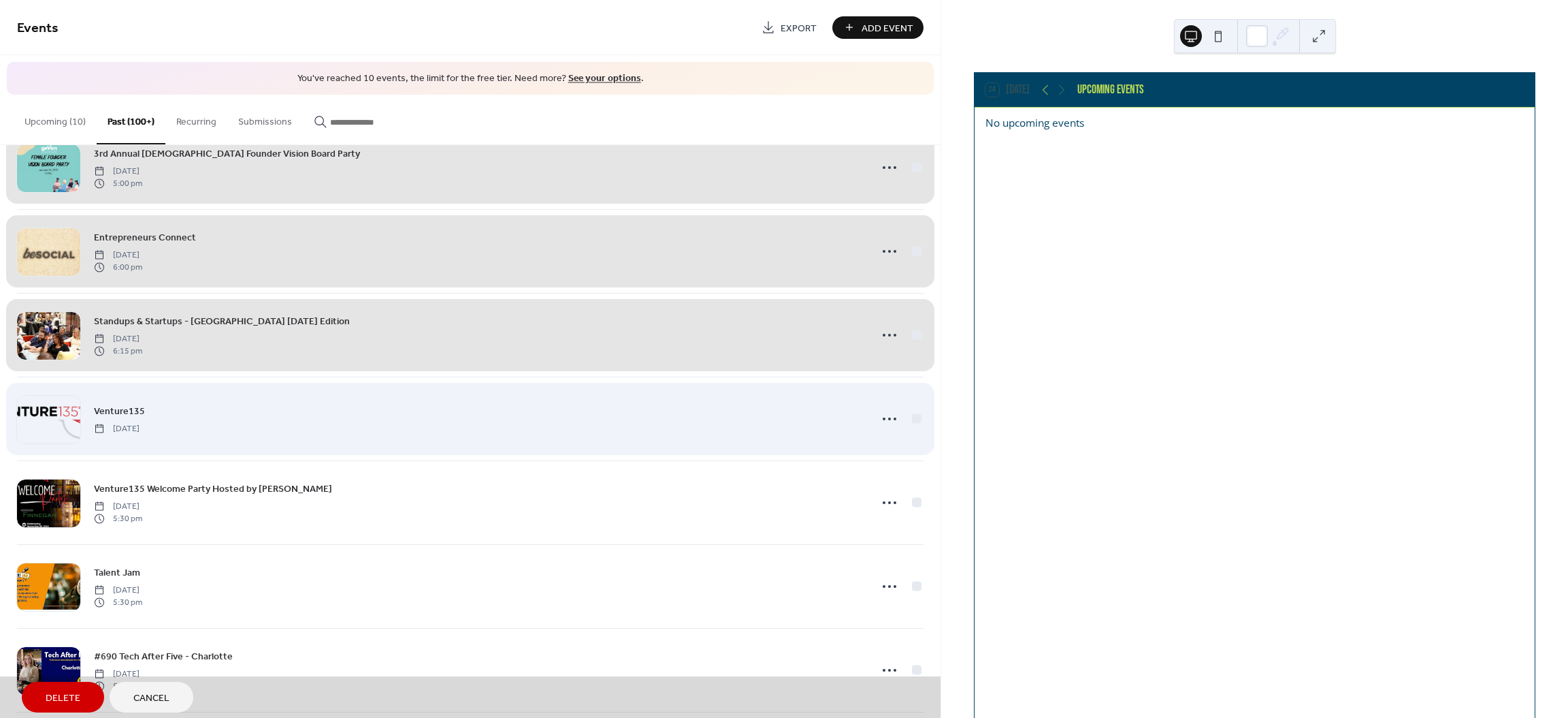
click at [912, 433] on div "Venture135 [DATE]" at bounding box center [470, 418] width 906 height 84
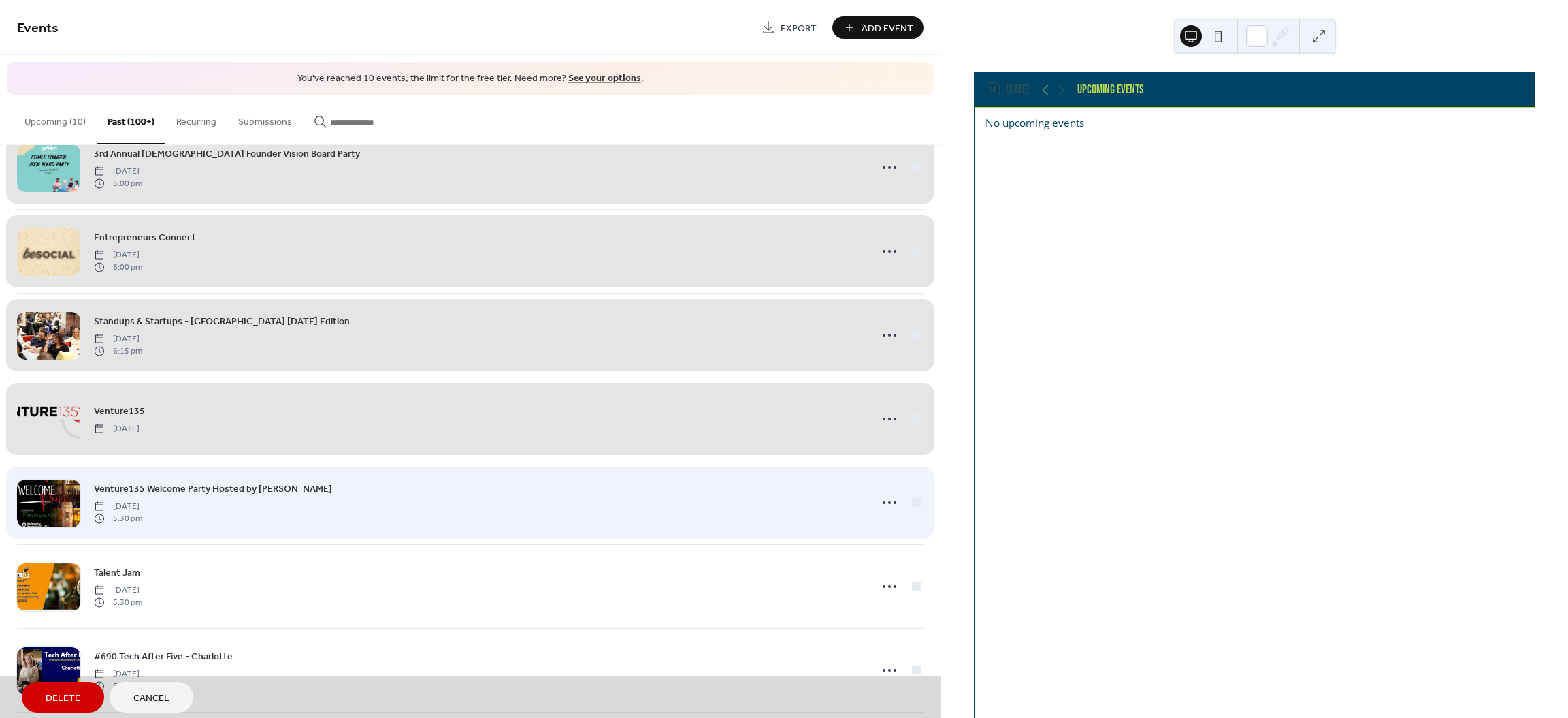
click at [913, 514] on div "Venture135 Welcome Party Hosted by [PERSON_NAME] [DATE] 5:30 pm" at bounding box center [470, 502] width 906 height 84
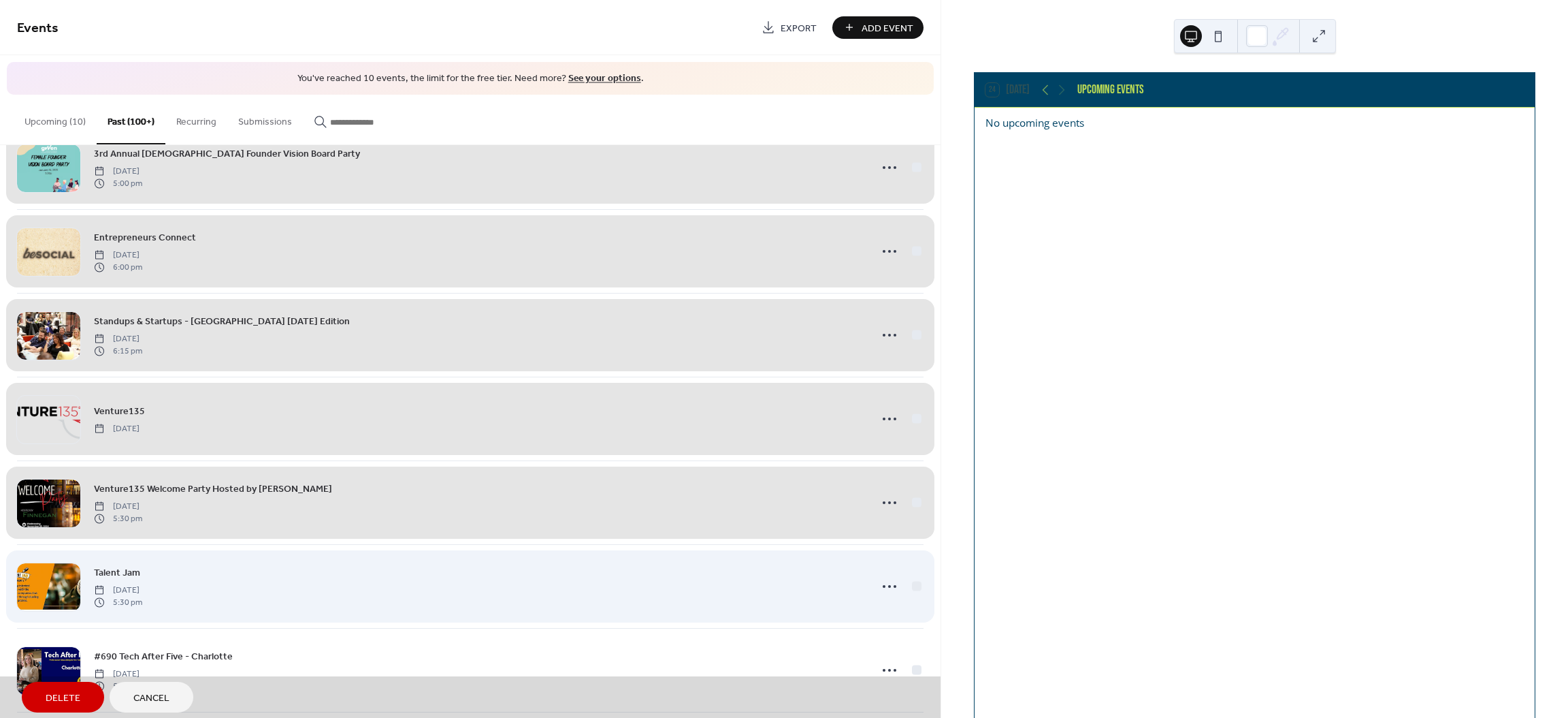
click at [910, 598] on div "Talent Jam [DATE] 5:30 pm" at bounding box center [470, 586] width 906 height 84
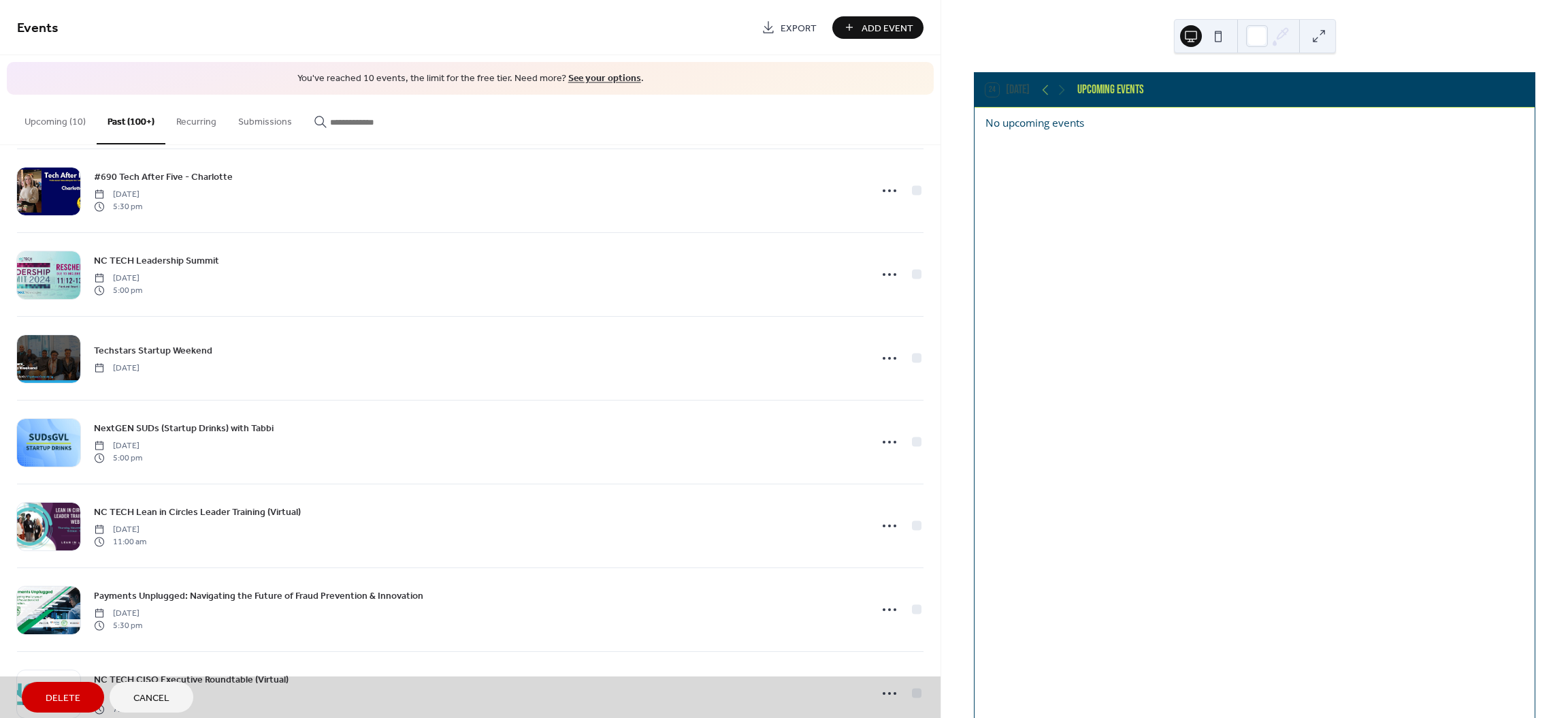
scroll to position [5547, 0]
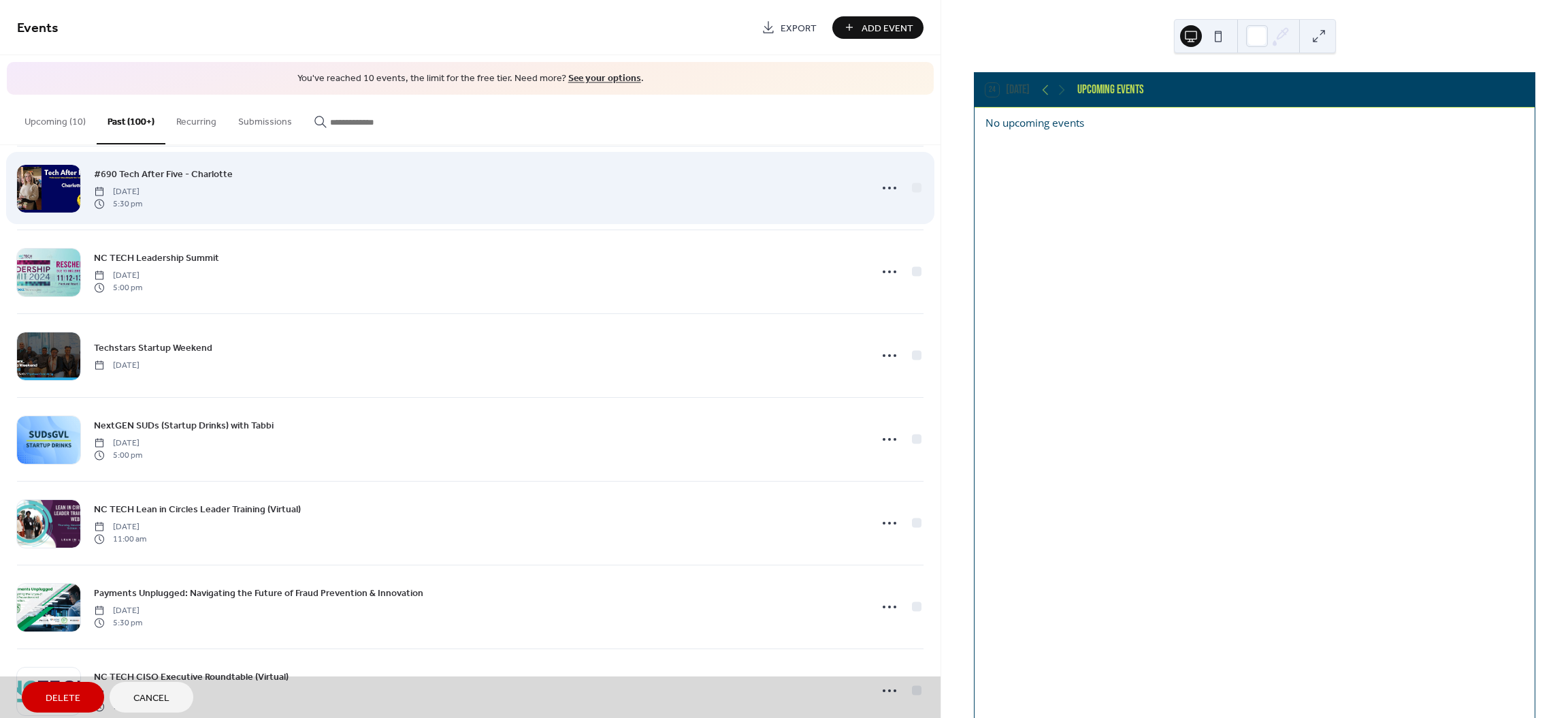
click at [913, 199] on div "#690 Tech After Five - [GEOGRAPHIC_DATA] [DATE] 5:30 pm" at bounding box center [470, 188] width 906 height 84
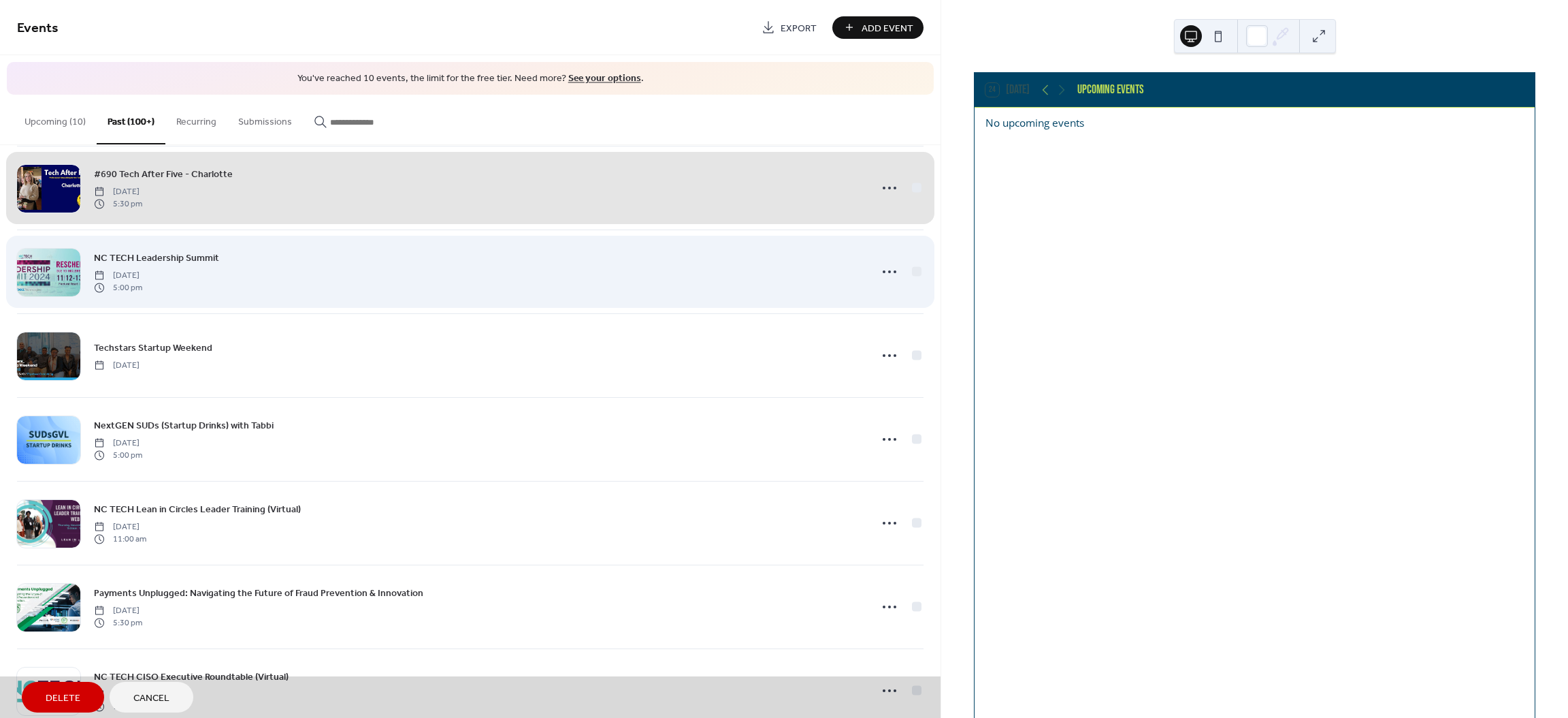
click at [912, 286] on div "NC TECH Leadership Summit [DATE] 5:00 pm" at bounding box center [470, 271] width 906 height 84
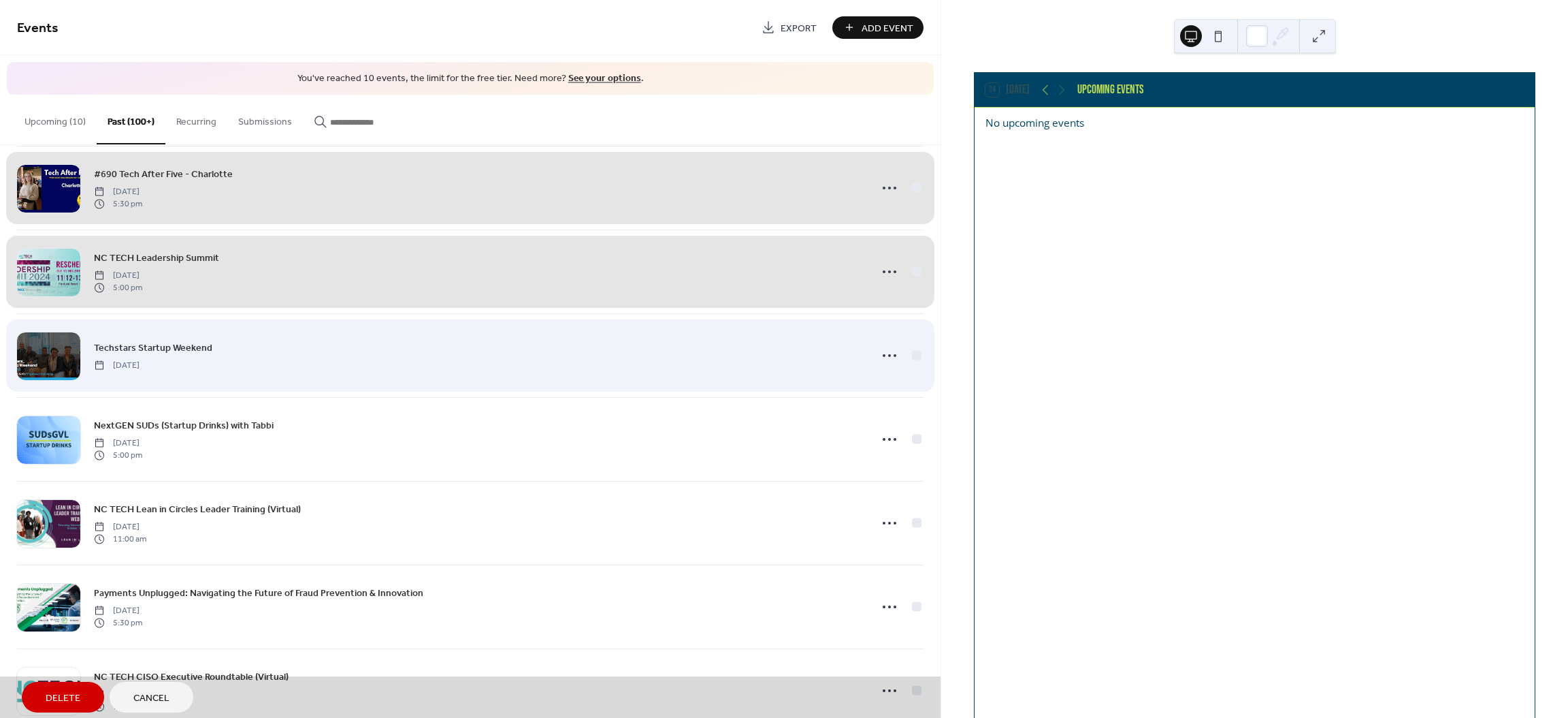
click at [913, 374] on div "Techstars Startup Weekend [DATE]" at bounding box center [470, 355] width 906 height 84
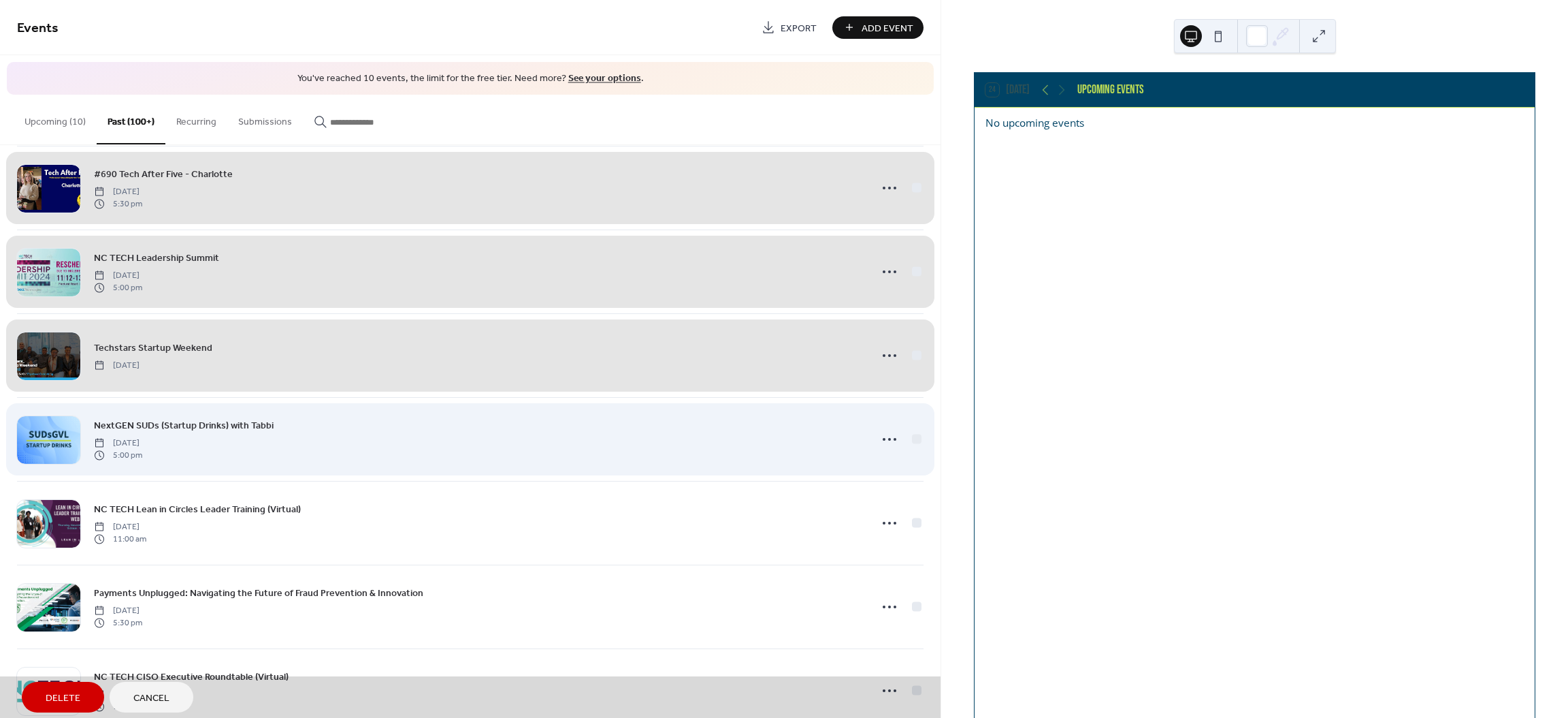
click at [913, 450] on div "NextGEN SUDs (Startup Drinks) with Tabbi [DATE] 5:00 pm" at bounding box center [470, 439] width 906 height 84
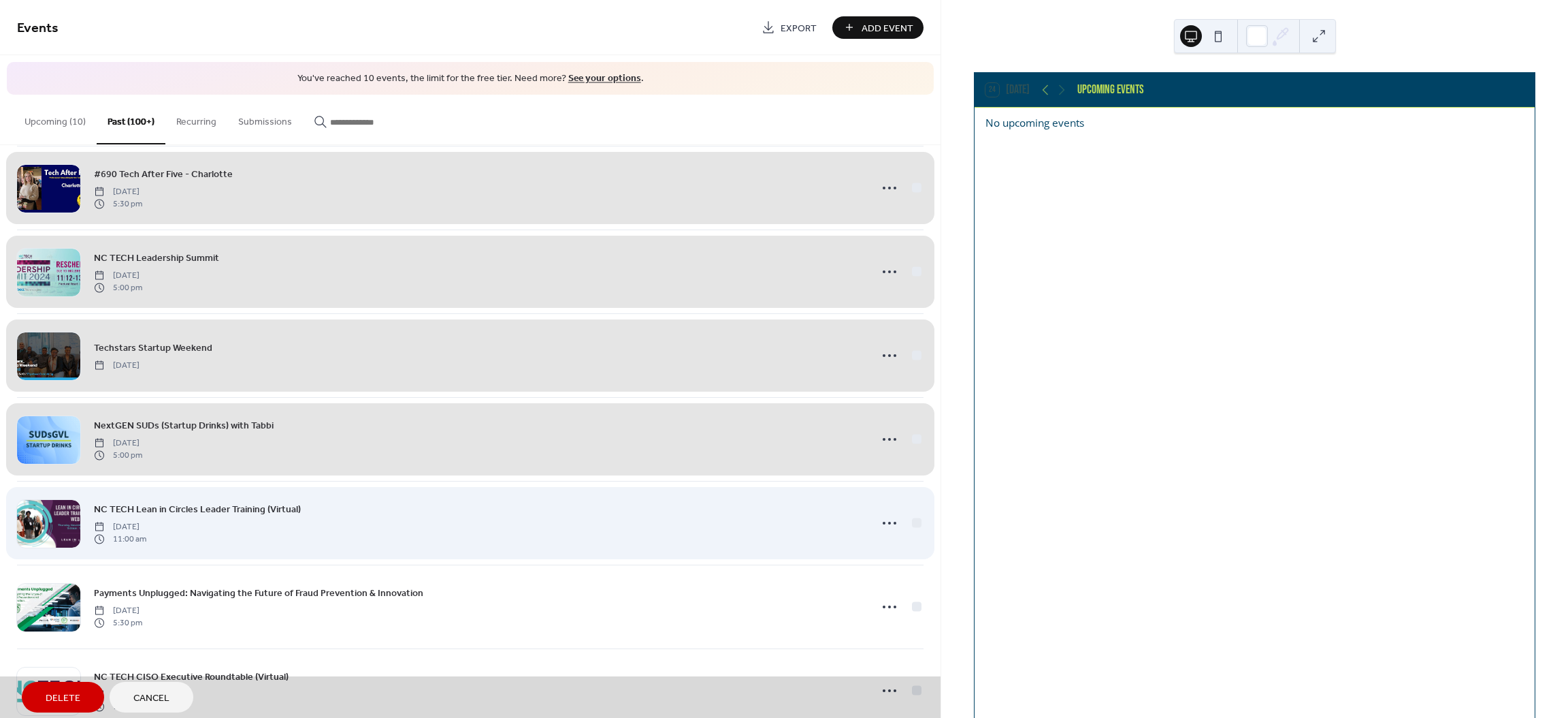
click at [915, 537] on div "NC TECH Lean in Circles Leader Training (Virtual) [DATE] 11:00 am" at bounding box center [470, 522] width 906 height 84
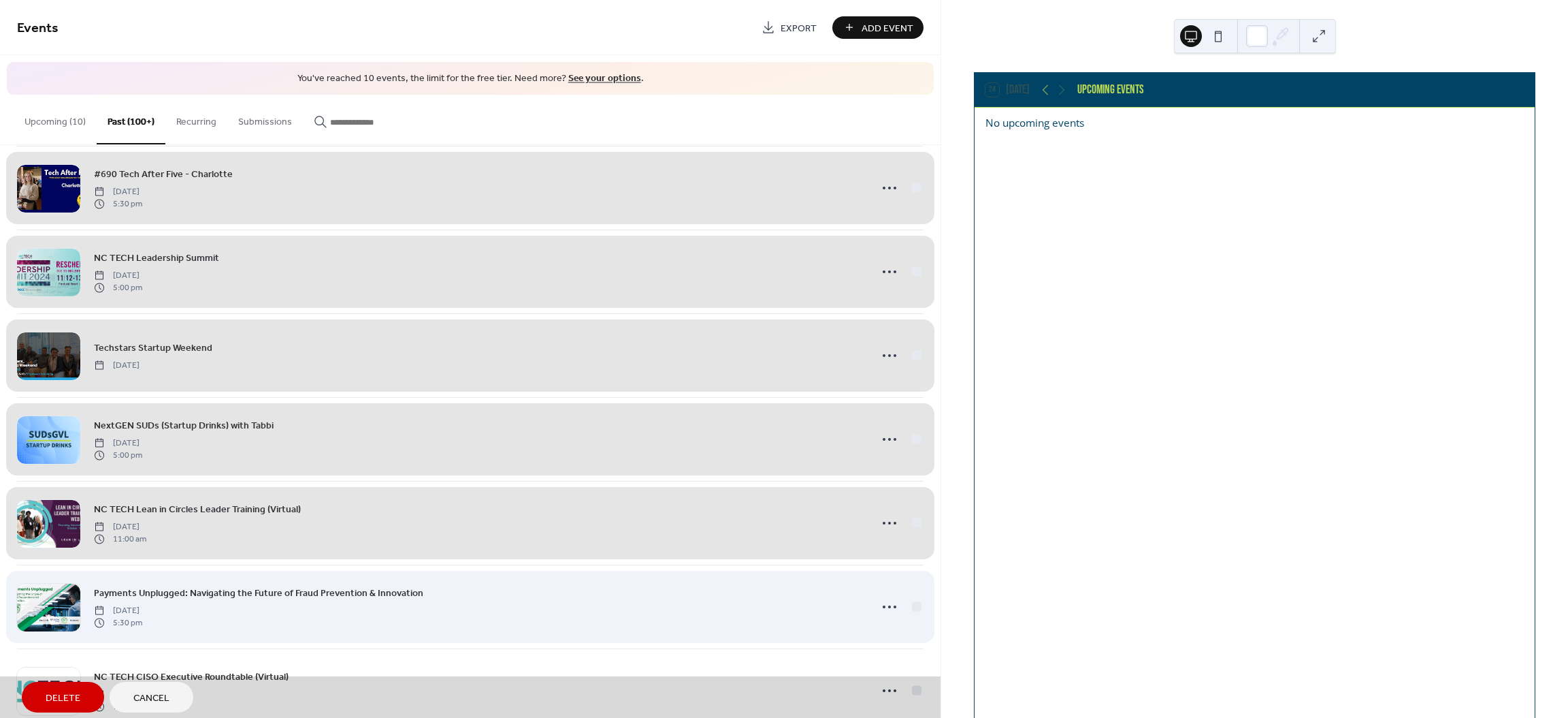
click at [913, 624] on div "Payments Unplugged: Navigating the Future of Fraud Prevention & Innovation [DAT…" at bounding box center [470, 606] width 906 height 84
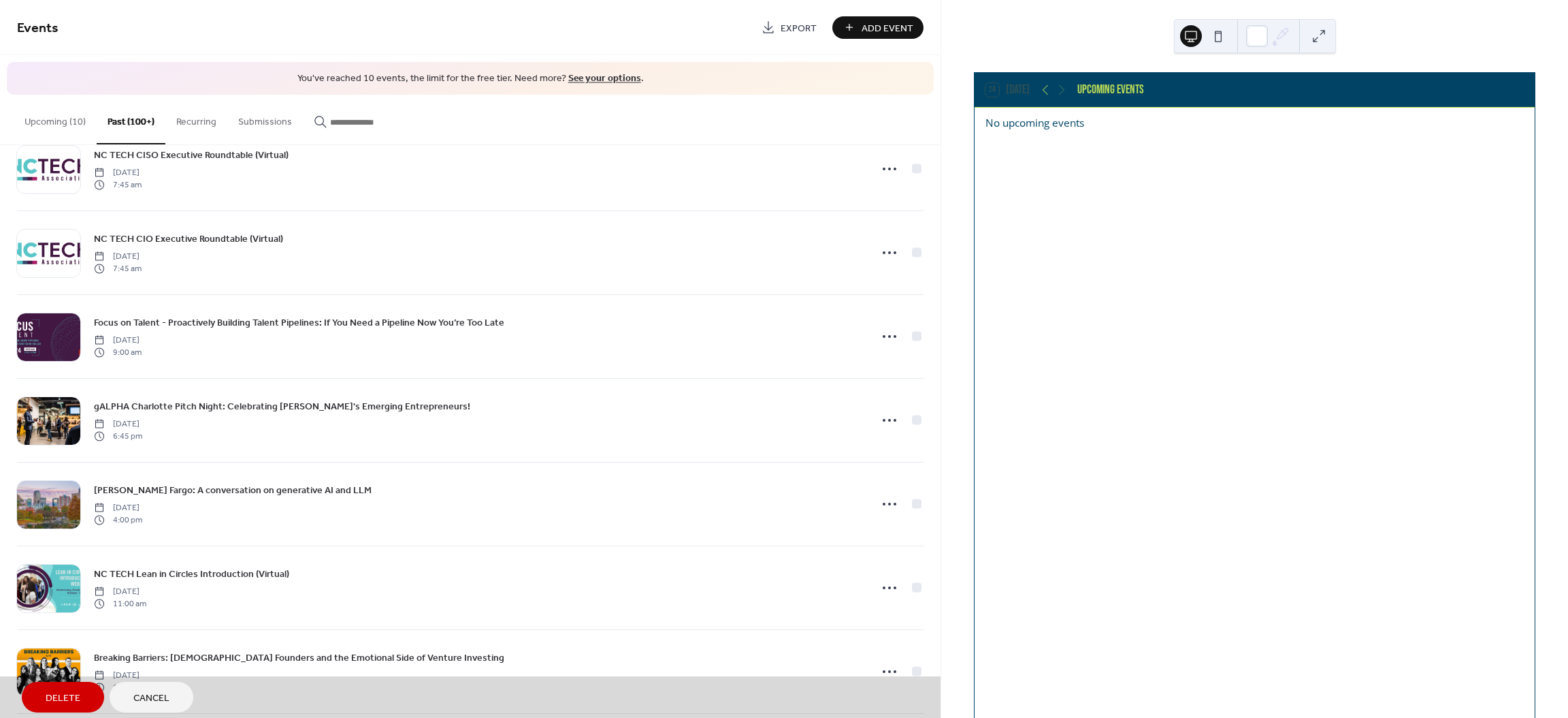
scroll to position [6070, 0]
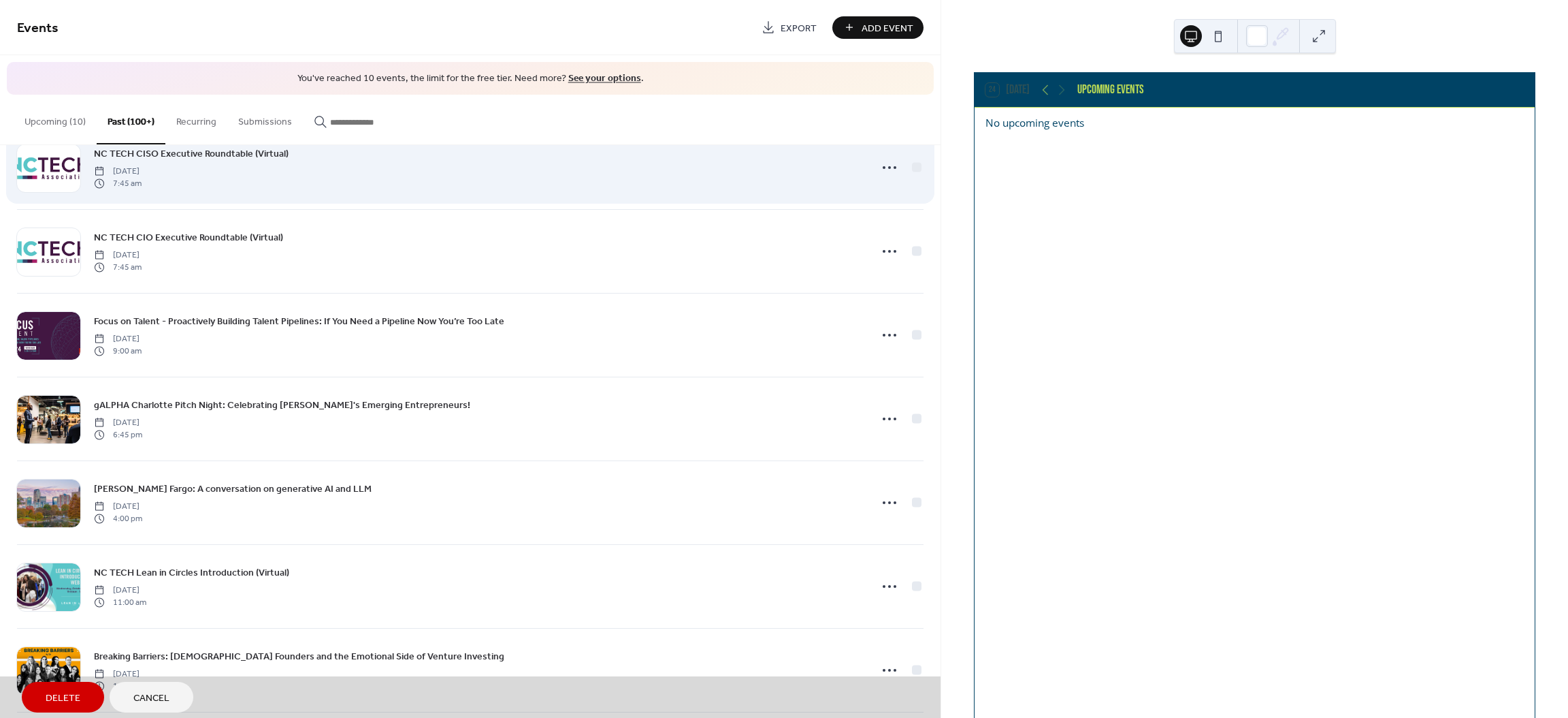
click at [915, 183] on div "NC TECH CISO Executive Roundtable (Virtual) [DATE] 7:45 am" at bounding box center [470, 167] width 906 height 84
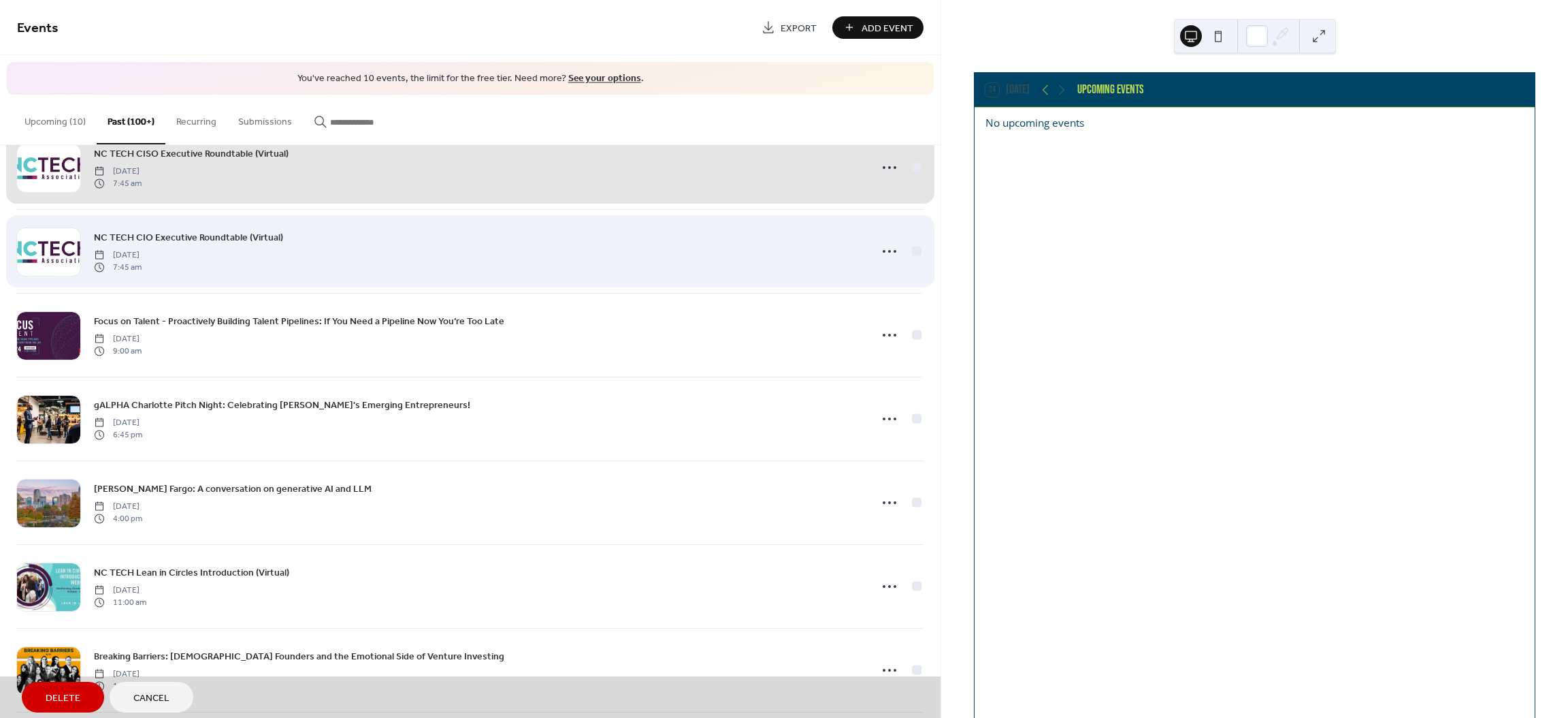
click at [915, 265] on div "NC TECH CIO Executive Roundtable (Virtual) [DATE] 7:45 am" at bounding box center [470, 251] width 906 height 84
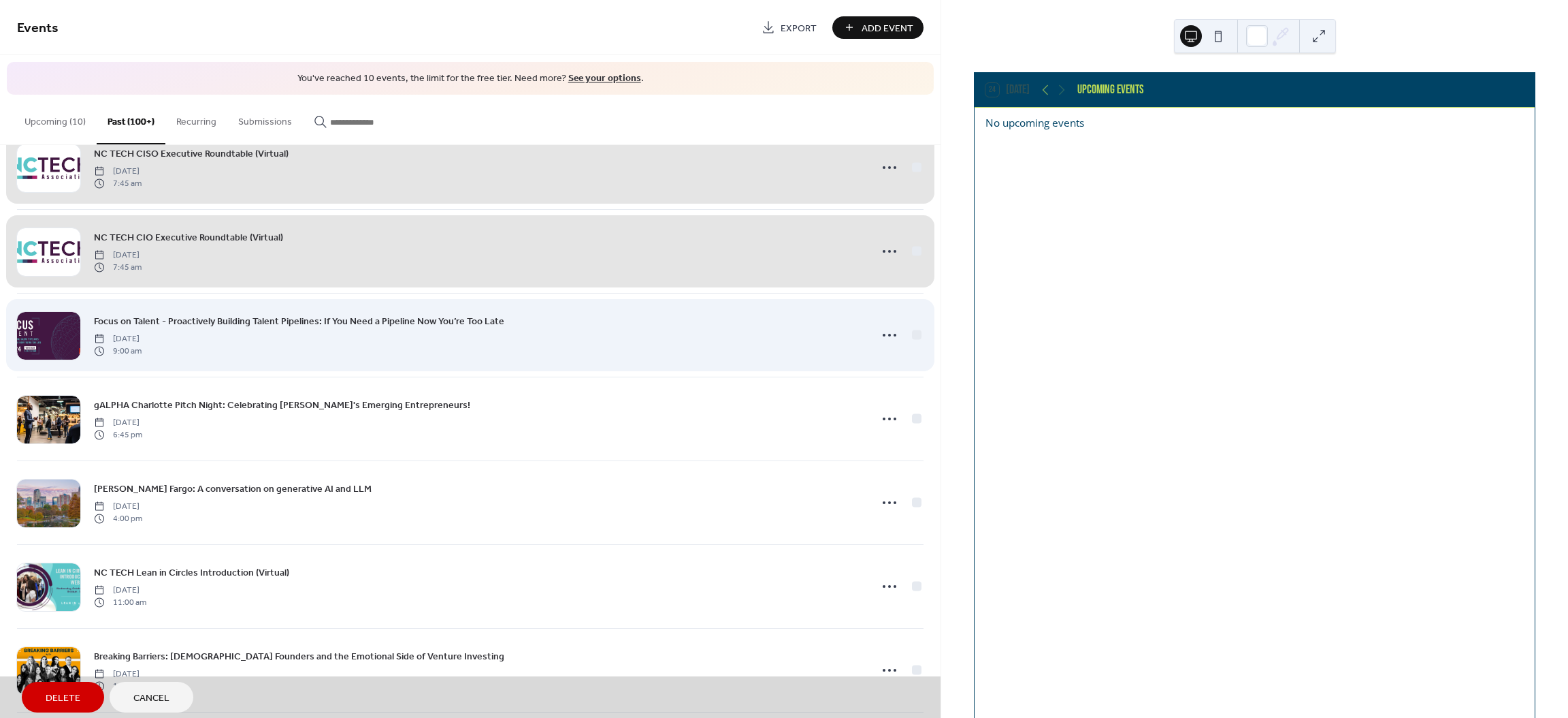
click at [913, 355] on div "Focus on Talent - Proactively Building Talent Pipelines: If You Need a Pipeline…" at bounding box center [470, 335] width 906 height 84
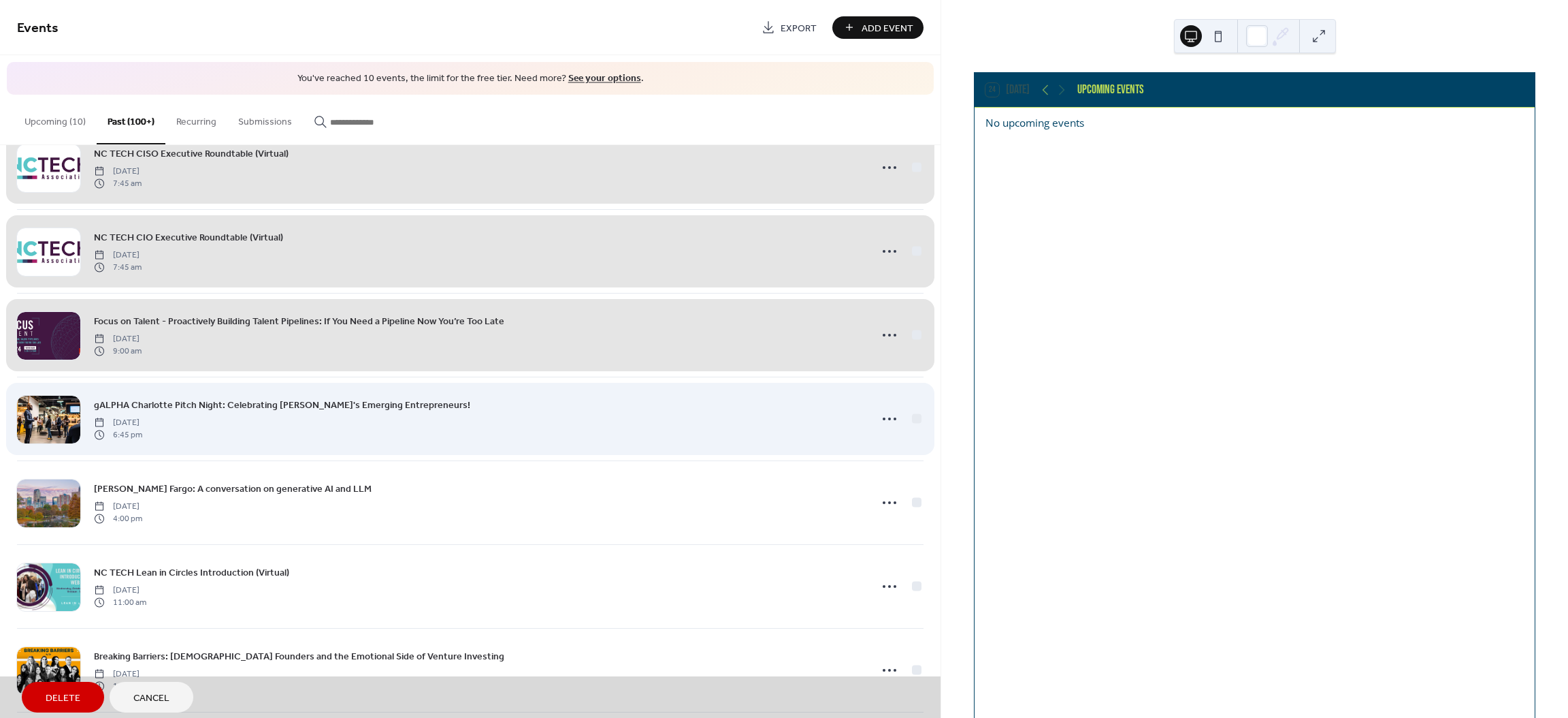
click at [913, 431] on div "gALPHA Charlotte Pitch Night: Celebrating [PERSON_NAME]'s Emerging Entrepreneur…" at bounding box center [470, 418] width 906 height 84
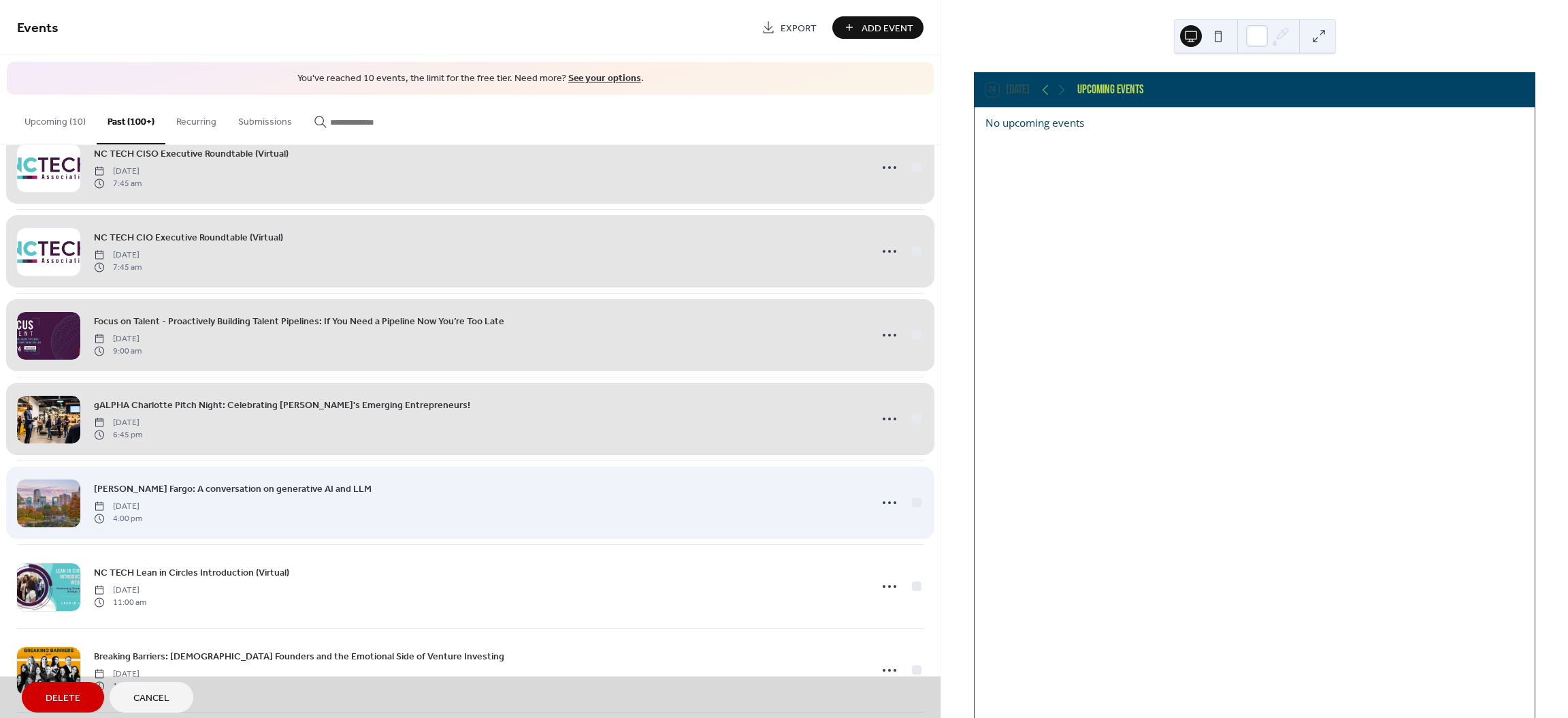
click at [913, 512] on div "[PERSON_NAME] Fargo: A conversation on generative AI and LLM [DATE] 4:00 pm" at bounding box center [470, 502] width 906 height 84
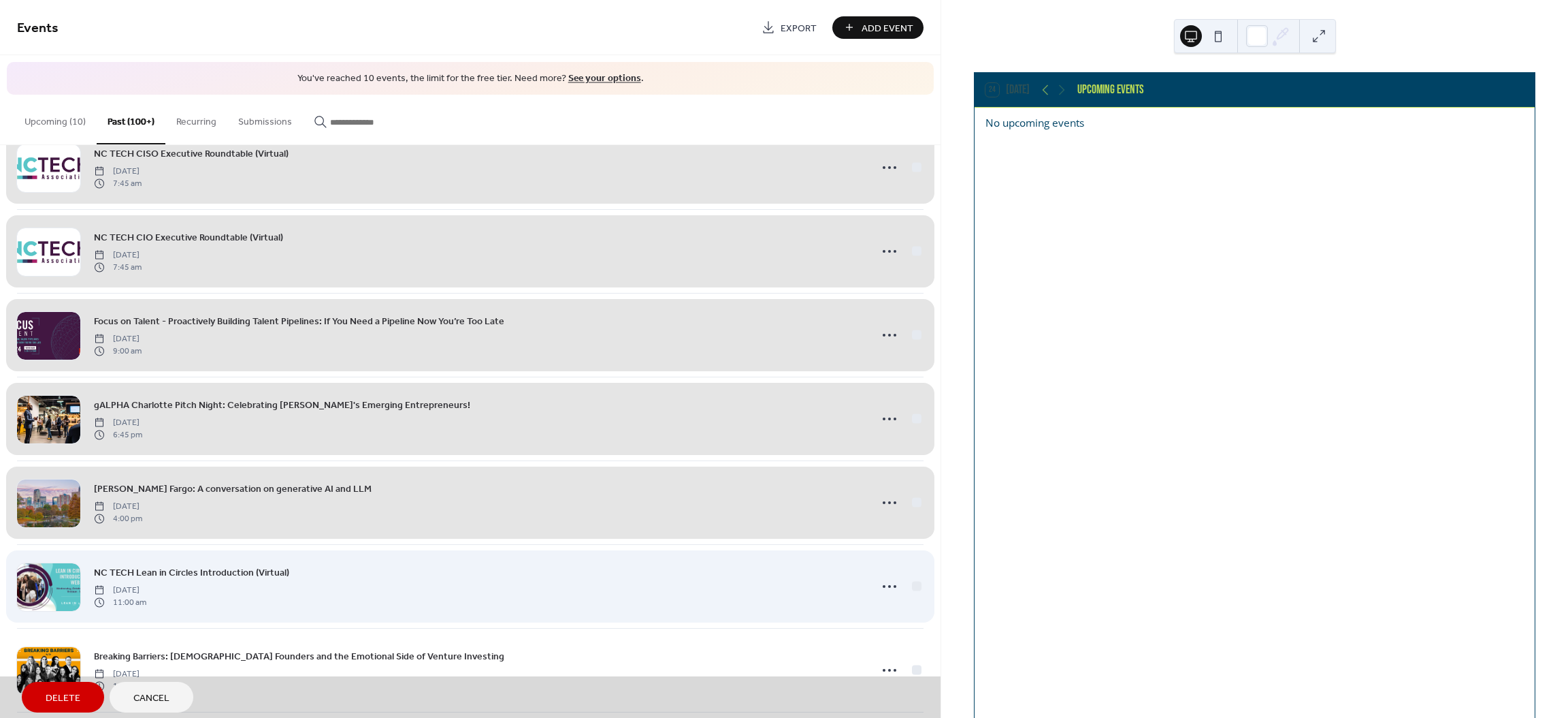
click at [913, 601] on div "NC TECH Lean in Circles Introduction (Virtual) [DATE] 11:00 am" at bounding box center [470, 586] width 906 height 84
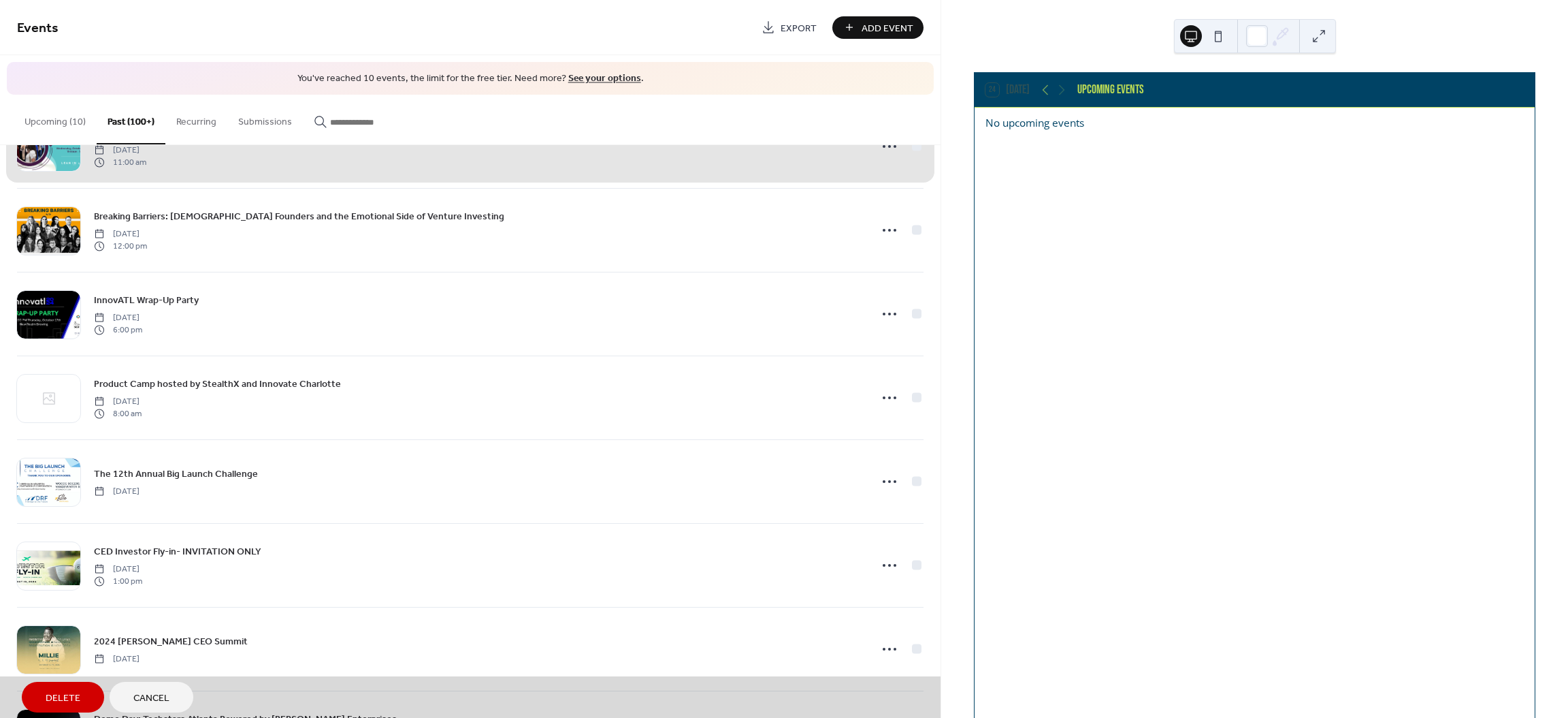
scroll to position [6545, 0]
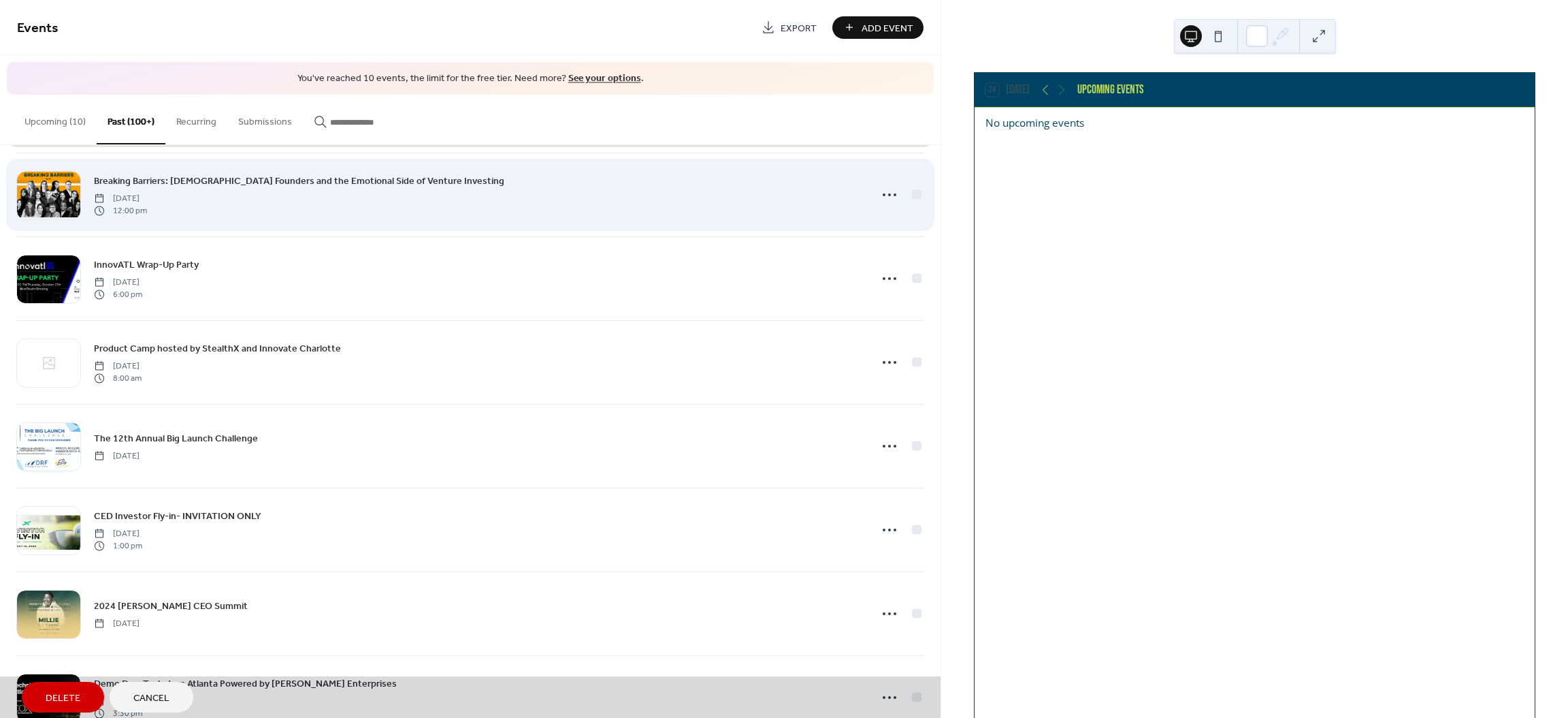
click at [913, 210] on div "Breaking Barriers: [DEMOGRAPHIC_DATA] Founders and the Emotional Side of Ventur…" at bounding box center [470, 194] width 906 height 84
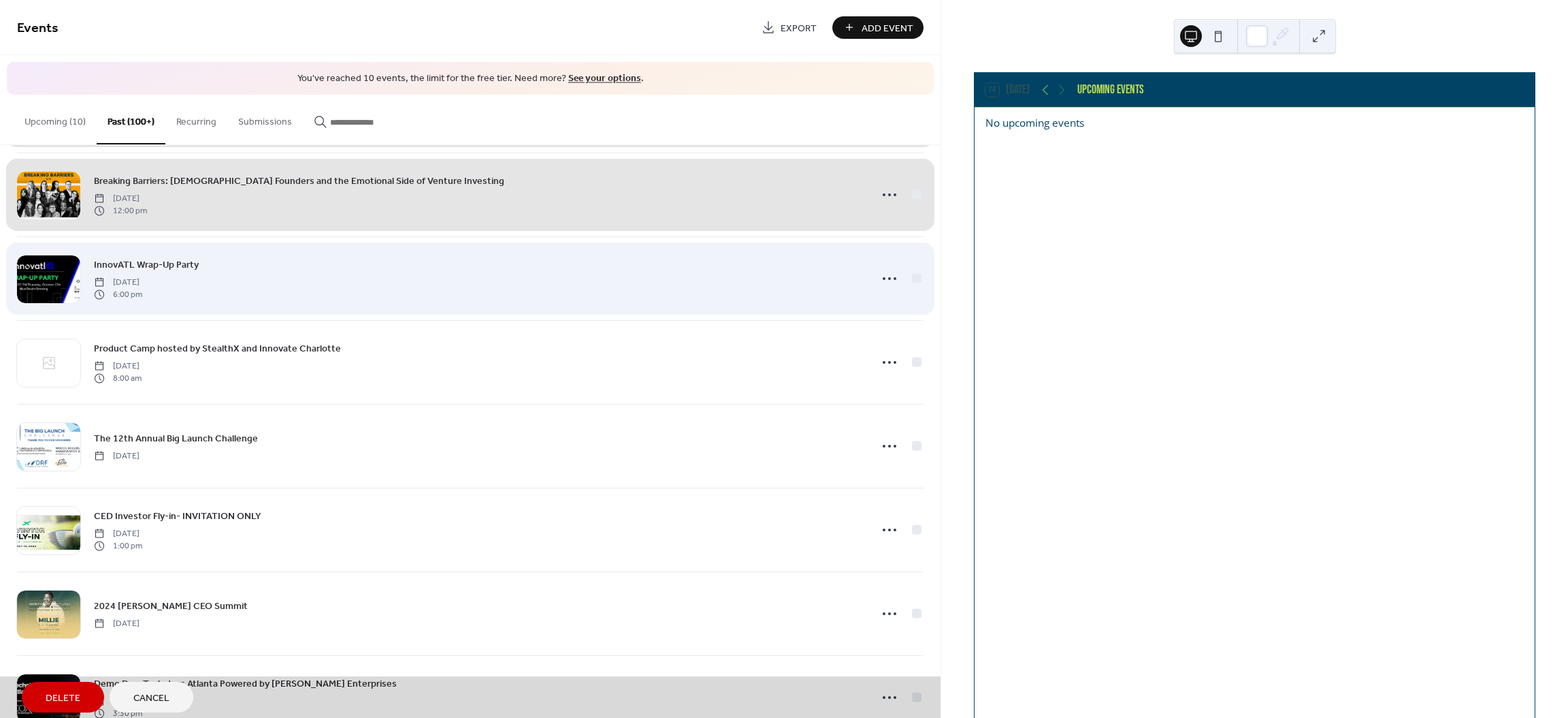
click at [912, 296] on div "InnovATL Wrap-Up Party [DATE] 6:00 pm" at bounding box center [470, 278] width 906 height 84
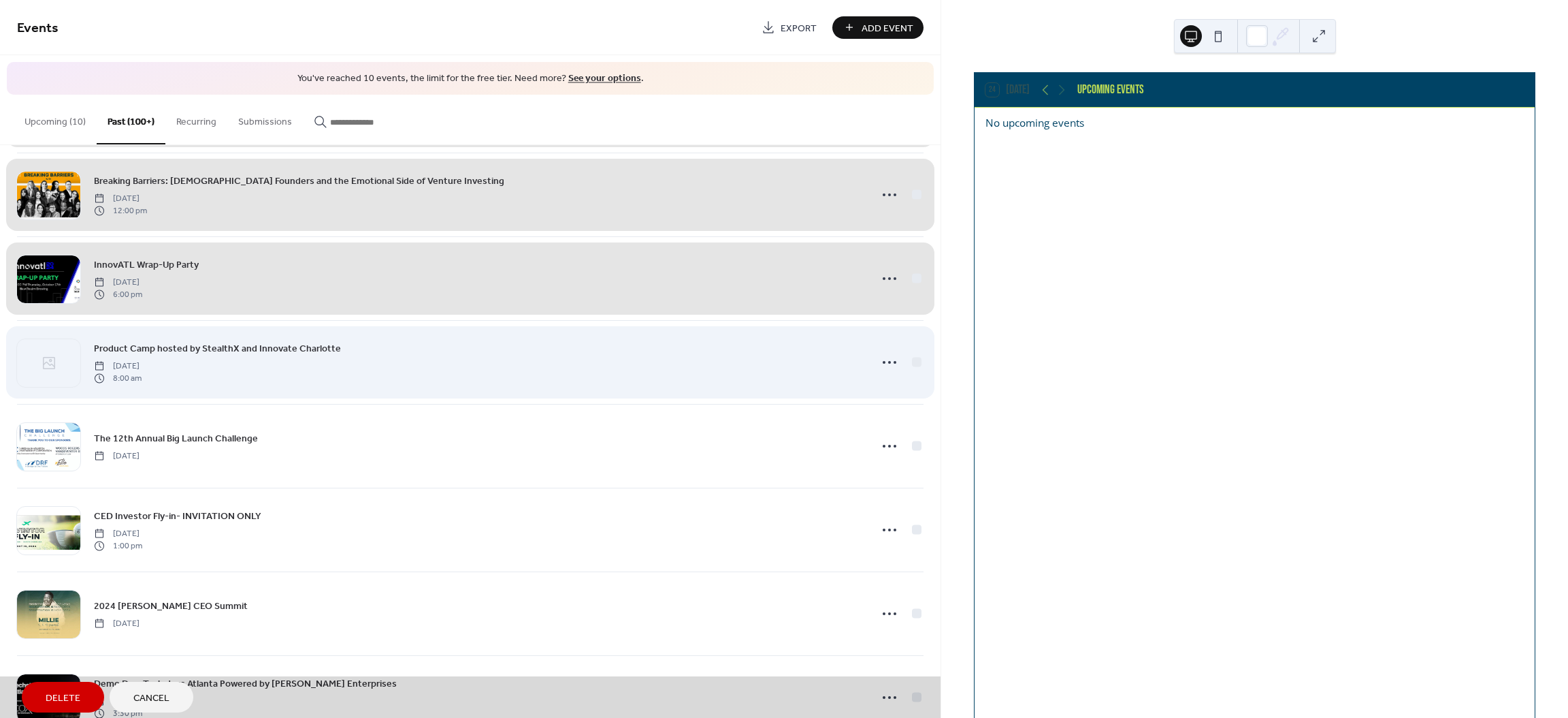
click at [911, 376] on div "Product Camp hosted by StealthX and Innovate Charlotte [DATE] 8:00 am" at bounding box center [470, 362] width 906 height 84
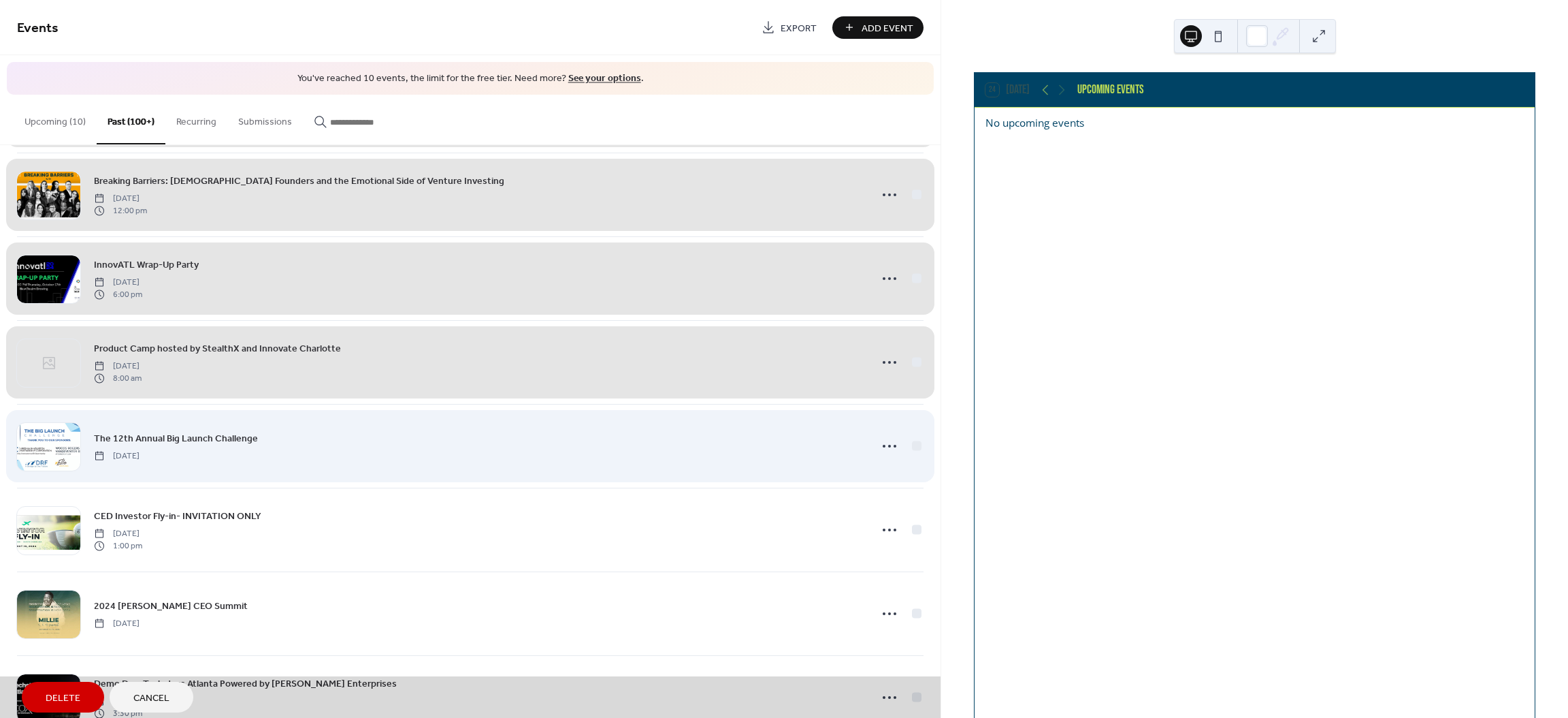
click at [915, 467] on div "The 12th Annual Big Launch Challenge [DATE]" at bounding box center [470, 446] width 906 height 84
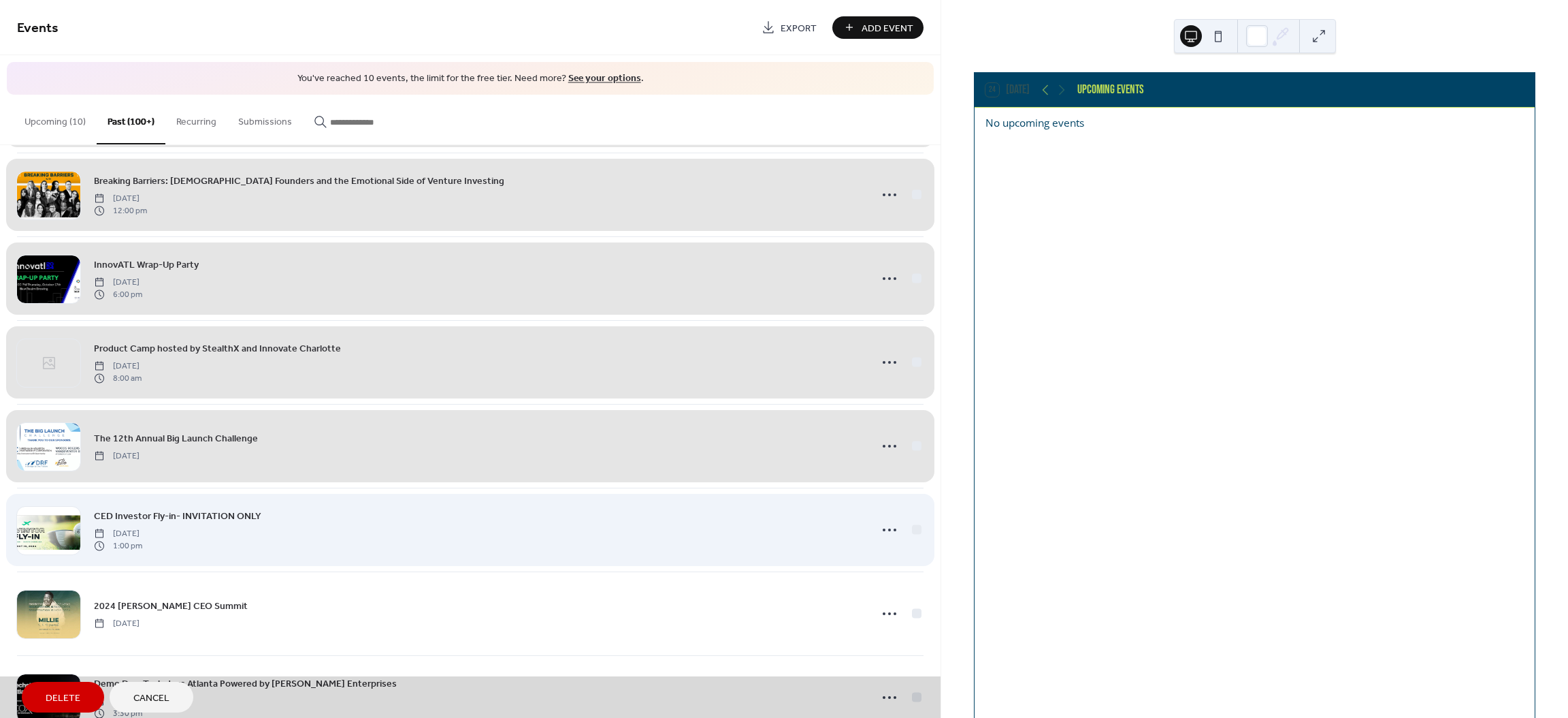
click at [915, 546] on div "CED Investor Fly-in- INVITATION ONLY [DATE] 1:00 pm" at bounding box center [470, 529] width 906 height 84
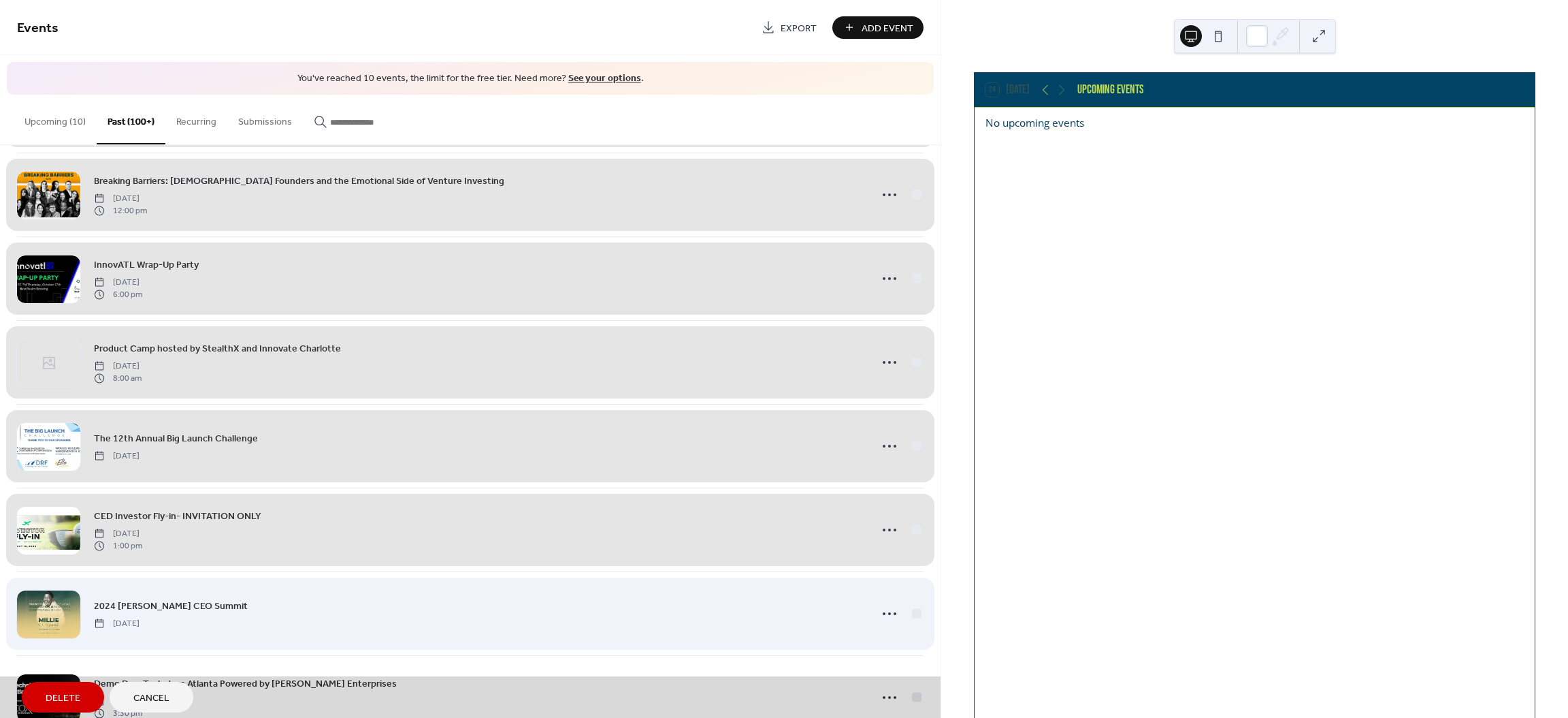
click at [913, 634] on div "2024 [PERSON_NAME] CEO Summit [DATE]" at bounding box center [470, 613] width 906 height 84
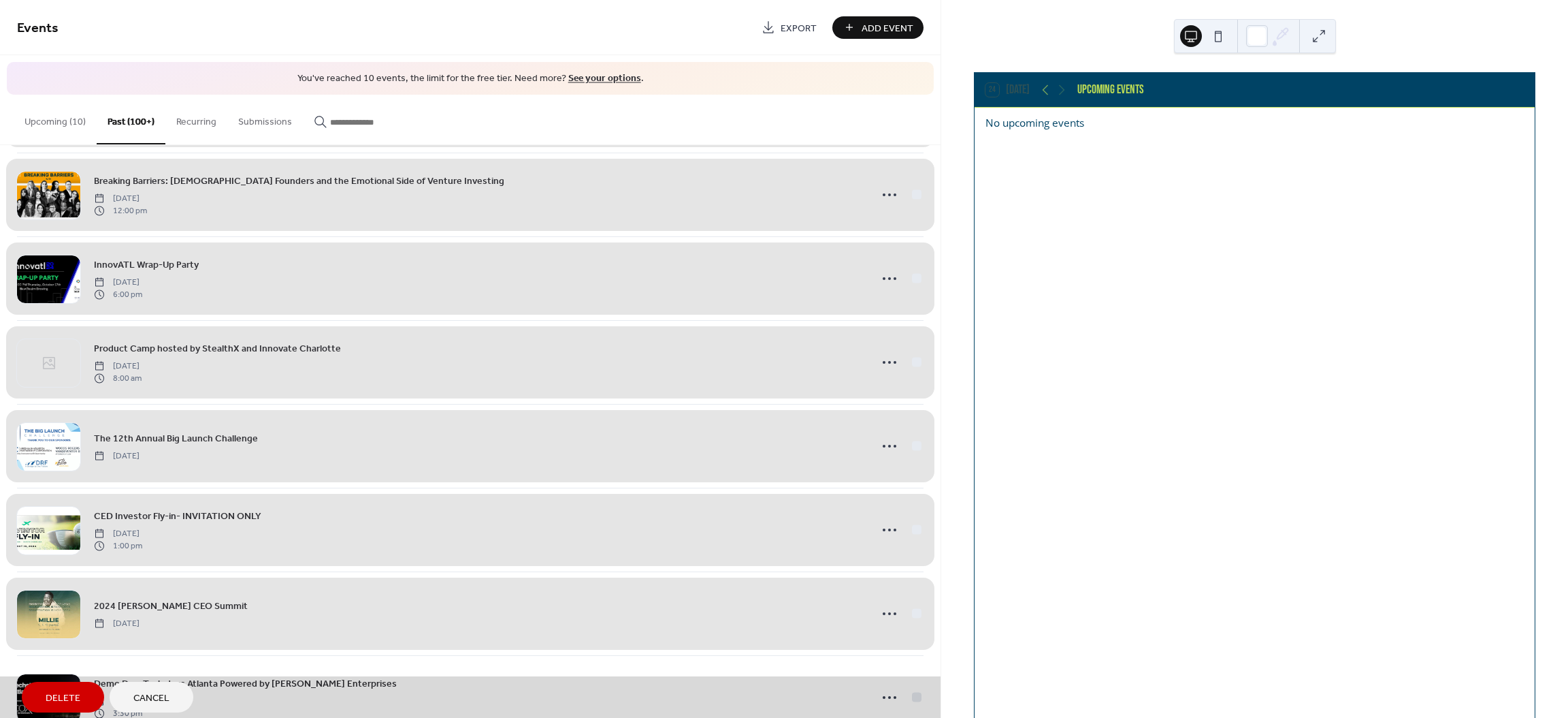
click at [51, 693] on span "Delete" at bounding box center [63, 698] width 35 height 14
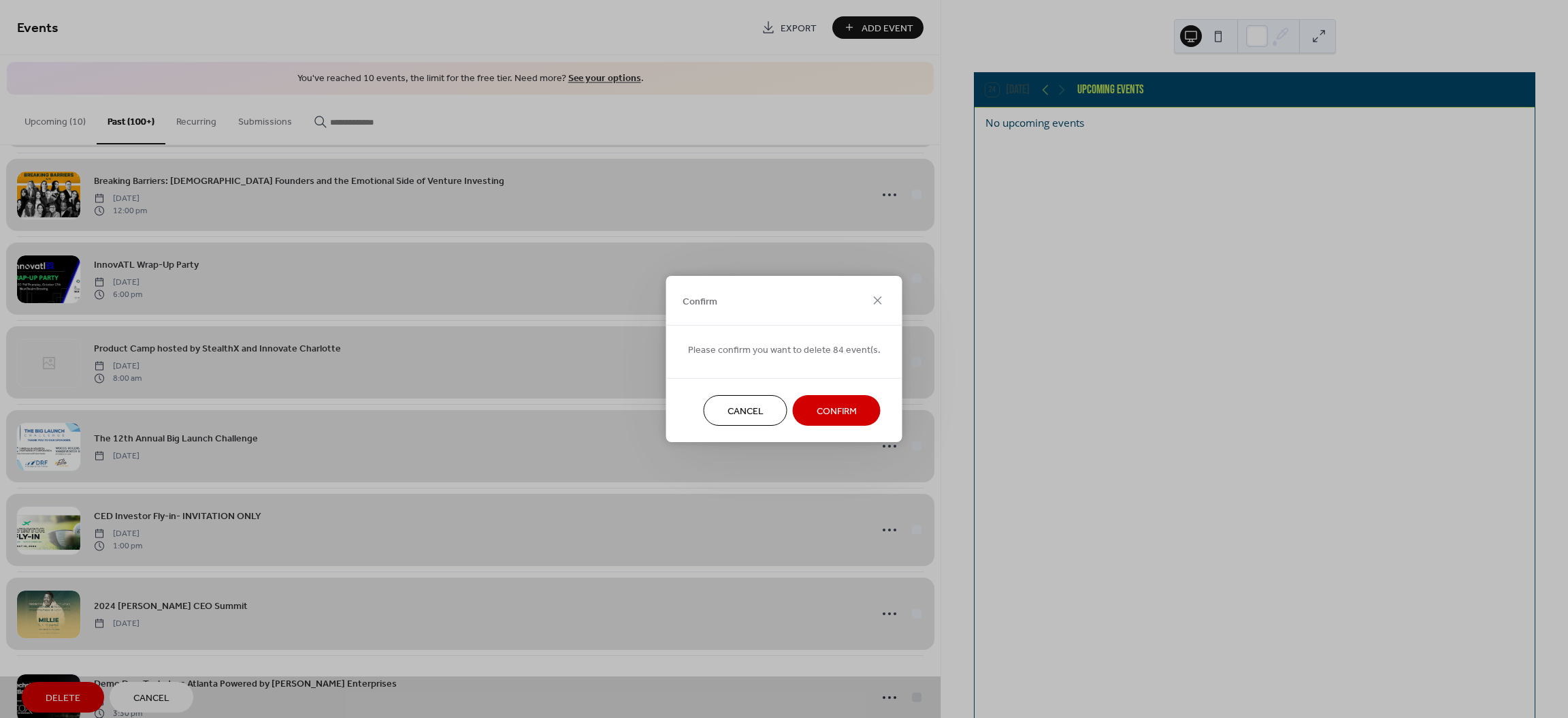
click at [828, 405] on span "Confirm" at bounding box center [837, 411] width 40 height 14
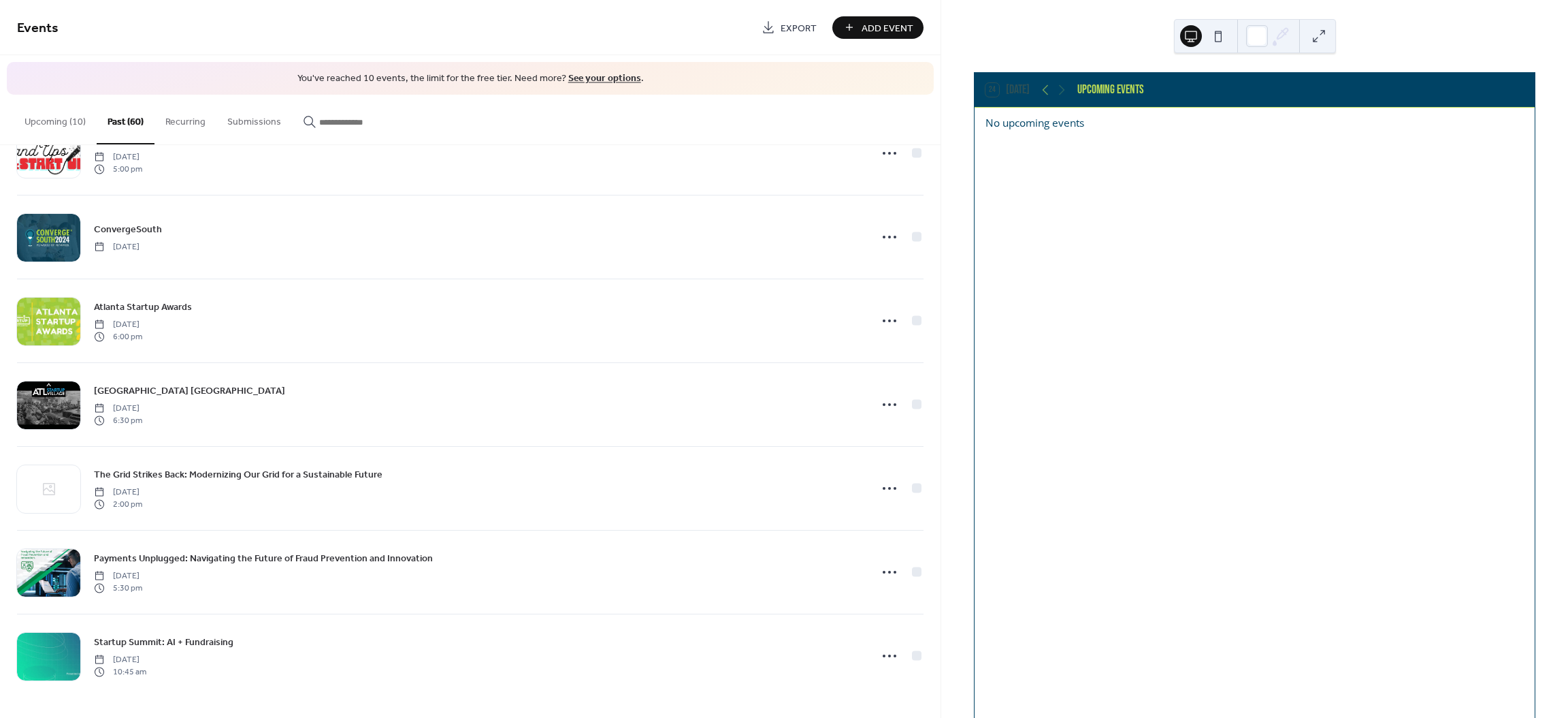
scroll to position [0, 0]
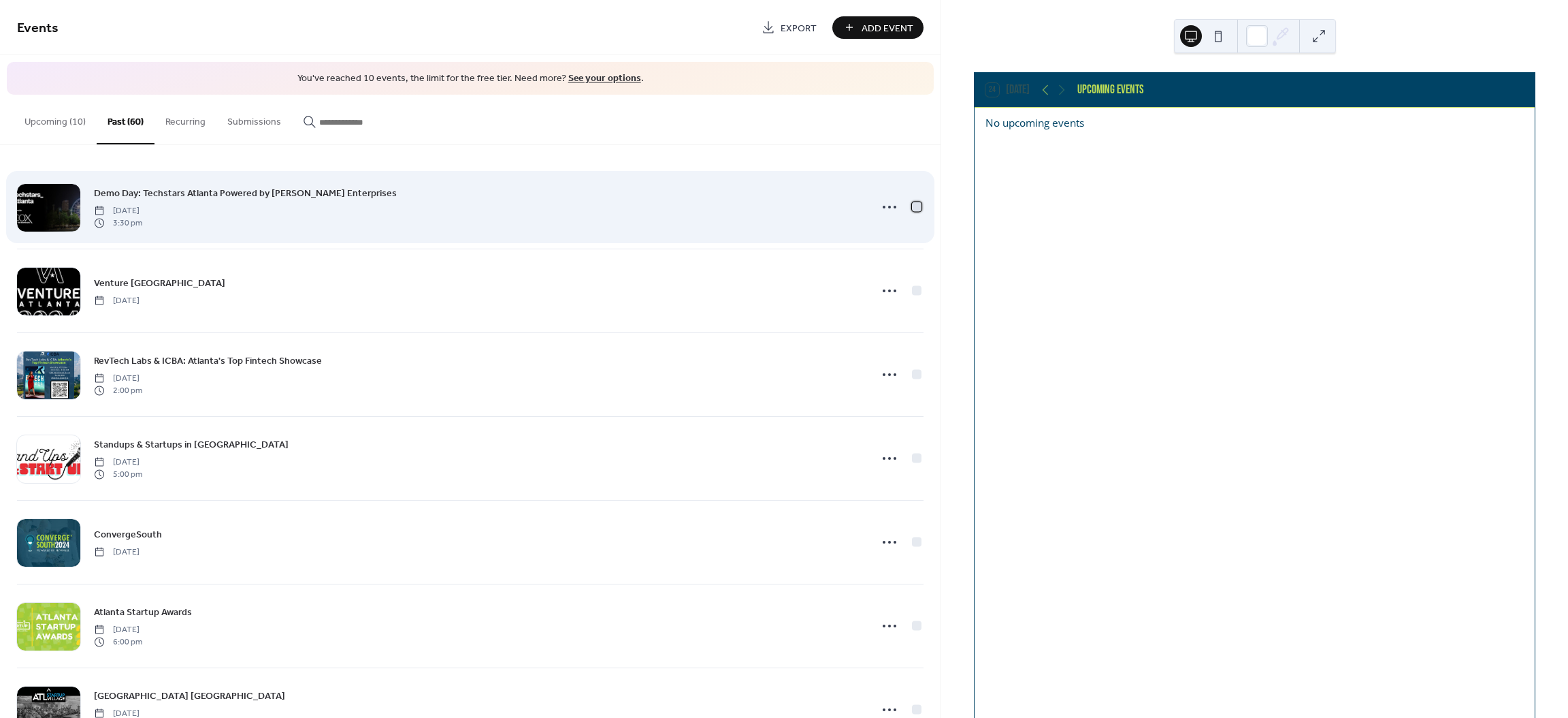
click at [913, 205] on div at bounding box center [917, 206] width 10 height 10
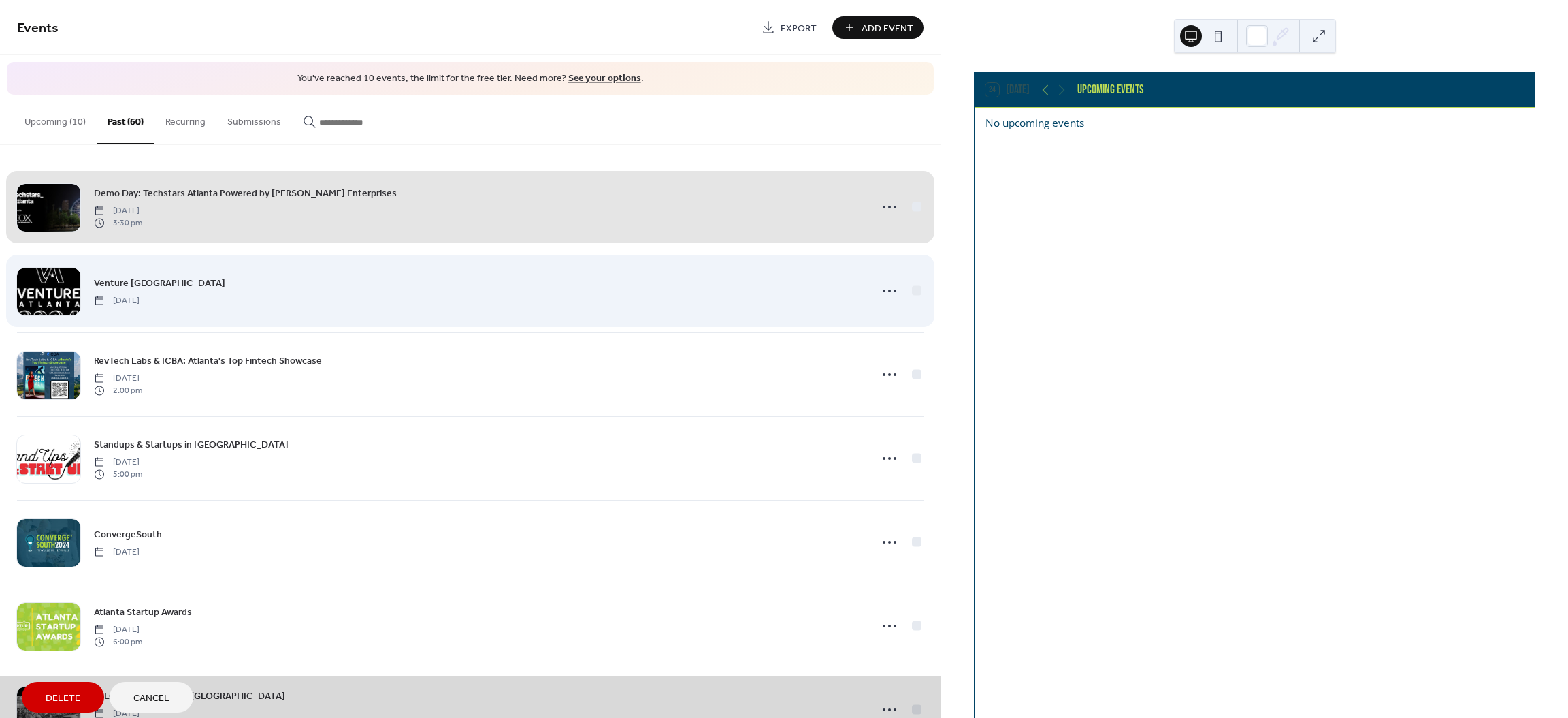
click at [911, 287] on div "Venture [GEOGRAPHIC_DATA] [DATE]" at bounding box center [470, 290] width 906 height 84
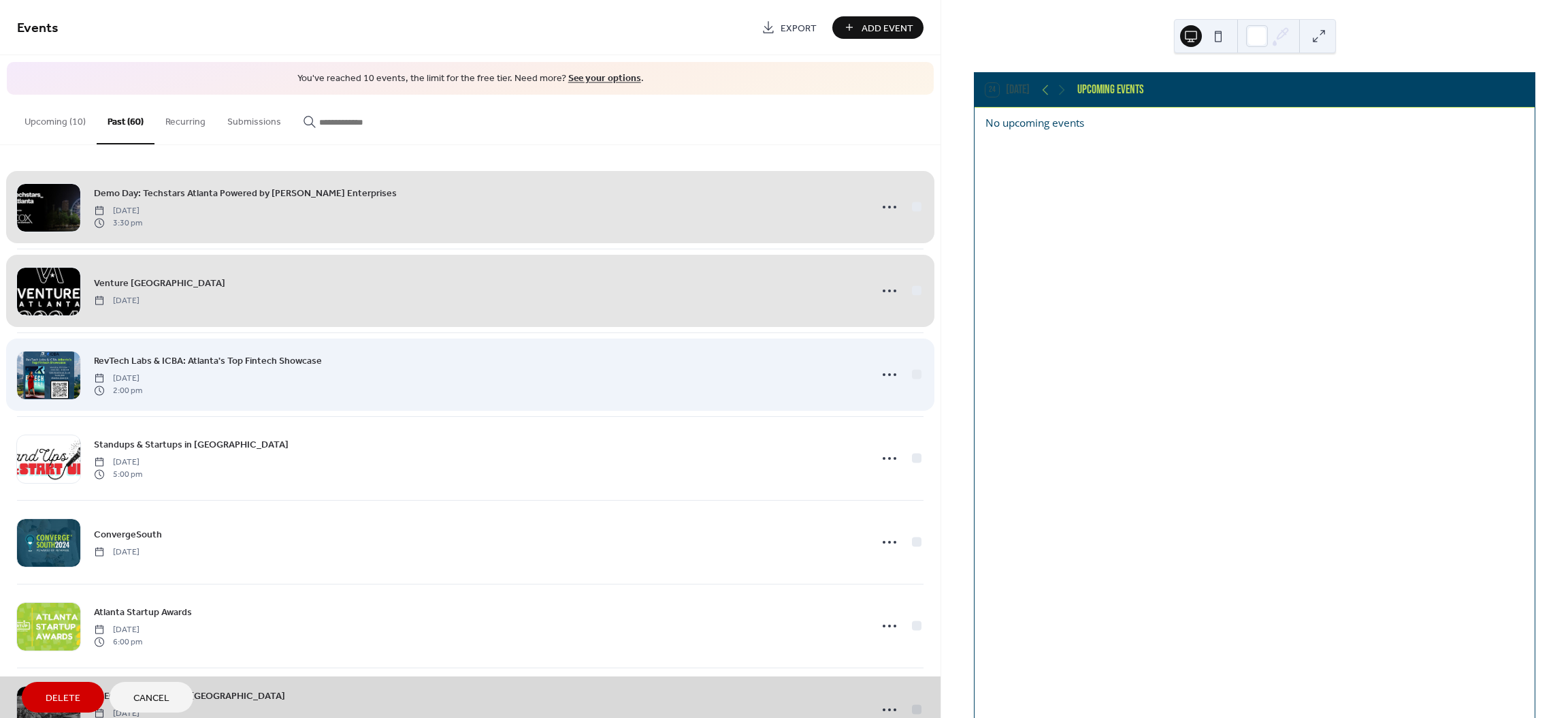
click at [913, 372] on div "RevTech Labs & ICBA: Atlanta's Top Fintech Showcase [DATE] 2:00 pm" at bounding box center [470, 374] width 906 height 84
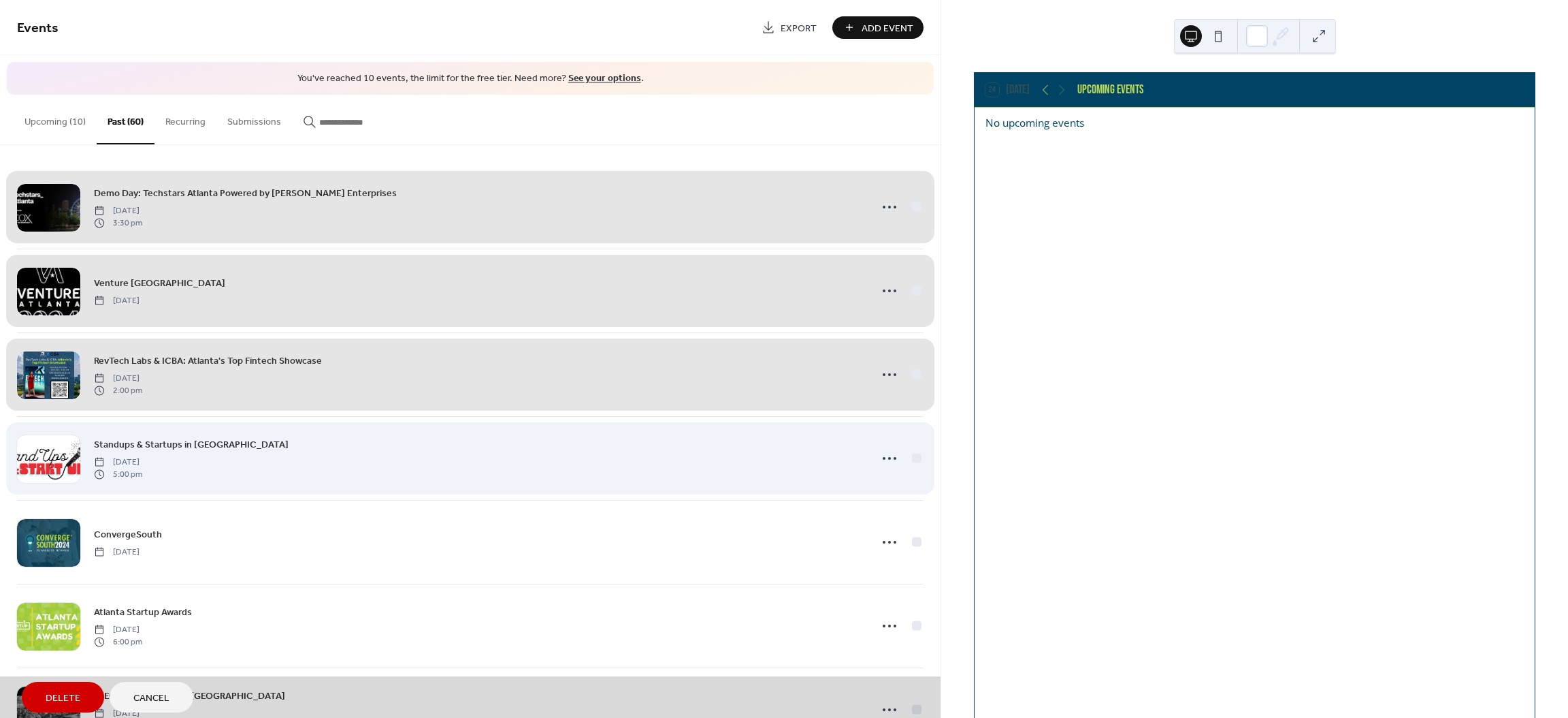
click at [909, 460] on div "Standups & Startups in [GEOGRAPHIC_DATA] [DATE] 5:00 pm" at bounding box center [470, 458] width 906 height 84
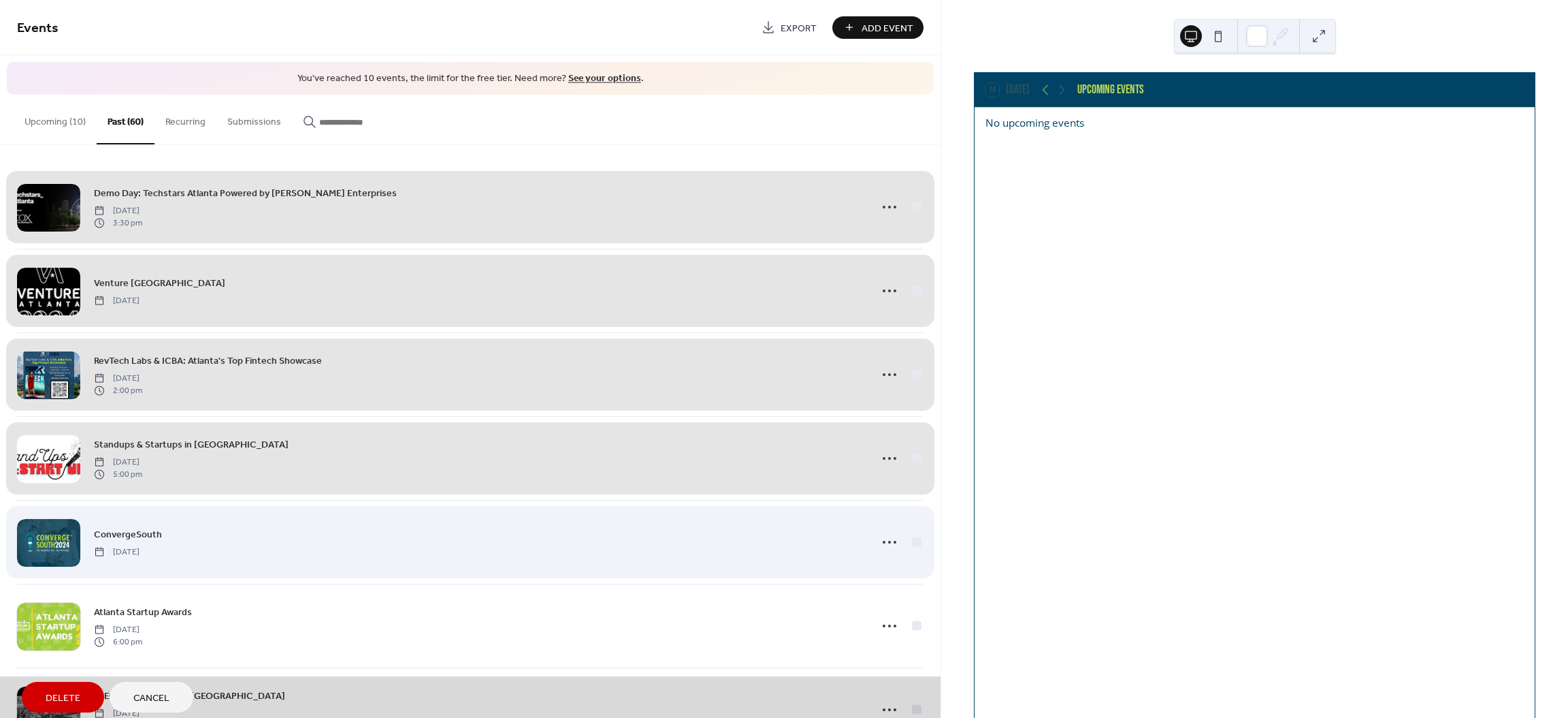
click at [912, 542] on div "ConvergeSouth [DATE]" at bounding box center [470, 541] width 906 height 84
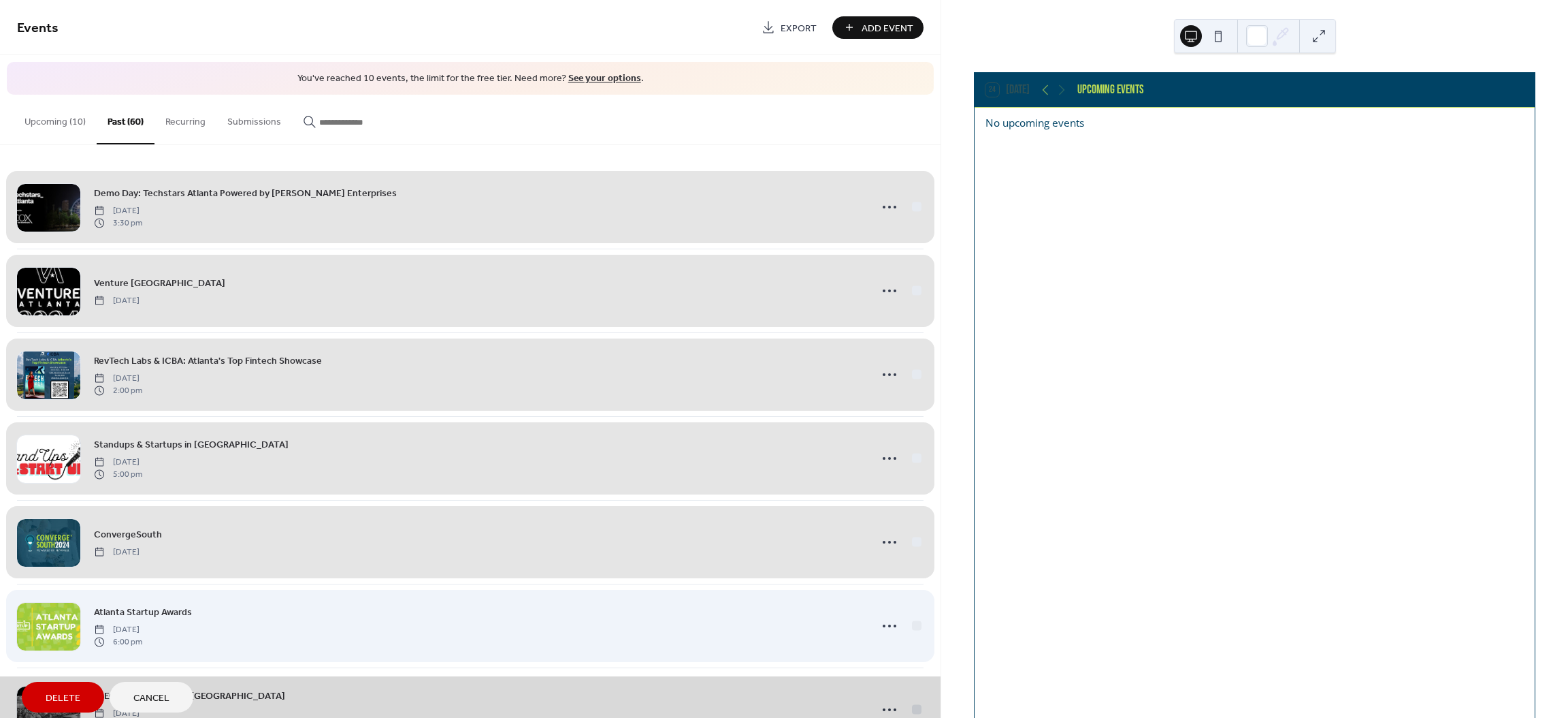
click at [912, 626] on div "Atlanta Startup Awards [DATE] 6:00 pm" at bounding box center [470, 626] width 906 height 84
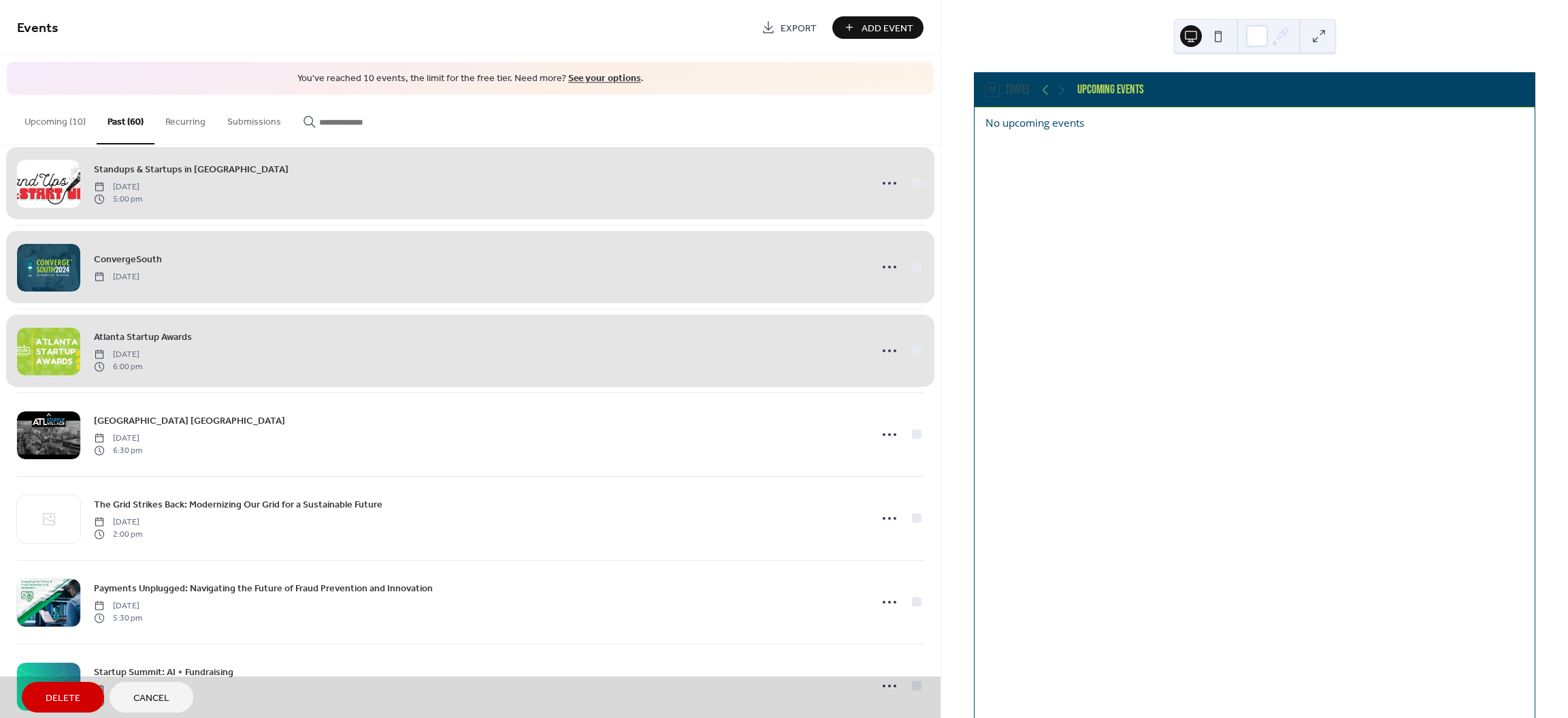
scroll to position [306, 0]
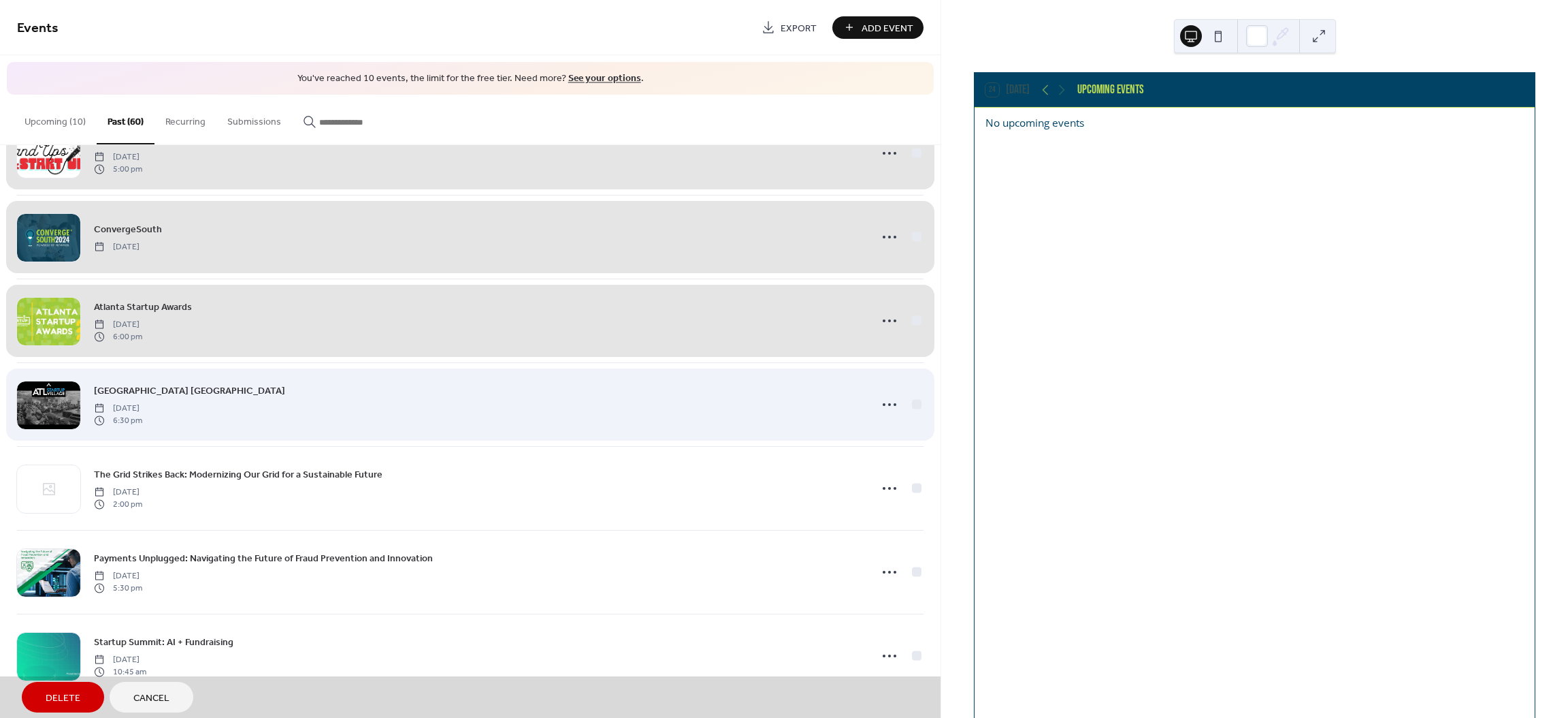
click at [909, 403] on div "[GEOGRAPHIC_DATA] [GEOGRAPHIC_DATA] [DATE] 6:30 pm" at bounding box center [470, 404] width 906 height 84
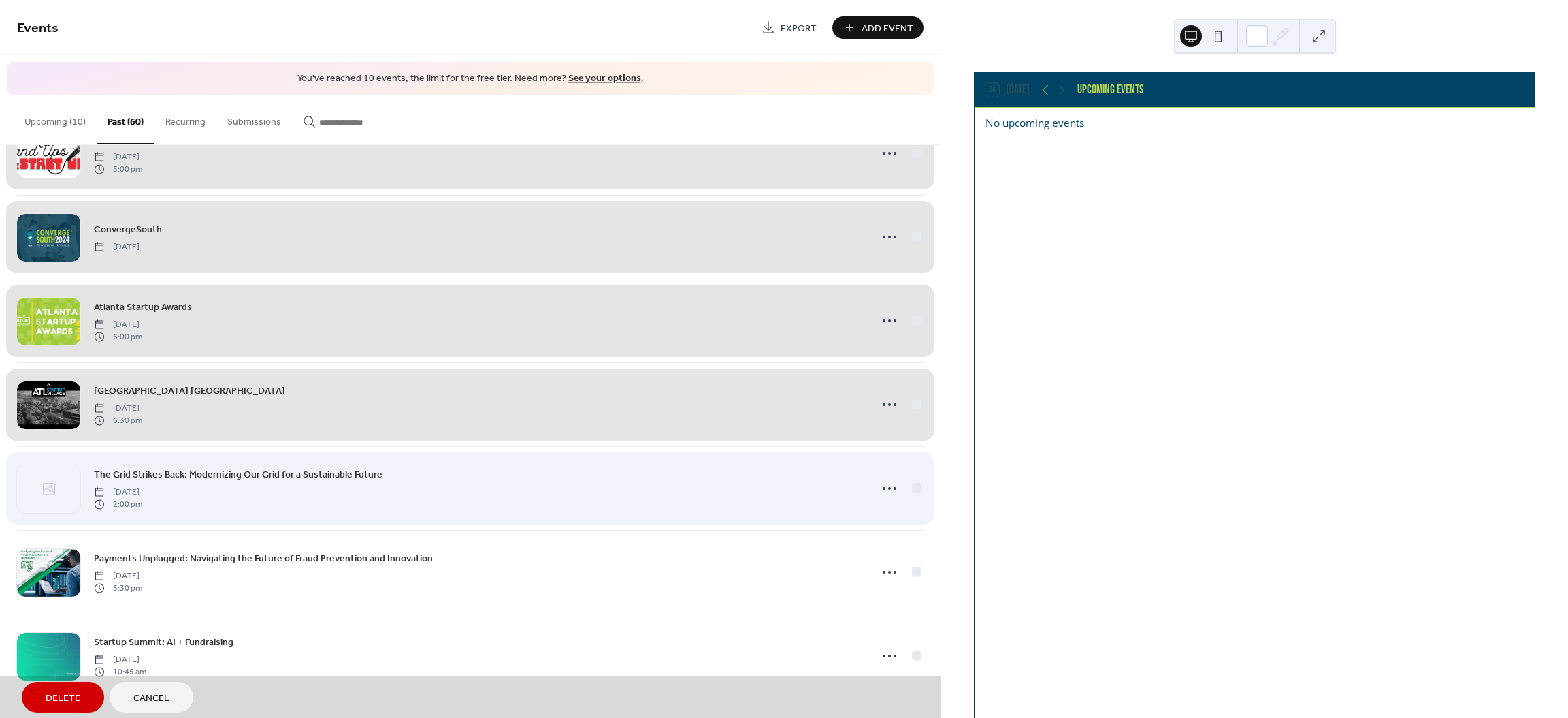
click at [910, 488] on div "The Grid Strikes Back: Modernizing Our Grid for a Sustainable Future [DATE] 2:0…" at bounding box center [470, 488] width 906 height 84
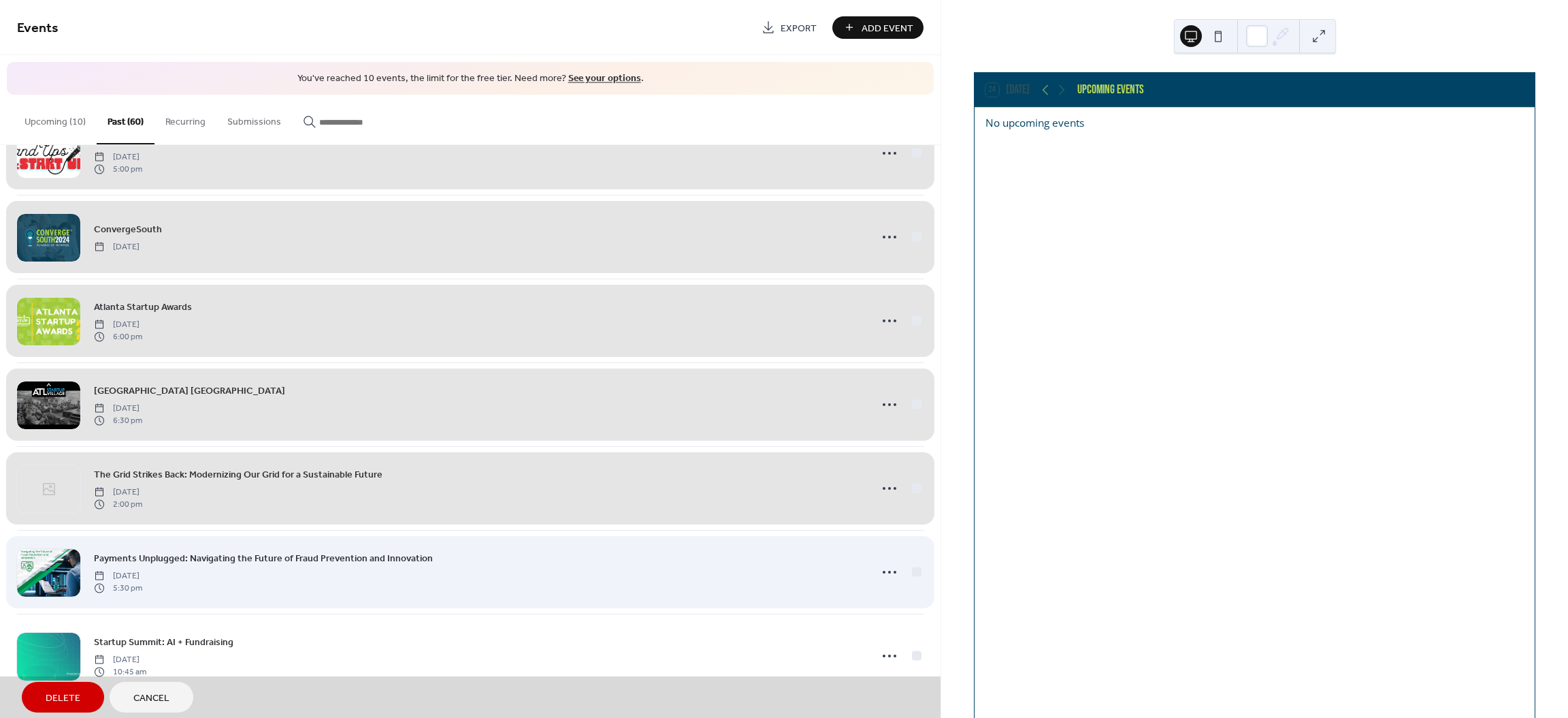
click at [913, 573] on div "Payments Unplugged: Navigating the Future of Fraud Prevention and Innovation [D…" at bounding box center [470, 572] width 906 height 84
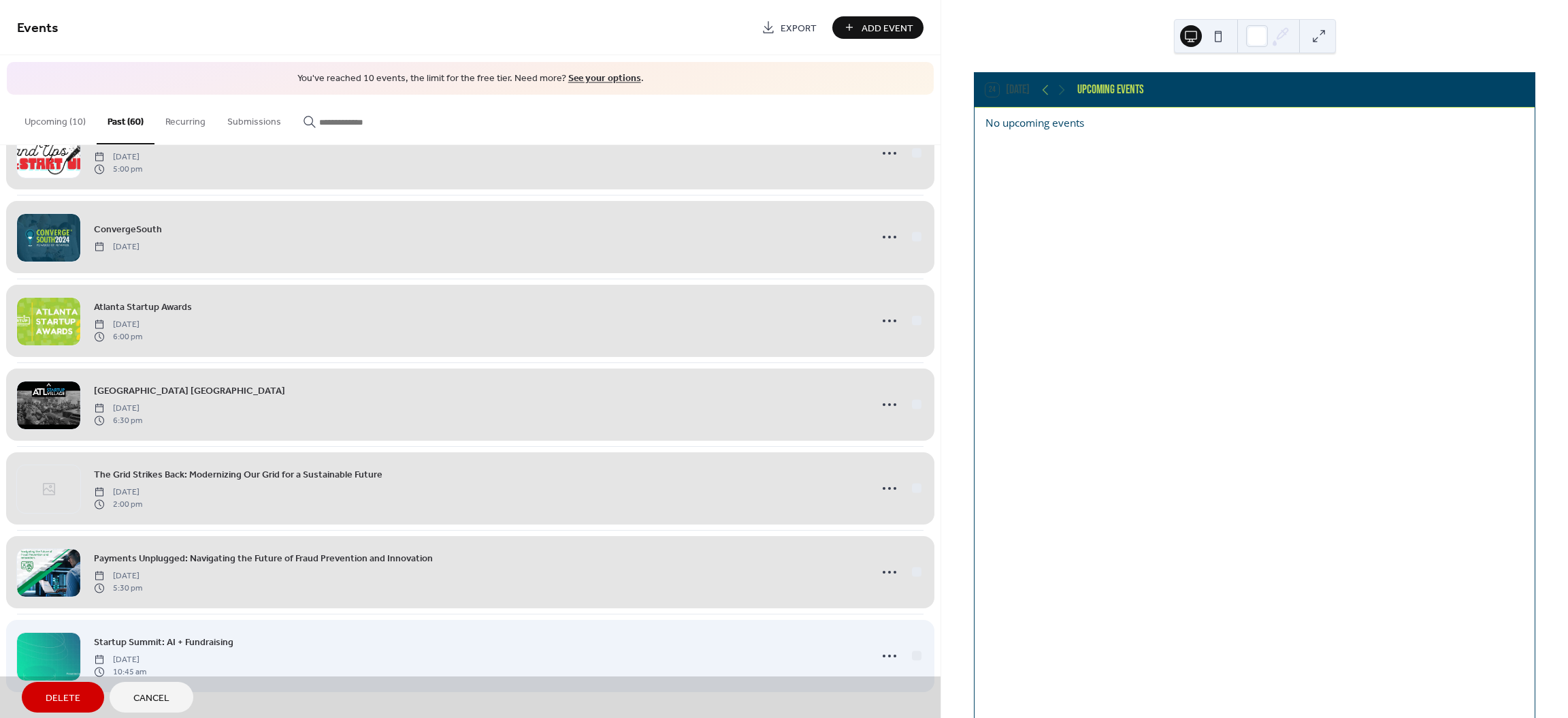
click at [912, 656] on div "Startup Summit: AI + Fundraising [DATE] 10:45 am" at bounding box center [470, 655] width 906 height 84
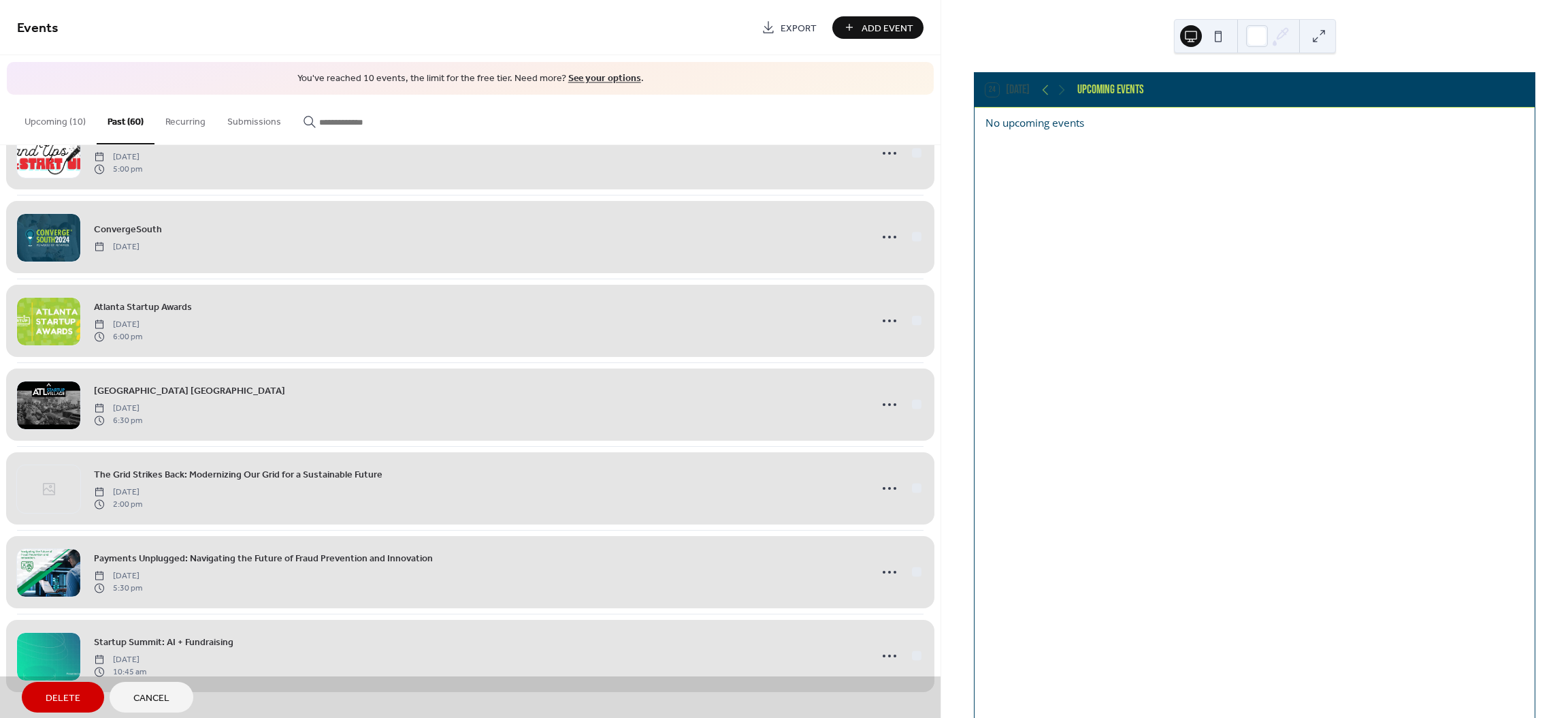
click at [79, 700] on span "Delete" at bounding box center [63, 698] width 35 height 14
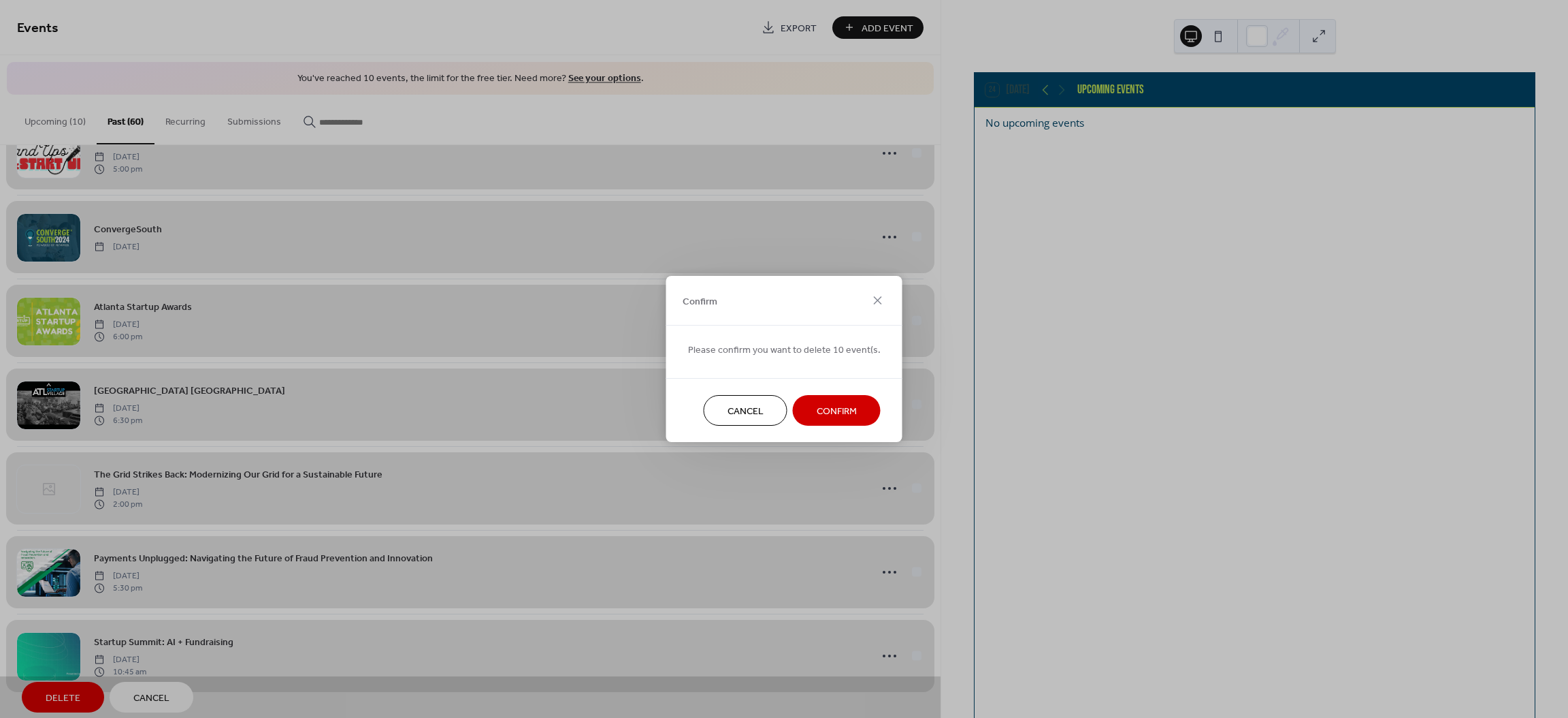
click at [804, 411] on button "Confirm" at bounding box center [837, 410] width 88 height 31
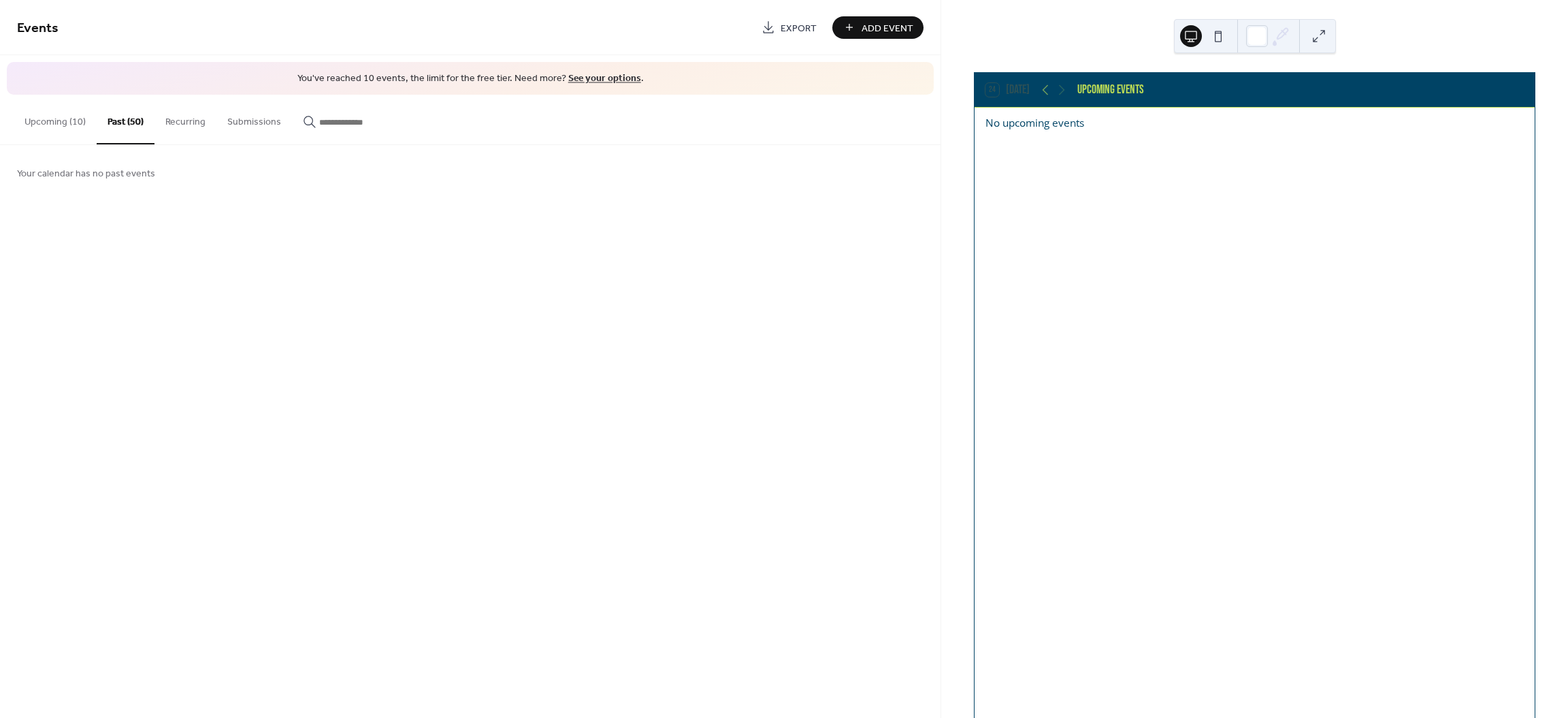
click at [118, 126] on button "Past (50)" at bounding box center [125, 119] width 58 height 50
click at [184, 125] on button "Recurring" at bounding box center [185, 118] width 62 height 49
click at [132, 123] on button "Past (50)" at bounding box center [125, 118] width 58 height 49
click at [34, 116] on button "Upcoming (10)" at bounding box center [55, 118] width 83 height 49
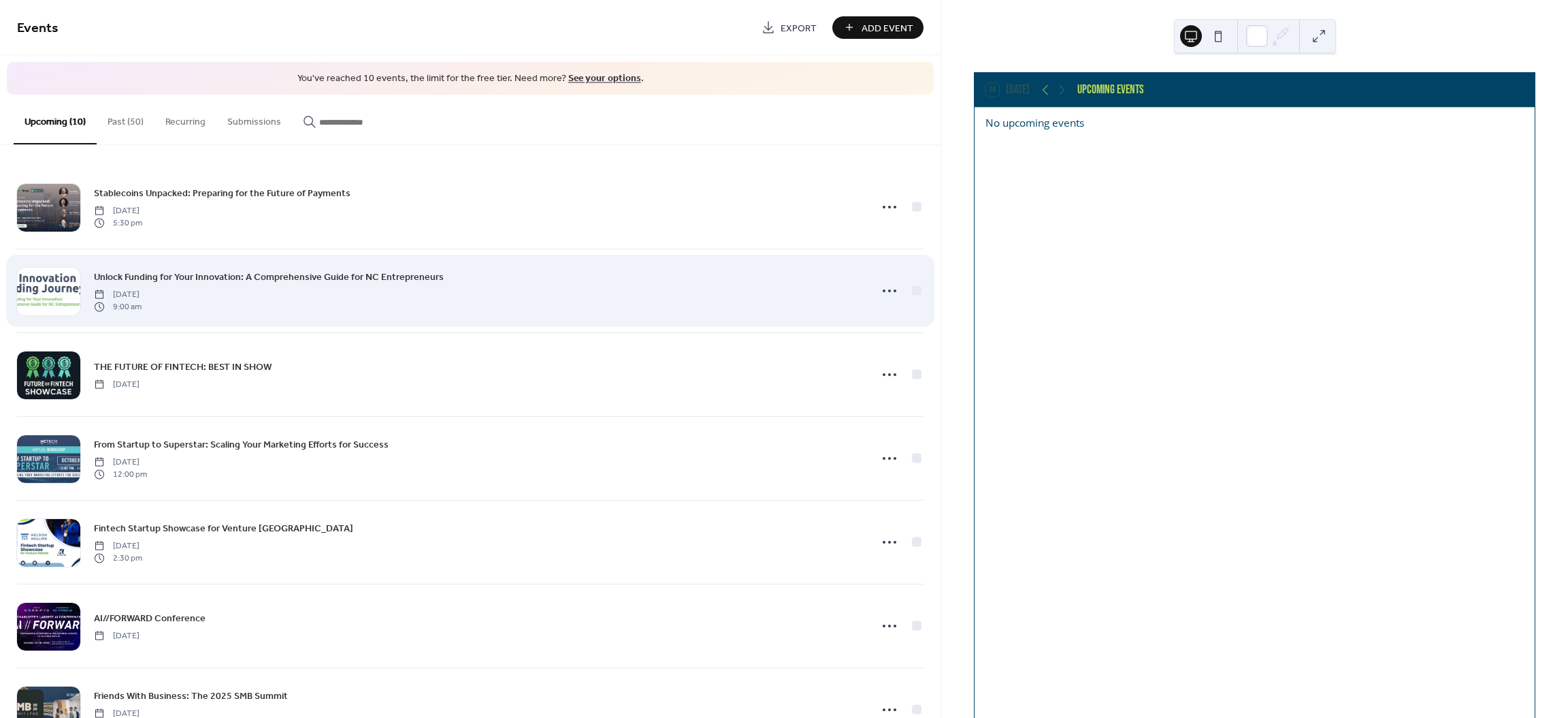
scroll to position [306, 0]
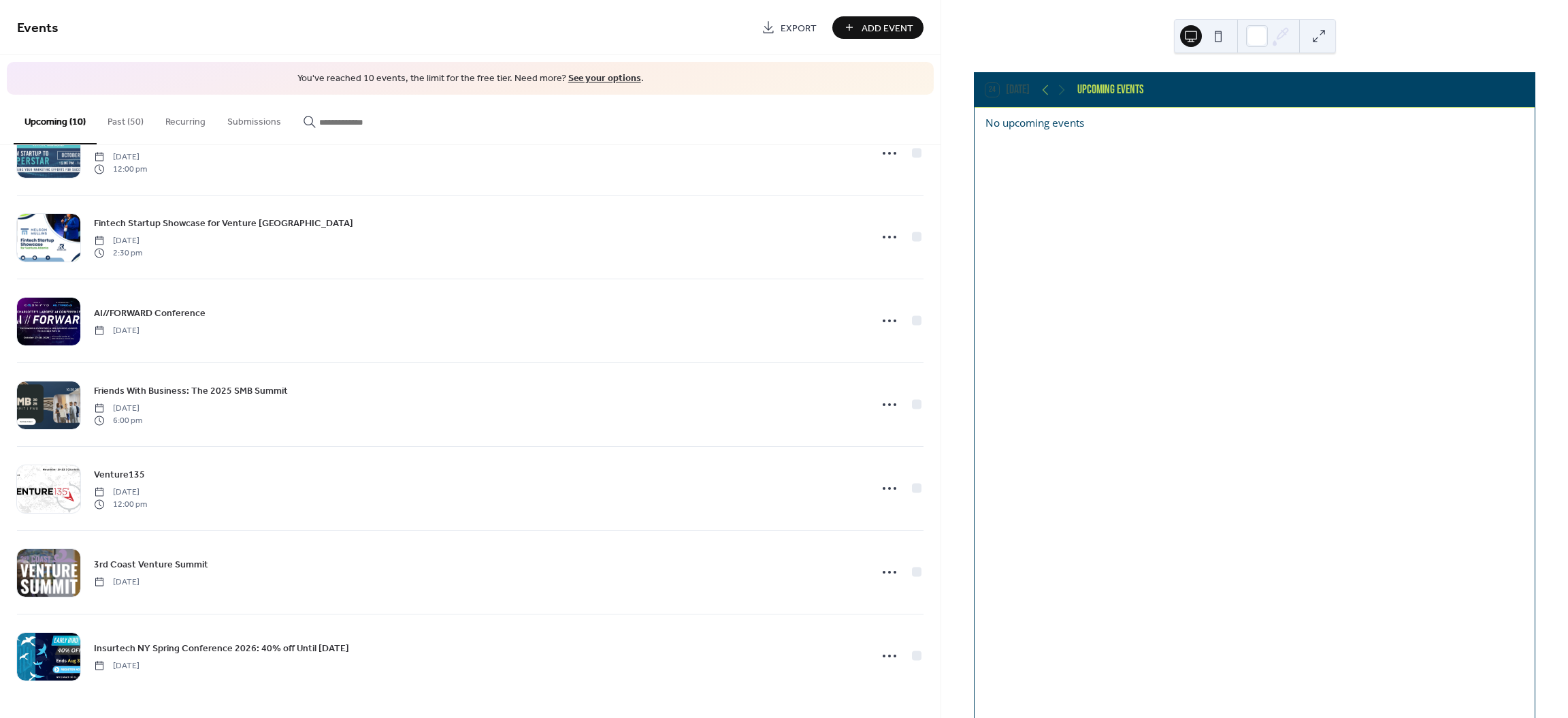
click at [129, 119] on button "Past (50)" at bounding box center [125, 118] width 58 height 49
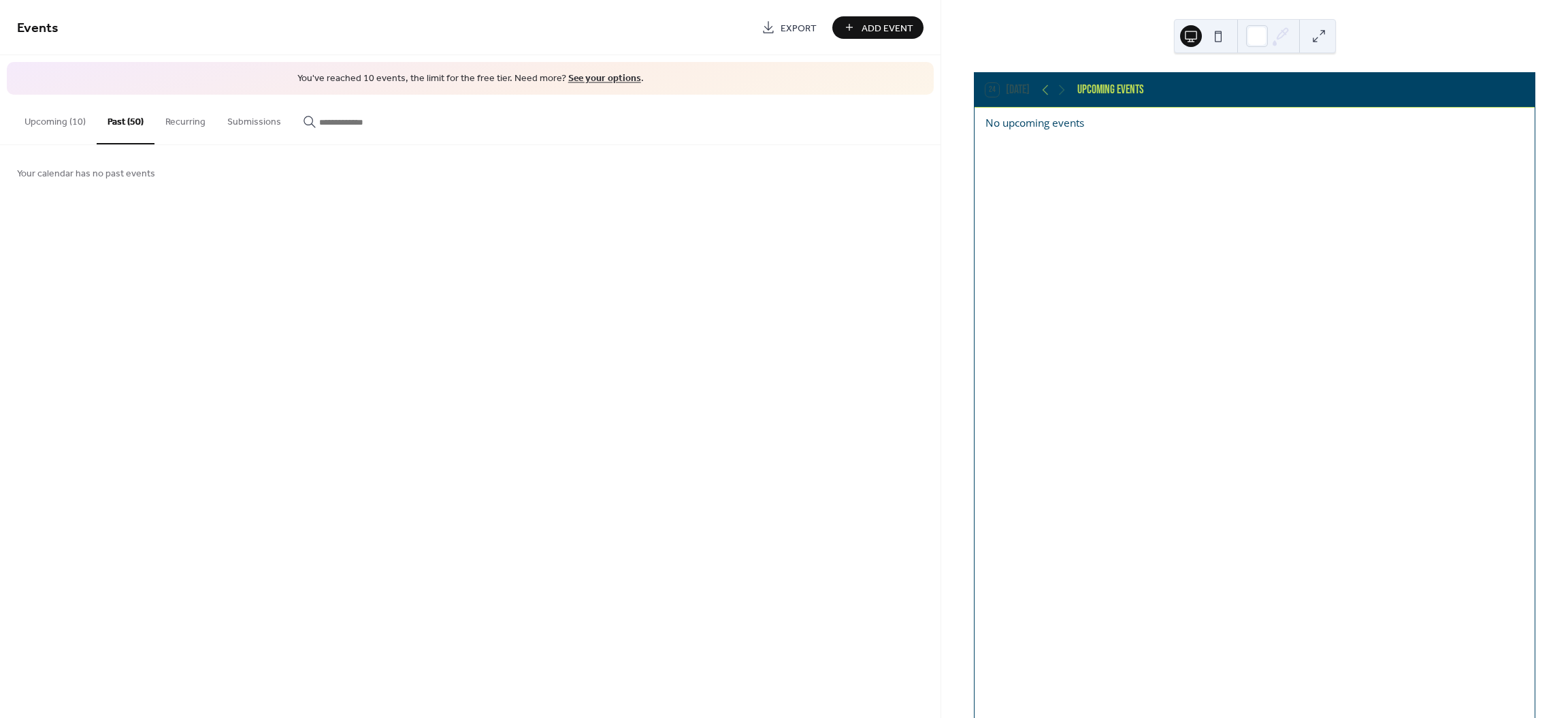
click at [259, 127] on button "Submissions" at bounding box center [254, 118] width 75 height 49
click at [191, 126] on button "Recurring" at bounding box center [185, 118] width 62 height 49
click at [191, 126] on button "Recurring" at bounding box center [185, 119] width 62 height 50
click at [118, 120] on button "Past (50)" at bounding box center [125, 118] width 58 height 49
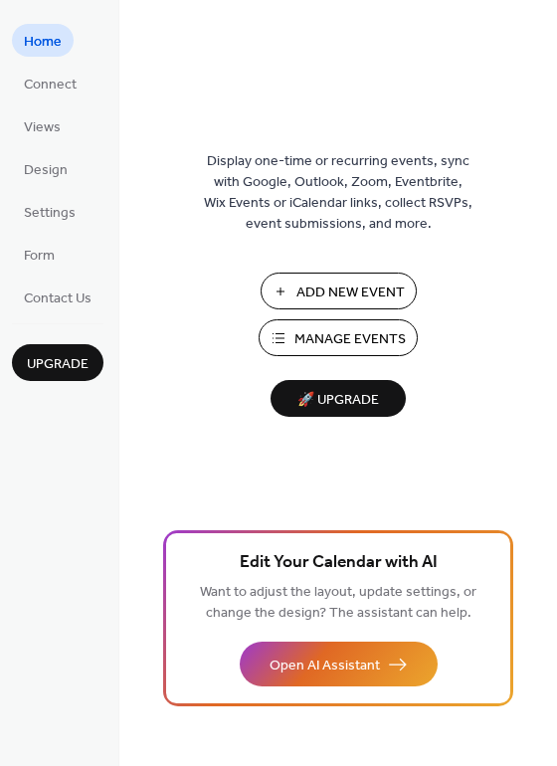
click at [337, 330] on span "Manage Events" at bounding box center [349, 339] width 111 height 21
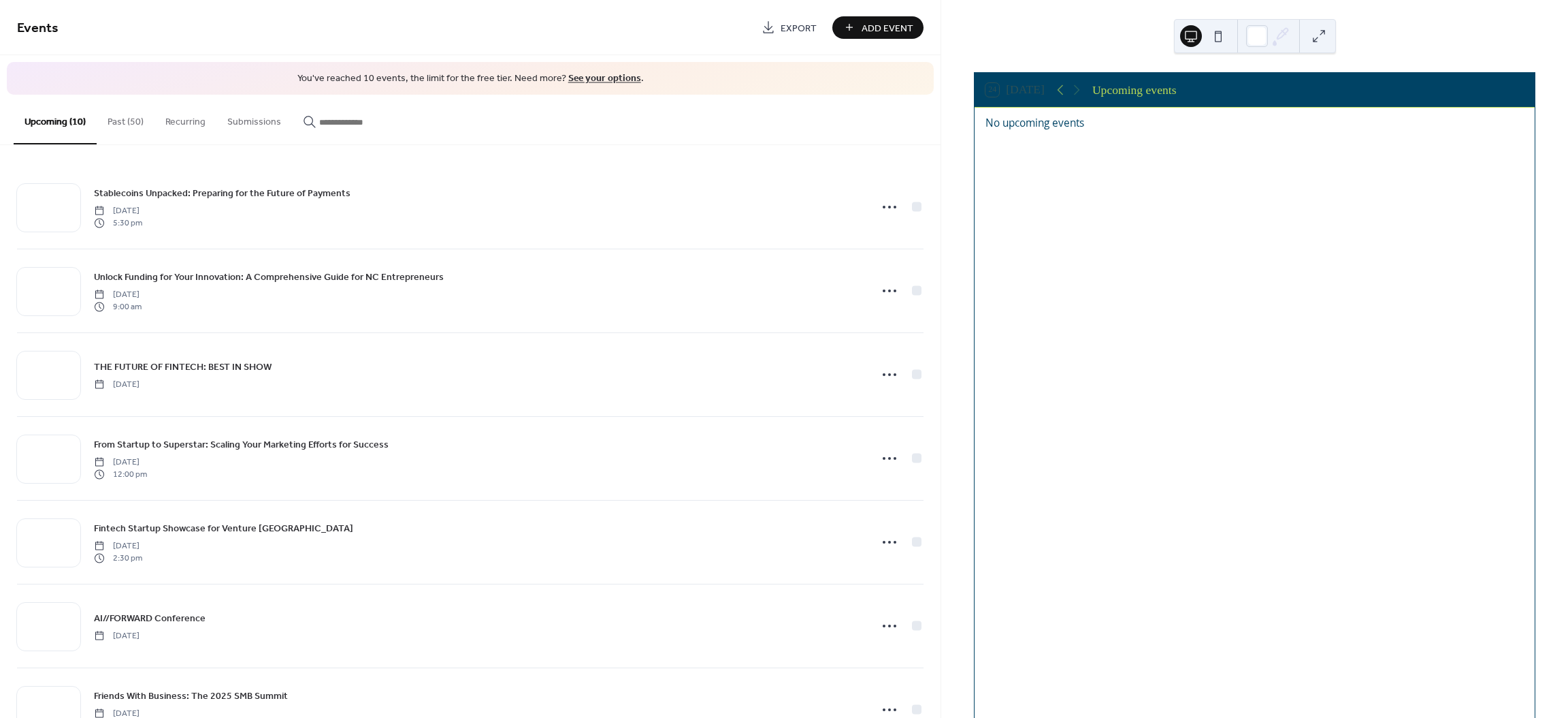
click at [133, 128] on button "Past (50)" at bounding box center [125, 118] width 58 height 49
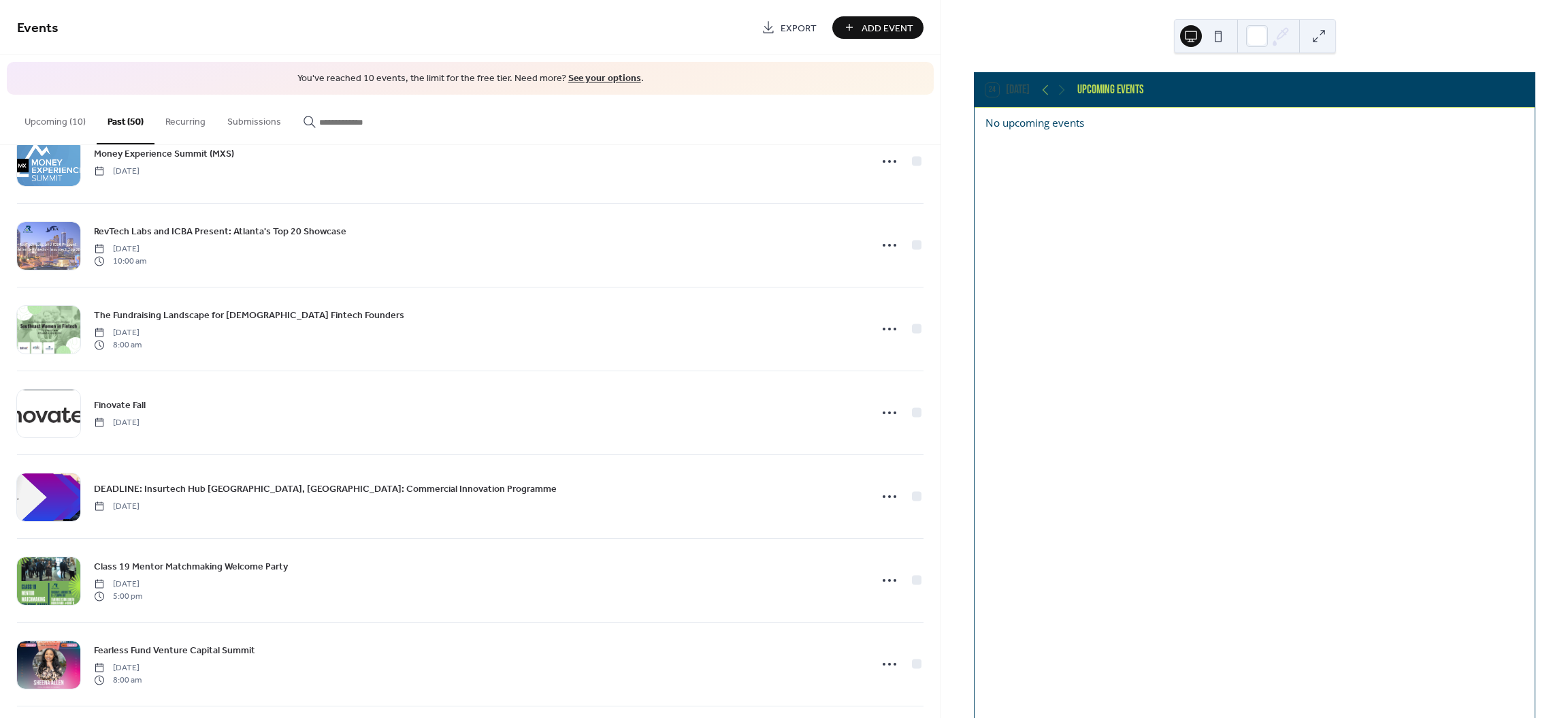
scroll to position [3665, 0]
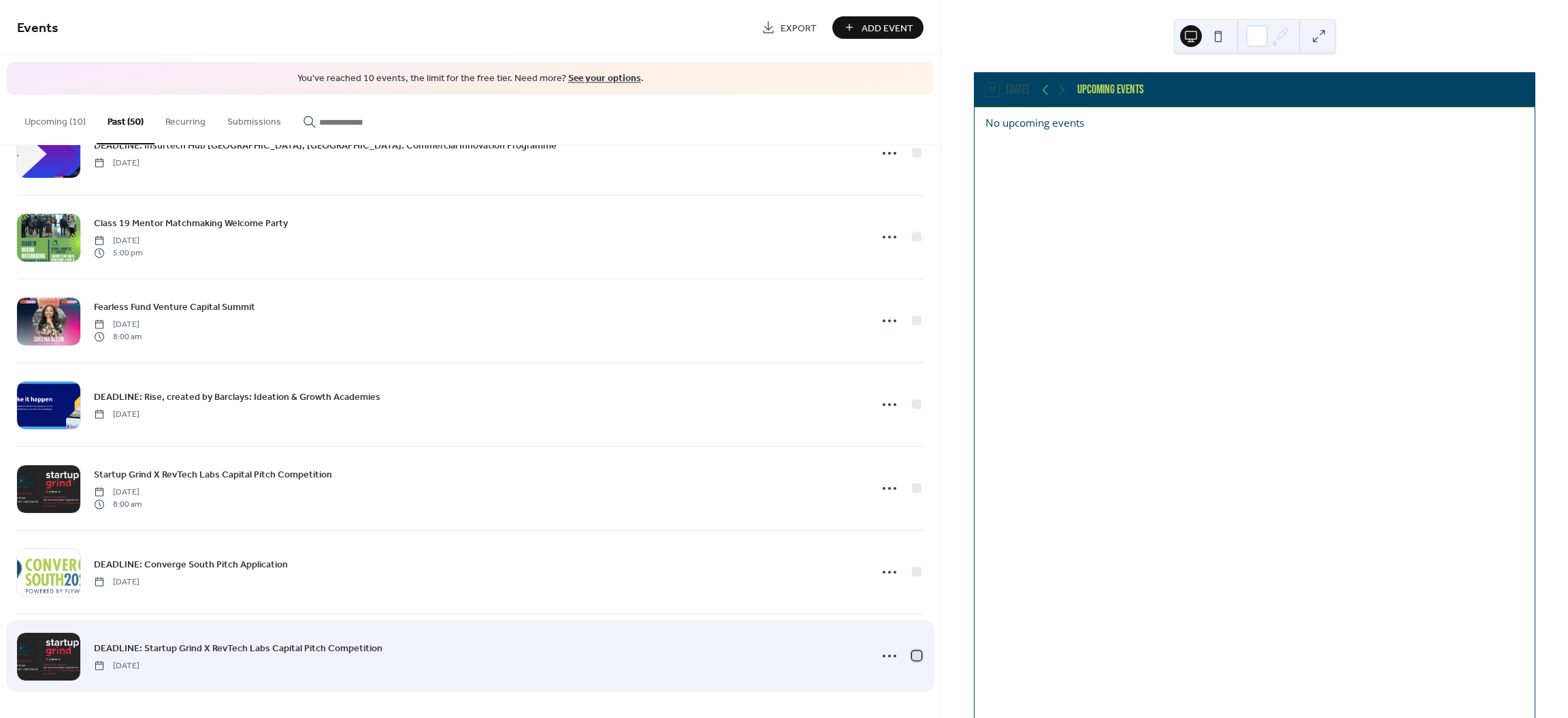
click at [913, 658] on div at bounding box center [917, 655] width 10 height 10
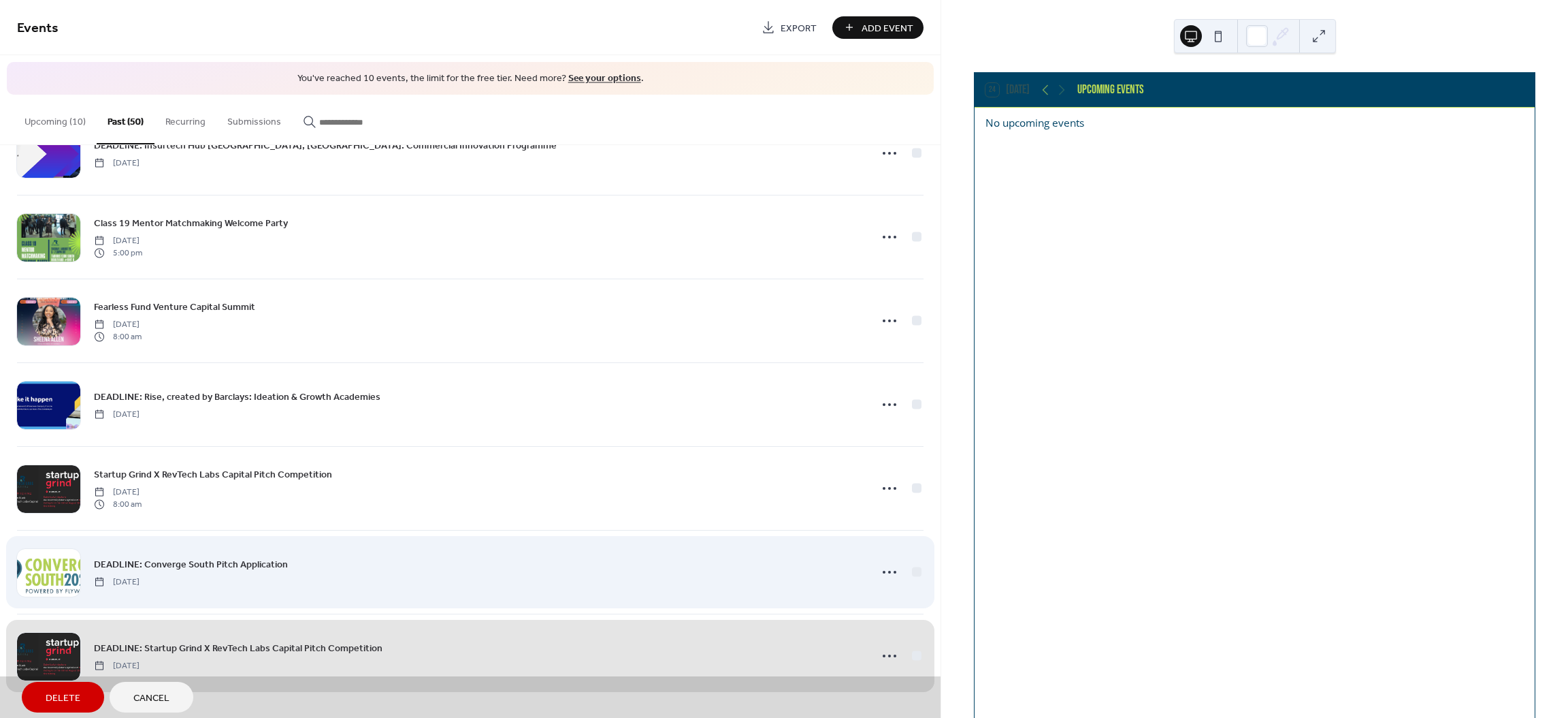
click at [913, 572] on div "DEADLINE: Converge South Pitch Application [DATE]" at bounding box center [470, 572] width 906 height 84
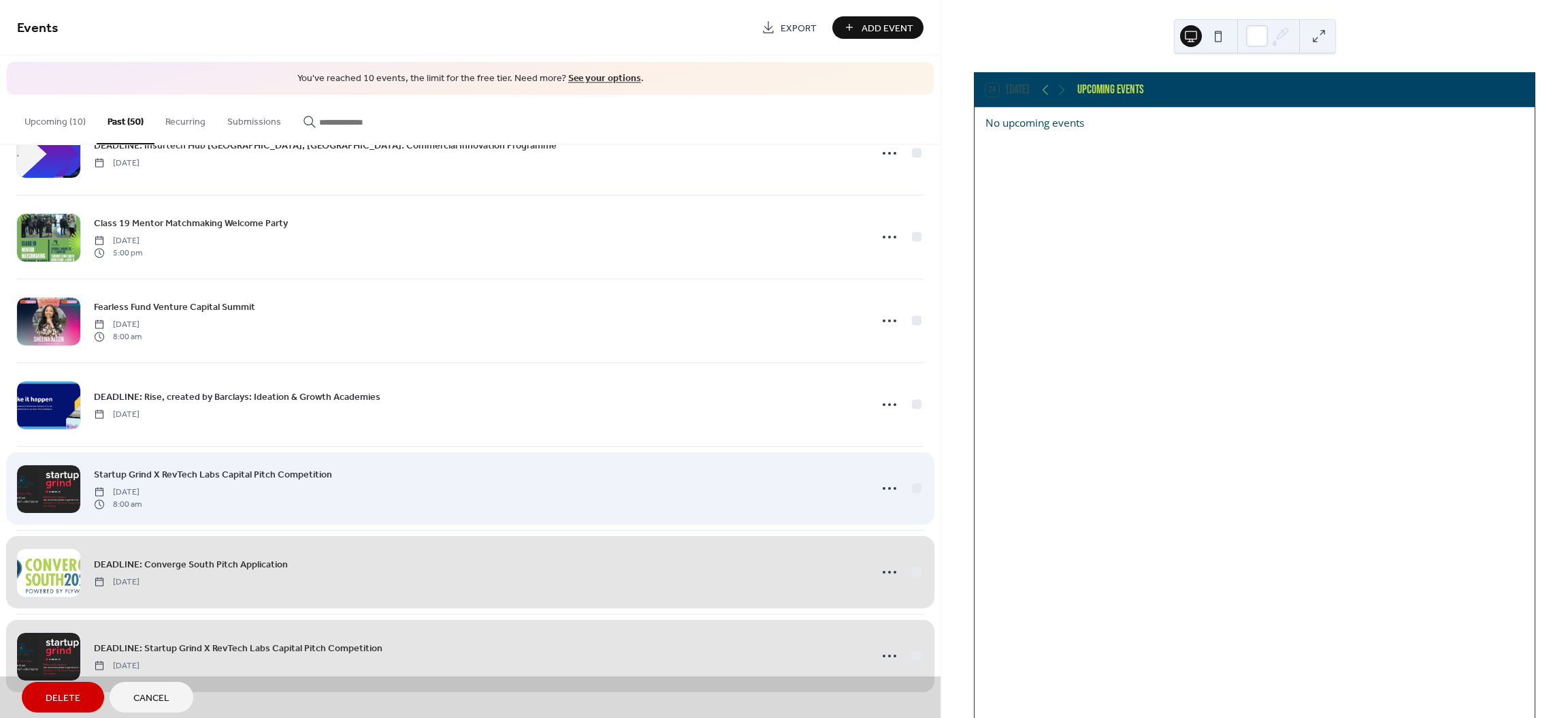
click at [912, 490] on div "Startup Grind X RevTech Labs Capital Pitch Competition Thursday, August 17, 202…" at bounding box center [470, 488] width 906 height 84
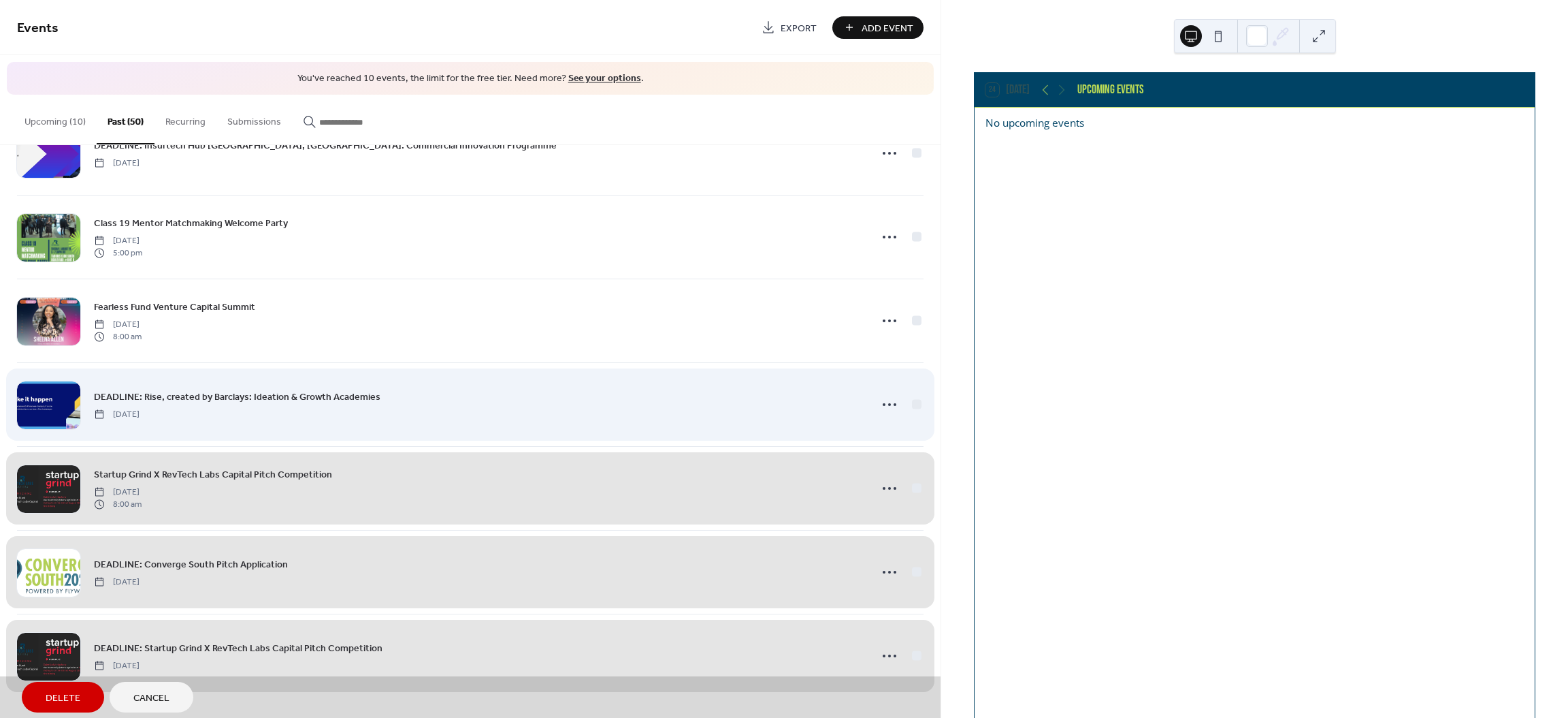
click at [913, 403] on div "DEADLINE: Rise, created by Barclays: Ideation & Growth Academies Friday, August…" at bounding box center [470, 404] width 906 height 84
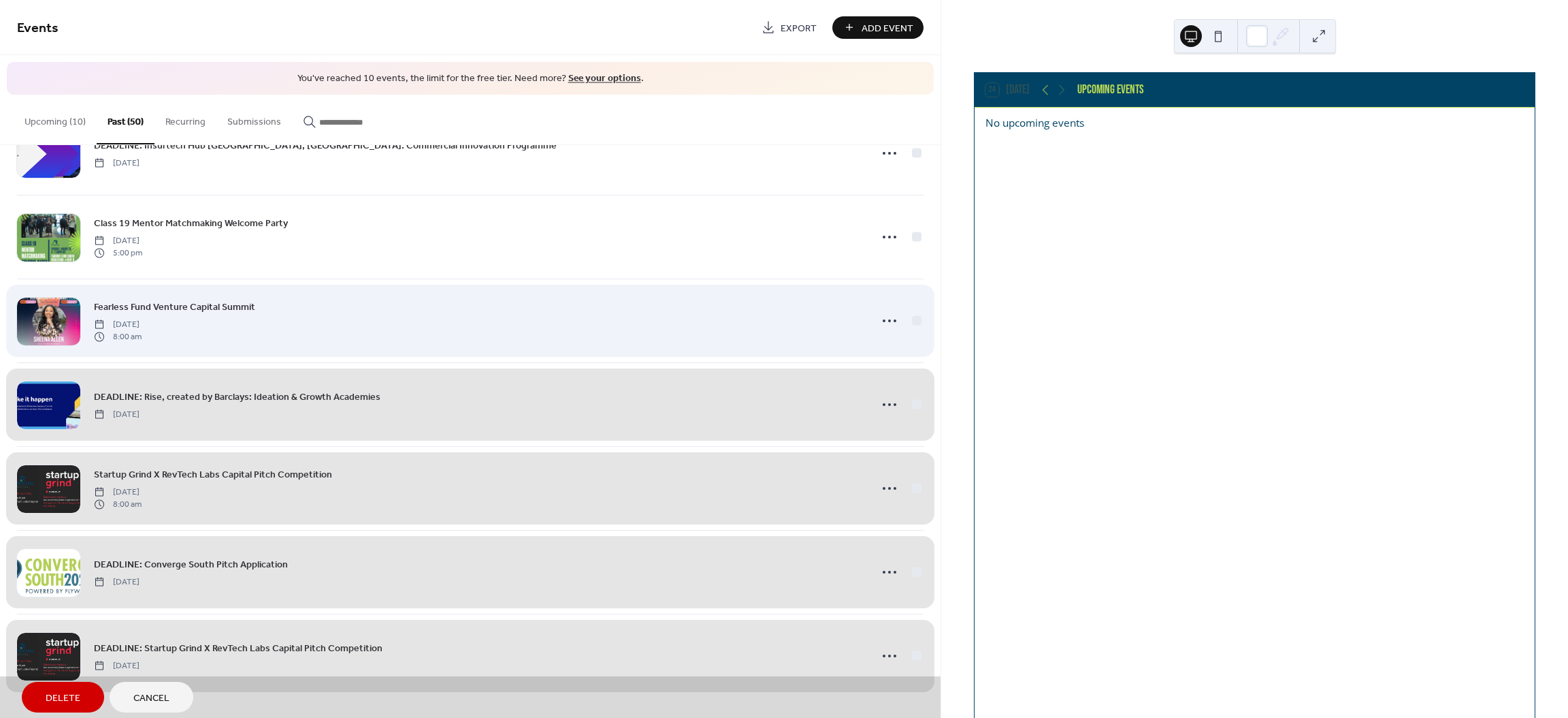
click at [915, 322] on div "Fearless Fund Venture Capital Summit Friday, August 18, 2023 8:00 am" at bounding box center [470, 320] width 906 height 84
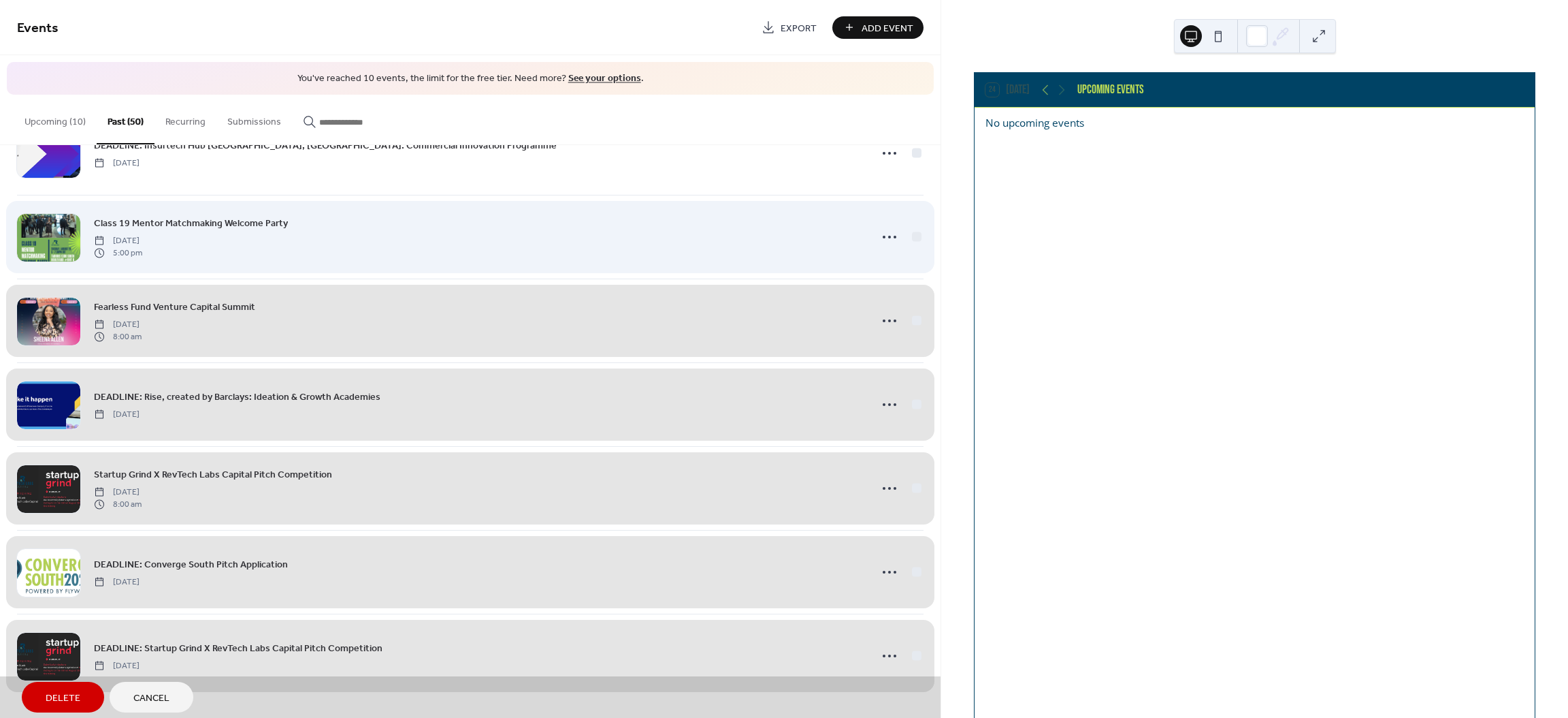
click at [913, 239] on div "Class 19 Mentor Matchmaking Welcome Party Tuesday, August 29, 2023 5:00 pm" at bounding box center [470, 237] width 906 height 84
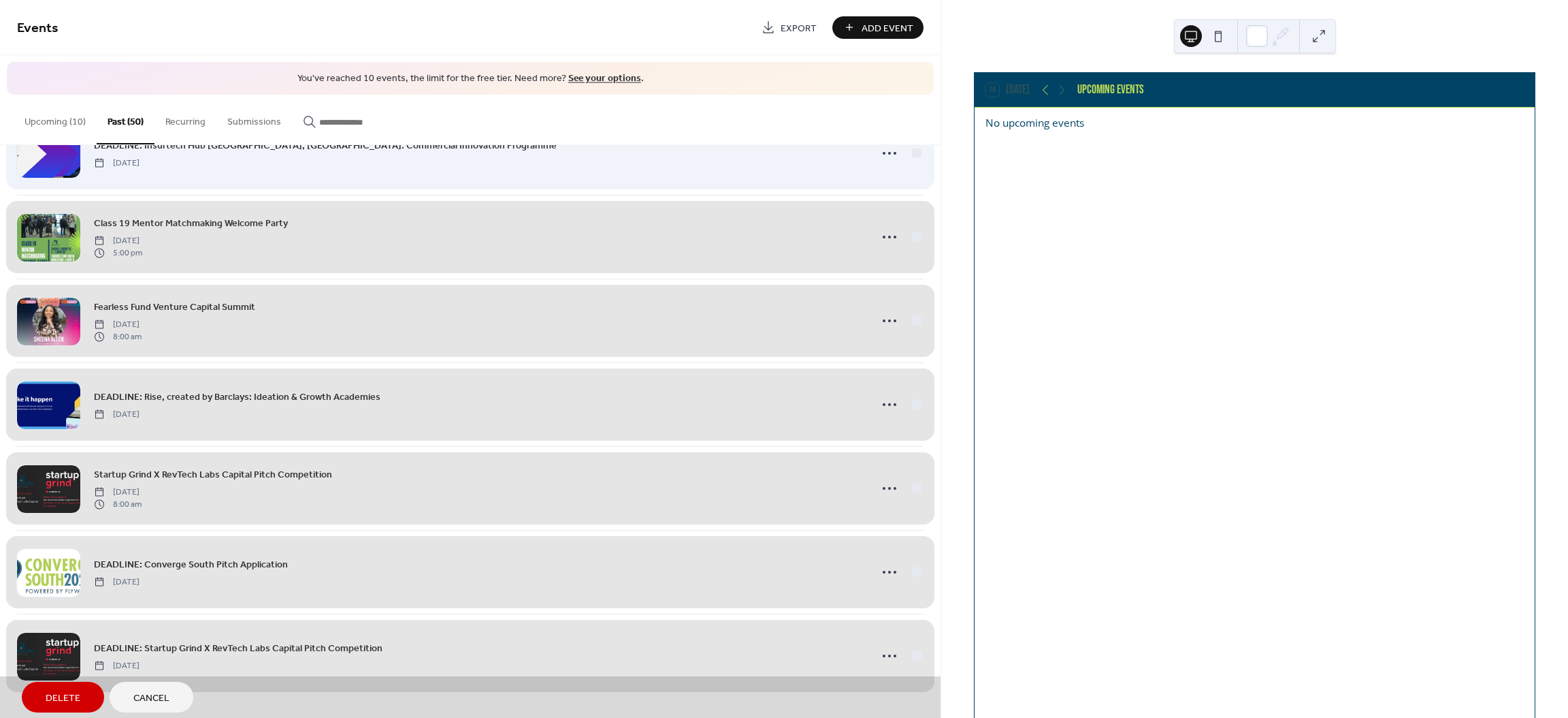
click at [910, 156] on div "DEADLINE: Insurtech Hub Munich, Nxt: Commercial Innovation Programme Thursday, …" at bounding box center [470, 153] width 906 height 84
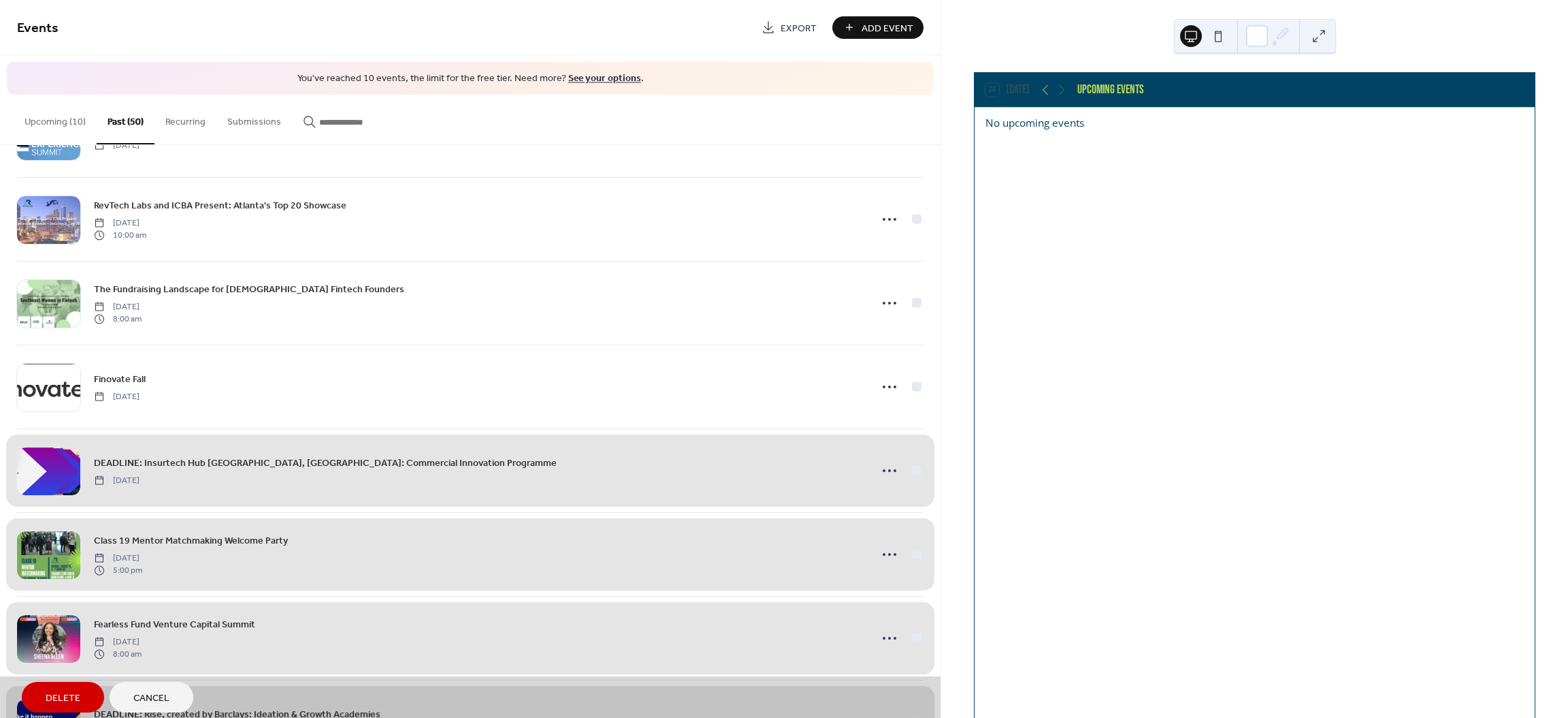
scroll to position [3318, 0]
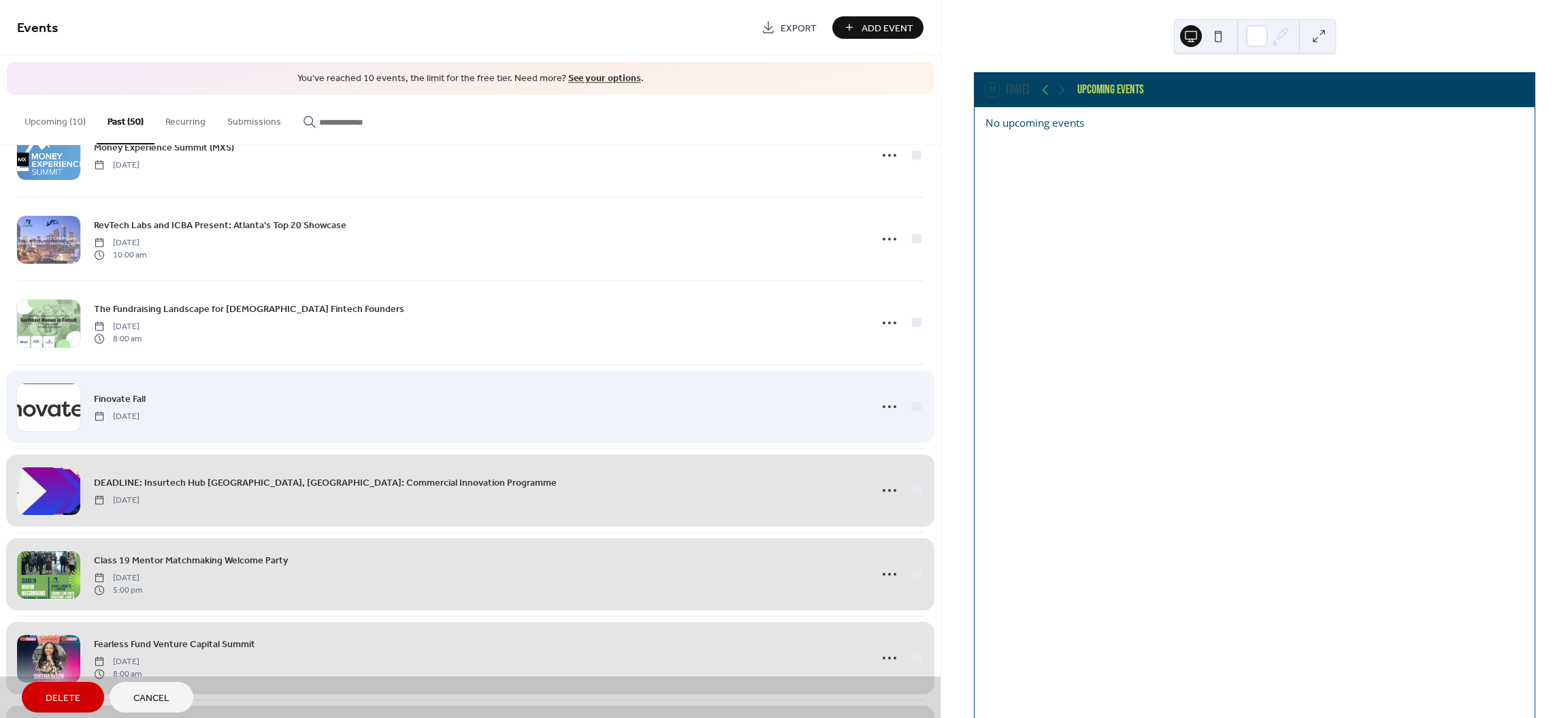
click at [912, 420] on div "Finovate Fall Monday, September 11, 2023" at bounding box center [470, 406] width 906 height 84
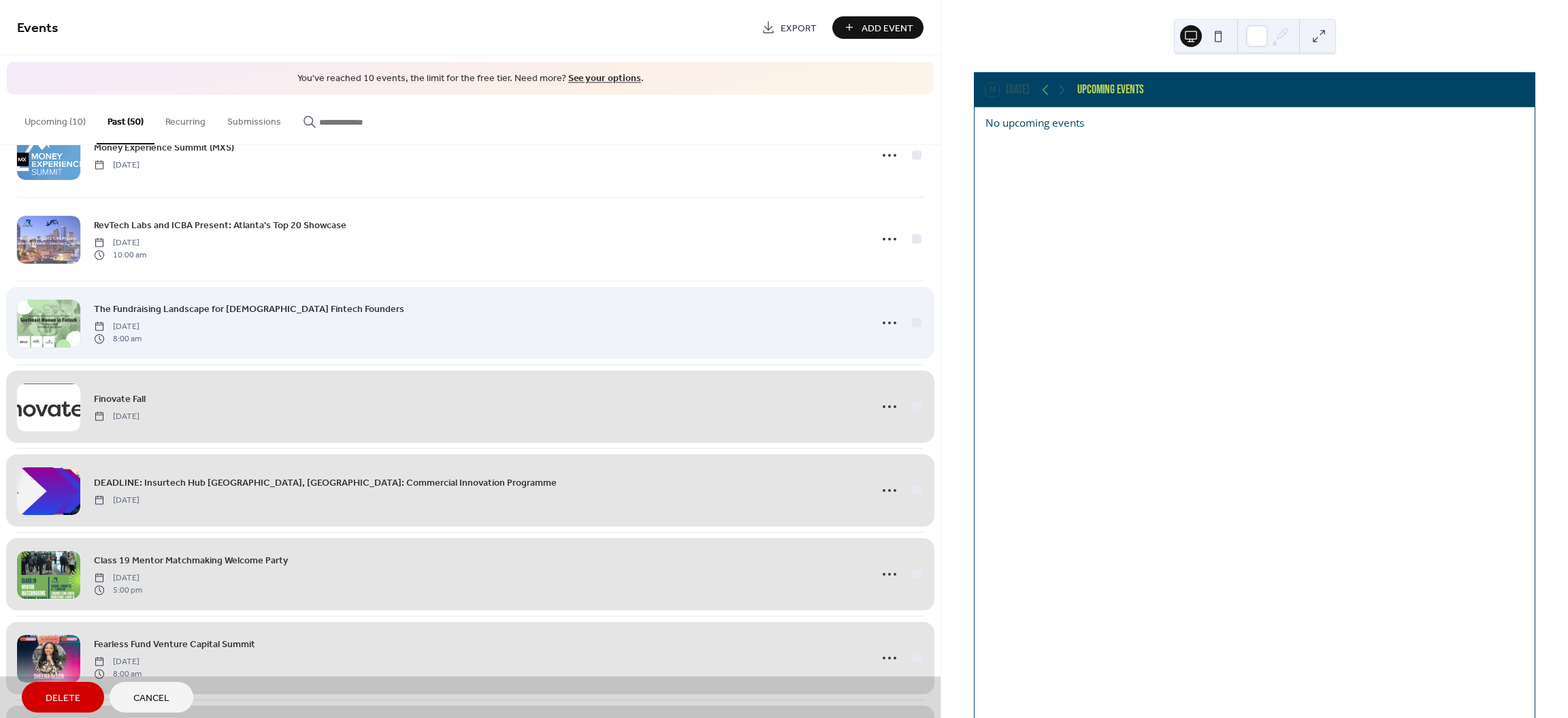
click at [911, 328] on div "The Fundraising Landscape for Female Fintech Founders Tuesday, September 12, 20…" at bounding box center [470, 322] width 906 height 84
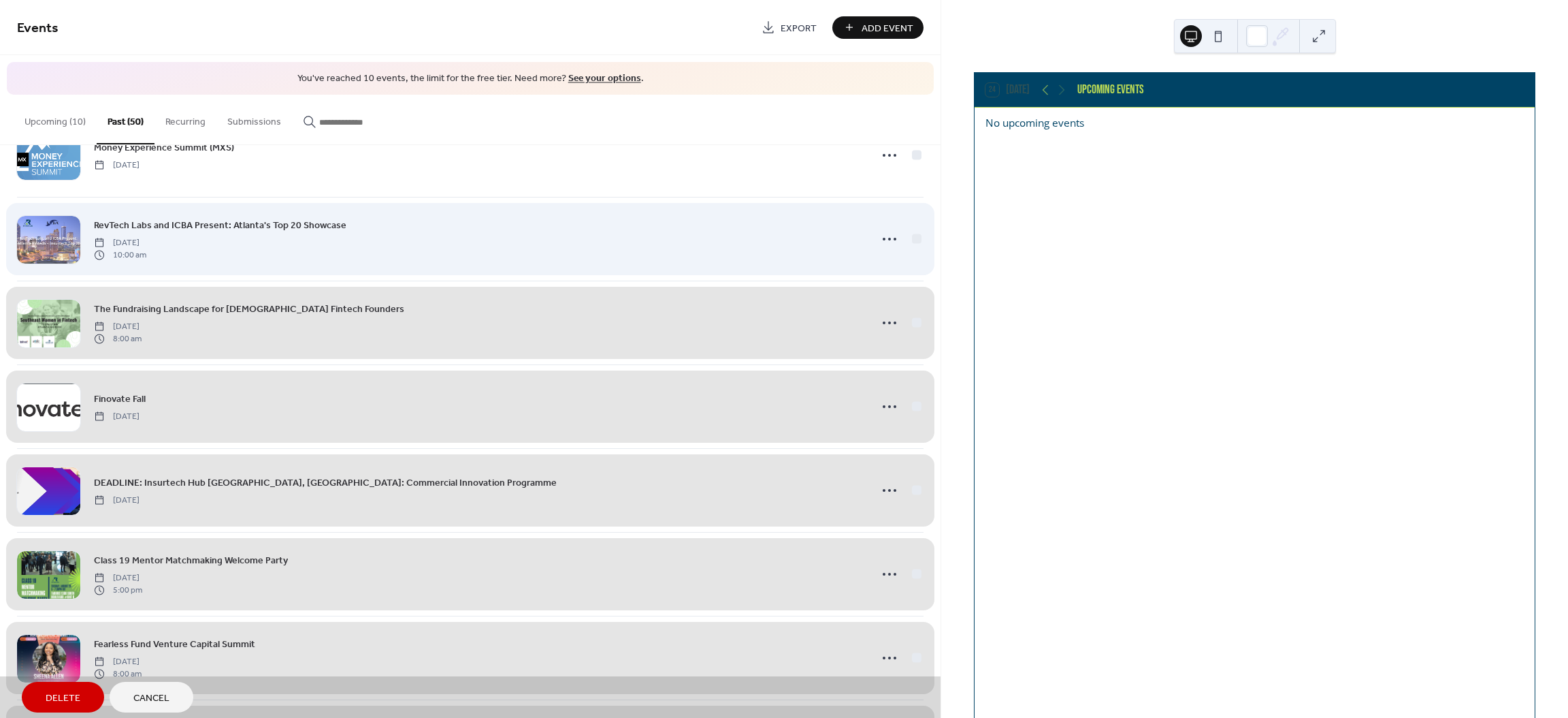
click at [911, 248] on div "RevTech Labs and ICBA Present: Atlanta's Top 20 Showcase Tuesday, September 12,…" at bounding box center [470, 239] width 906 height 84
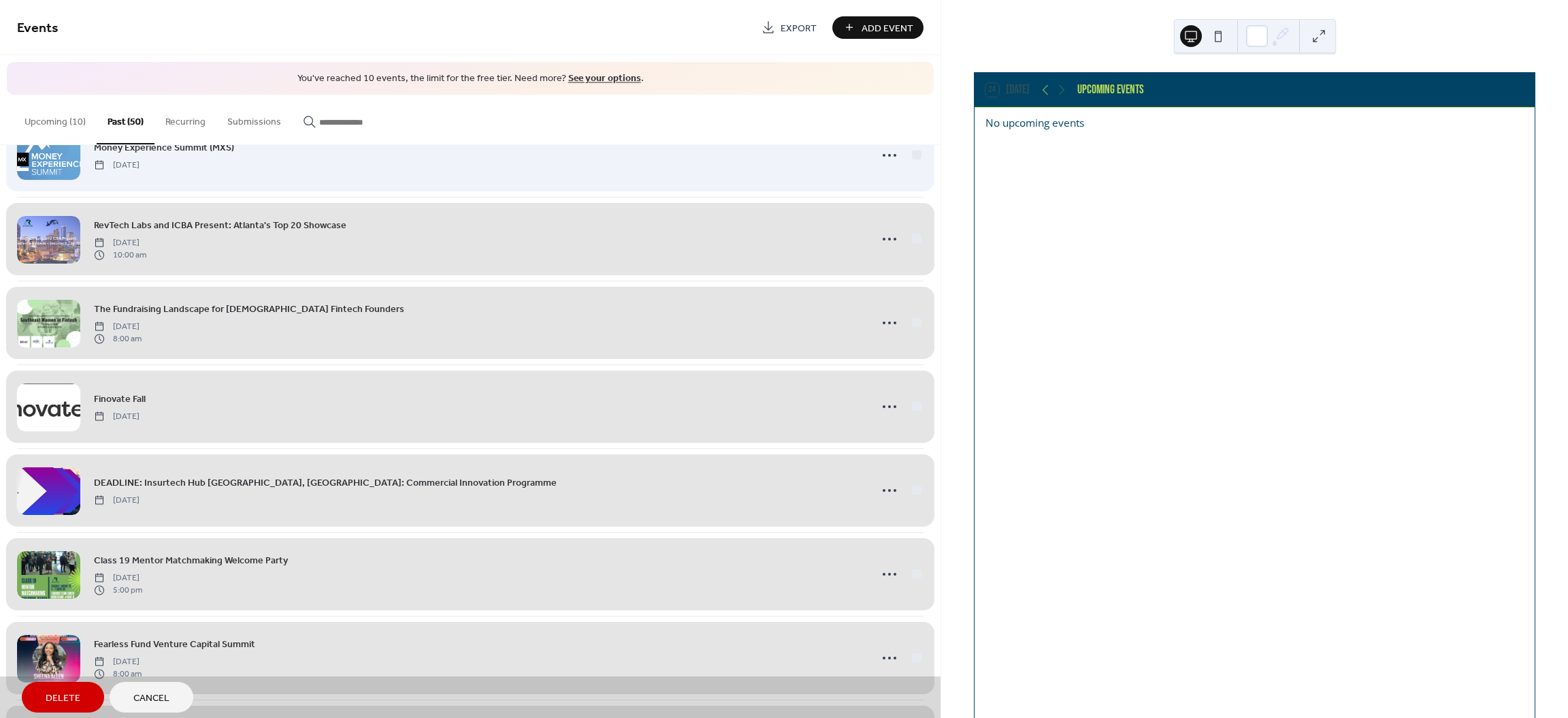
click at [915, 157] on div "Money Experience Summit (MXS) Tuesday, September 19, 2023" at bounding box center [470, 155] width 906 height 84
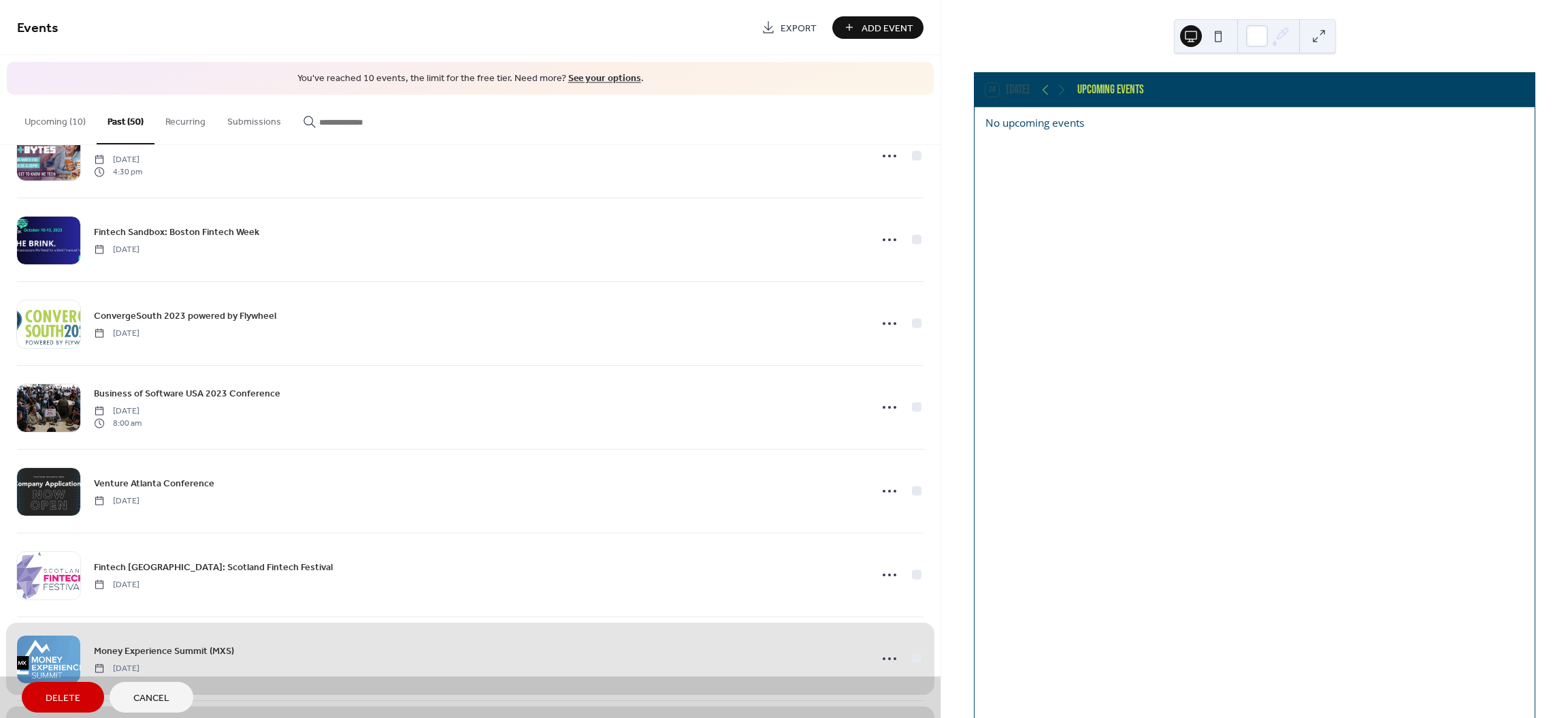
scroll to position [2812, 0]
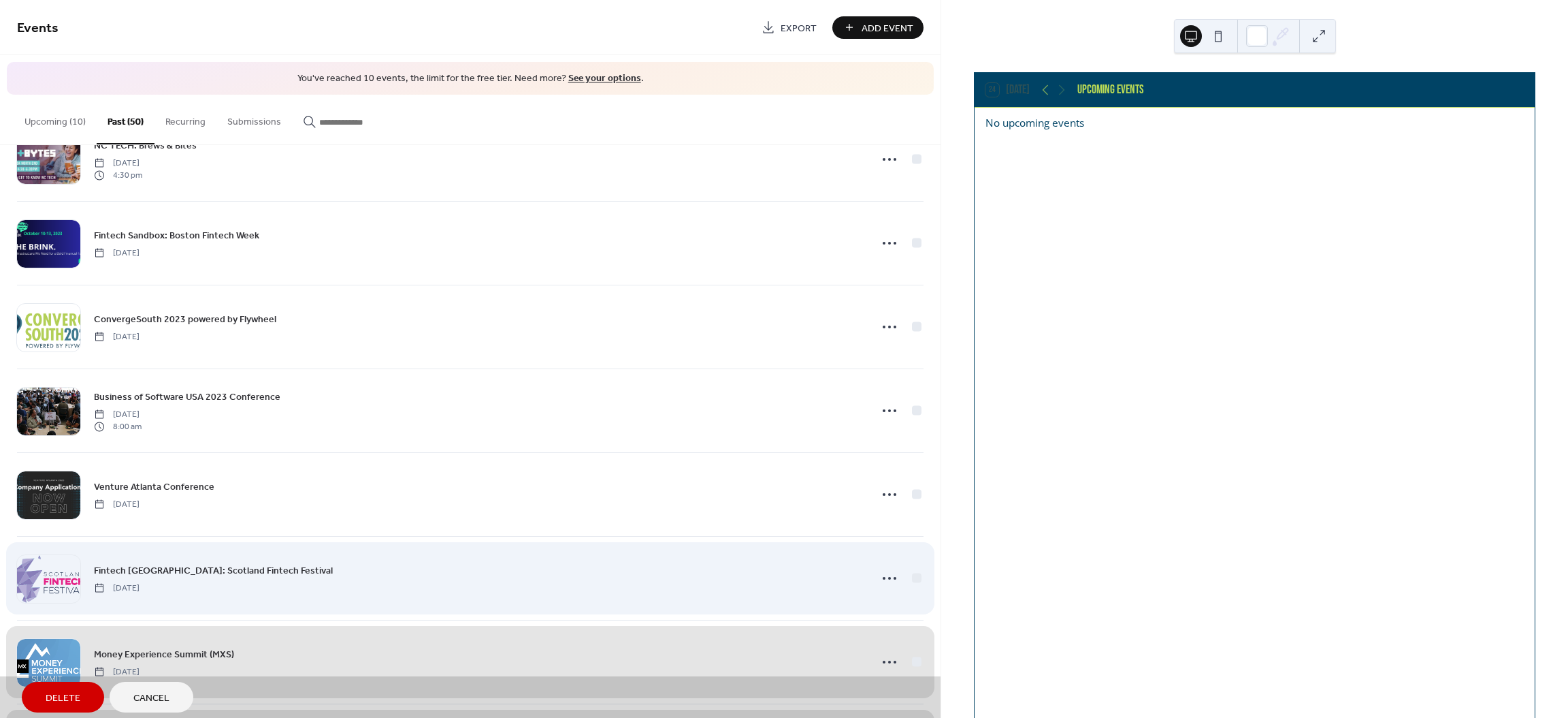
click at [909, 585] on div "Fintech Scotland: Scotland Fintech Festival Thursday, September 21, 2023" at bounding box center [470, 578] width 906 height 84
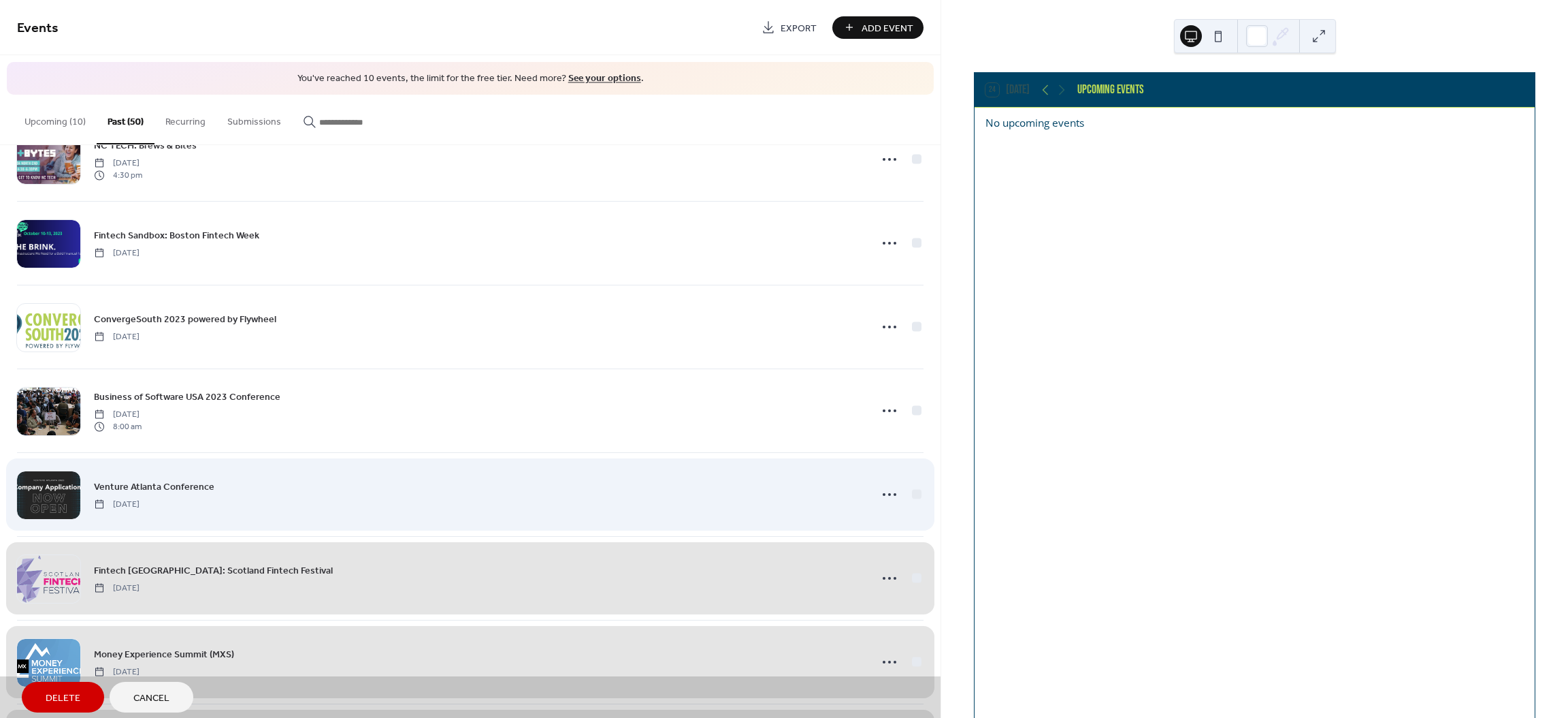
click at [910, 498] on div "Venture Atlanta Conference Wednesday, September 27, 2023" at bounding box center [470, 494] width 906 height 84
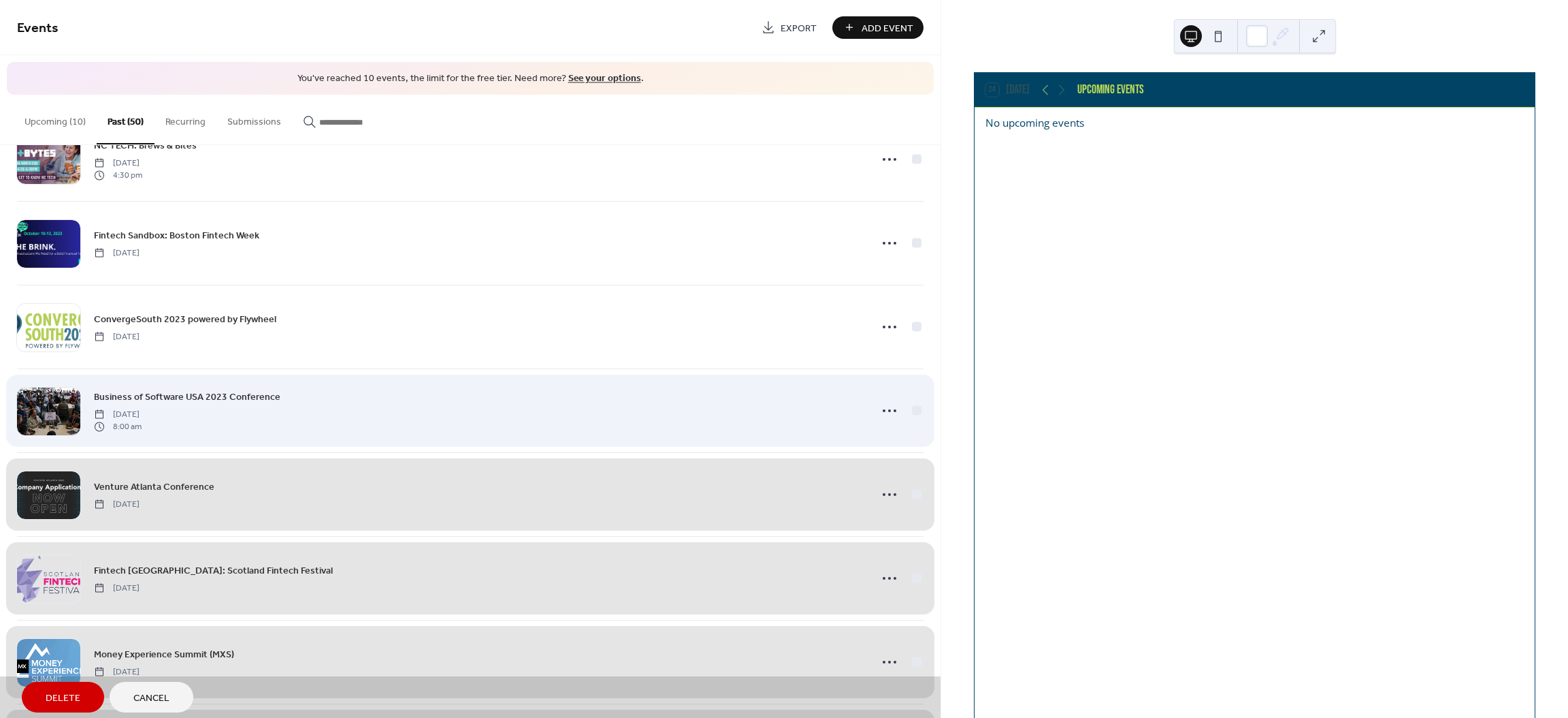
click at [910, 422] on div "Business of Software USA 2023 Conference Monday, October 2, 2023 8:00 am" at bounding box center [470, 410] width 906 height 84
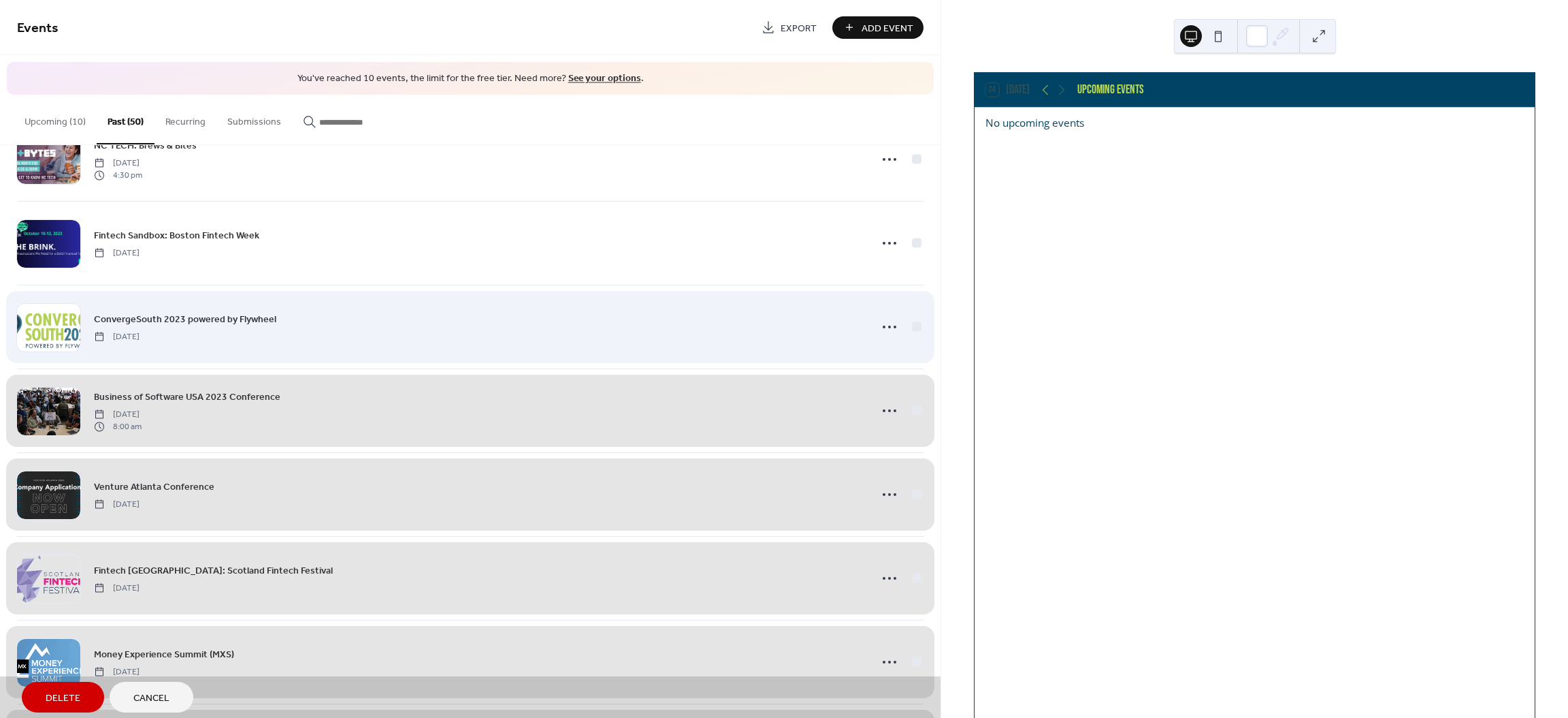
click at [915, 331] on div "ConvergeSouth 2023 powered by Flywheel Thursday, October 5, 2023" at bounding box center [470, 326] width 906 height 84
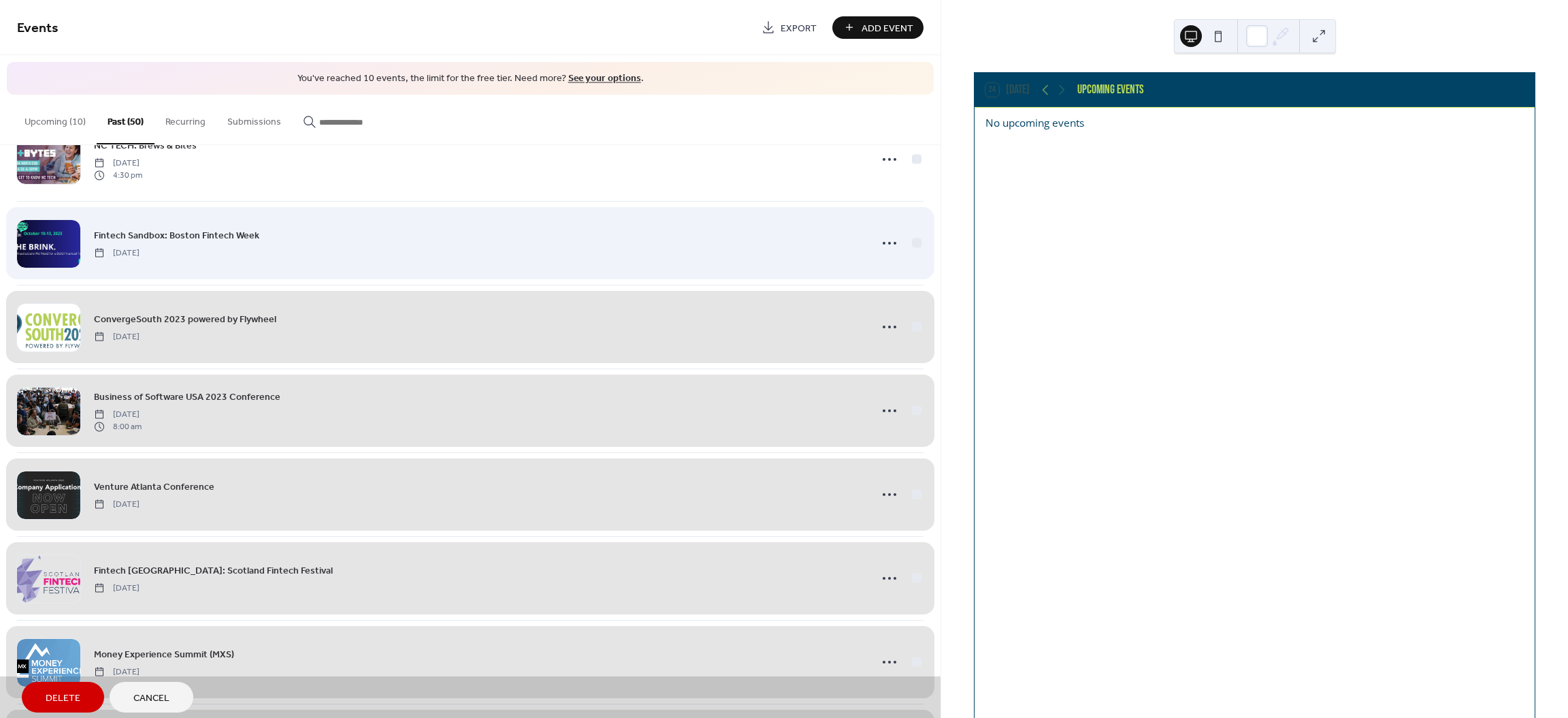
click at [910, 248] on div "Fintech Sandbox: Boston Fintech Week Tuesday, October 10, 2023" at bounding box center [470, 242] width 906 height 84
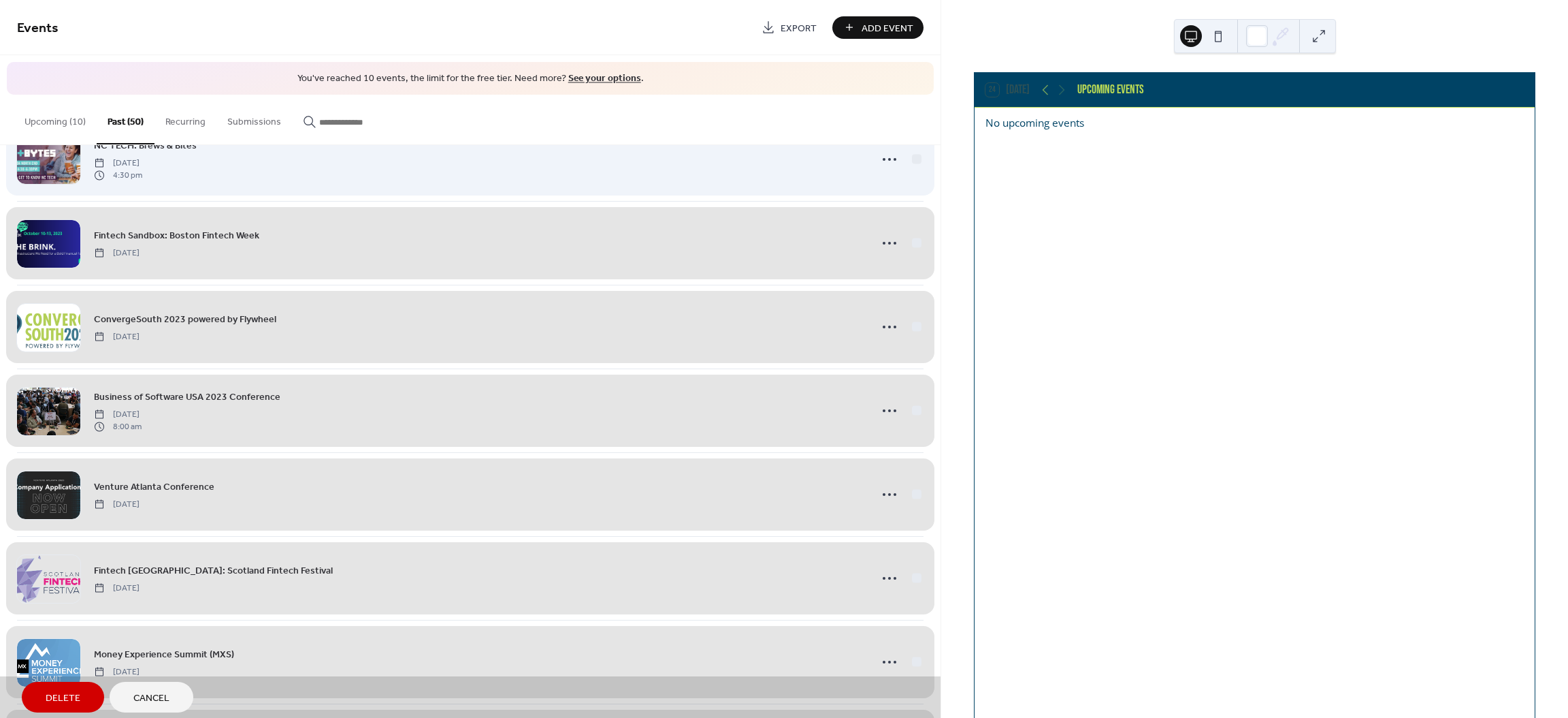
click at [918, 161] on div "NC TECH: Brews & Bites Thursday, October 12, 2023 4:30 pm" at bounding box center [470, 159] width 906 height 84
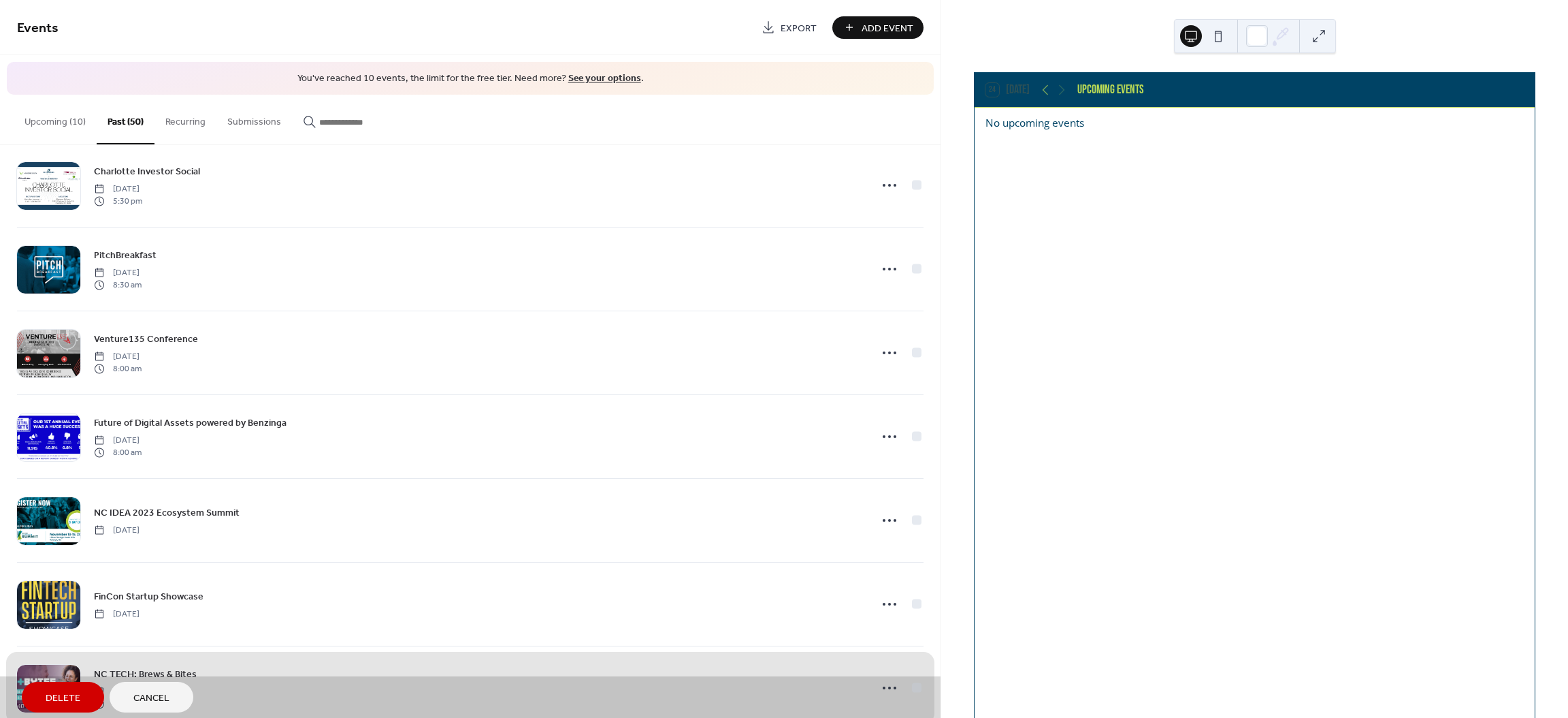
scroll to position [2278, 0]
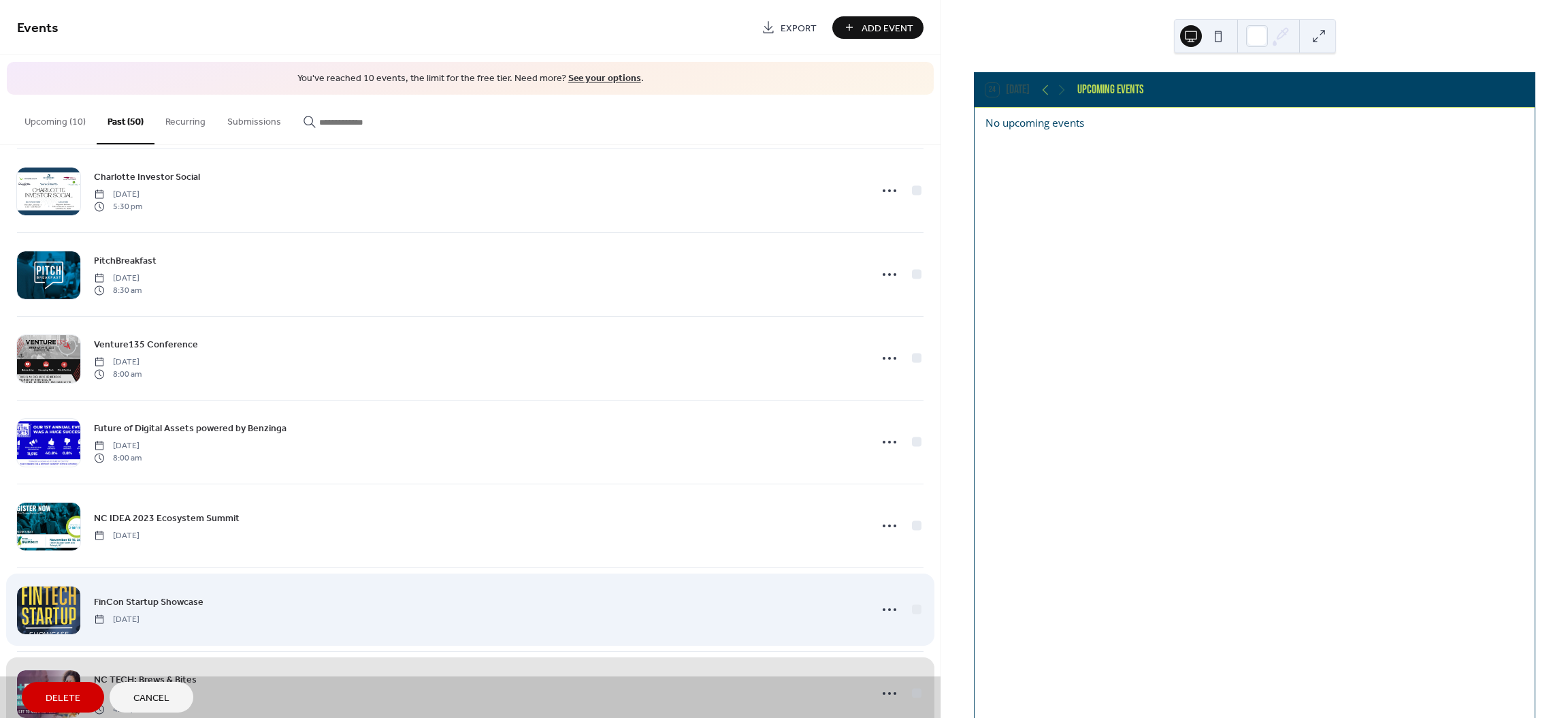
click at [910, 615] on div "FinCon Startup Showcase Wednesday, October 18, 2023" at bounding box center [470, 609] width 906 height 84
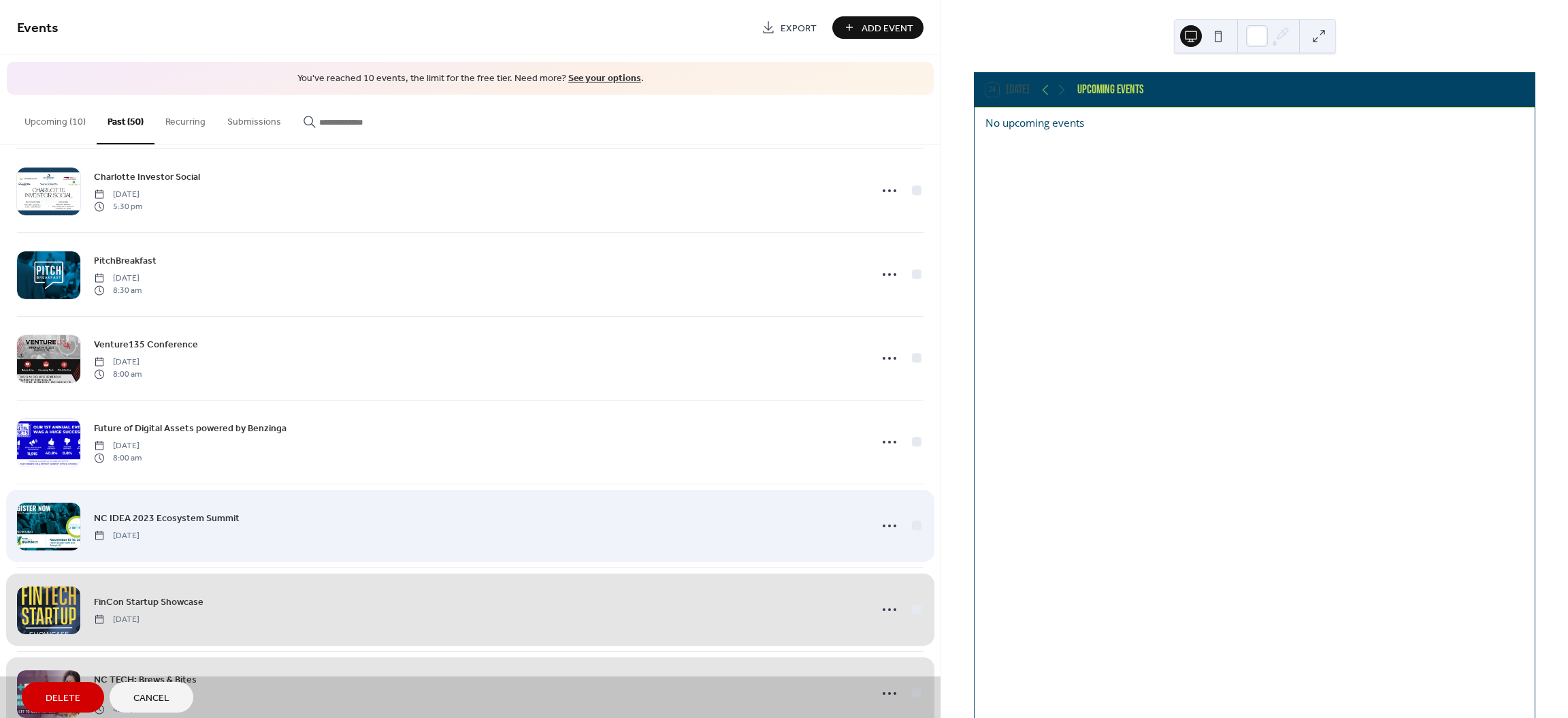
click at [915, 523] on div "NC IDEA 2023 Ecosystem Summit Monday, November 13, 2023" at bounding box center [470, 525] width 906 height 84
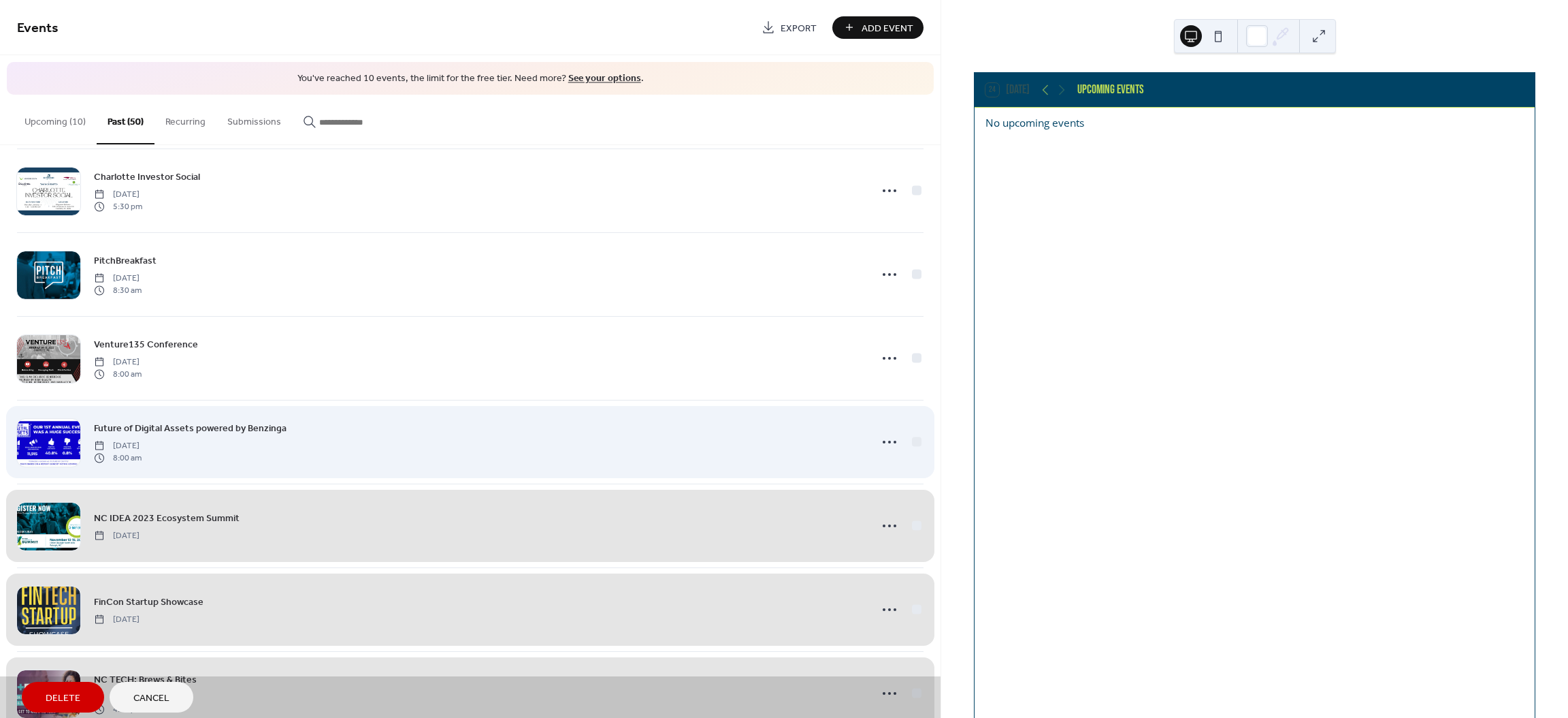
click at [913, 450] on div "Future of Digital Assets powered by Benzinga Tuesday, November 14, 2023 8:00 am" at bounding box center [470, 441] width 906 height 84
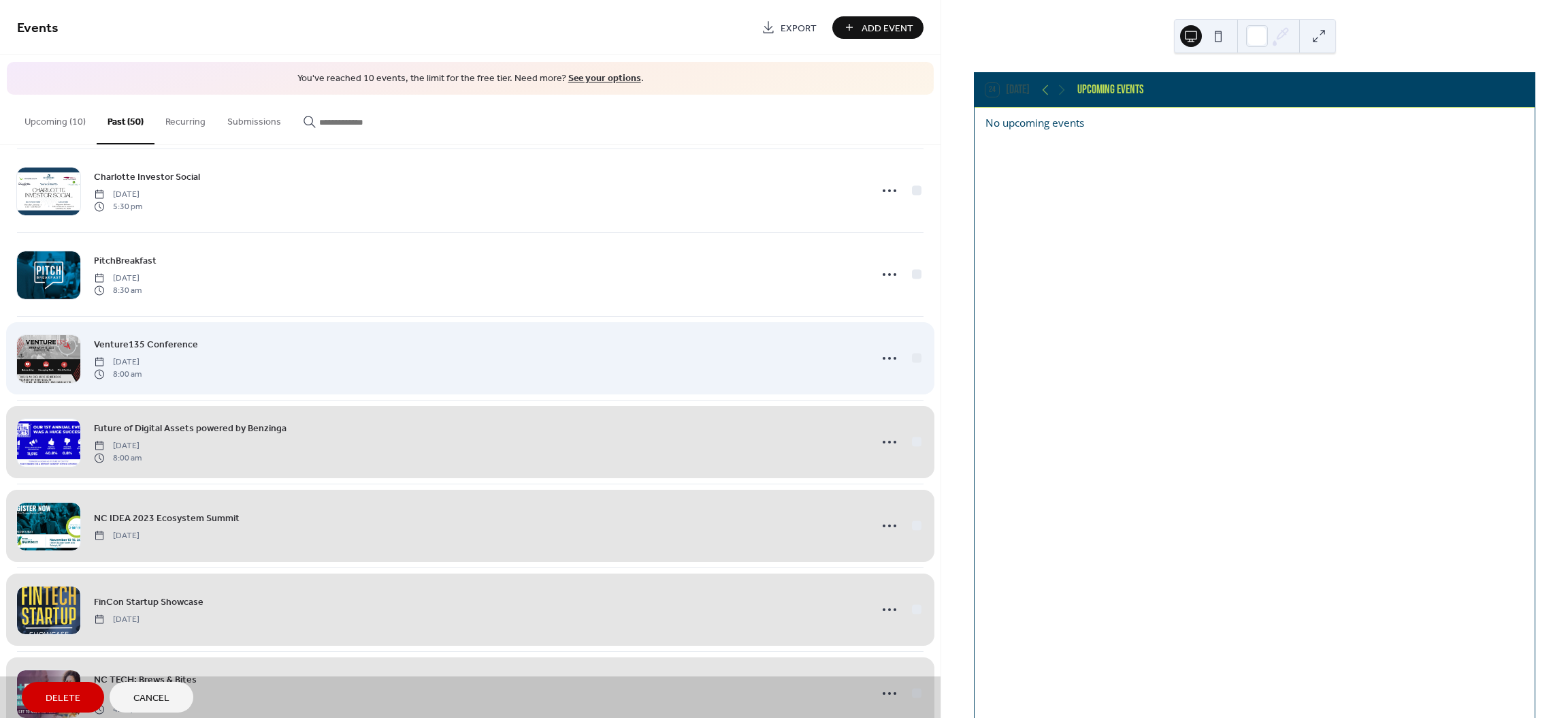
click at [913, 362] on div "Venture135 Conference Tuesday, November 14, 2023 8:00 am" at bounding box center [470, 358] width 906 height 84
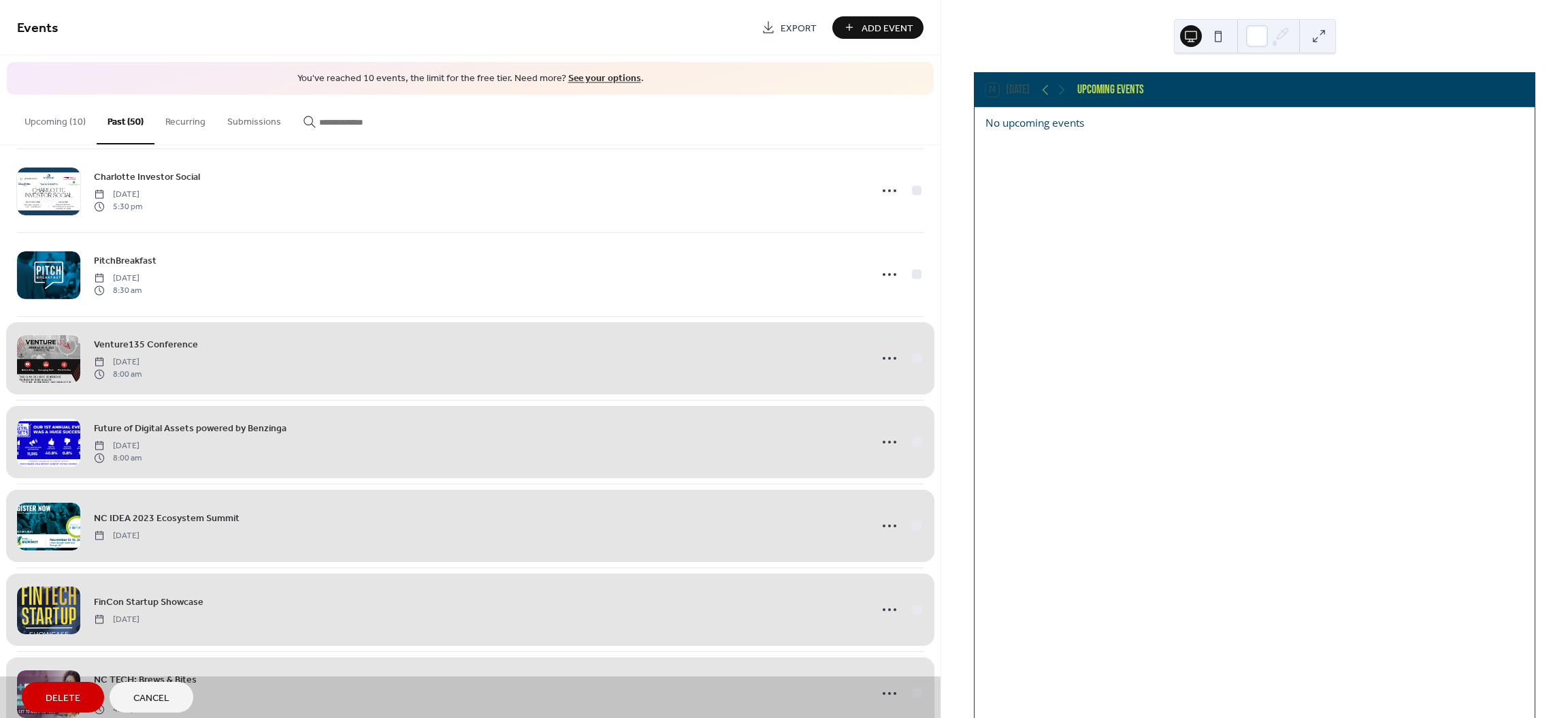
click at [913, 283] on div "PitchBreakfast Wednesday, January 10, 2024 8:30 am" at bounding box center [470, 274] width 906 height 84
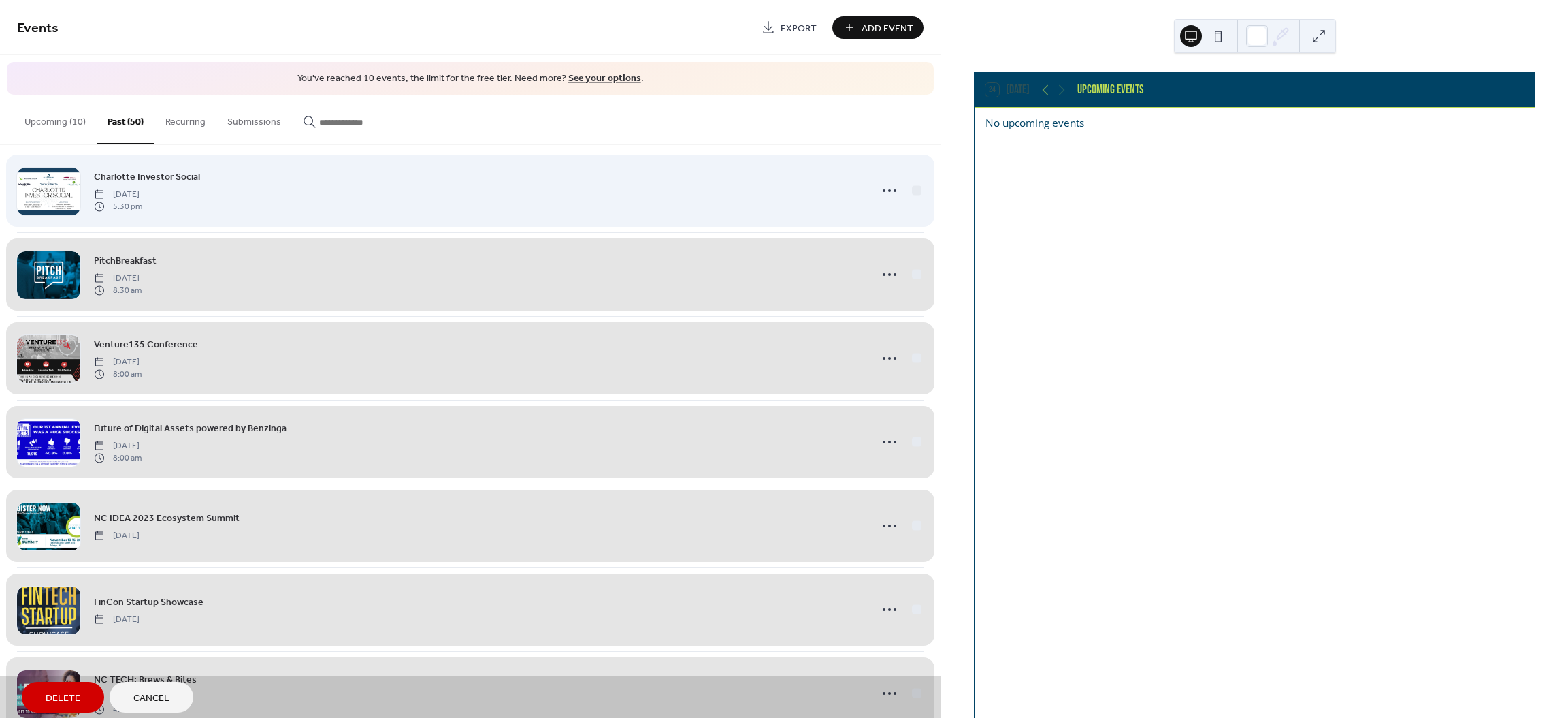
click at [911, 190] on div "Charlotte Investor Social Thursday, January 11, 2024 5:30 pm" at bounding box center [470, 190] width 906 height 84
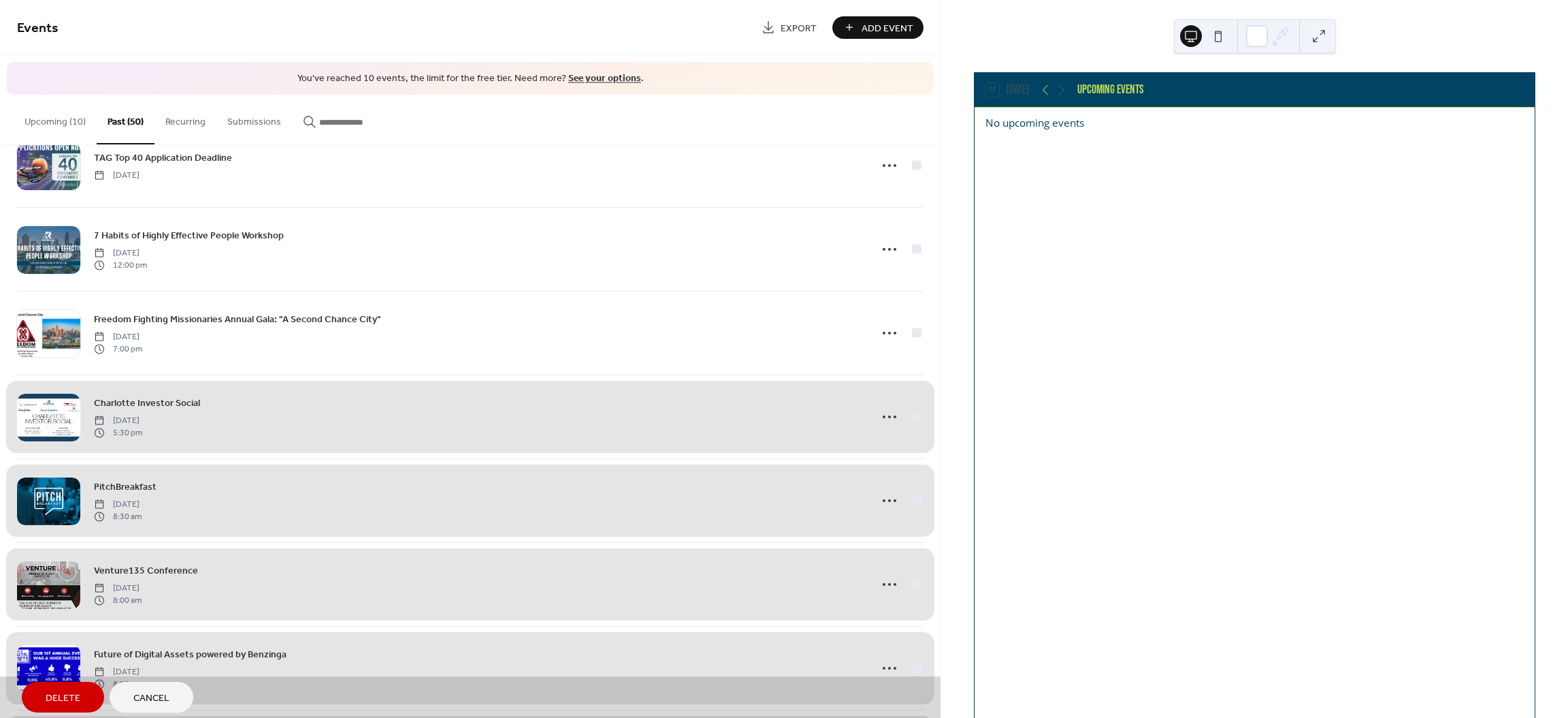
scroll to position [2049, 0]
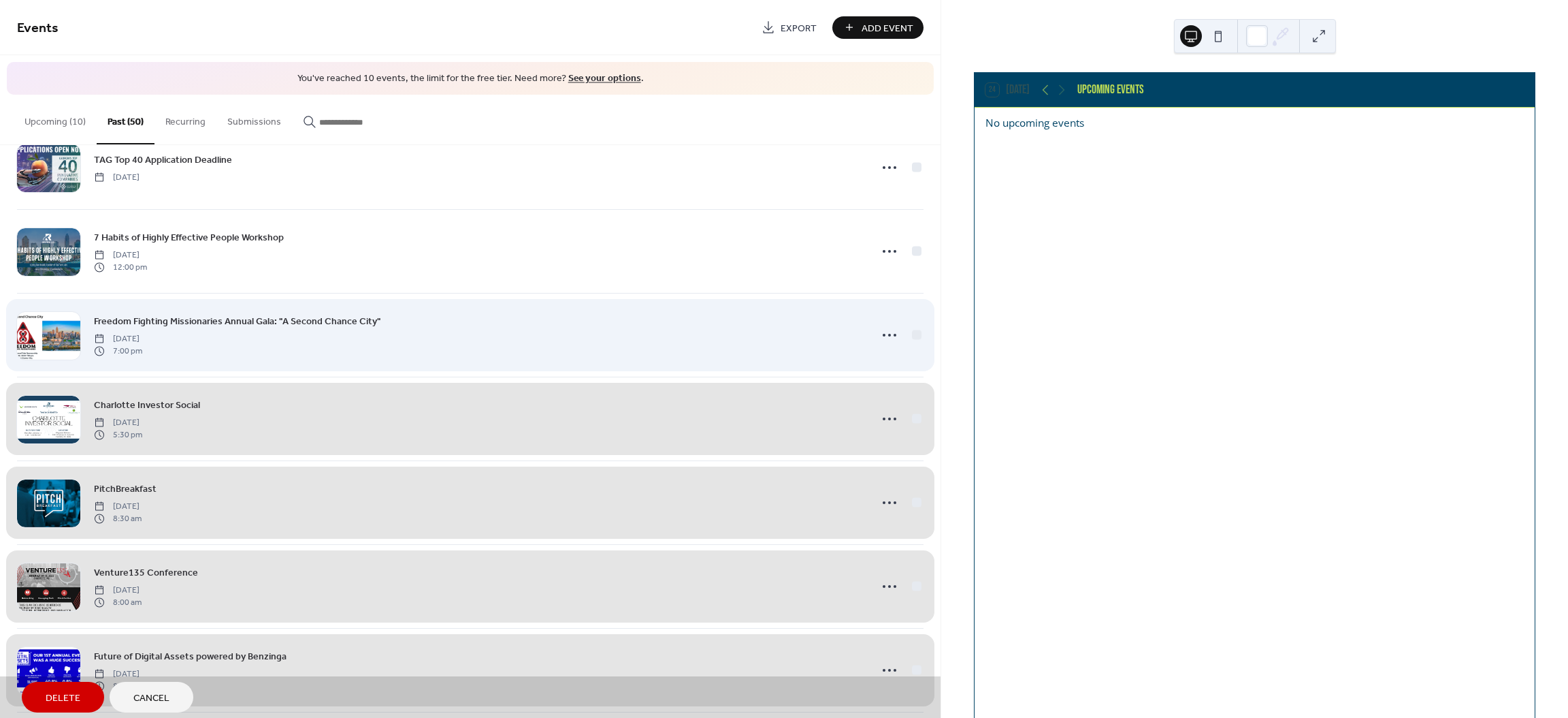
click at [911, 337] on div "Freedom Fighting Missionaries Annual Gala: "A Second Chance City" Friday, Janua…" at bounding box center [470, 335] width 906 height 84
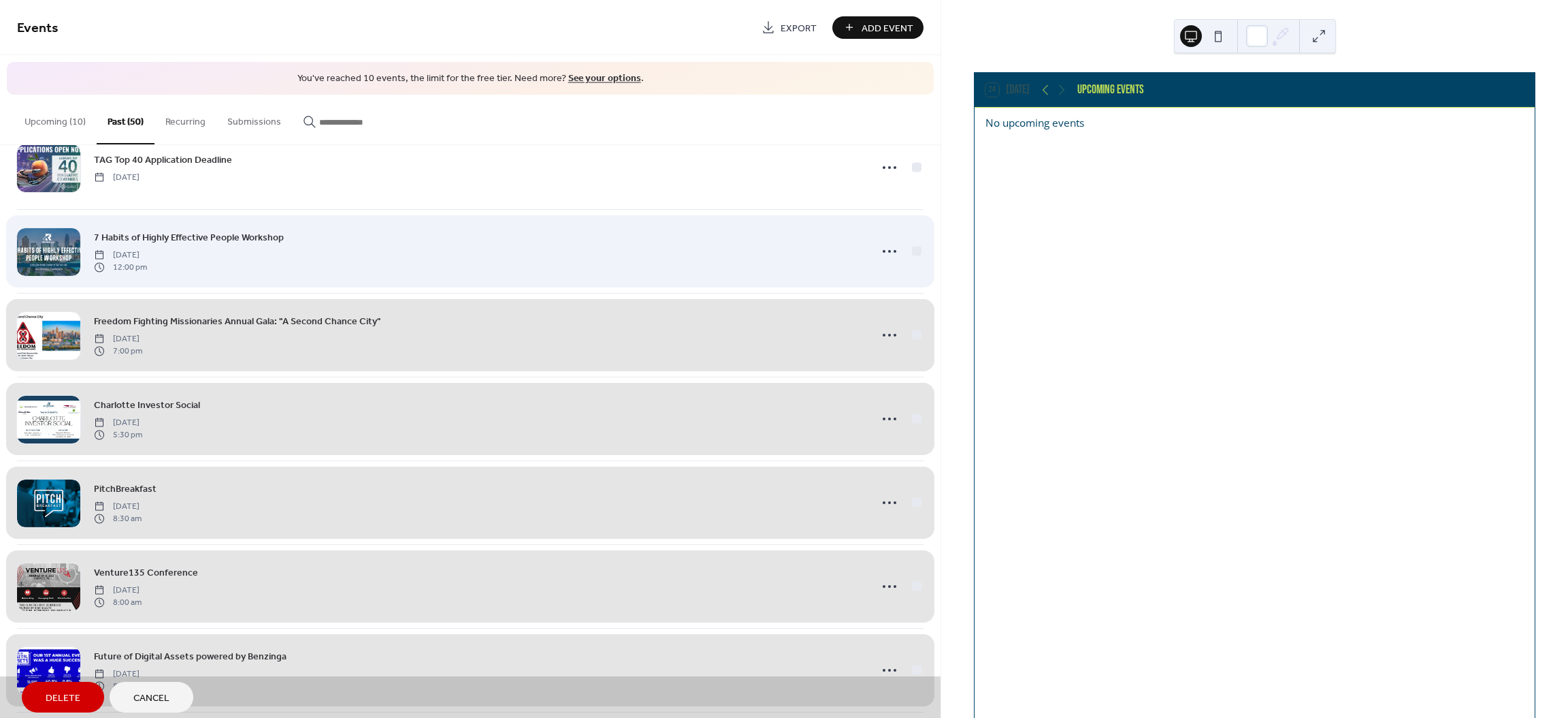
click at [911, 255] on div "7 Habits of Highly Effective People Workshop Monday, January 29, 2024 12:00 pm" at bounding box center [470, 251] width 906 height 84
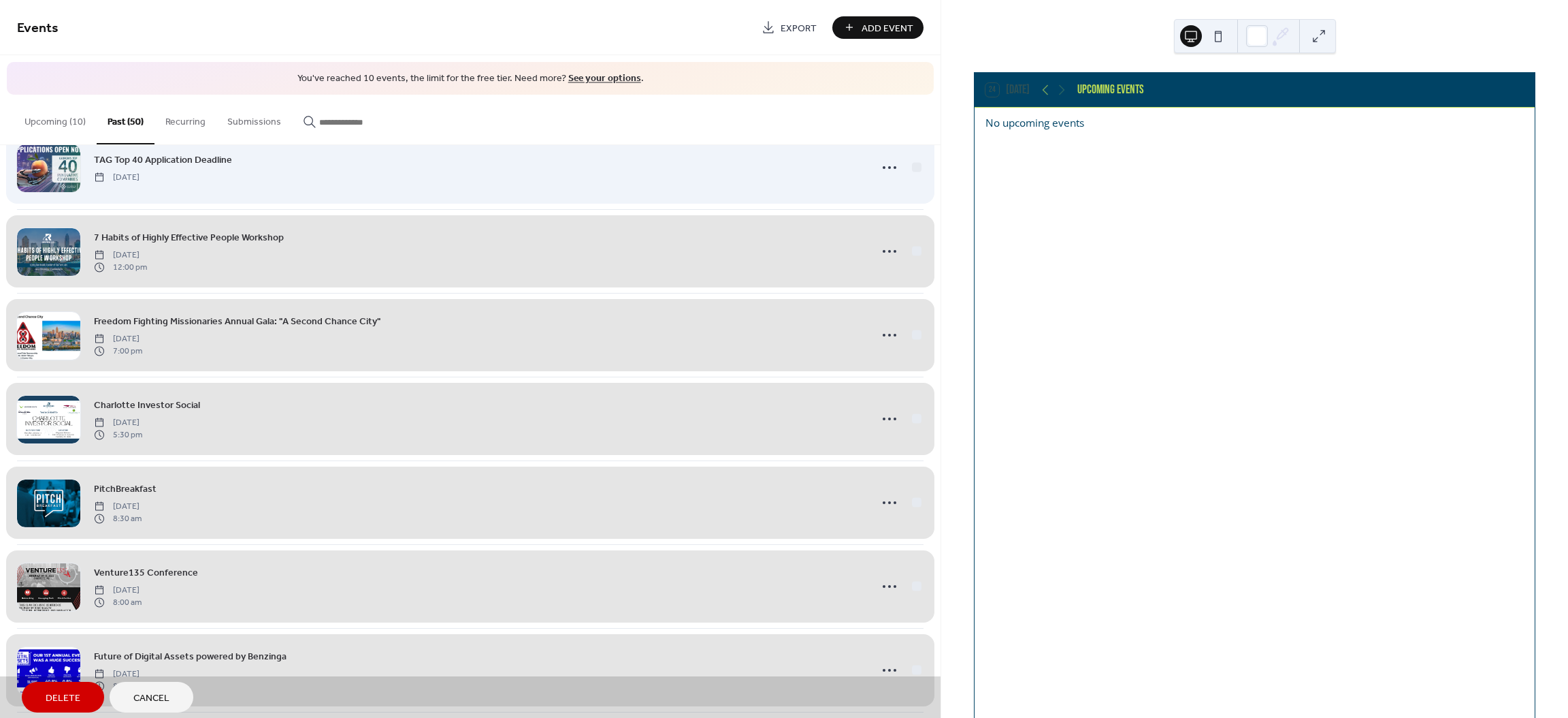
click at [912, 171] on div "TAG Top 40 Application Deadline Friday, February 2, 2024" at bounding box center [470, 167] width 906 height 84
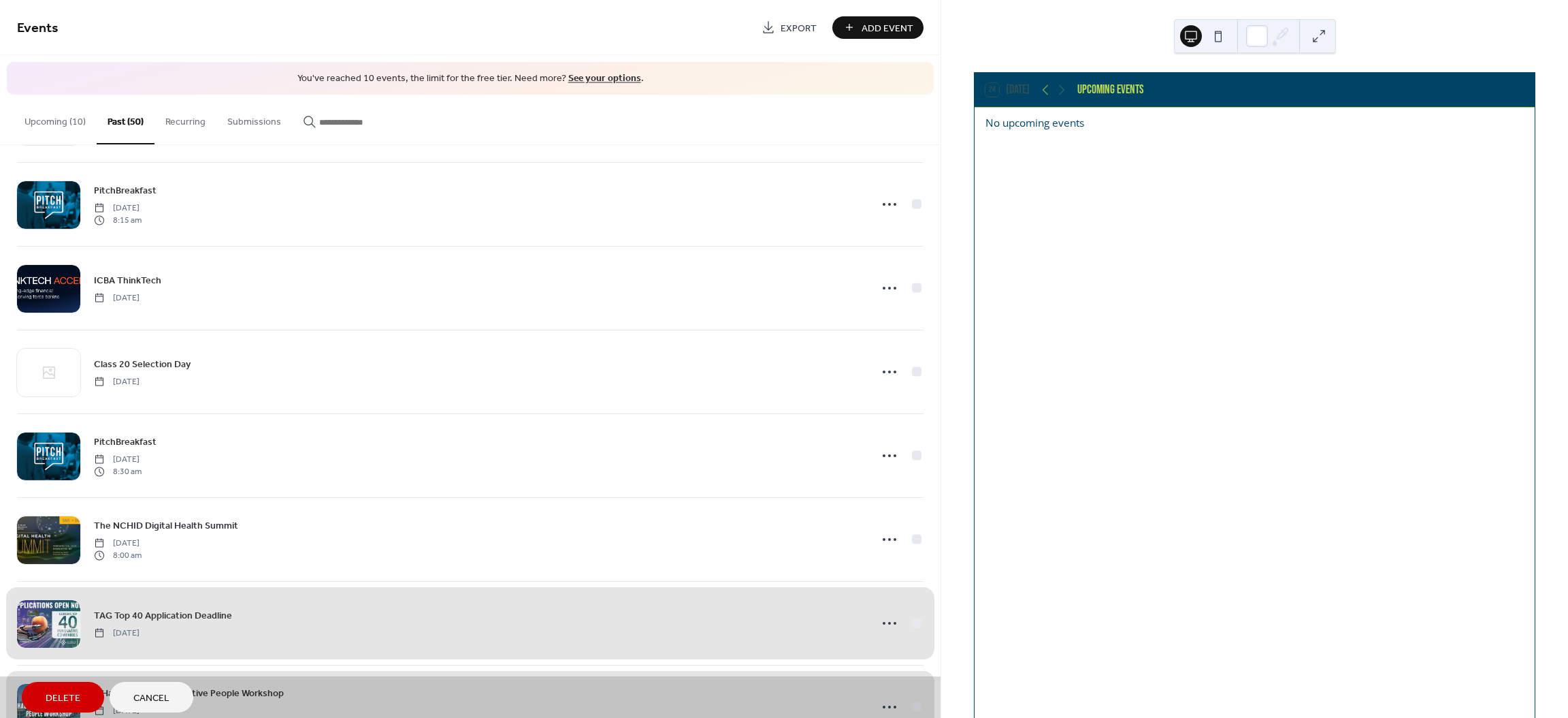
scroll to position [1592, 0]
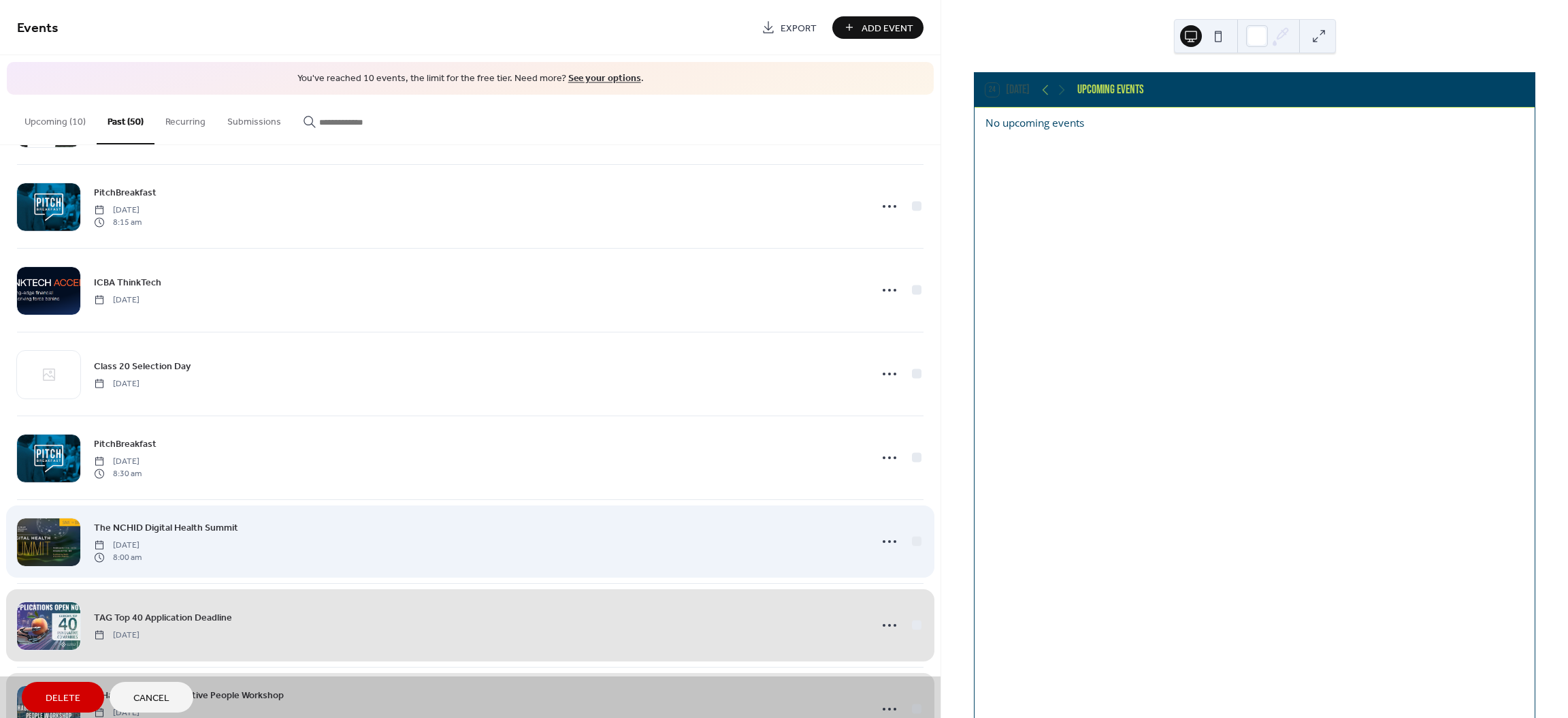
click at [912, 546] on div "The NCHID Digital Health Summit Wednesday, February 7, 2024 8:00 am" at bounding box center [470, 541] width 906 height 84
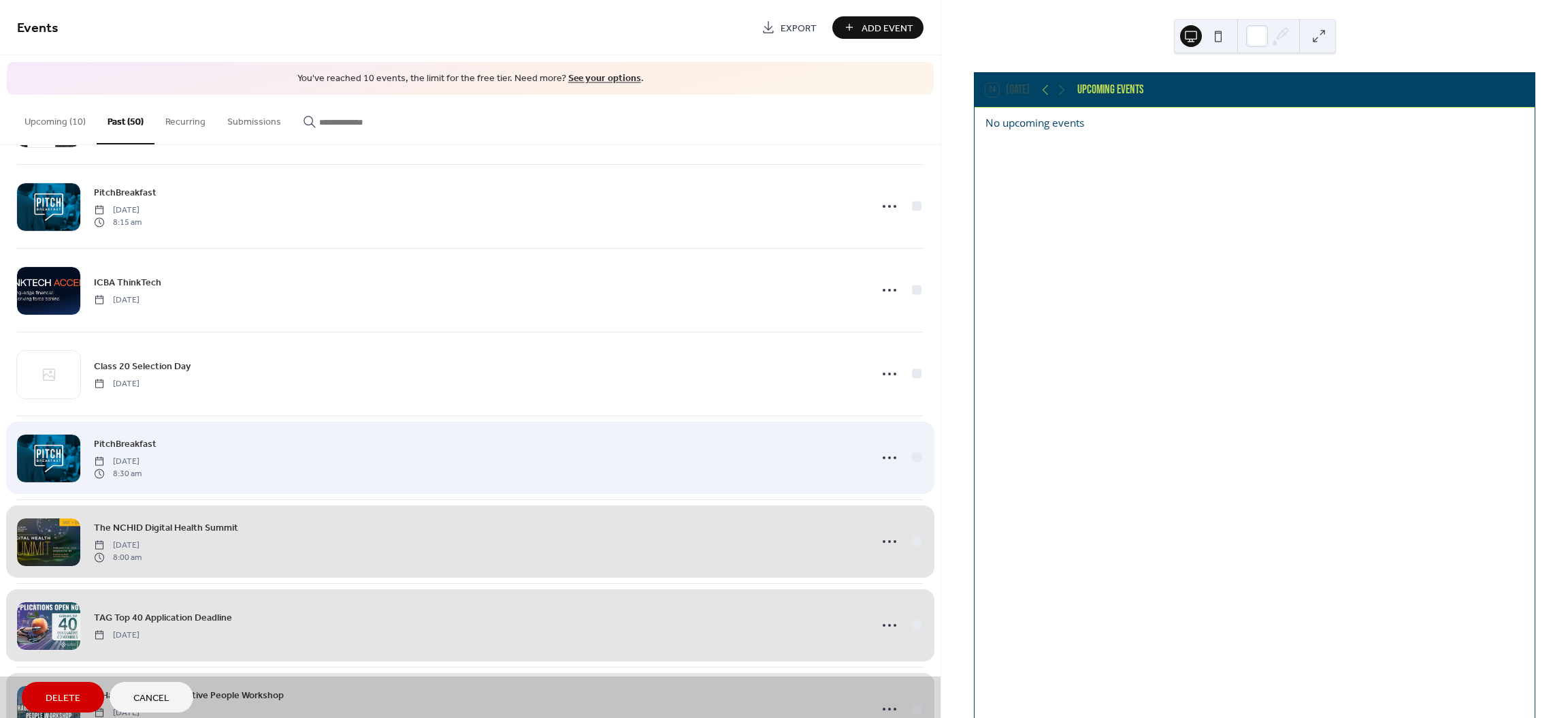
click at [915, 462] on div "PitchBreakfast Wednesday, February 14, 2024 8:30 am" at bounding box center [470, 457] width 906 height 84
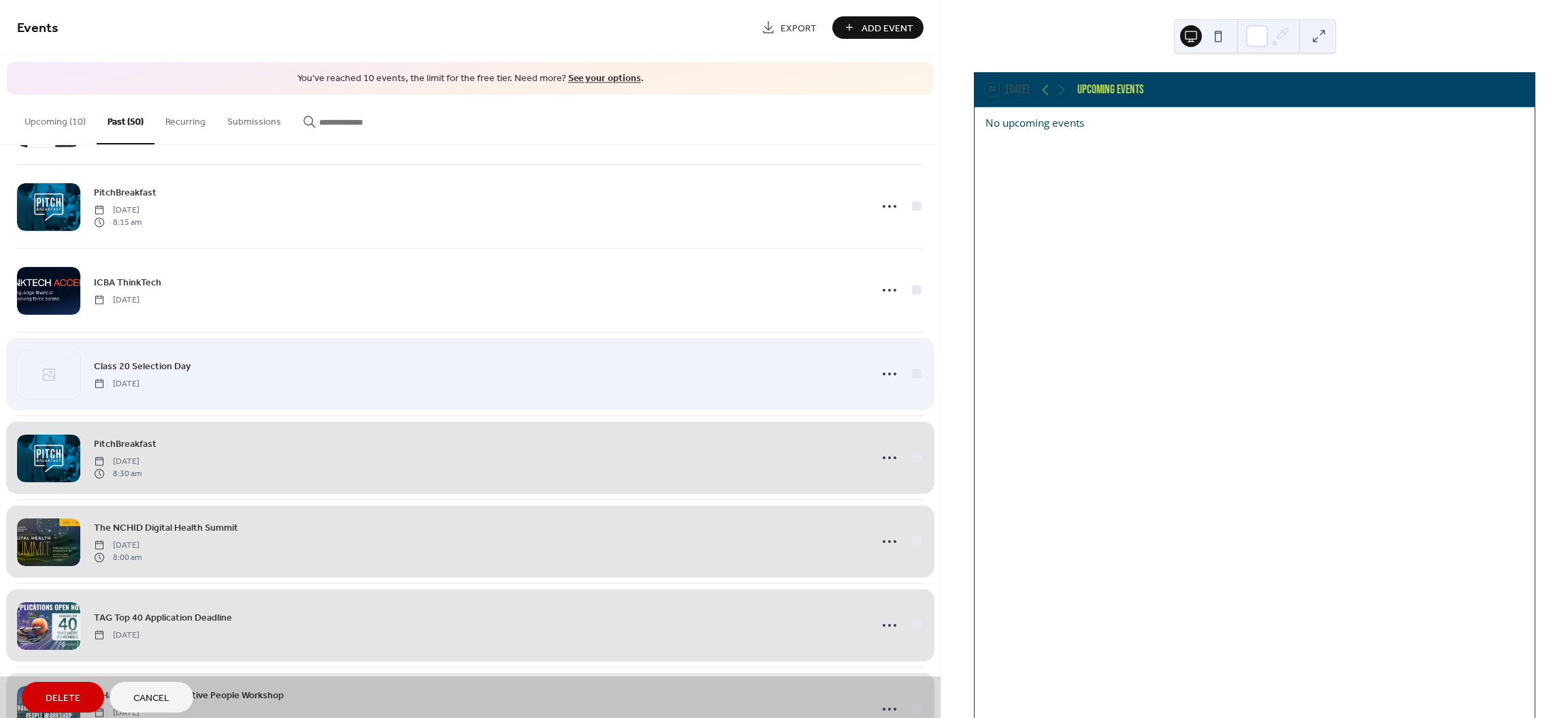
click at [915, 376] on div "Class 20 Selection Day Tuesday, February 27, 2024" at bounding box center [470, 373] width 906 height 84
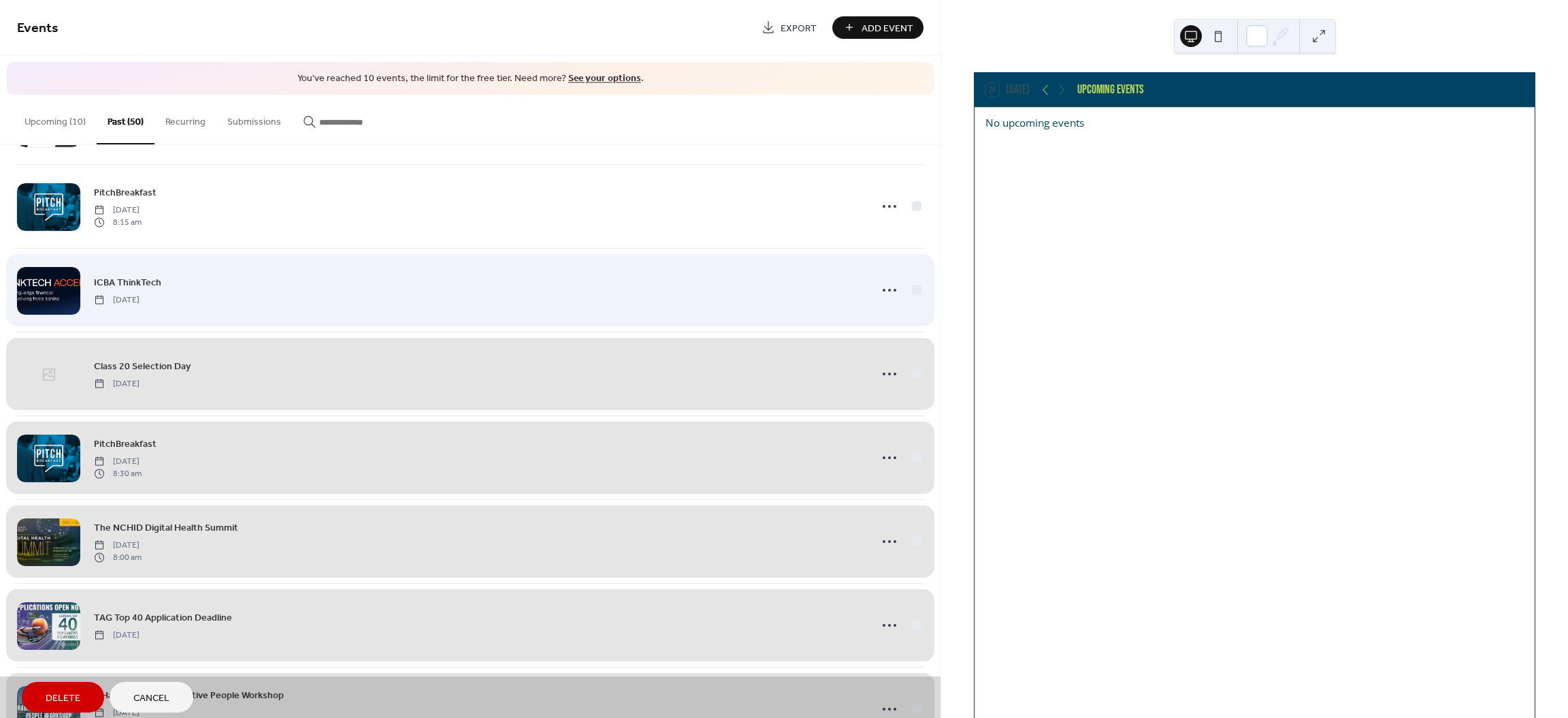
click at [915, 290] on div "ICBA ThinkTech Friday, March 8, 2024" at bounding box center [470, 290] width 906 height 84
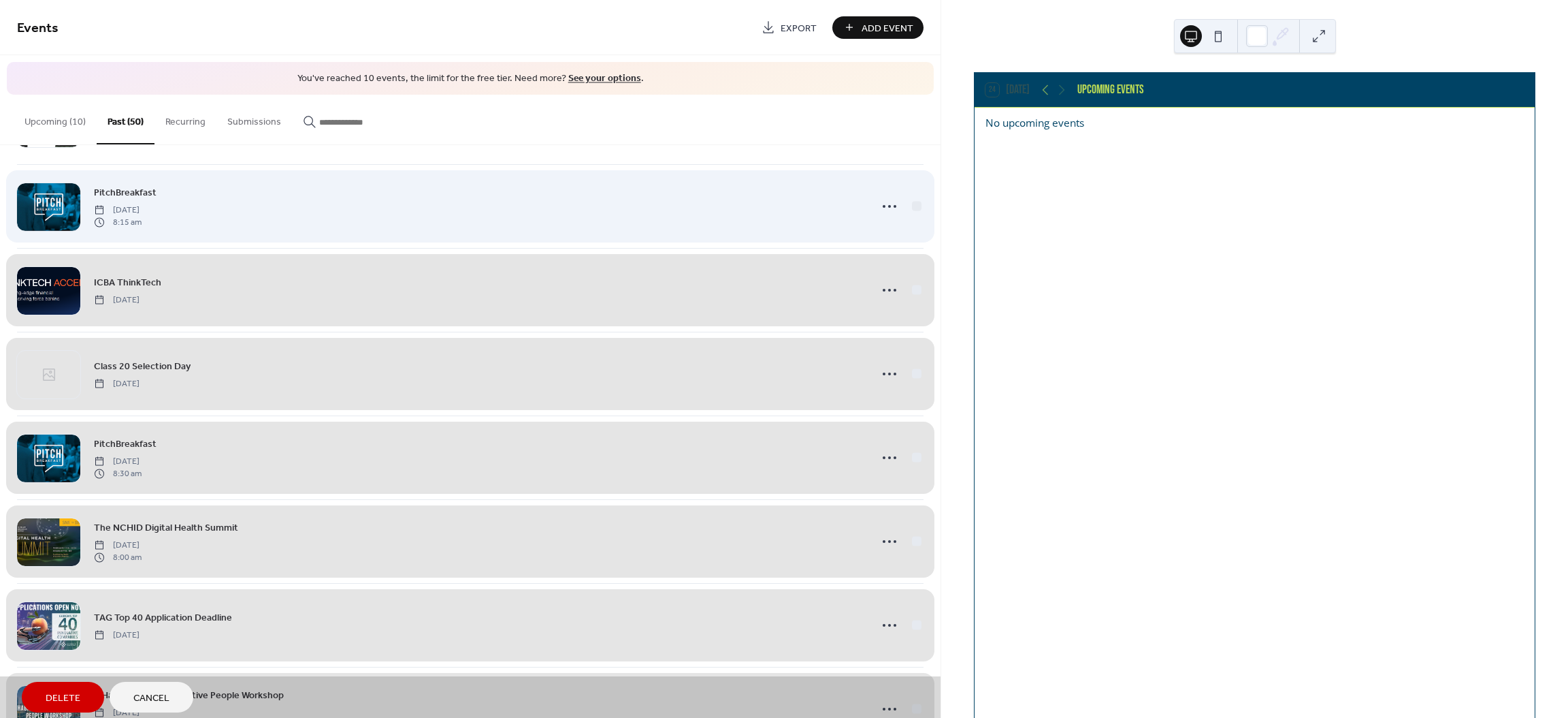
click at [912, 209] on div "PitchBreakfast Wednesday, March 13, 2024 8:15 am" at bounding box center [470, 206] width 906 height 84
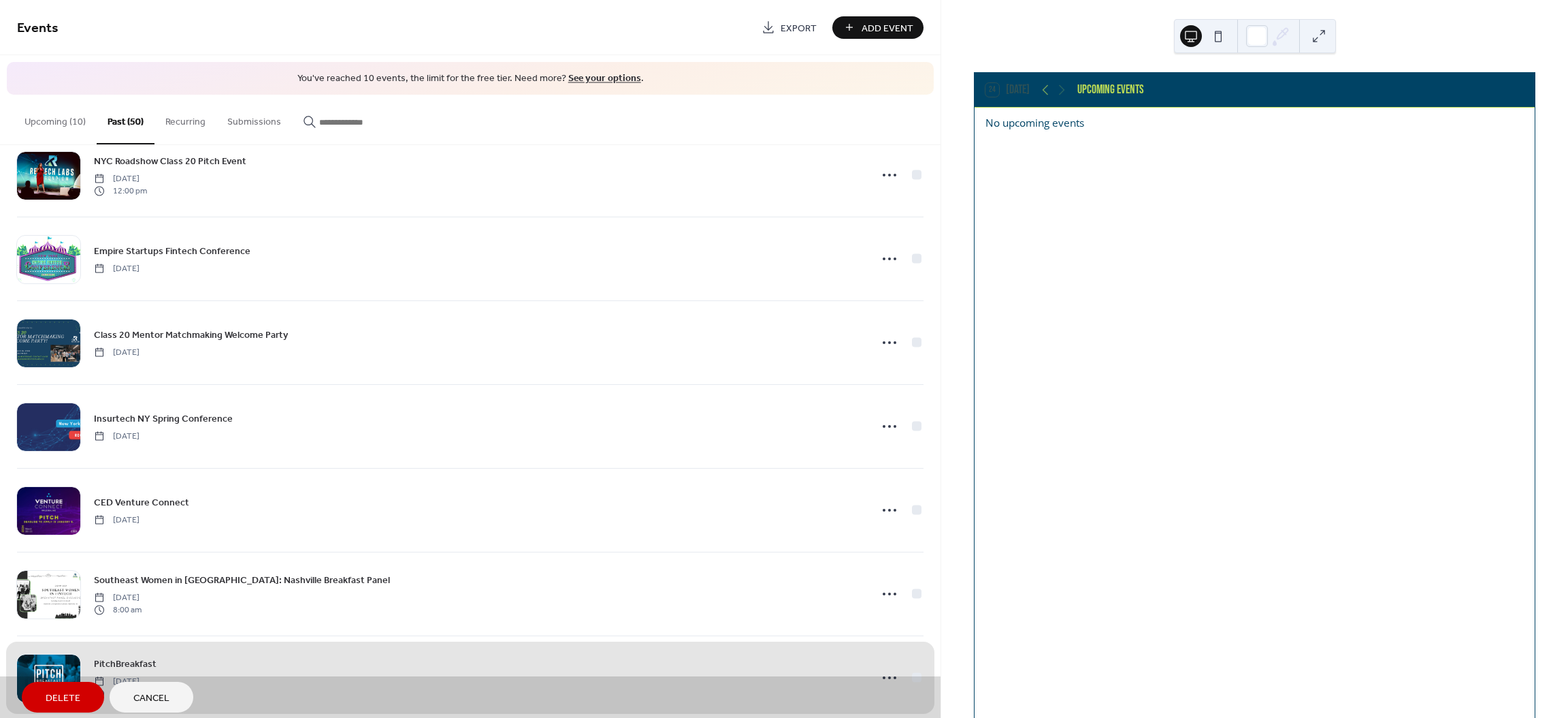
scroll to position [1117, 0]
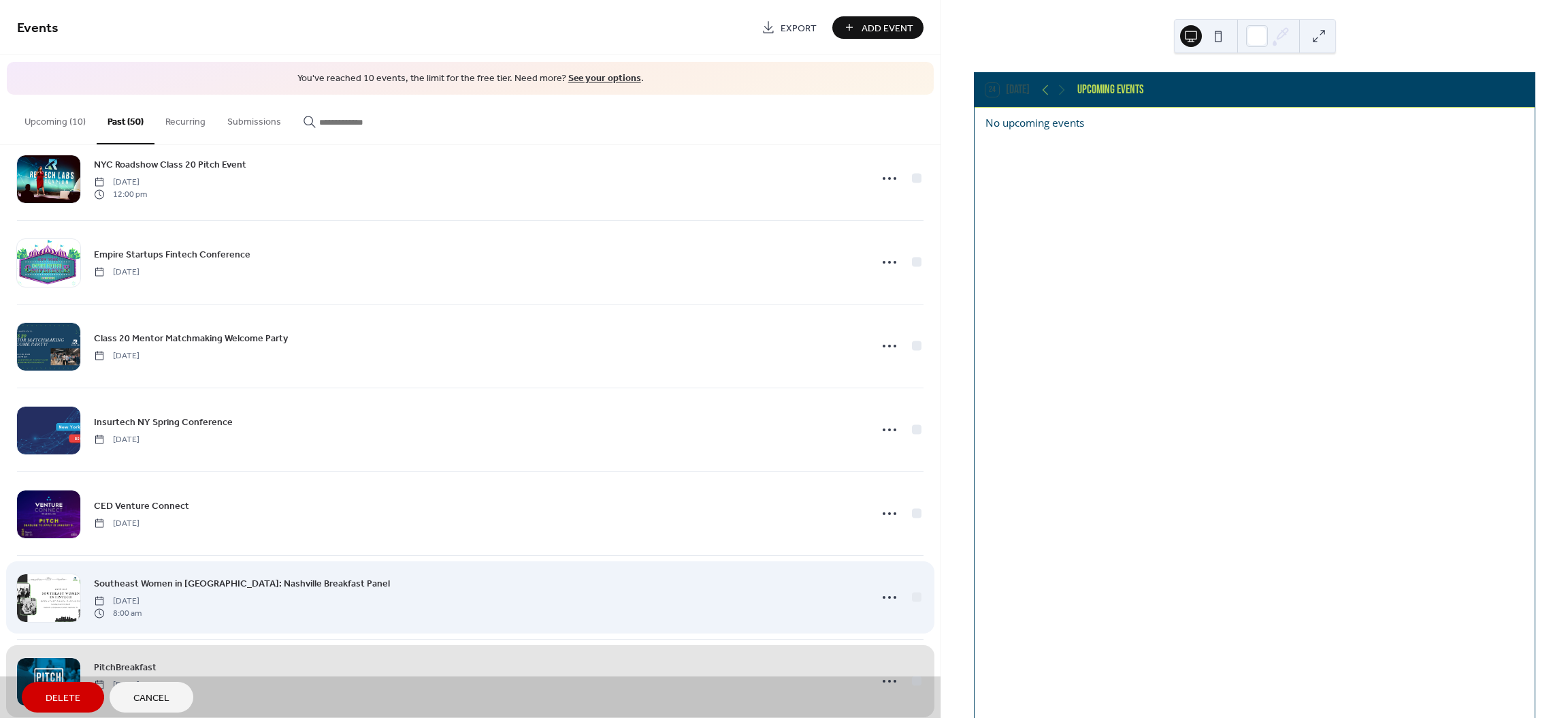
click at [912, 598] on div "Southeast Women in Fintech: Nashville Breakfast Panel Monday, March 18, 2024 8:…" at bounding box center [470, 597] width 906 height 84
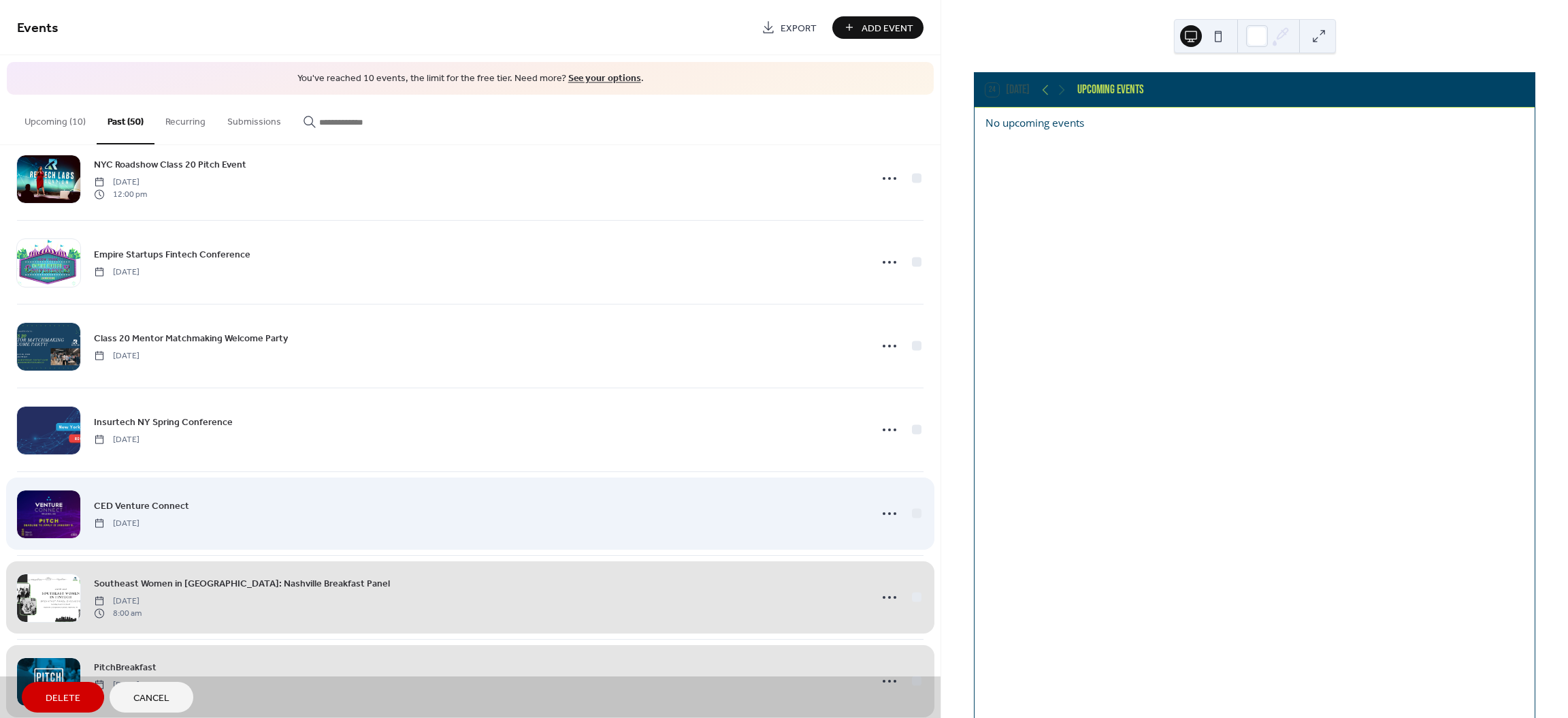
click at [915, 509] on div "CED Venture Connect Wednesday, March 20, 2024" at bounding box center [470, 513] width 906 height 84
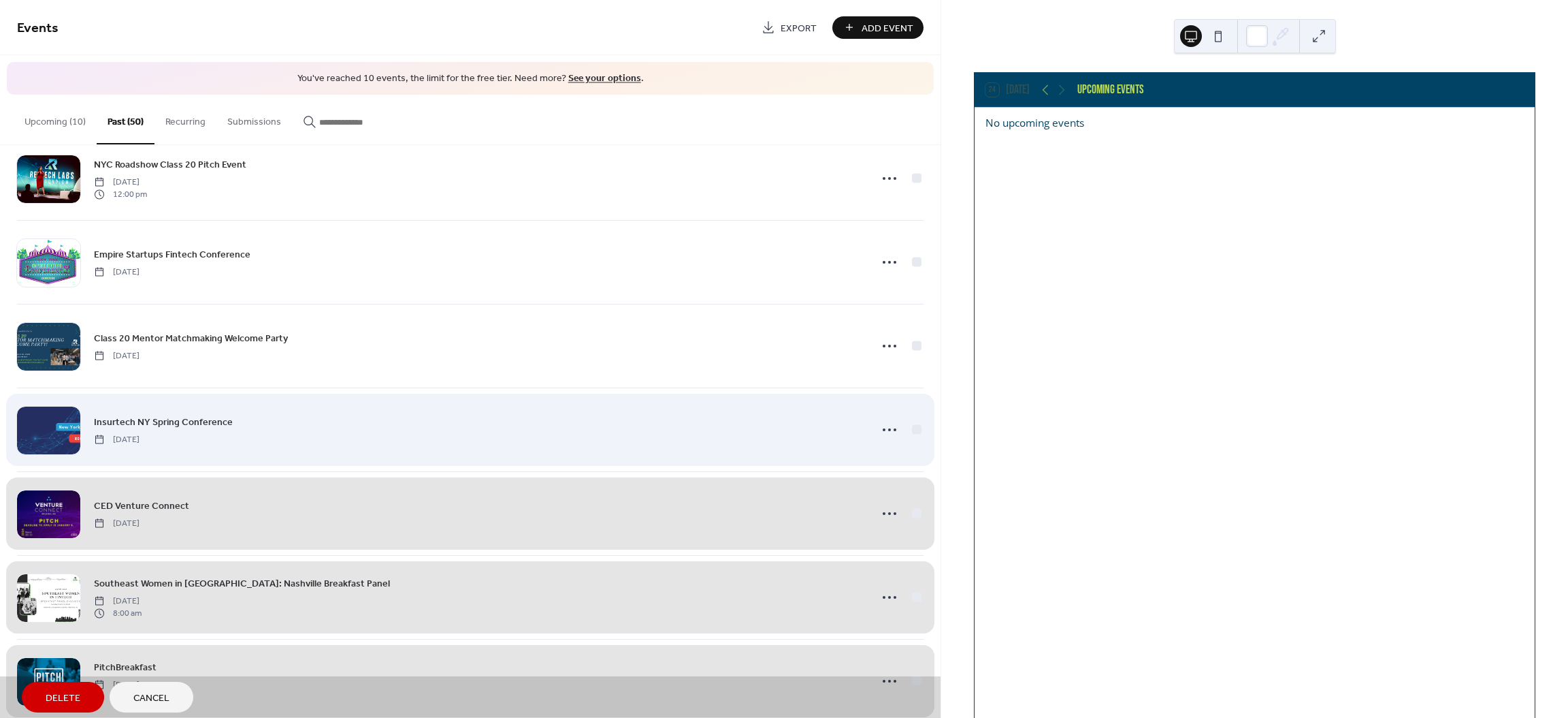
click at [911, 431] on div "Insurtech NY Spring Conference Wednesday, March 20, 2024" at bounding box center [470, 429] width 906 height 84
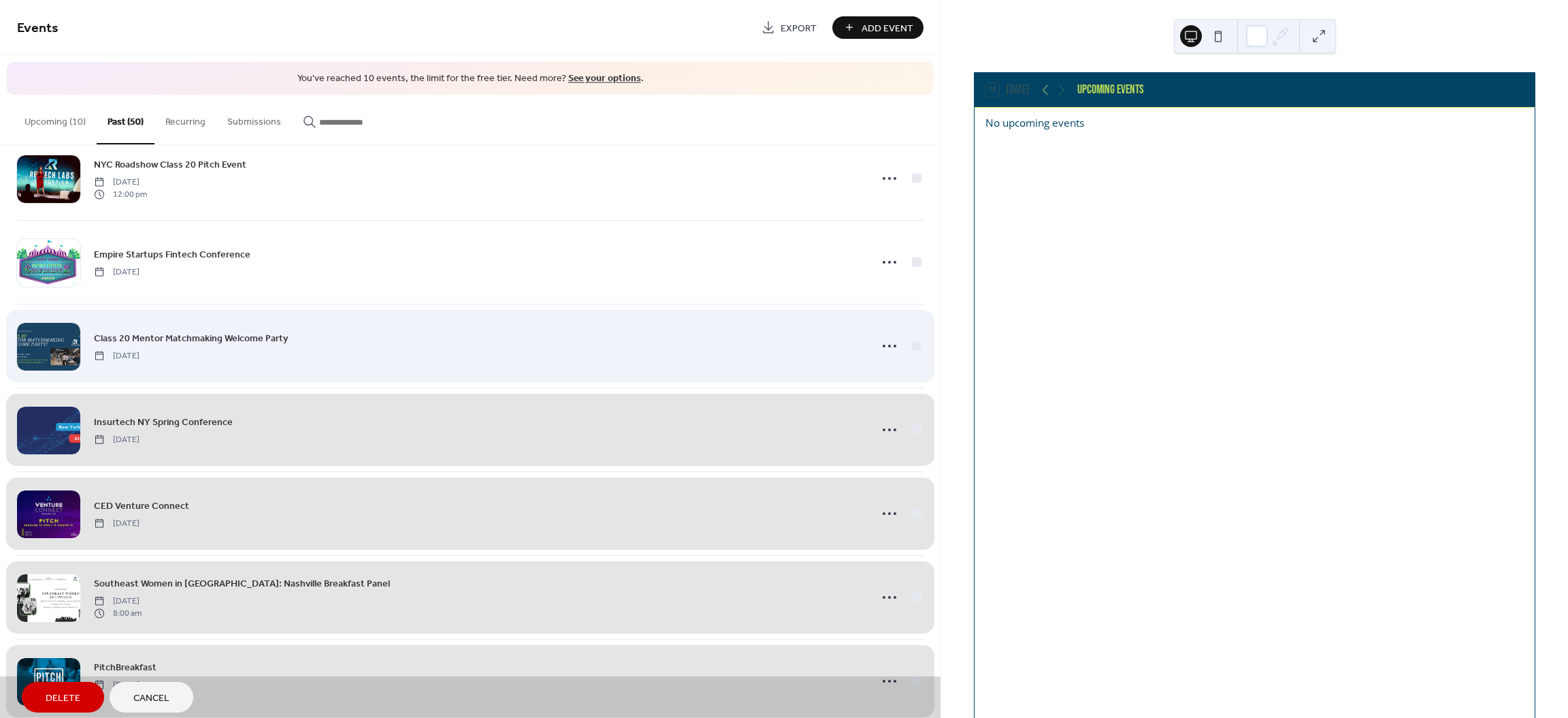
click at [911, 348] on div "Class 20 Mentor Matchmaking Welcome Party Tuesday, March 26, 2024" at bounding box center [470, 346] width 906 height 84
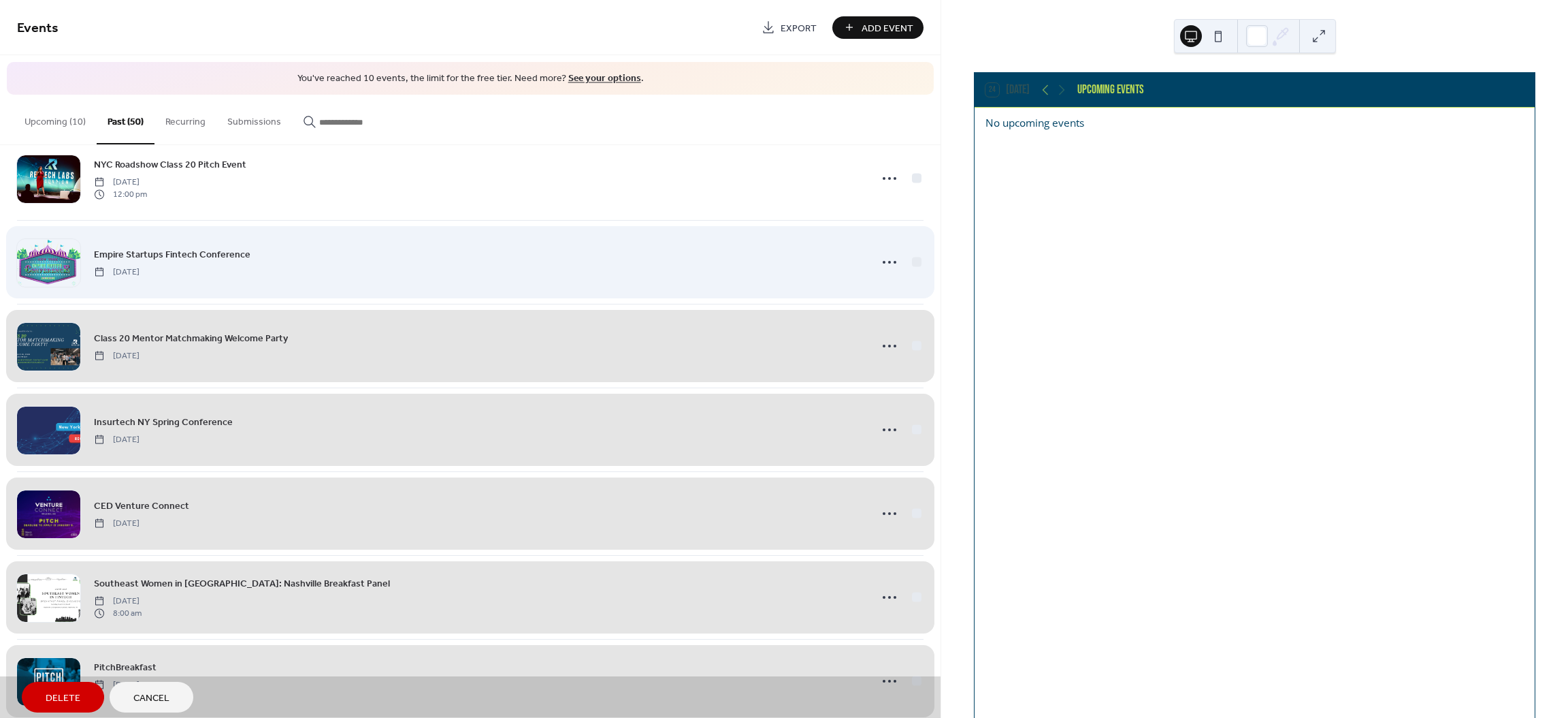
click at [913, 262] on div "Empire Startups Fintech Conference Wednesday, April 10, 2024" at bounding box center [470, 261] width 906 height 84
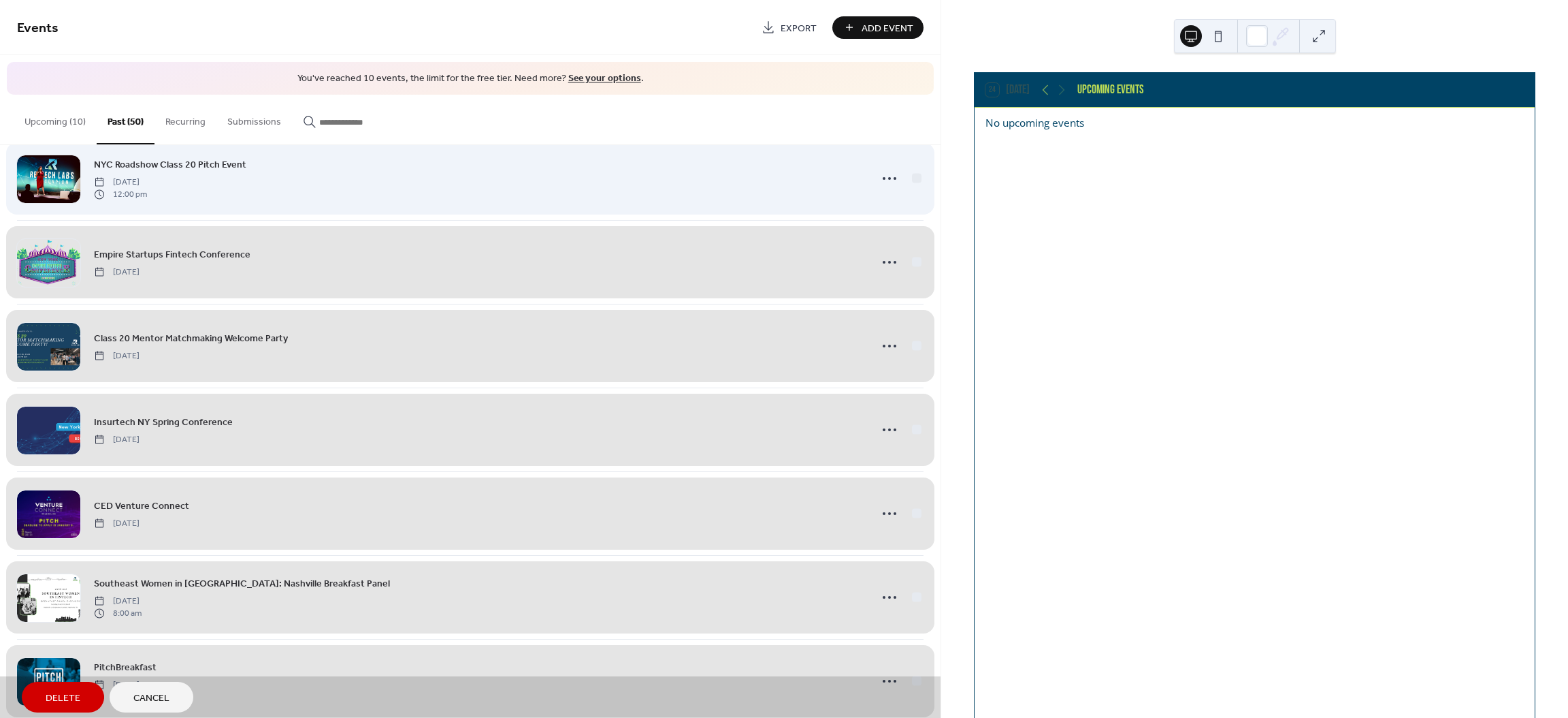
click at [911, 181] on div "NYC Roadshow Class 20 Pitch Event Thursday, April 11, 2024 12:00 pm" at bounding box center [470, 178] width 906 height 84
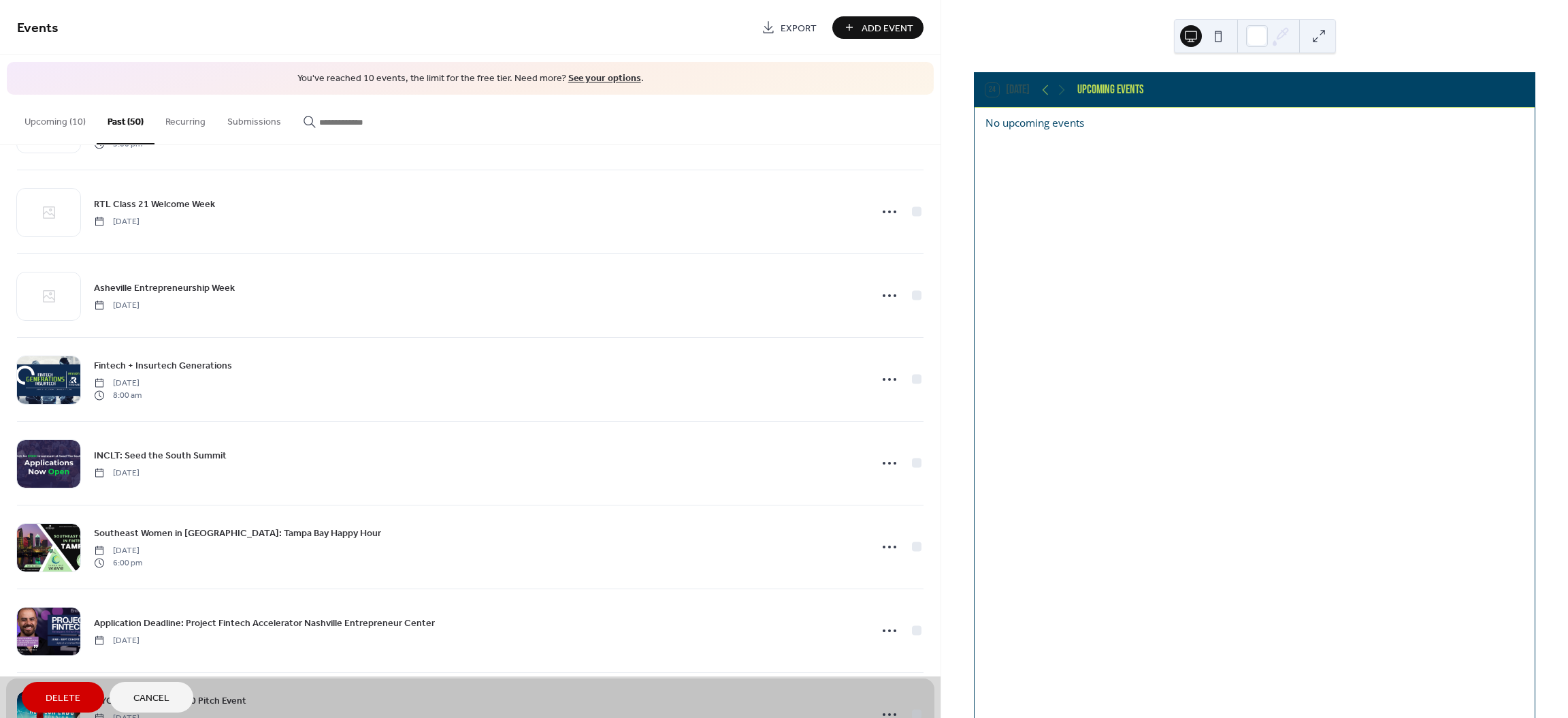
scroll to position [581, 0]
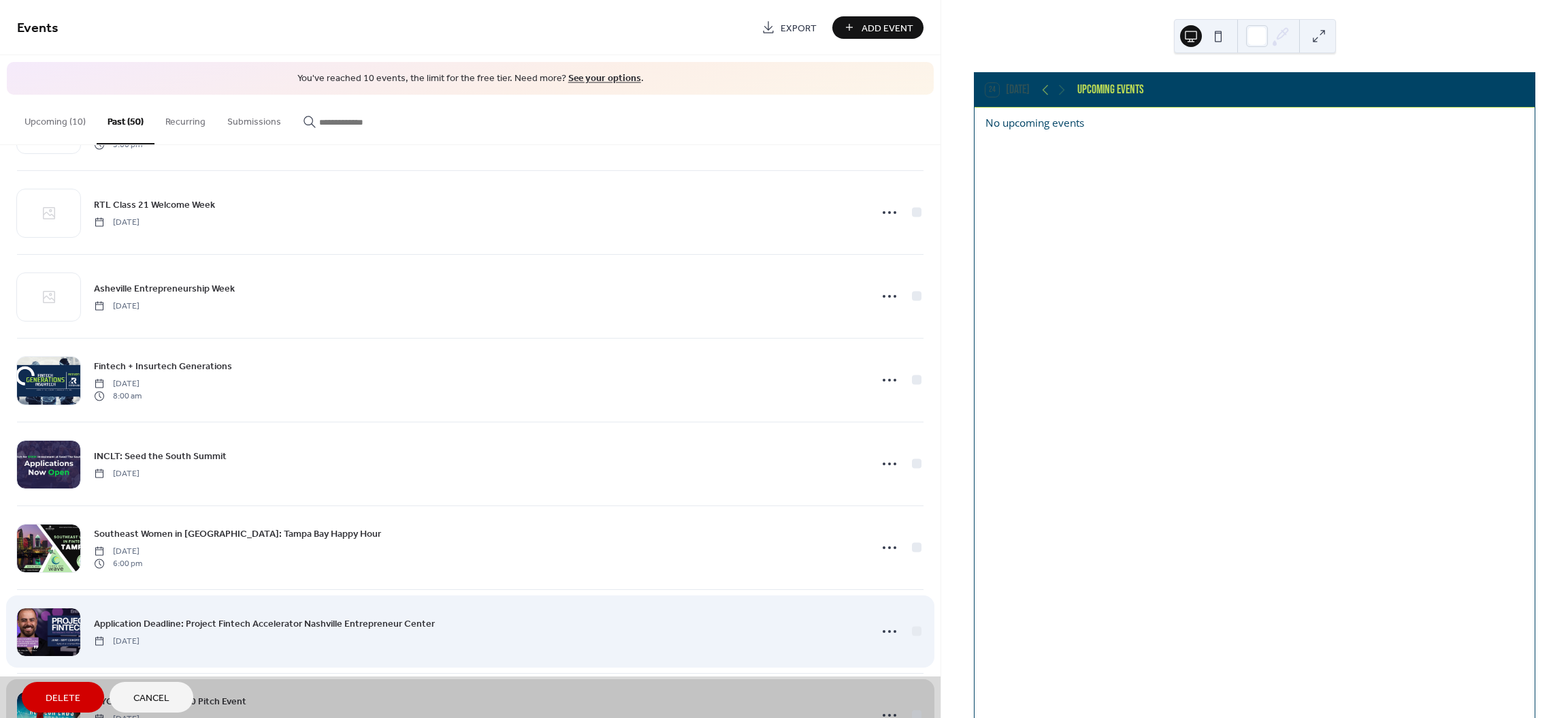
click at [913, 630] on div "Application Deadline: Project Fintech Accelerator Nashville Entrepreneur Center…" at bounding box center [470, 631] width 906 height 84
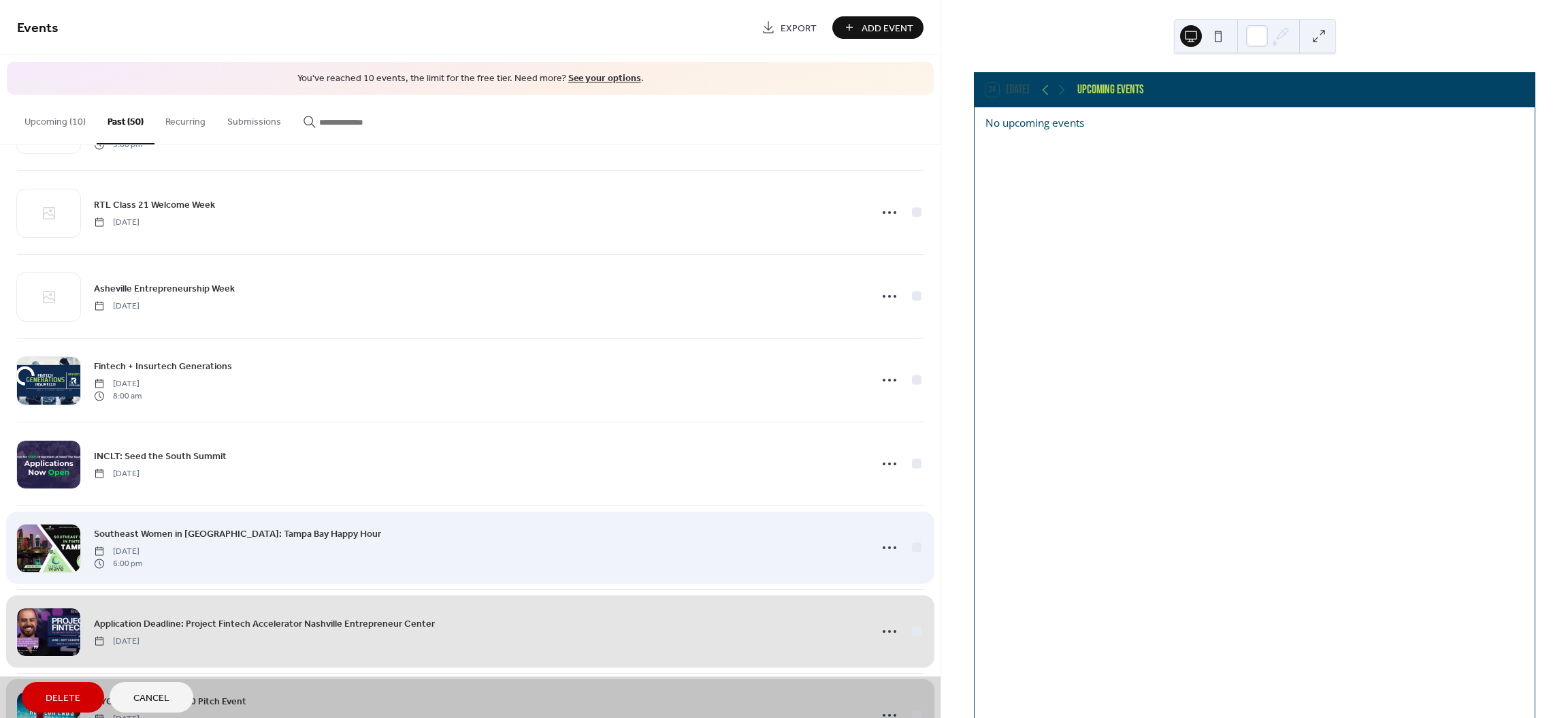
click at [911, 547] on div "Southeast Women in Fintech: Tampa Bay Happy Hour Monday, May 13, 2024 6:00 pm" at bounding box center [470, 547] width 906 height 84
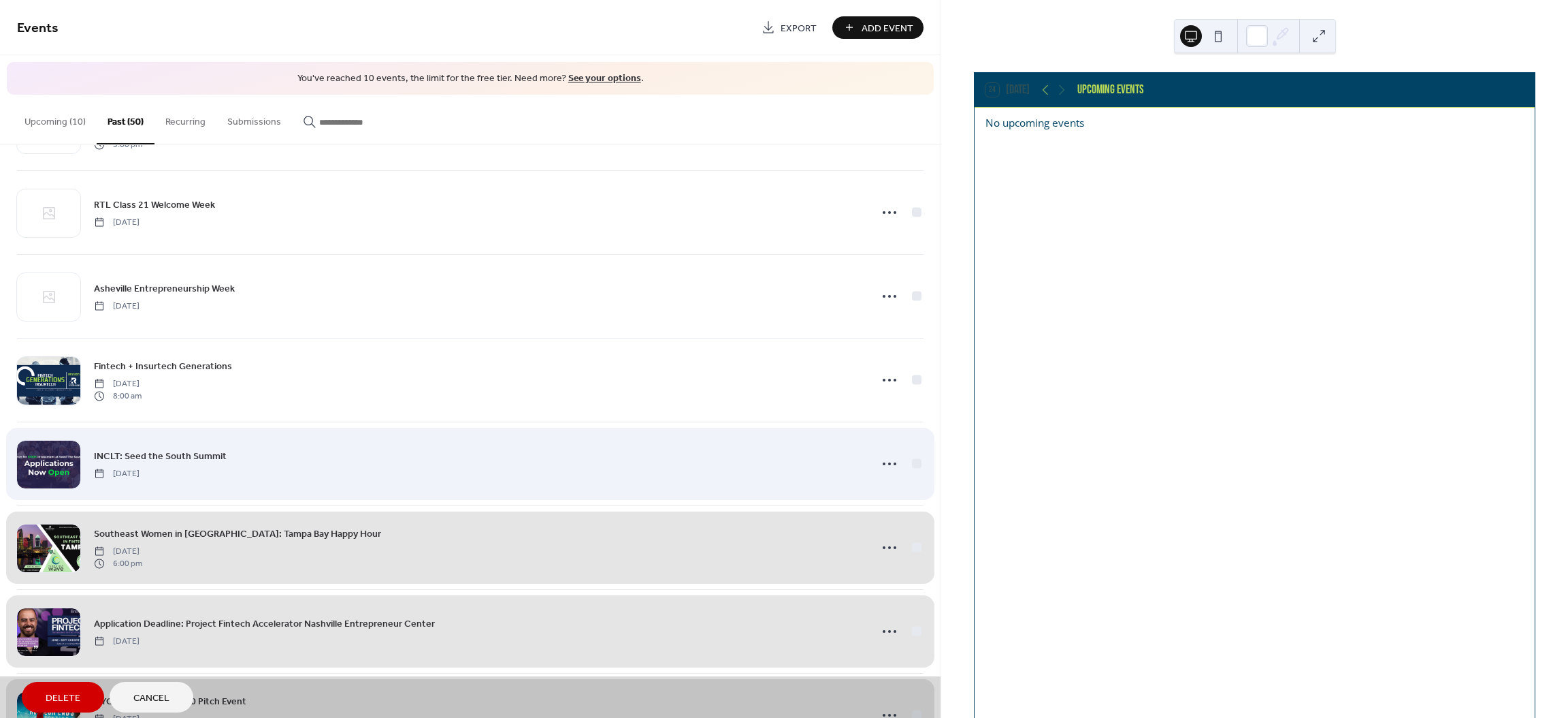
click at [915, 465] on div "INCLT: Seed the South Summit Tuesday, May 14, 2024" at bounding box center [470, 463] width 906 height 84
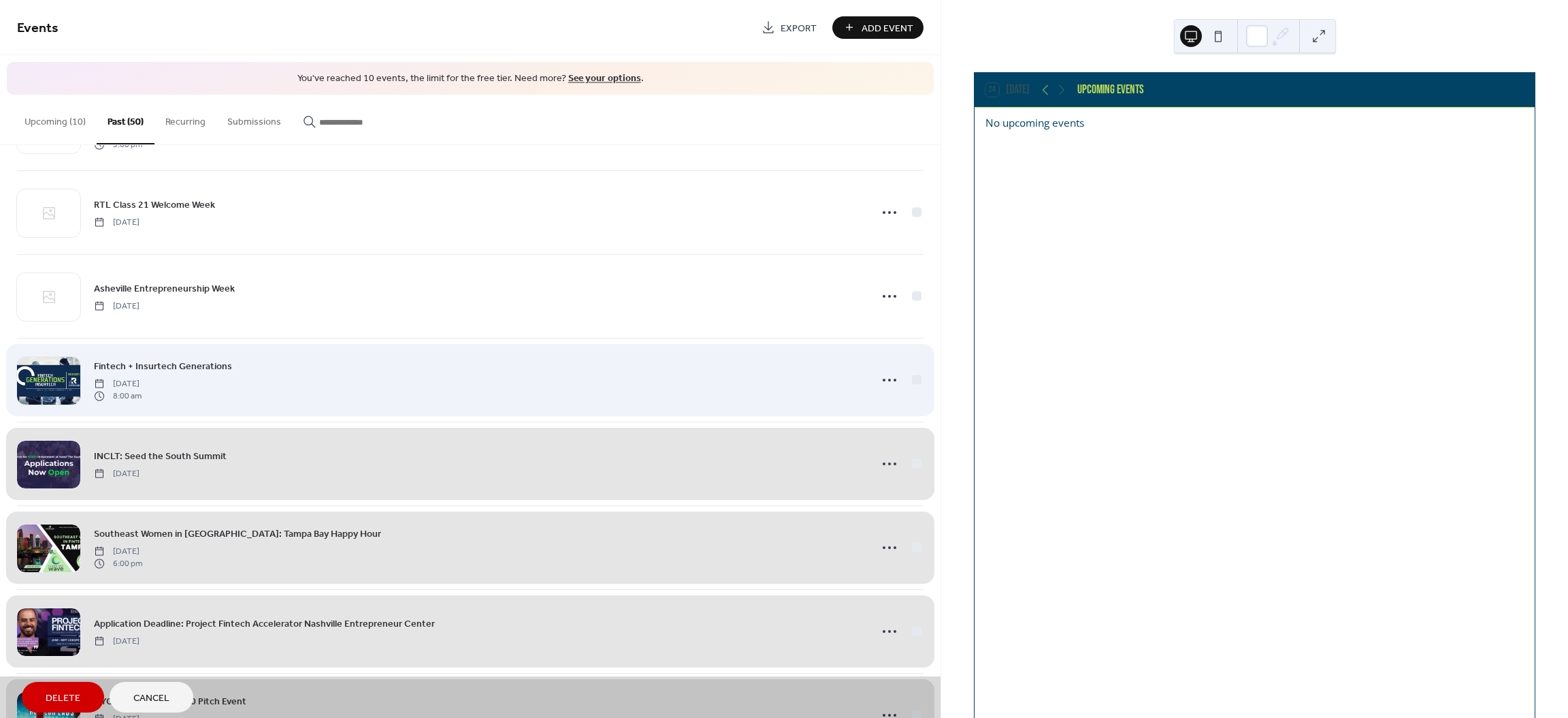
click at [910, 381] on div "Fintech + Insurtech Generations Tuesday, June 11, 2024 8:00 am" at bounding box center [470, 379] width 906 height 84
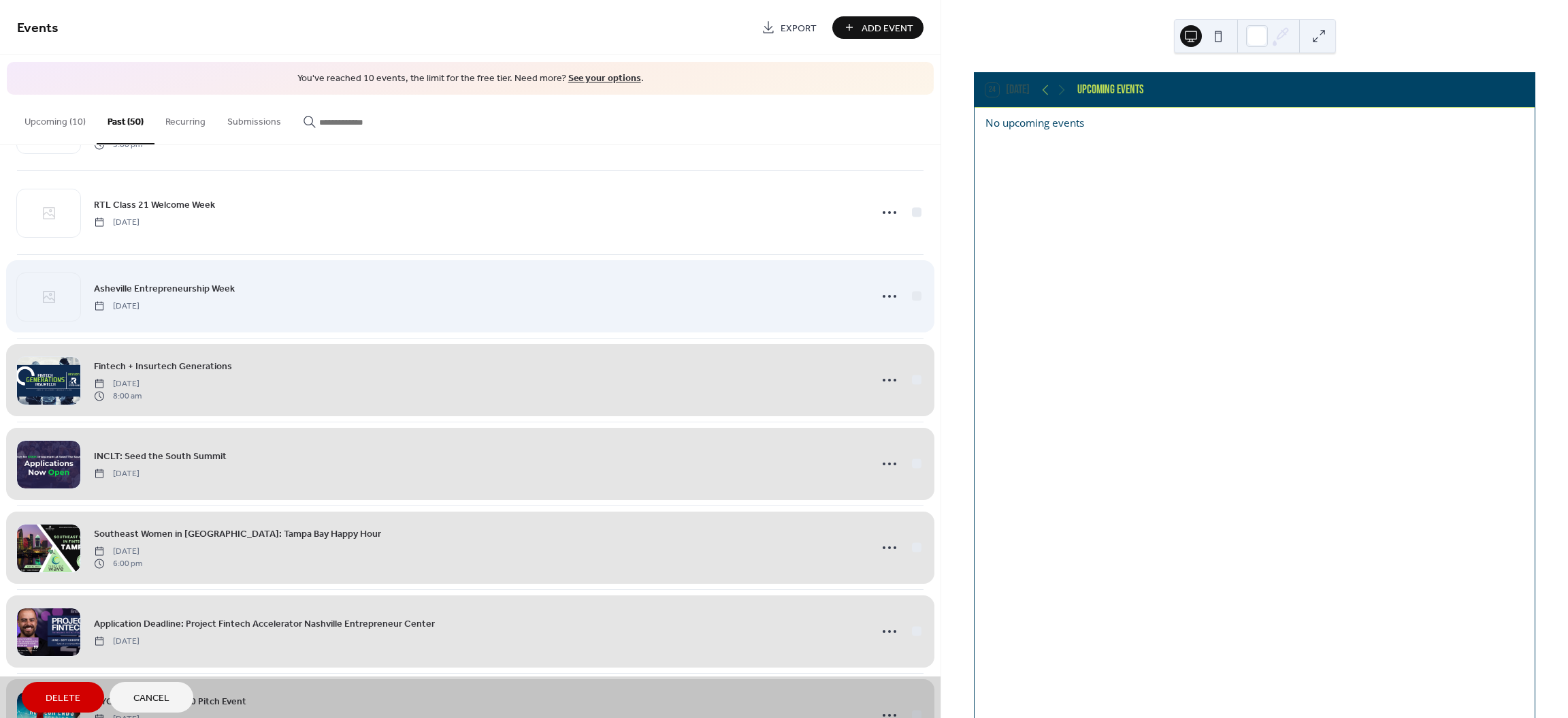
click at [912, 300] on div "Asheville Entrepreneurship Week Monday, September 9, 2024" at bounding box center [470, 296] width 906 height 84
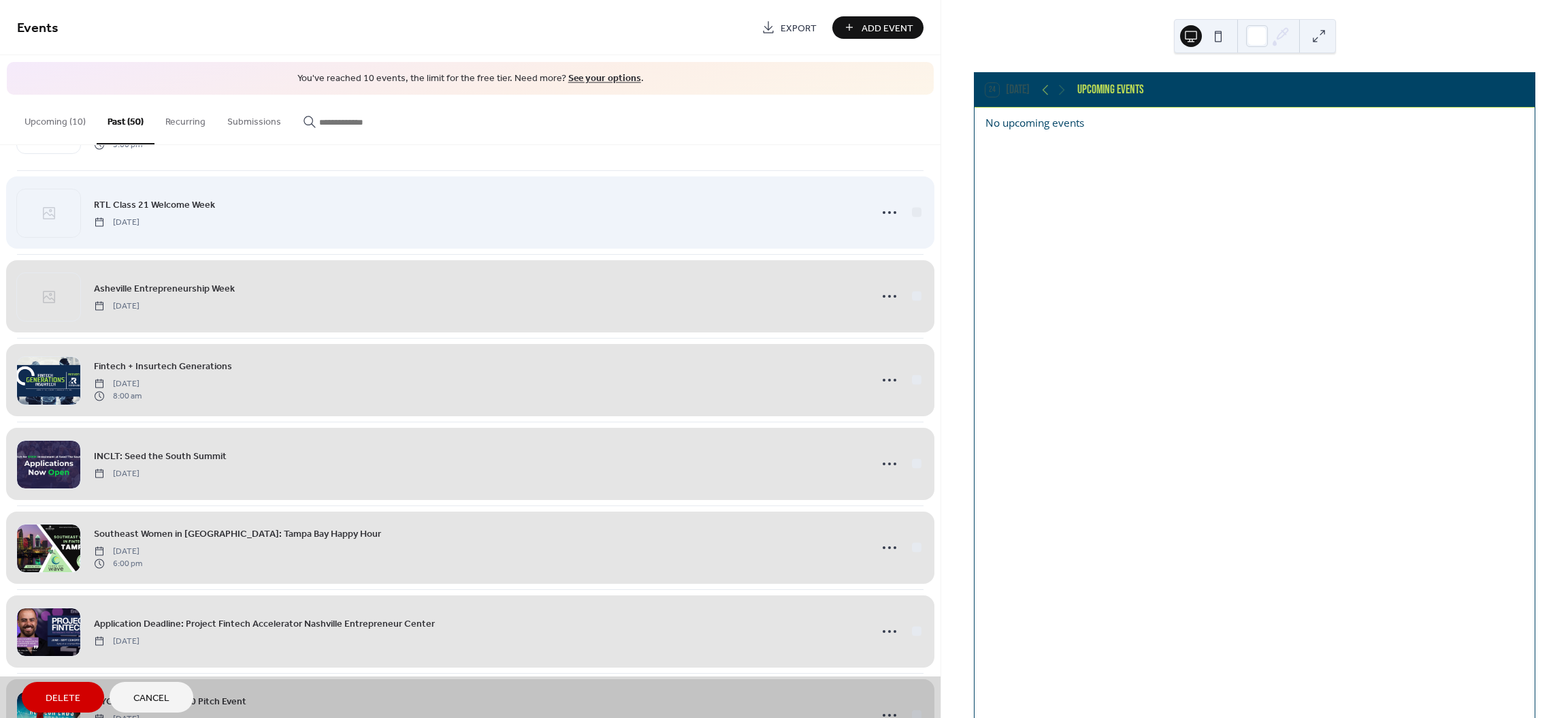
click at [912, 211] on div "RTL Class 21 Welcome Week Monday, September 9, 2024" at bounding box center [470, 212] width 906 height 84
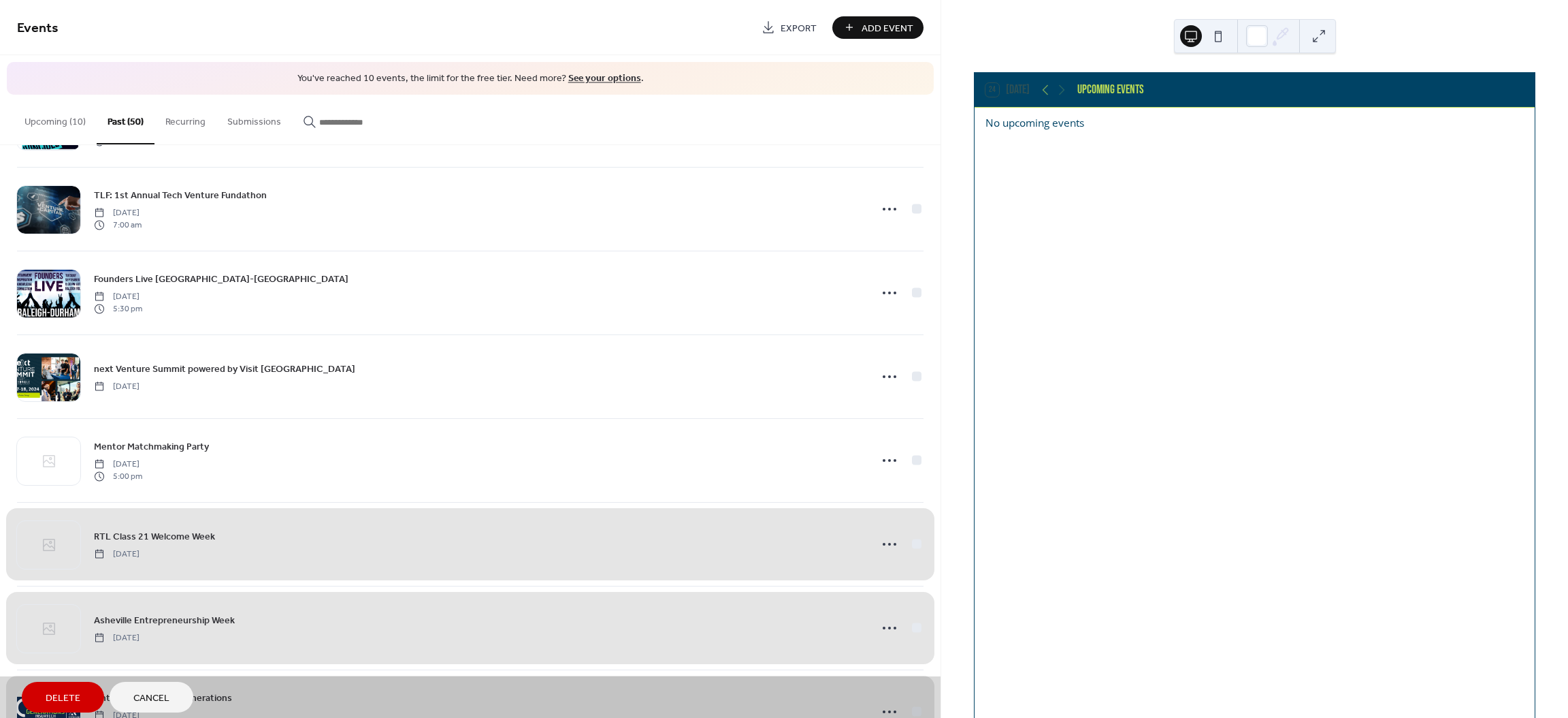
scroll to position [238, 0]
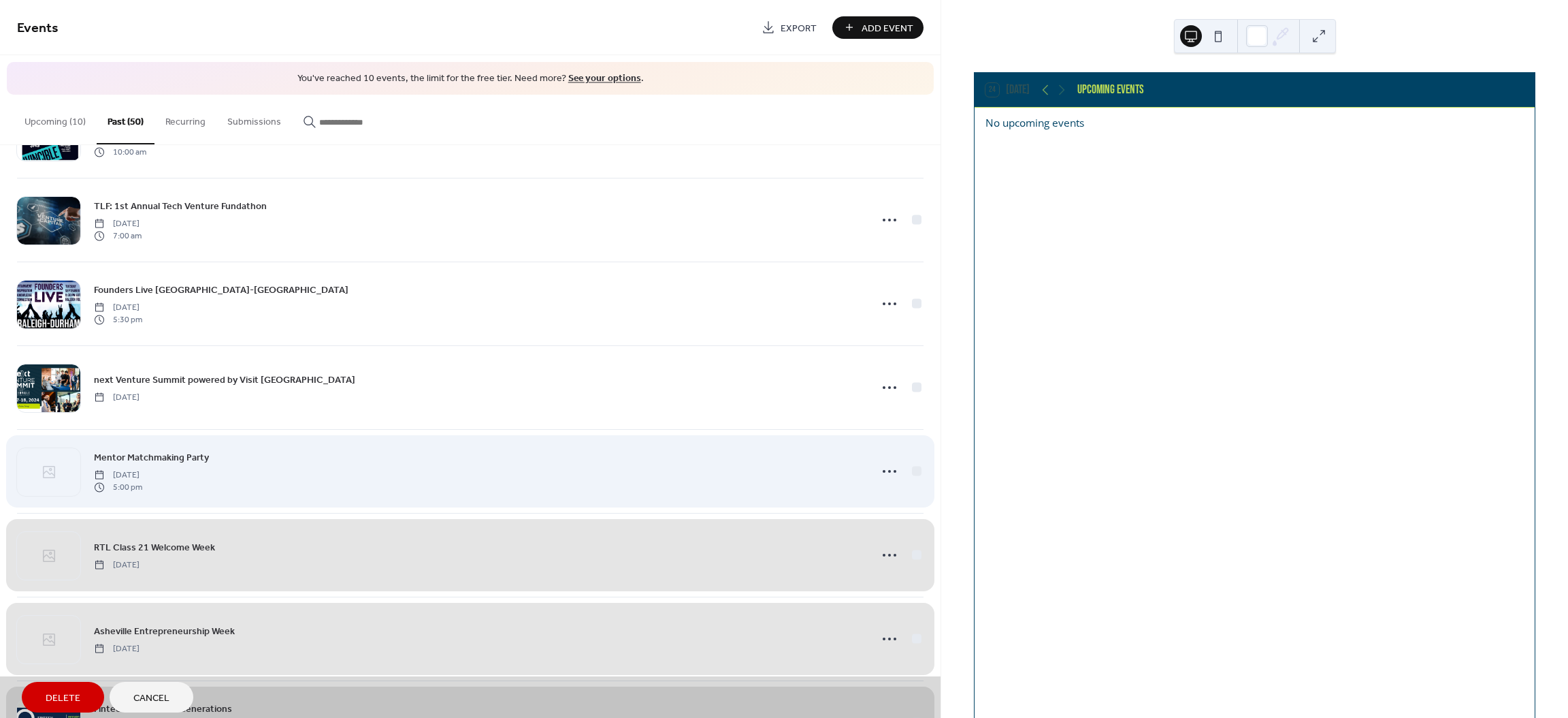
click at [909, 466] on div "Mentor Matchmaking Party Tuesday, September 10, 2024 5:00 pm" at bounding box center [470, 471] width 906 height 84
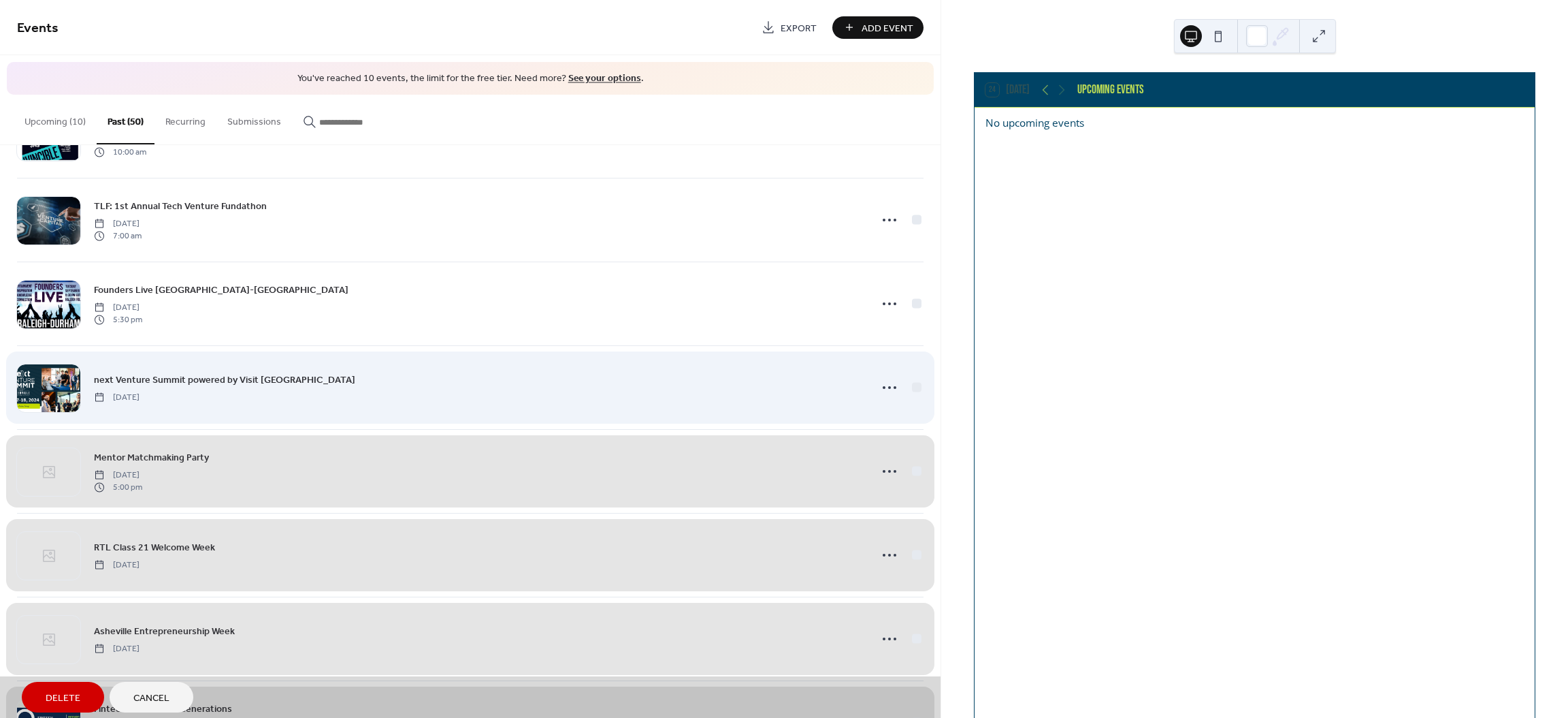
click at [915, 387] on div "next Venture Summit powered by Visit Greenville Tuesday, September 17, 2024" at bounding box center [470, 387] width 906 height 84
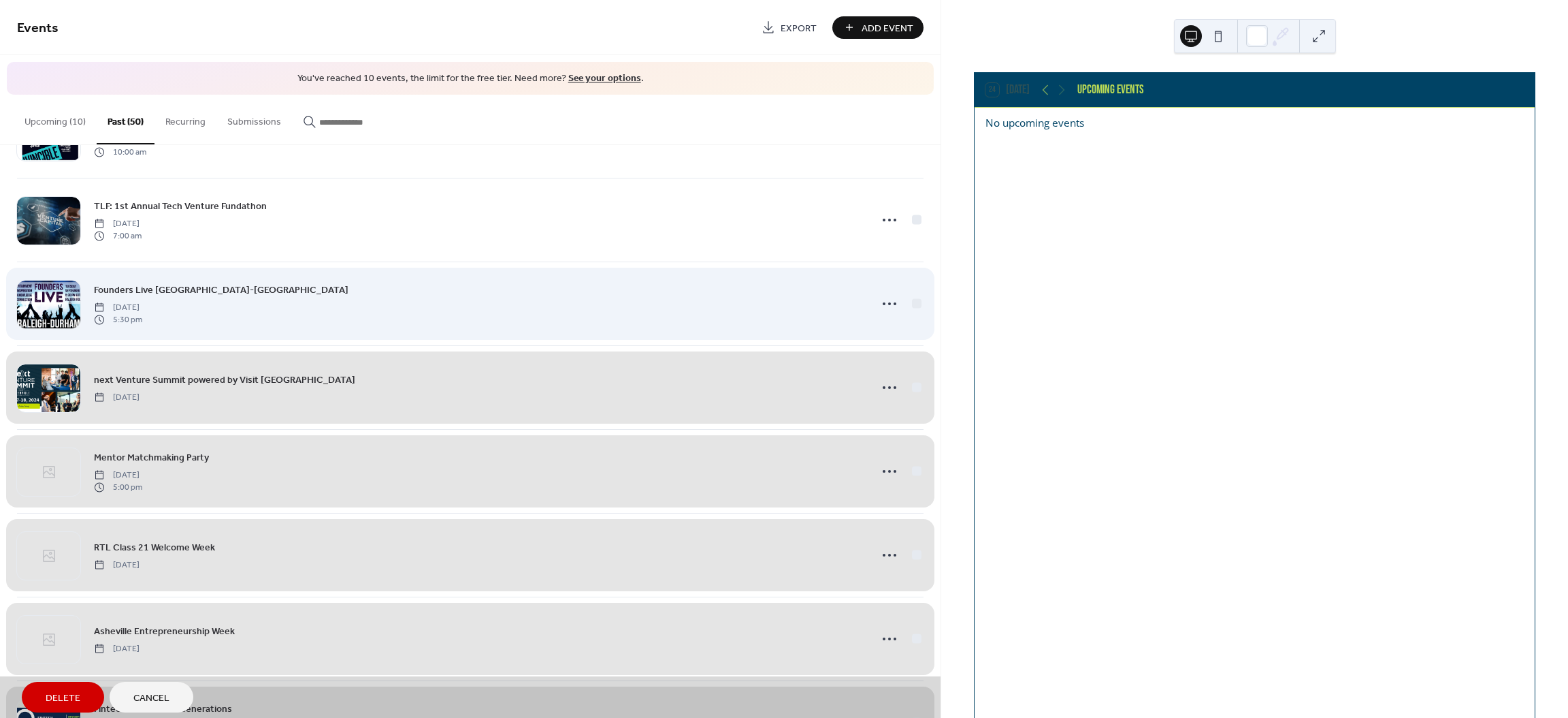
click at [913, 300] on div "Founders Live Raleigh-Durham Tuesday, September 17, 2024 5:30 pm" at bounding box center [470, 303] width 906 height 84
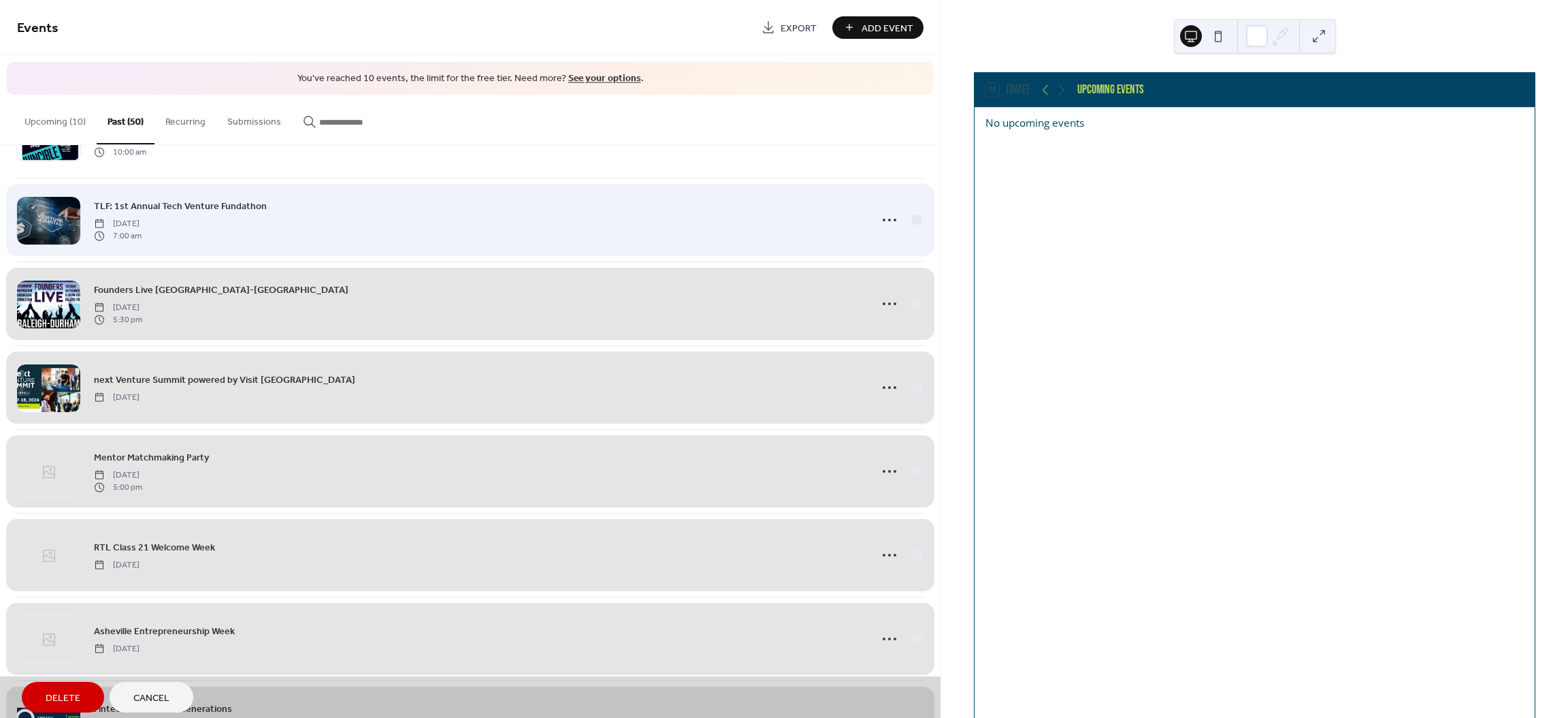
click at [916, 212] on div "TLF: 1st Annual Tech Venture Fundathon Wednesday, September 25, 2024 7:00 am" at bounding box center [470, 220] width 906 height 84
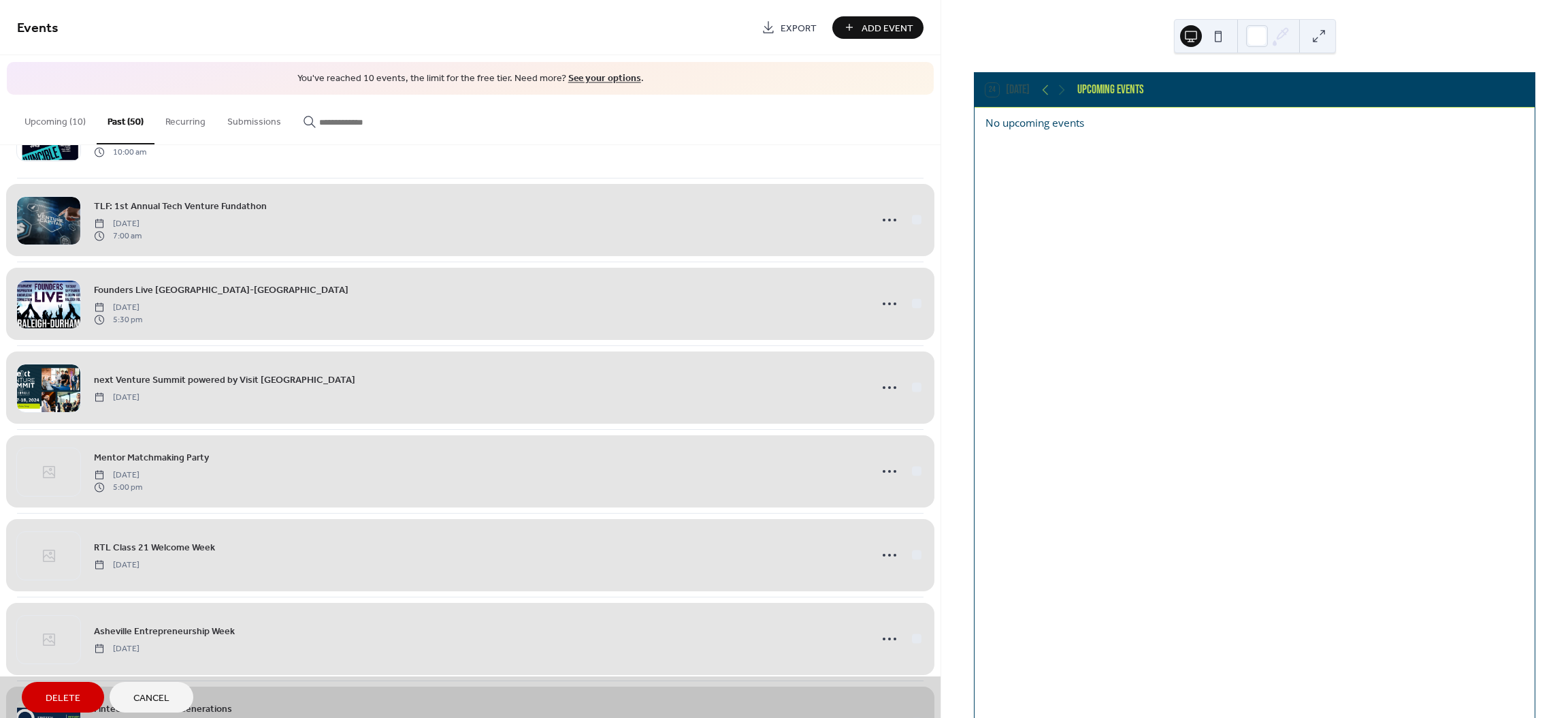
scroll to position [0, 0]
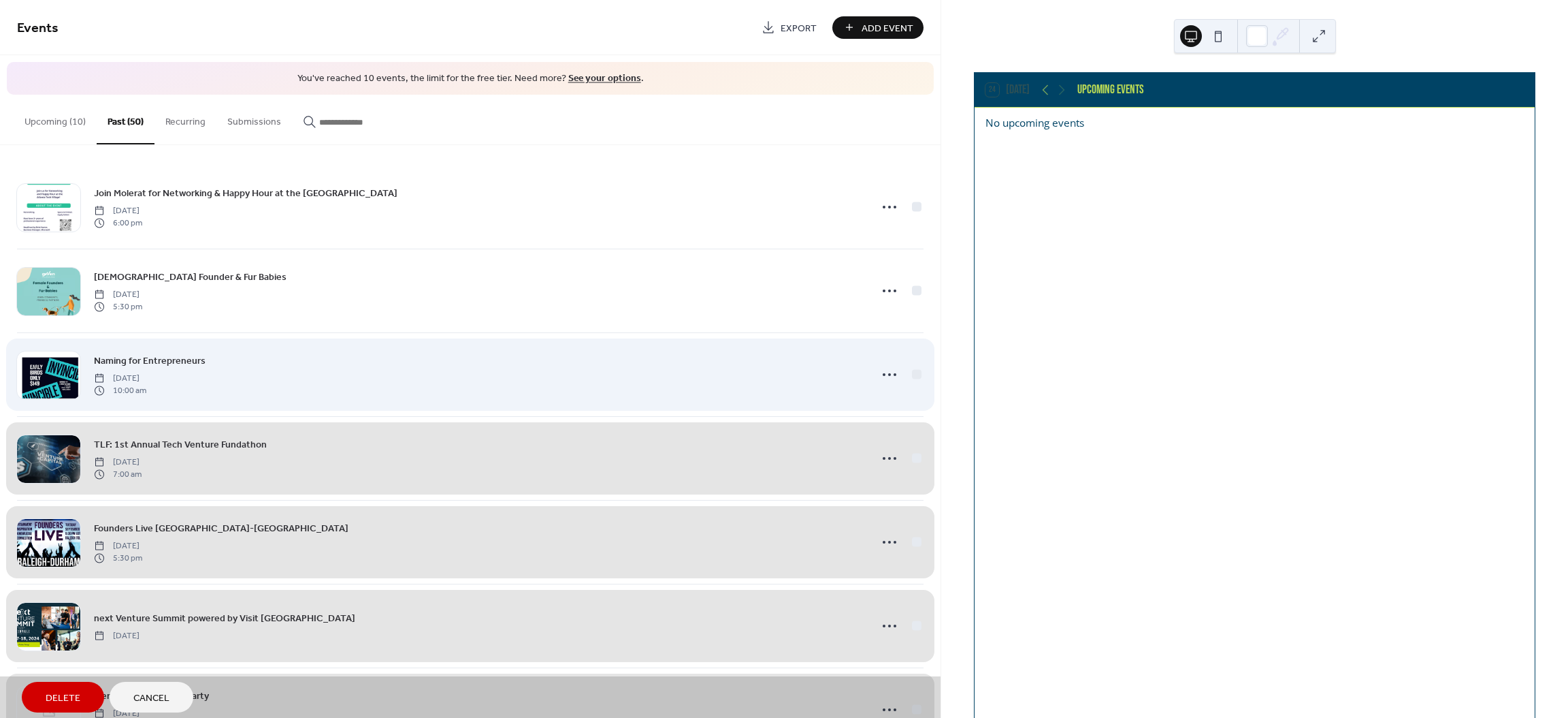
click at [907, 381] on div "Naming for Entrepreneurs Wednesday, September 25, 2024 10:00 am" at bounding box center [470, 374] width 906 height 84
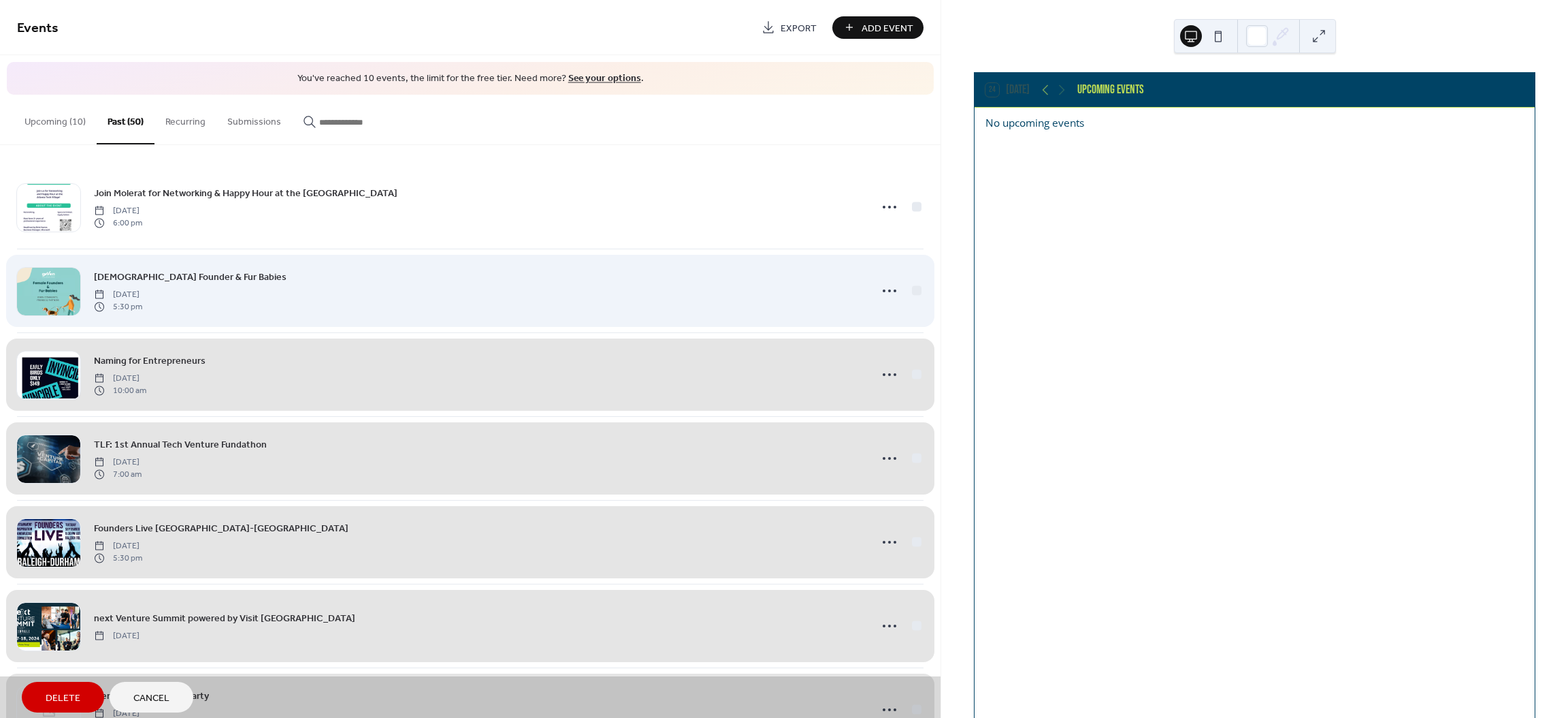
click at [911, 289] on div "Female Founder & Fur Babies Wednesday, September 25, 2024 5:30 pm" at bounding box center [470, 290] width 906 height 84
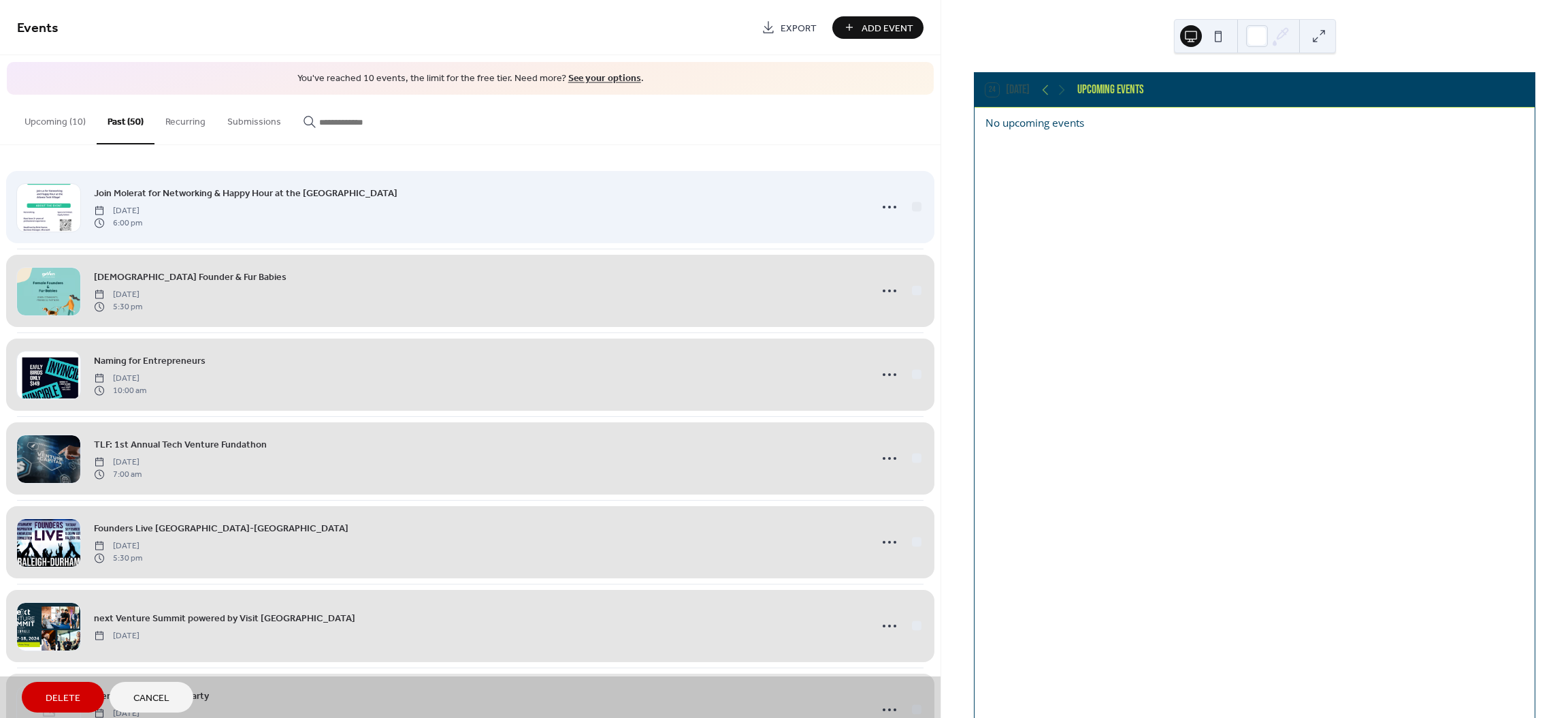
click at [913, 206] on div "Join Molerat for Networking & Happy Hour at the Atlanta Tech Village Wednesday,…" at bounding box center [470, 207] width 906 height 83
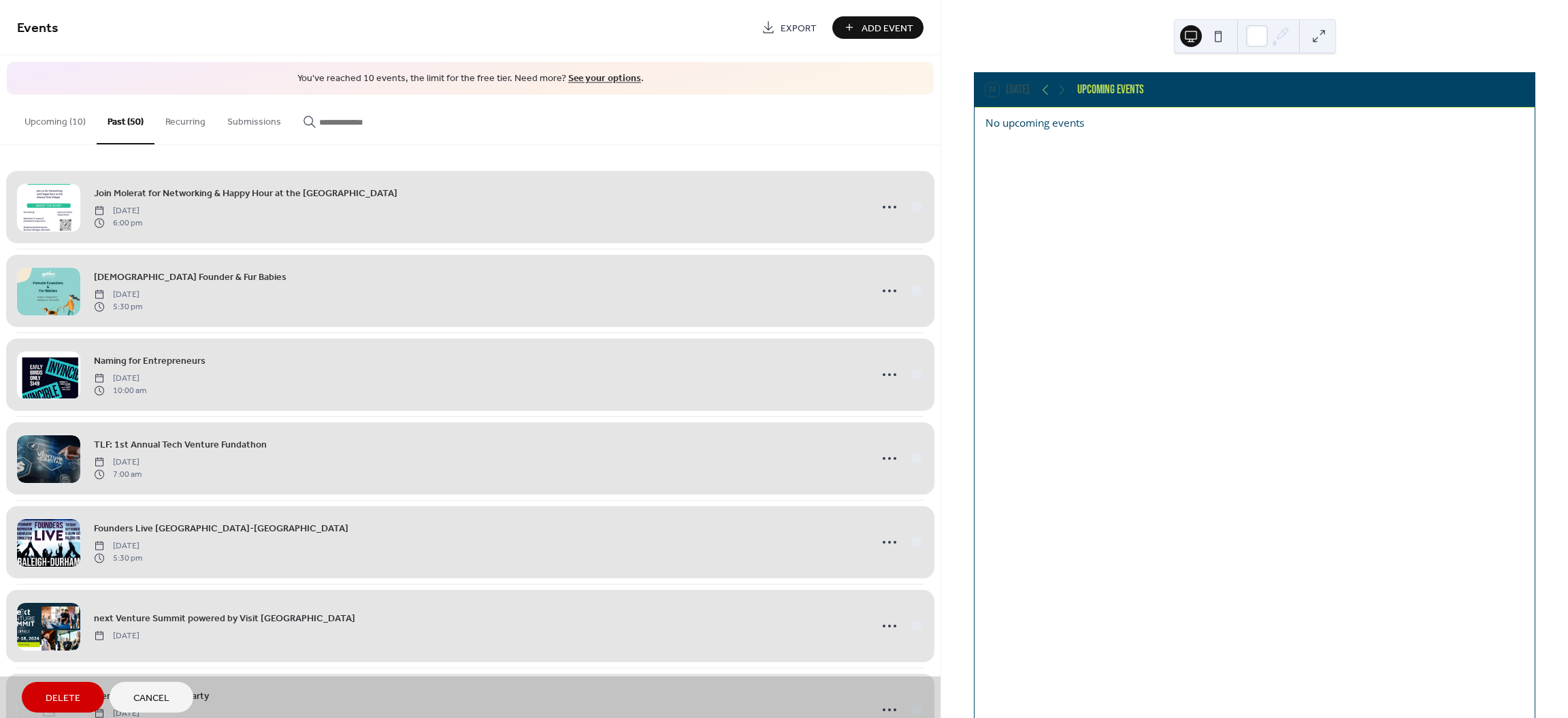
click at [76, 691] on span "Delete" at bounding box center [63, 698] width 35 height 14
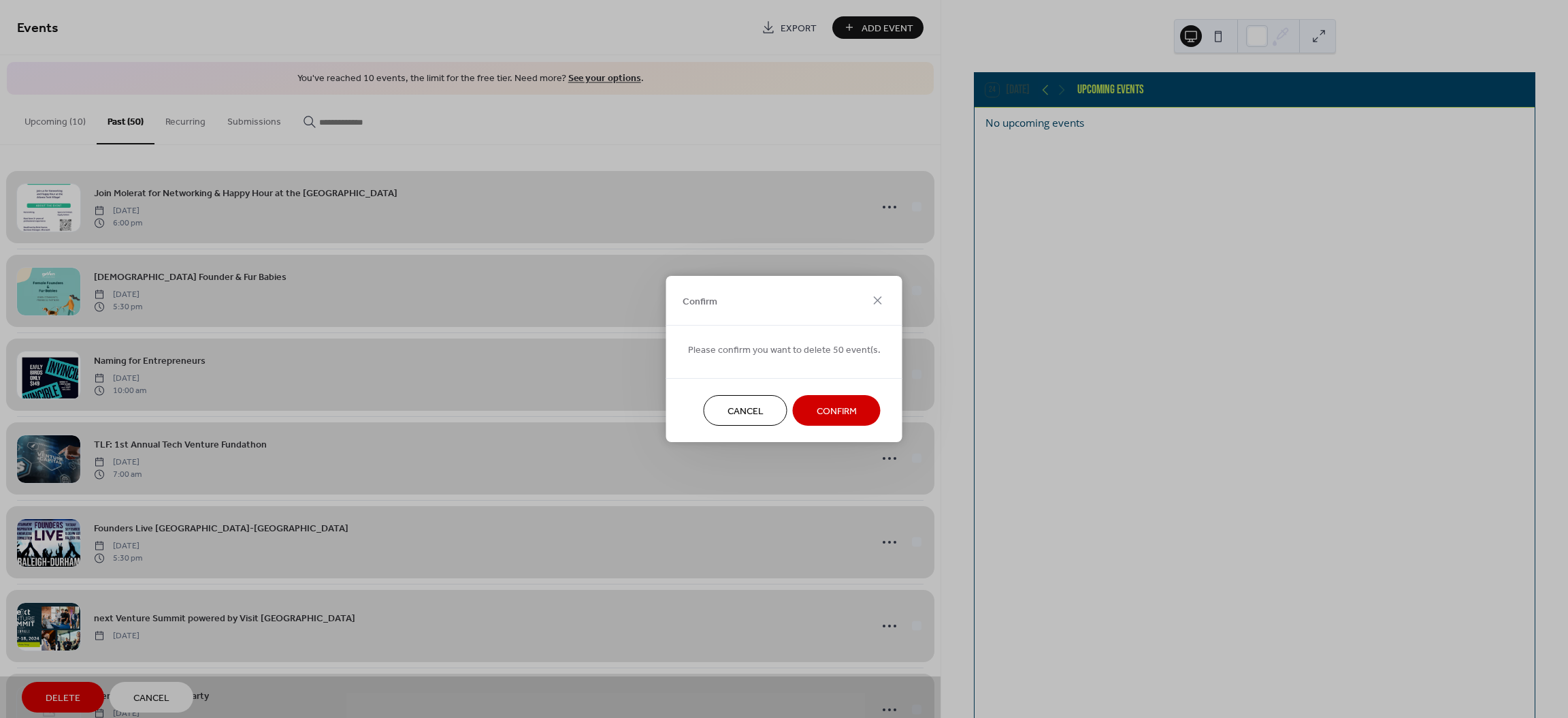
click at [837, 417] on span "Confirm" at bounding box center [837, 411] width 40 height 14
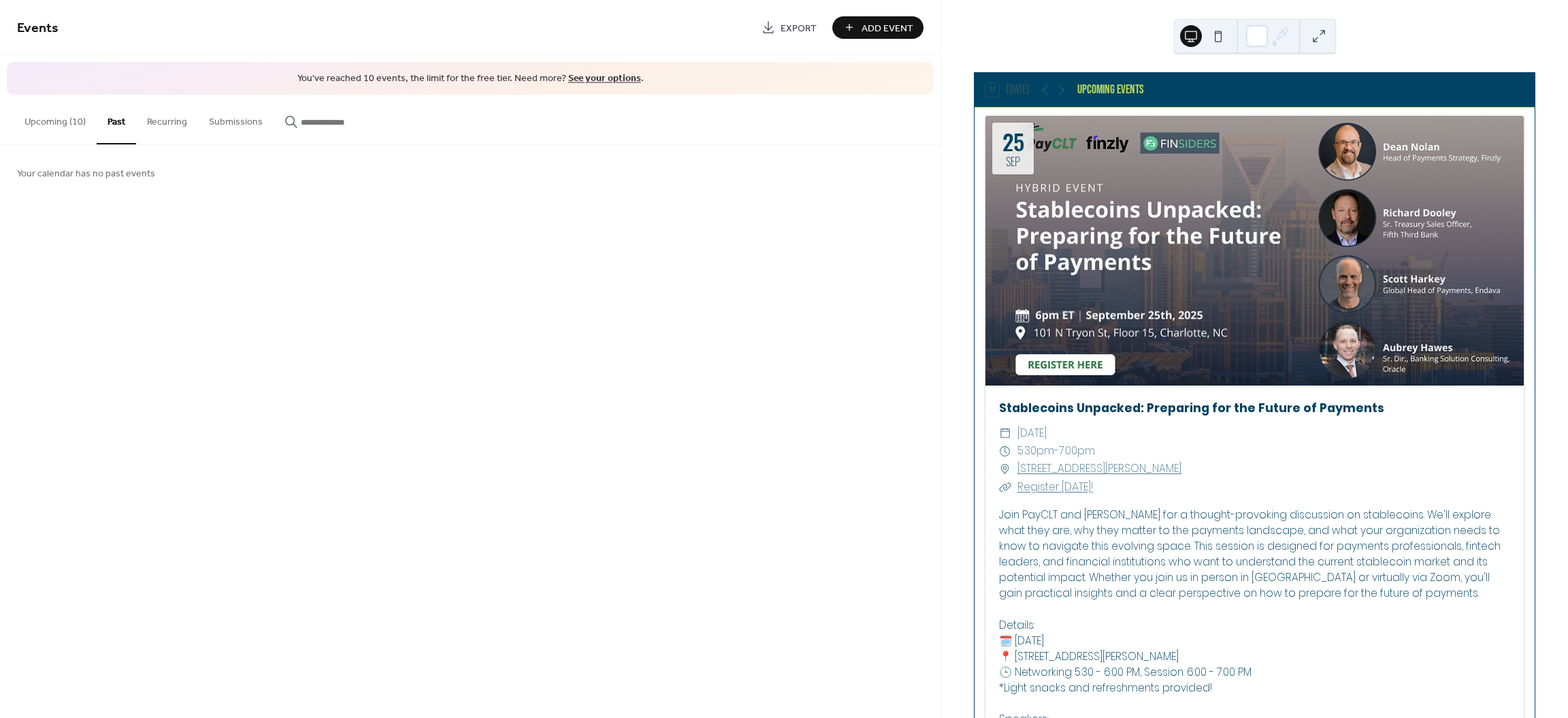
click at [172, 117] on button "Recurring" at bounding box center [167, 118] width 62 height 49
click at [53, 120] on button "Upcoming (10)" at bounding box center [55, 118] width 83 height 49
